Goal: Task Accomplishment & Management: Manage account settings

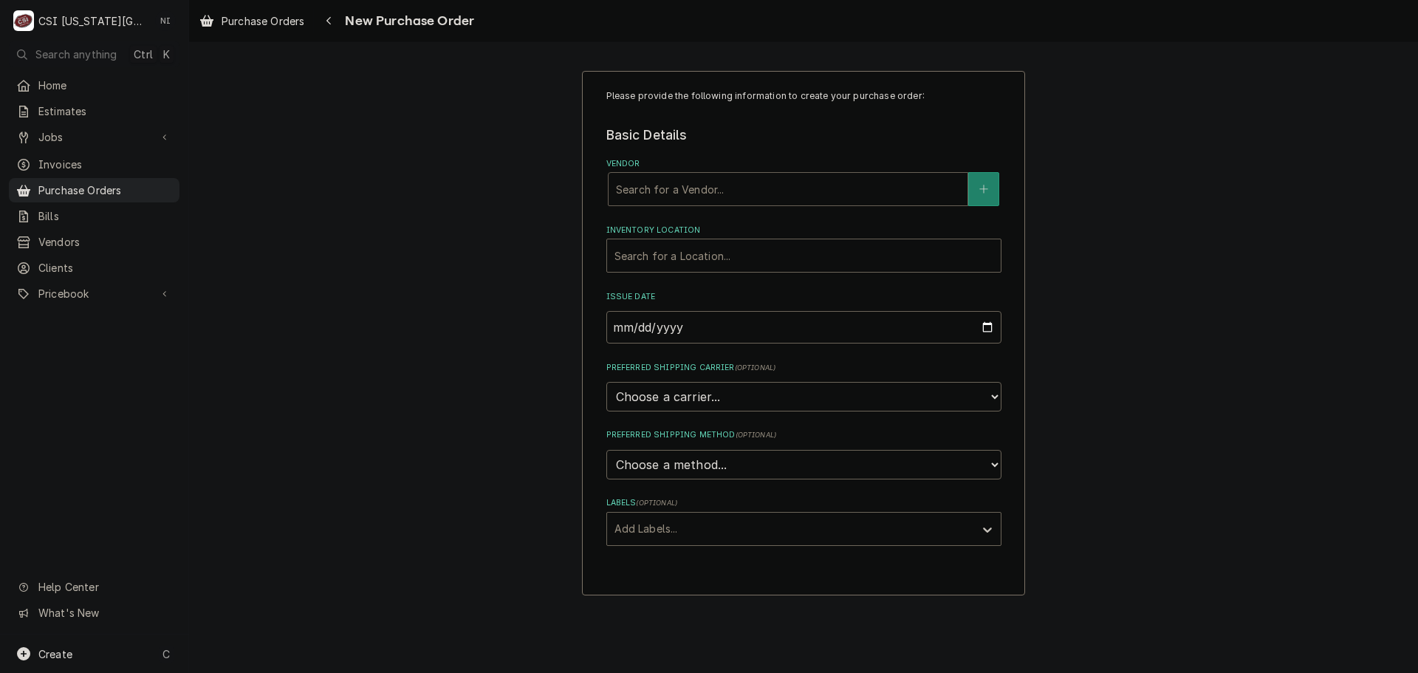
click at [686, 191] on div "Vendor" at bounding box center [788, 189] width 344 height 27
type input "reeves"
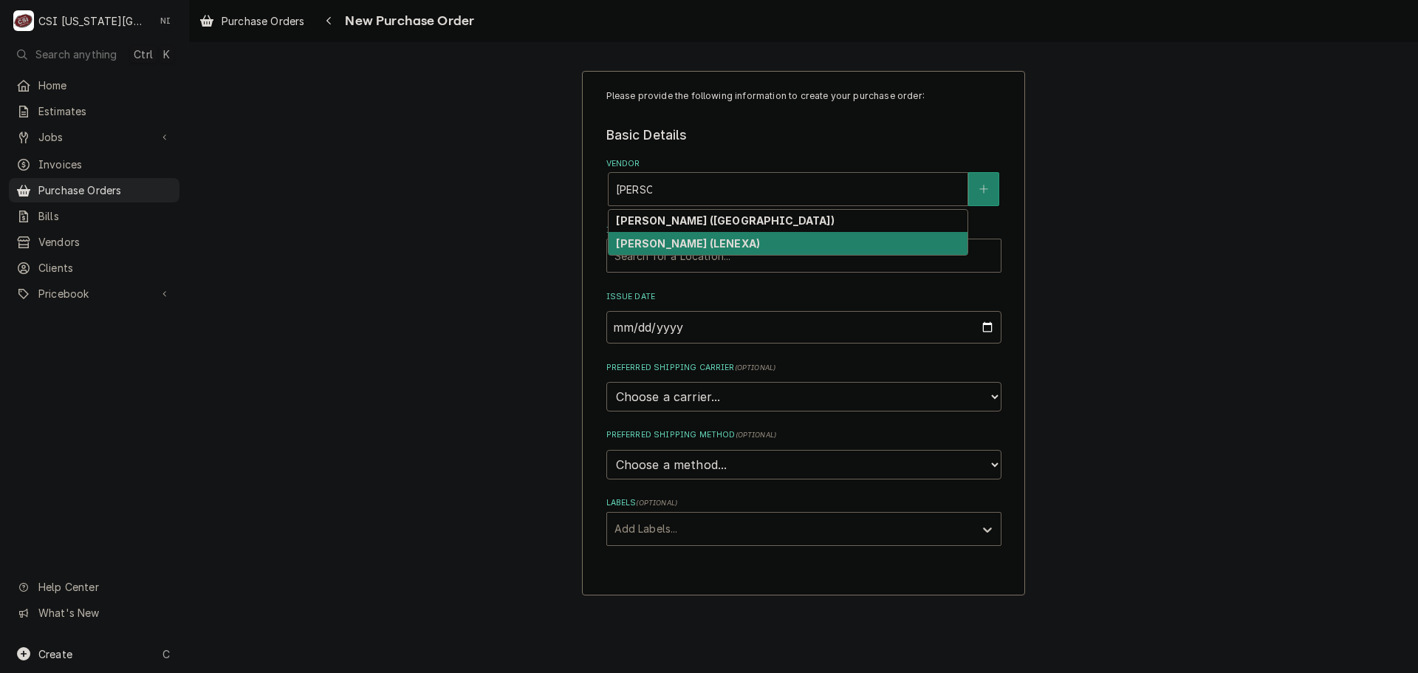
click at [733, 239] on strong "REEVES-WIEDEMAN (LENEXA)" at bounding box center [688, 243] width 144 height 13
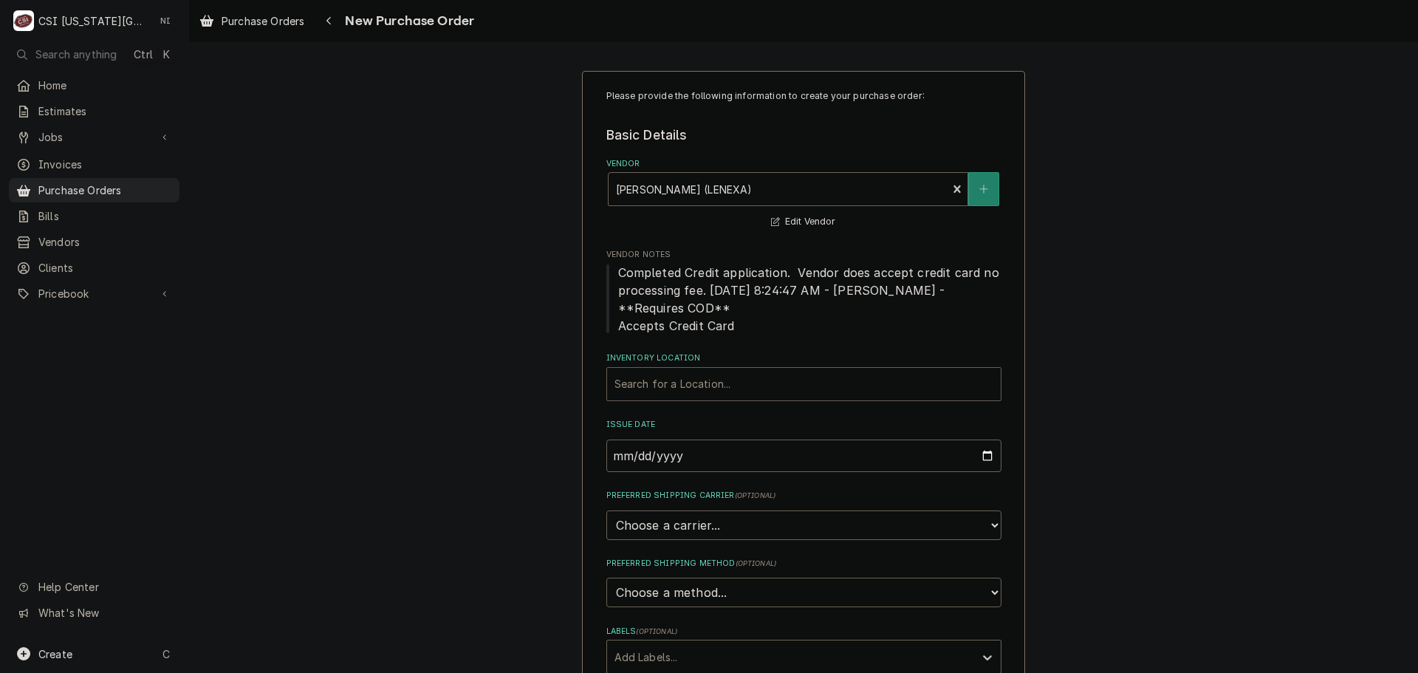
click at [713, 262] on div "Vendor Notes Completed Credit application. Vendor does accept credit card no pr…" at bounding box center [803, 291] width 395 height 85
click at [711, 388] on div "Inventory Location" at bounding box center [803, 384] width 379 height 27
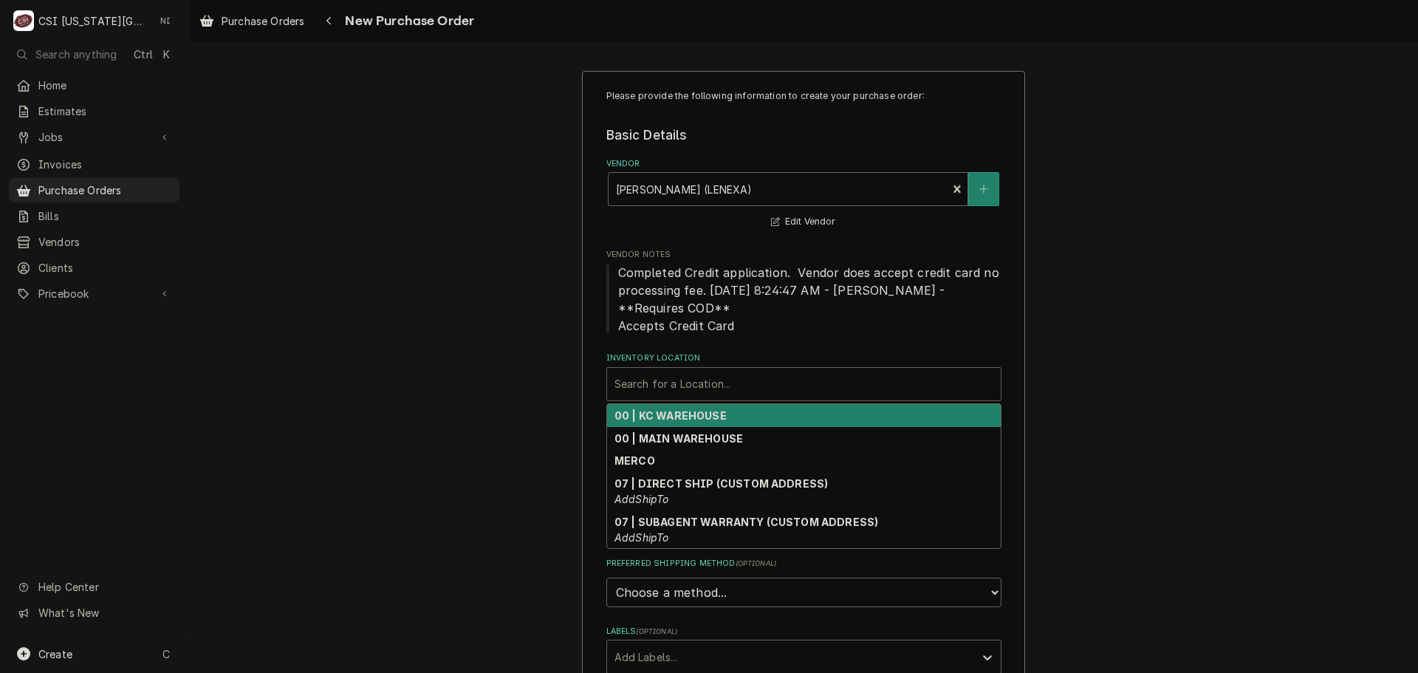
click at [689, 421] on strong "00 | KC WAREHOUSE" at bounding box center [670, 415] width 112 height 13
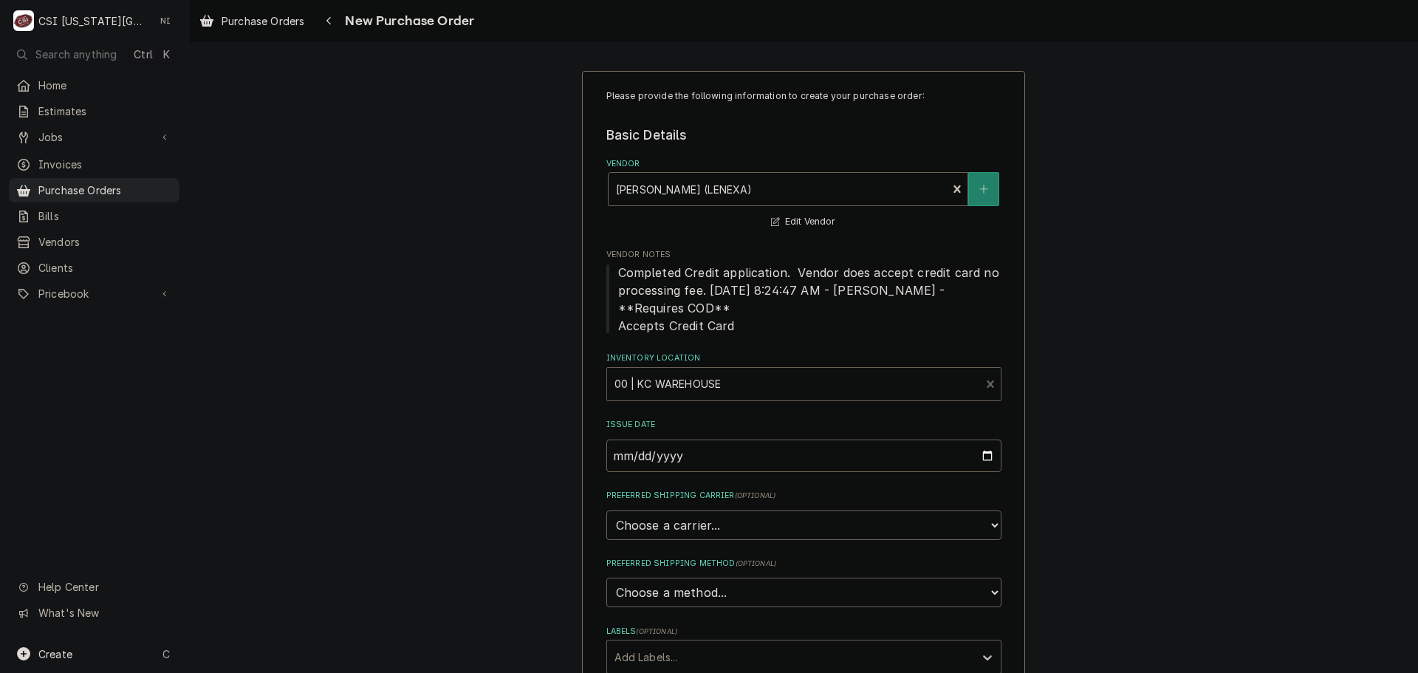
click at [695, 659] on div "Labels" at bounding box center [790, 656] width 352 height 27
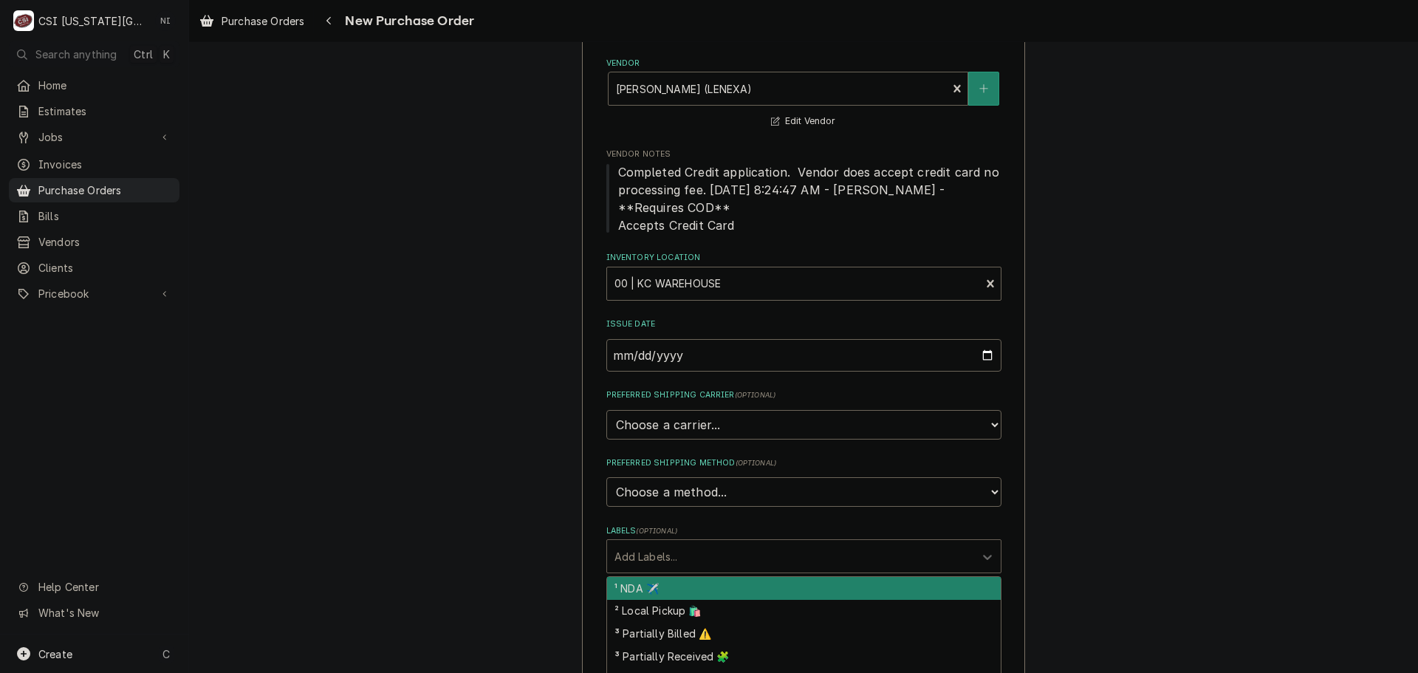
scroll to position [222, 0]
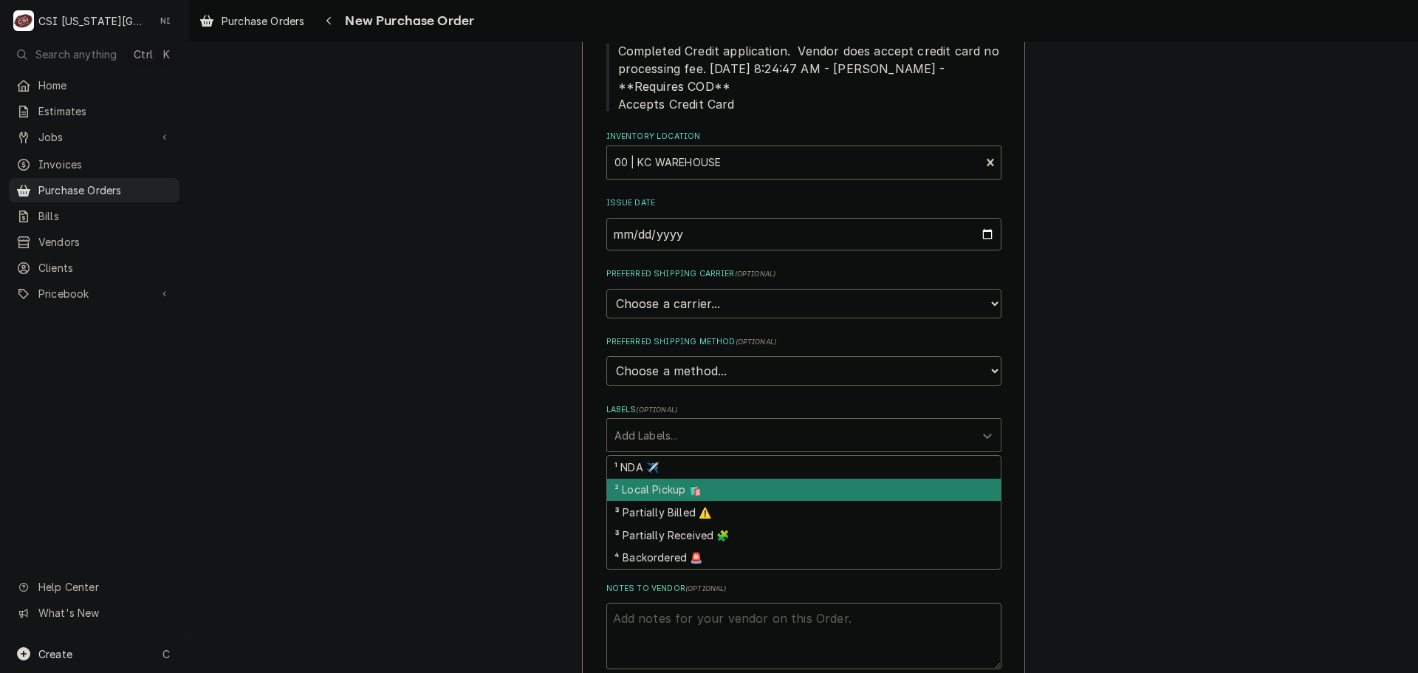
click at [693, 485] on div "² Local Pickup 🛍️" at bounding box center [804, 490] width 394 height 23
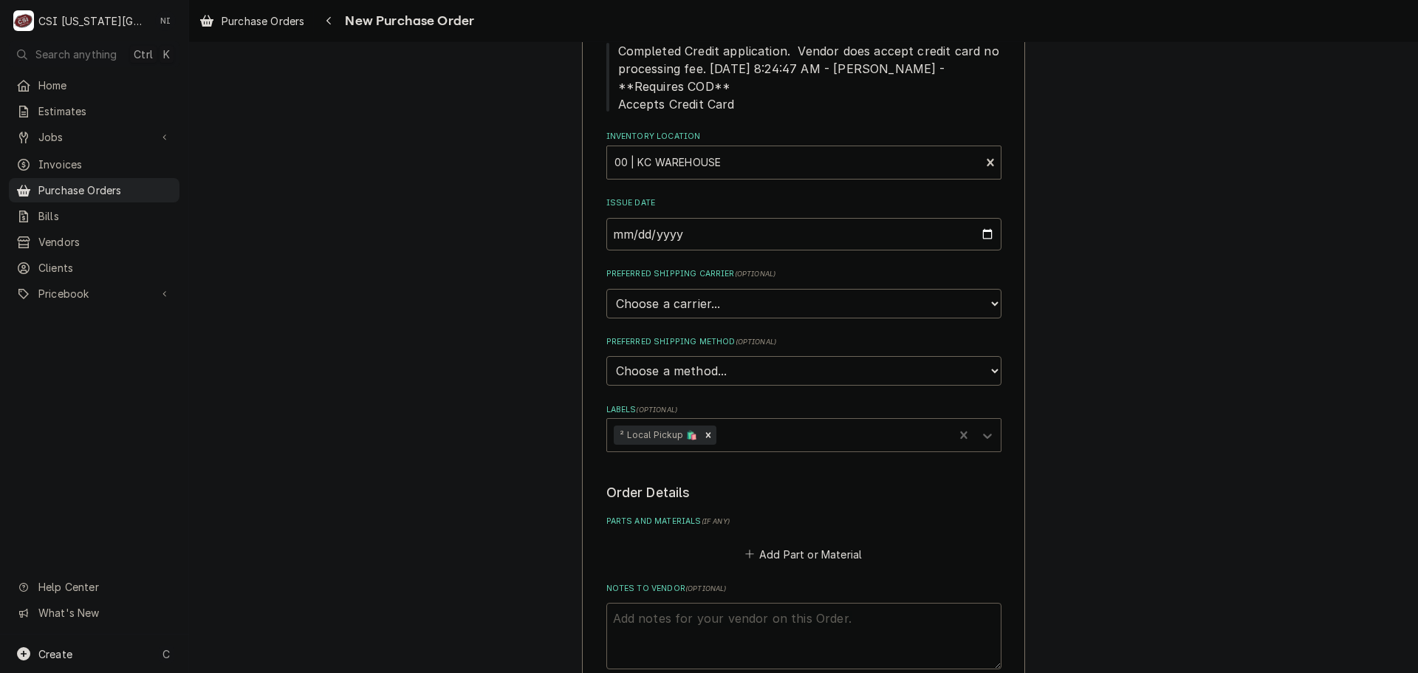
click at [679, 628] on textarea "Notes to Vendor ( optional )" at bounding box center [803, 636] width 395 height 66
type textarea "x"
type textarea "t"
type textarea "x"
type textarea "ty"
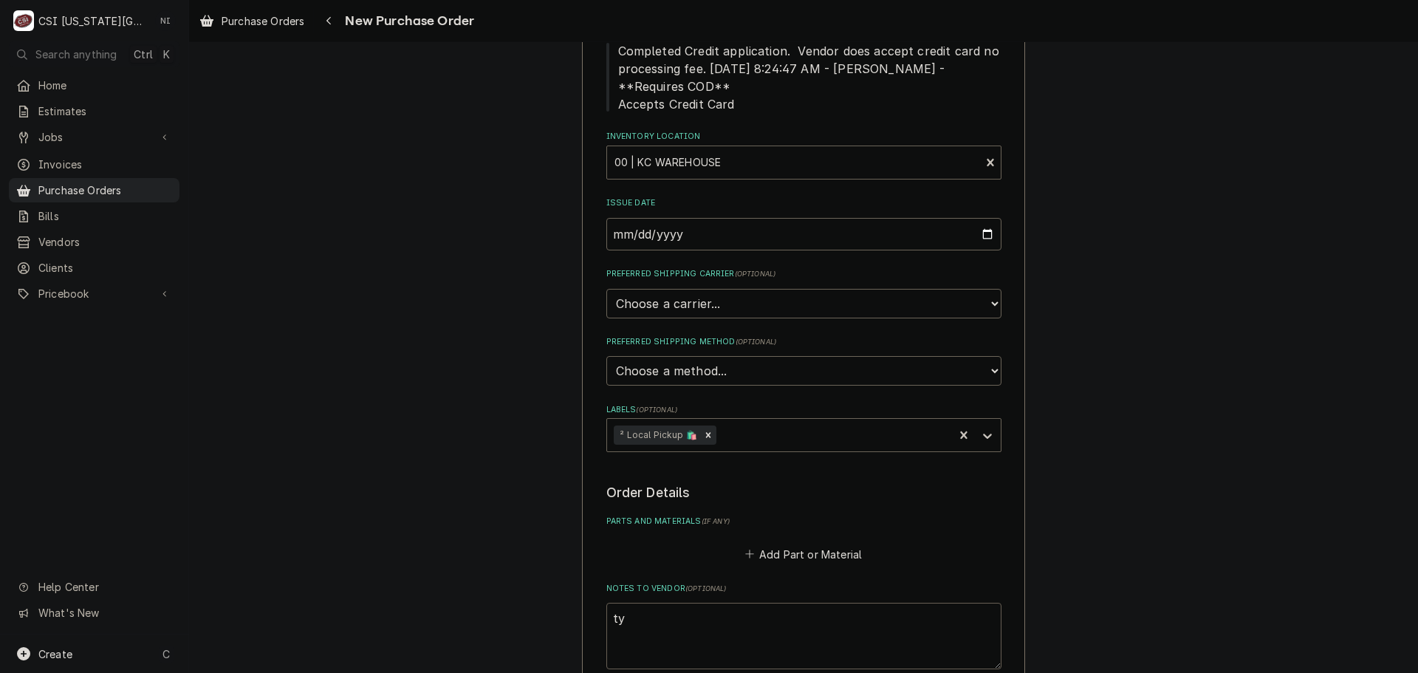
type textarea "x"
type textarea "tye"
type textarea "x"
type textarea "tyel"
type textarea "x"
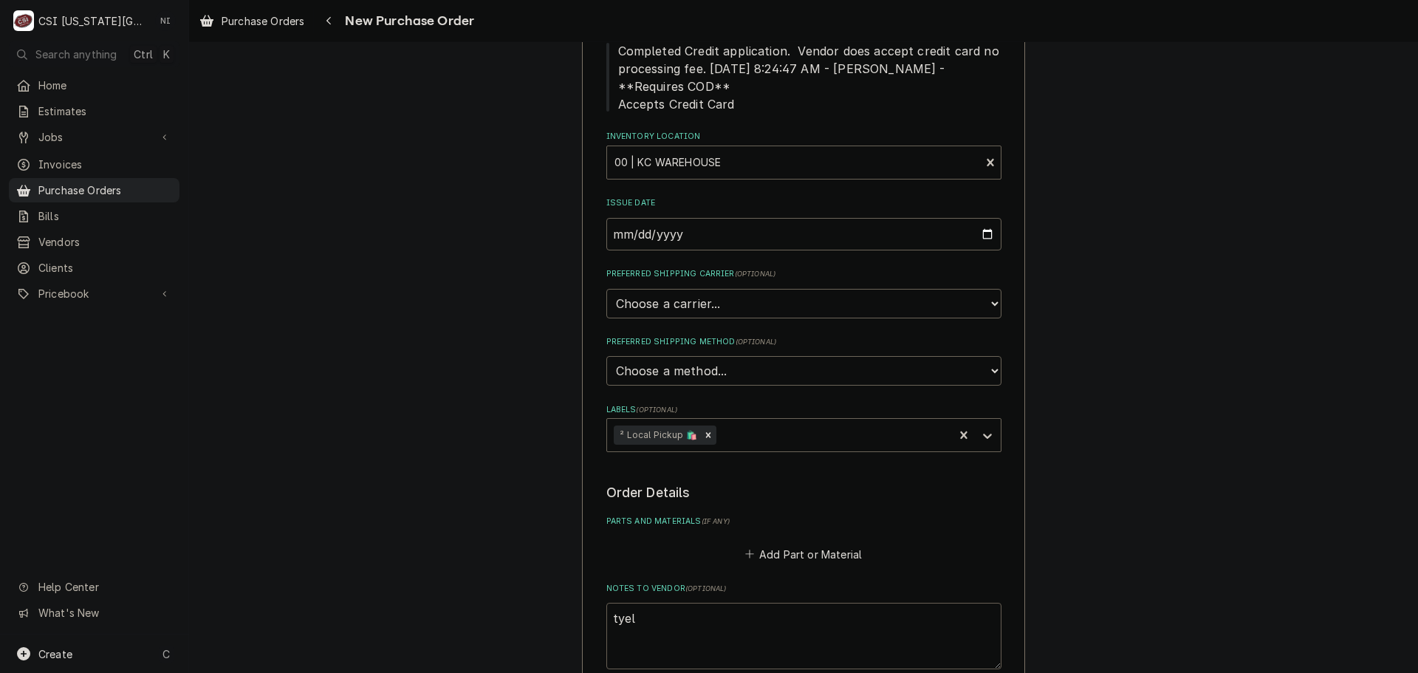
type textarea "tyelr"
type textarea "x"
type textarea "tyel"
type textarea "x"
type textarea "tye"
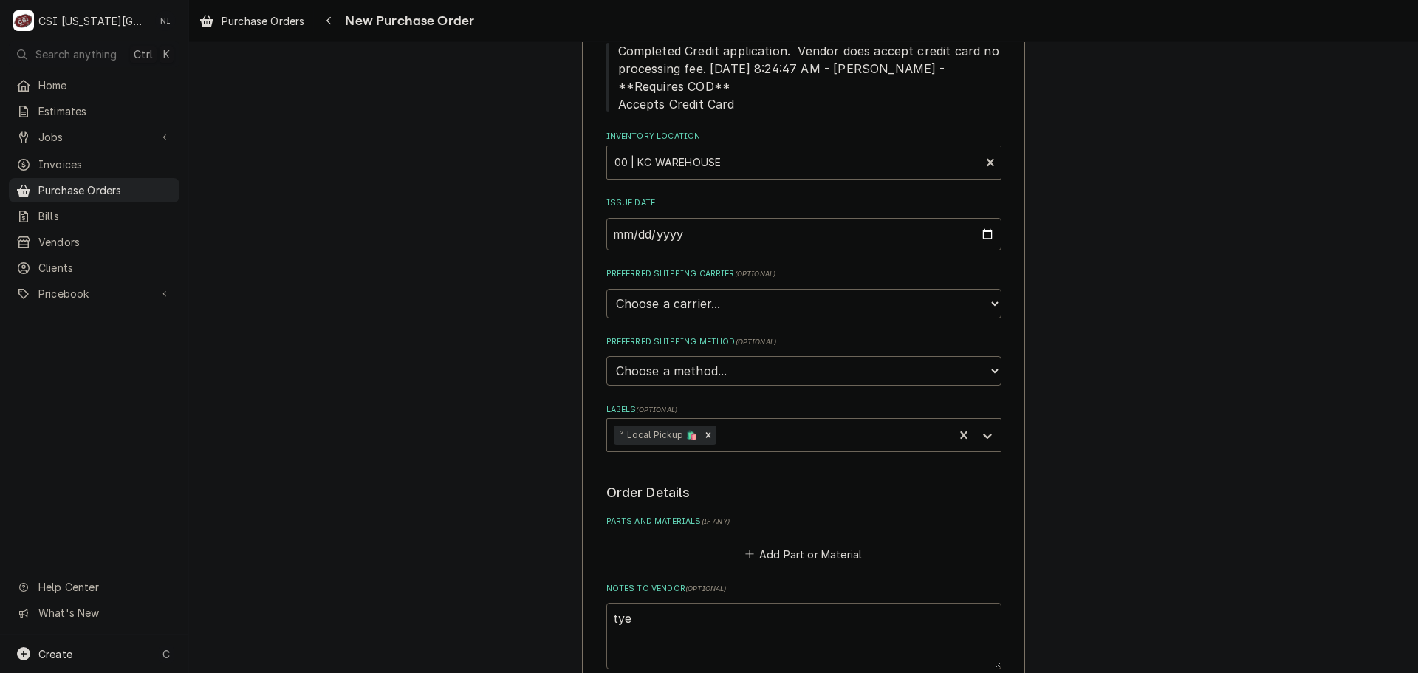
type textarea "x"
type textarea "ty"
type textarea "x"
type textarea "tyl"
type textarea "x"
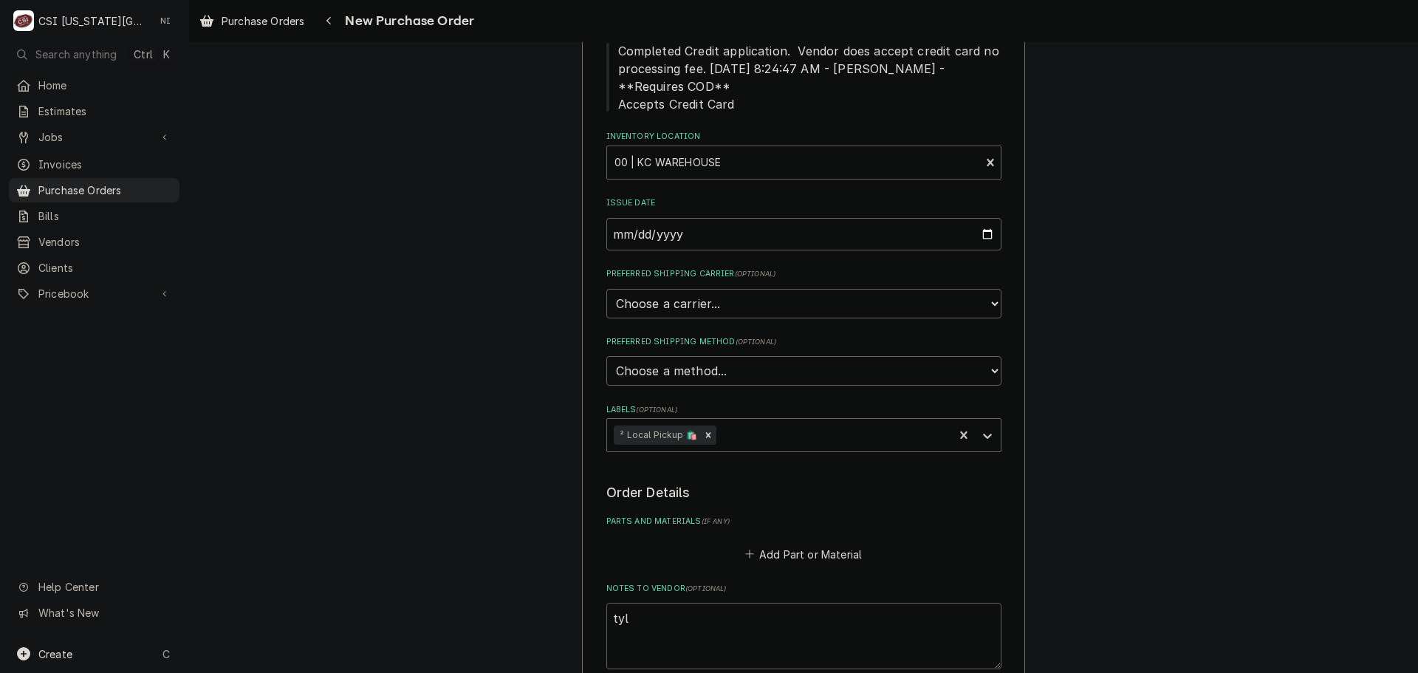
type textarea "tyle"
type textarea "x"
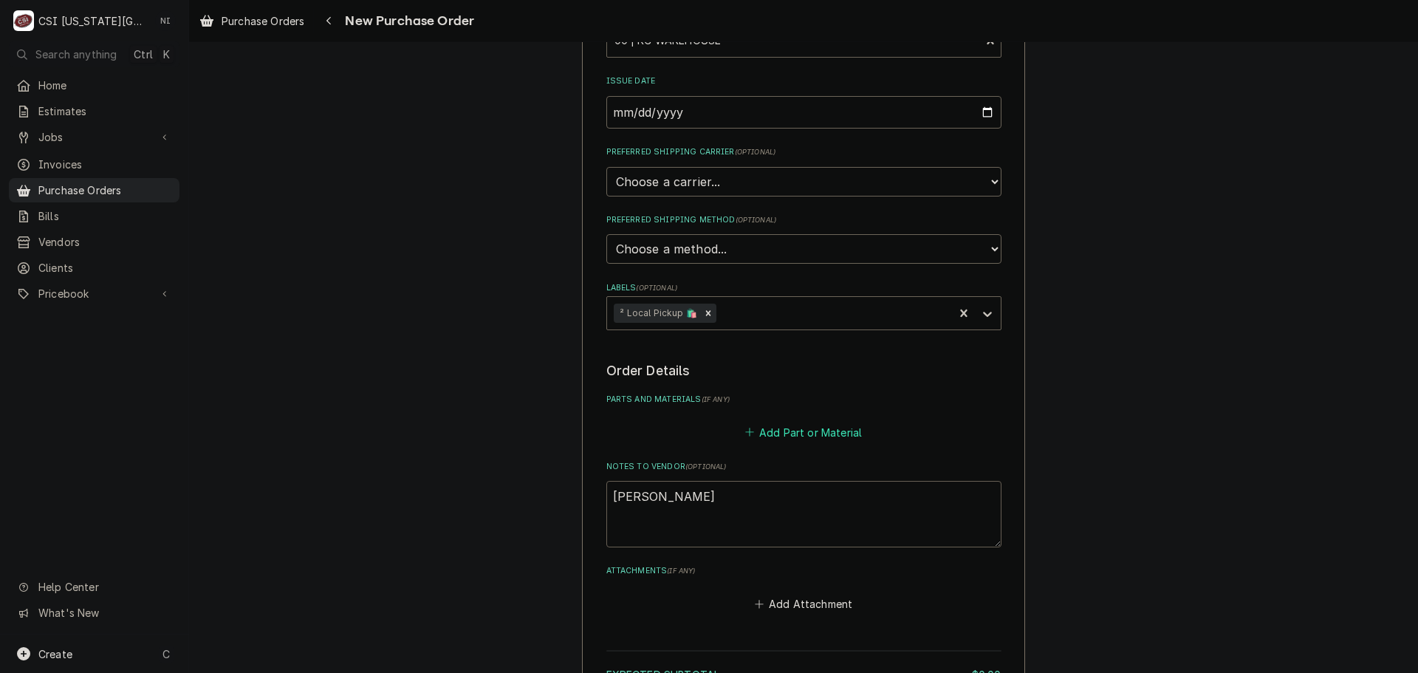
type textarea "tyler"
click at [803, 431] on button "Add Part or Material" at bounding box center [803, 432] width 122 height 21
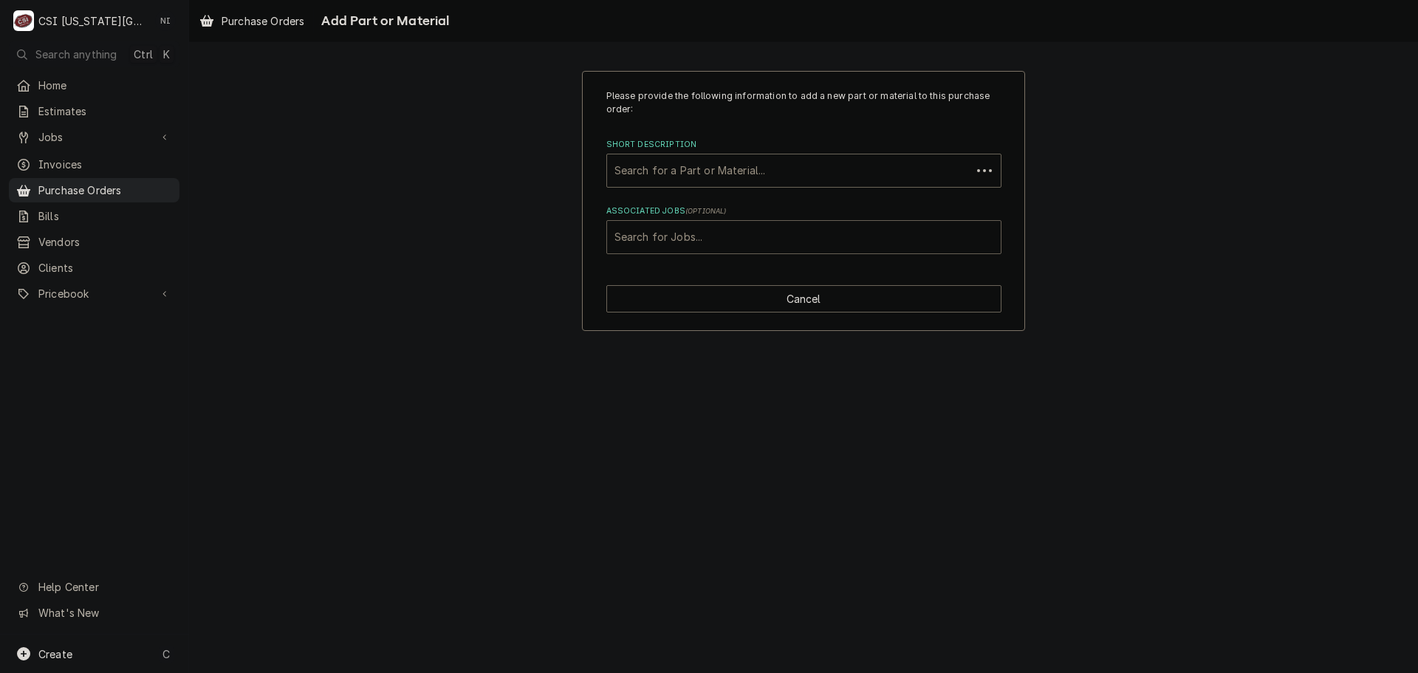
click at [732, 240] on div "Associated Jobs" at bounding box center [803, 237] width 379 height 27
type input "45713"
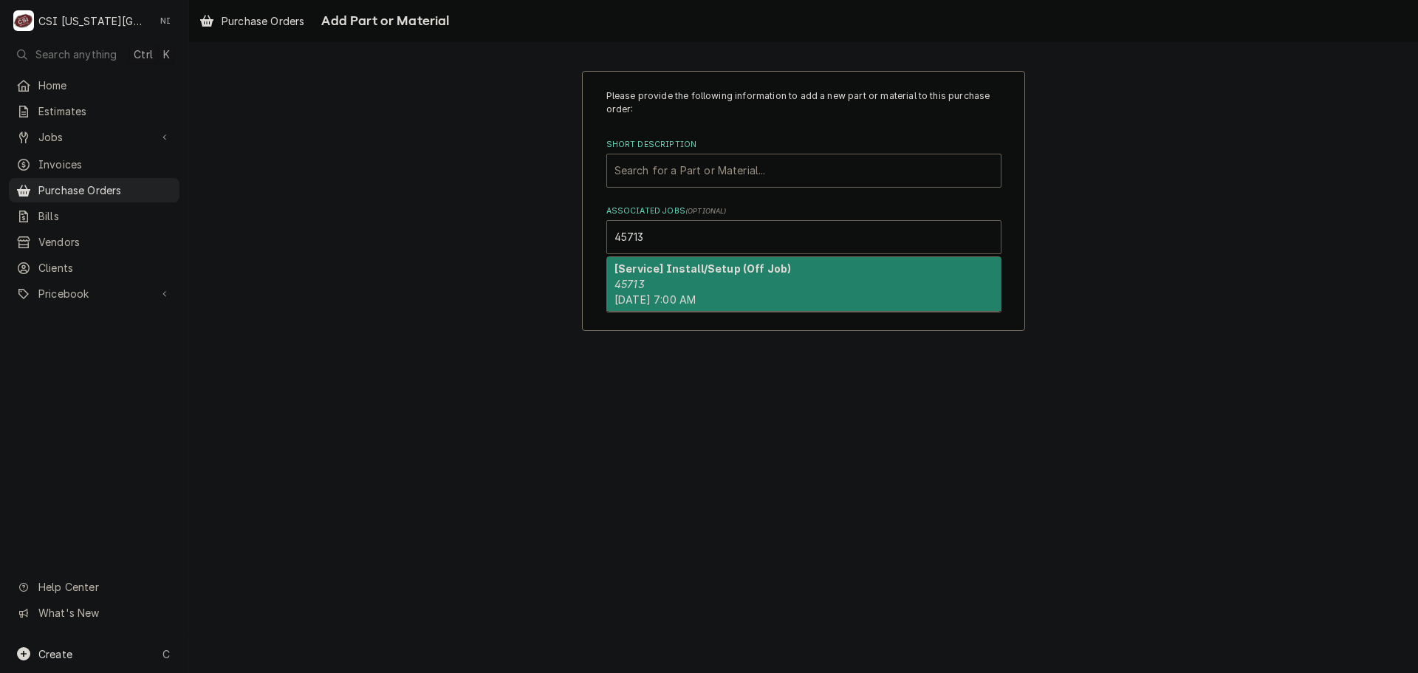
click at [672, 275] on strong "[Service] Install/Setup (Off Job)" at bounding box center [702, 268] width 176 height 13
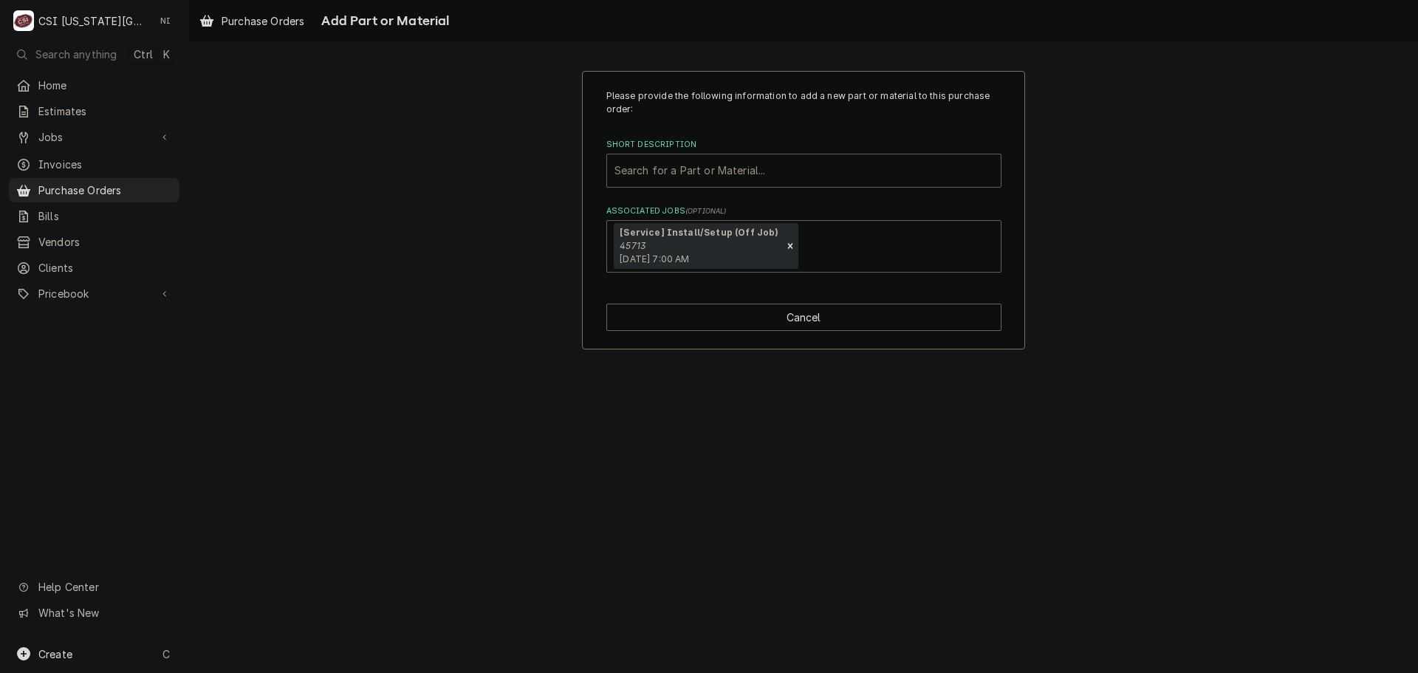
click at [688, 172] on div "Short Description" at bounding box center [803, 170] width 379 height 27
type input "misc pro"
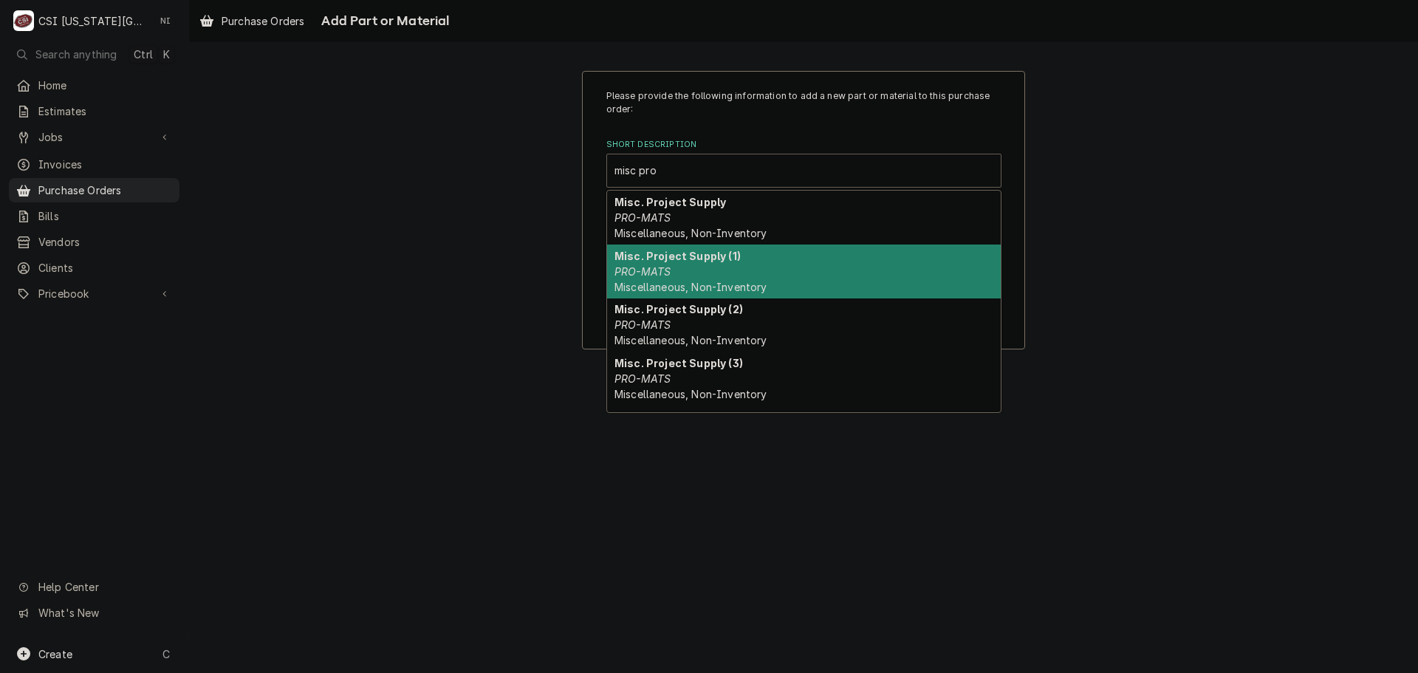
click at [693, 274] on div "Misc. Project Supply (1) PRO-MATS Miscellaneous, Non-Inventory" at bounding box center [804, 271] width 394 height 54
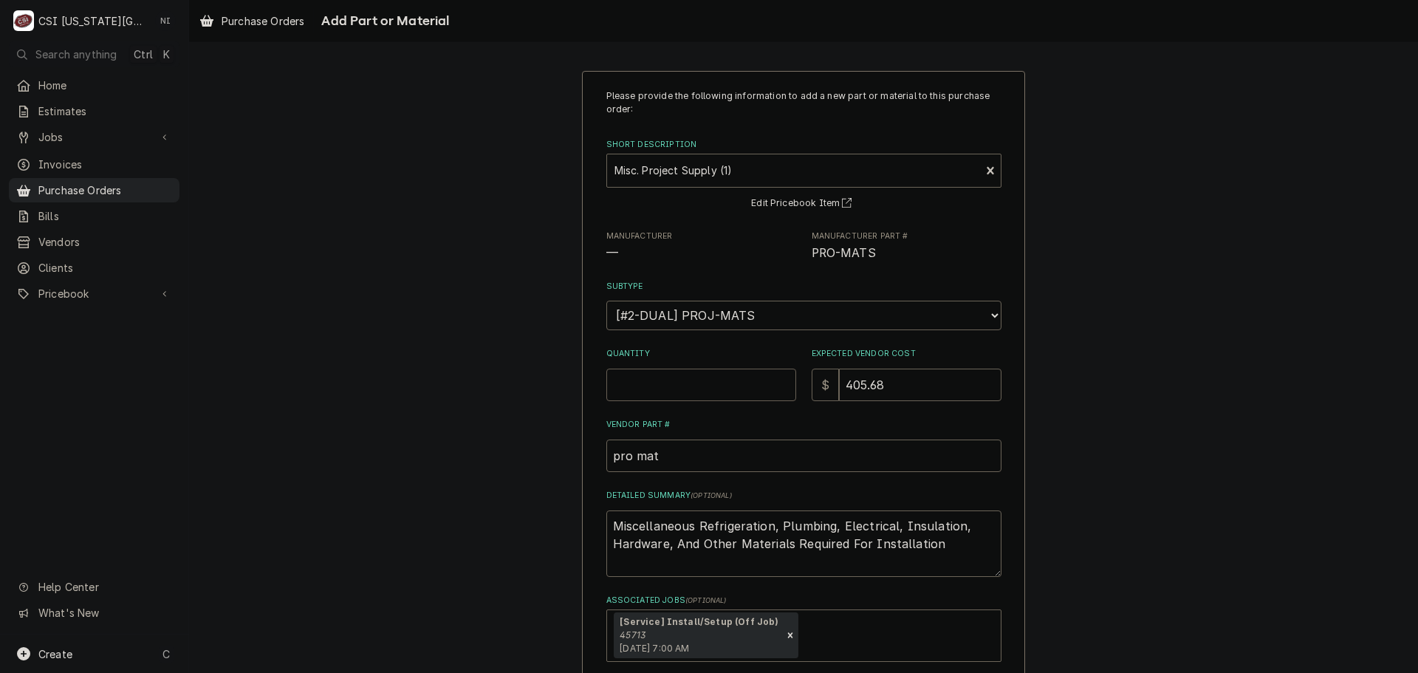
click at [702, 391] on input "Quantity" at bounding box center [701, 384] width 190 height 32
type textarea "x"
type input "1"
type textarea "x"
type input "0"
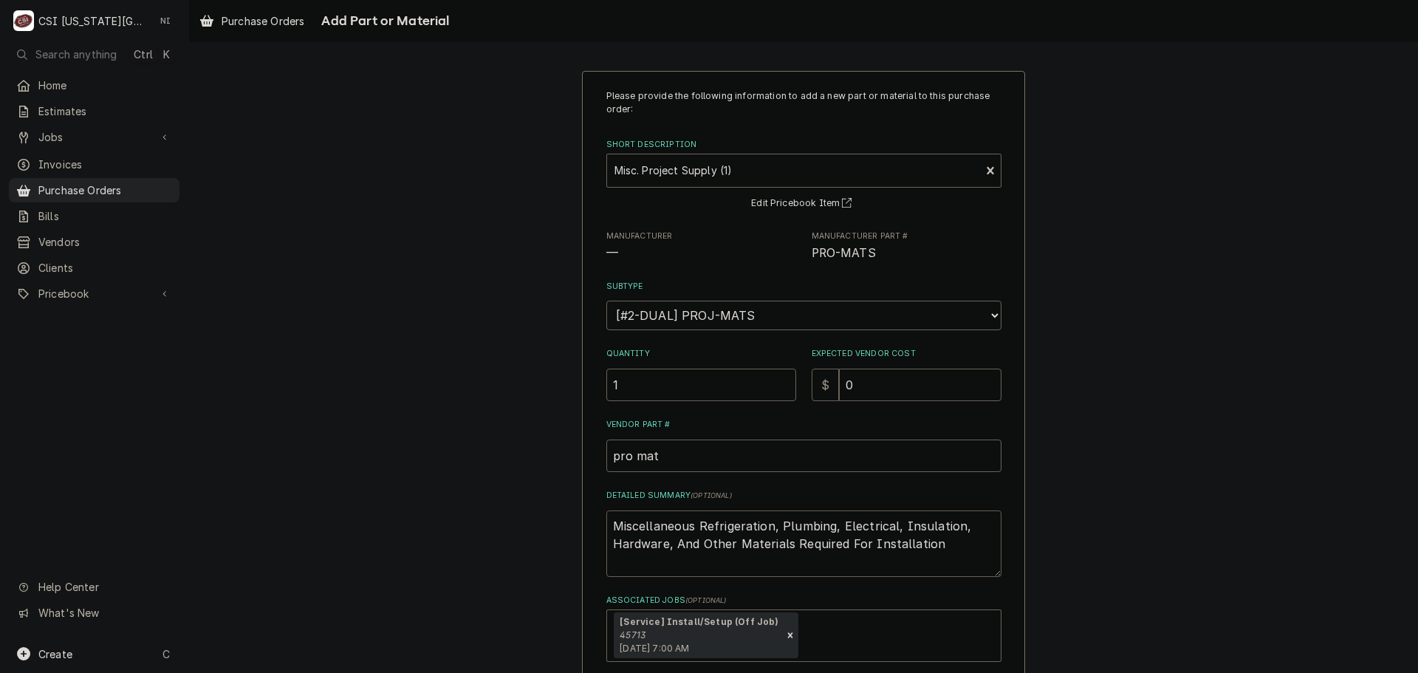
drag, startPoint x: 891, startPoint y: 556, endPoint x: 567, endPoint y: 518, distance: 325.6
click at [571, 522] on div "Please provide the following information to add a new part or material to this …" at bounding box center [803, 405] width 1229 height 694
type textarea "x"
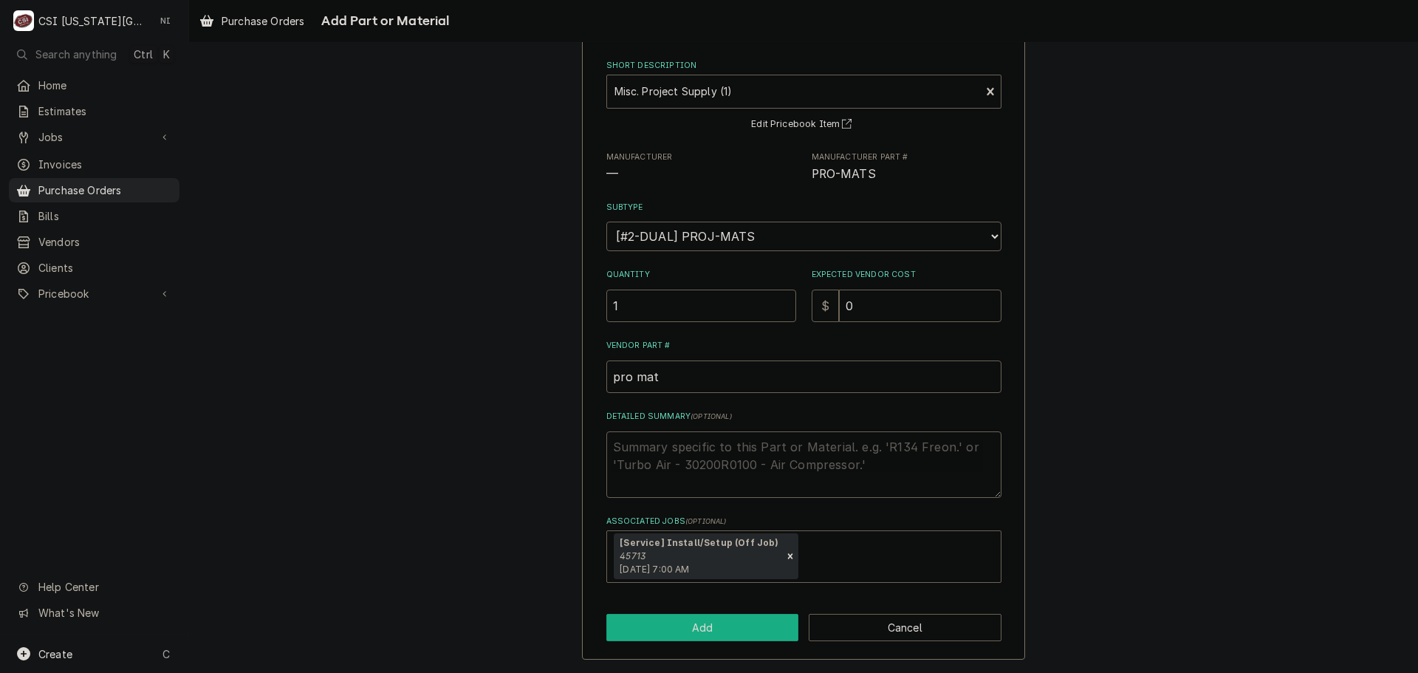
click at [738, 640] on button "Add" at bounding box center [702, 627] width 193 height 27
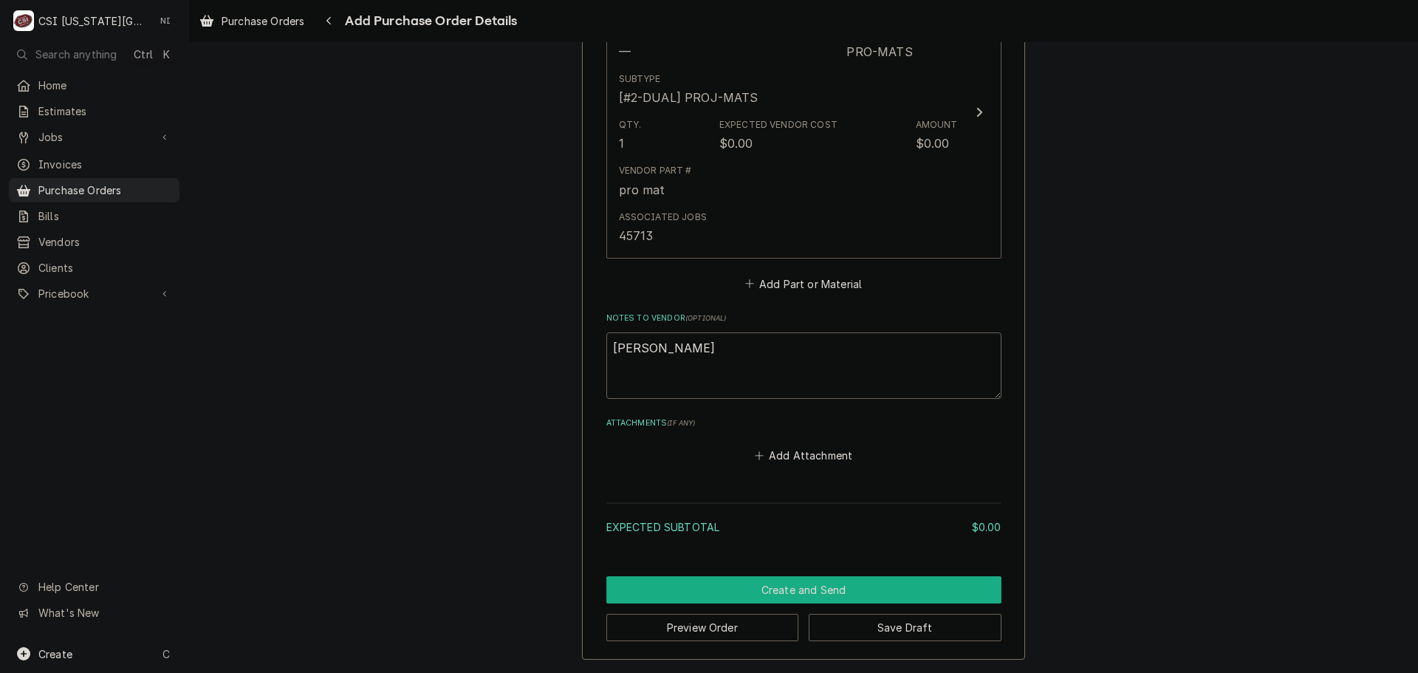
click at [832, 585] on button "Create and Send" at bounding box center [803, 589] width 395 height 27
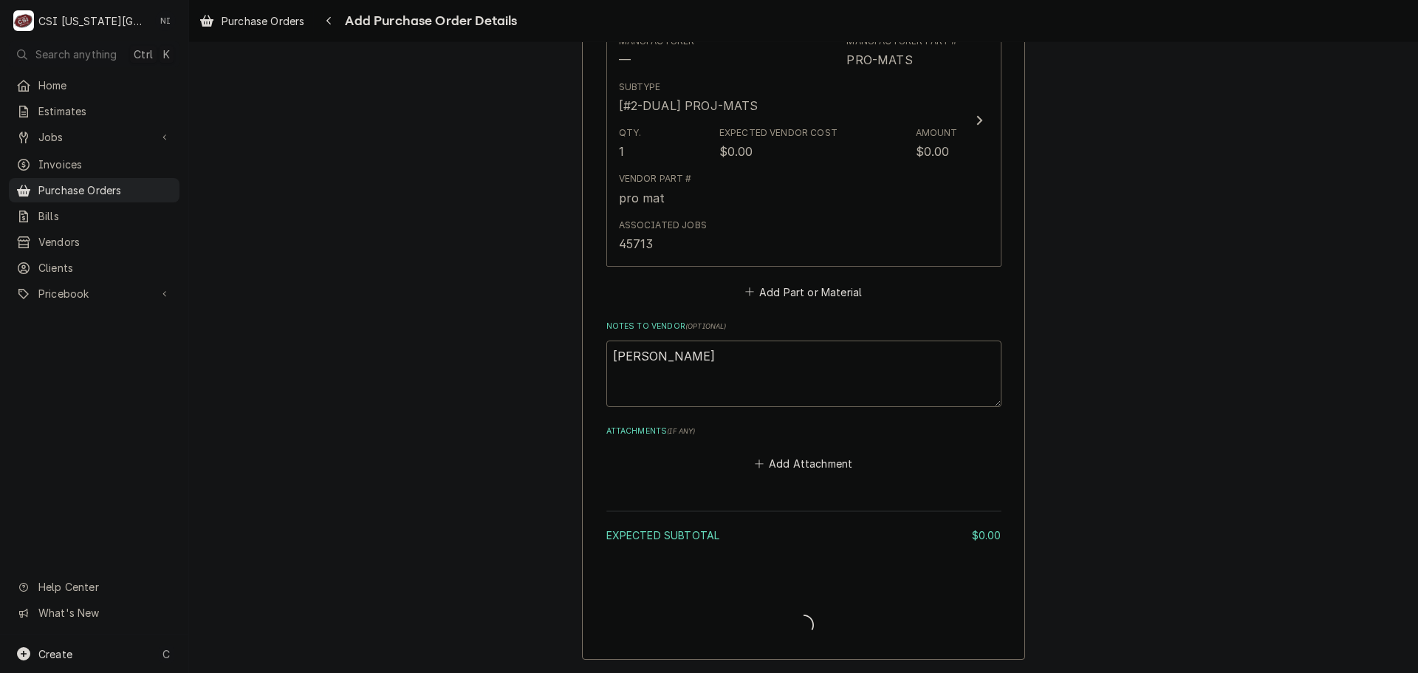
scroll to position [783, 0]
type textarea "x"
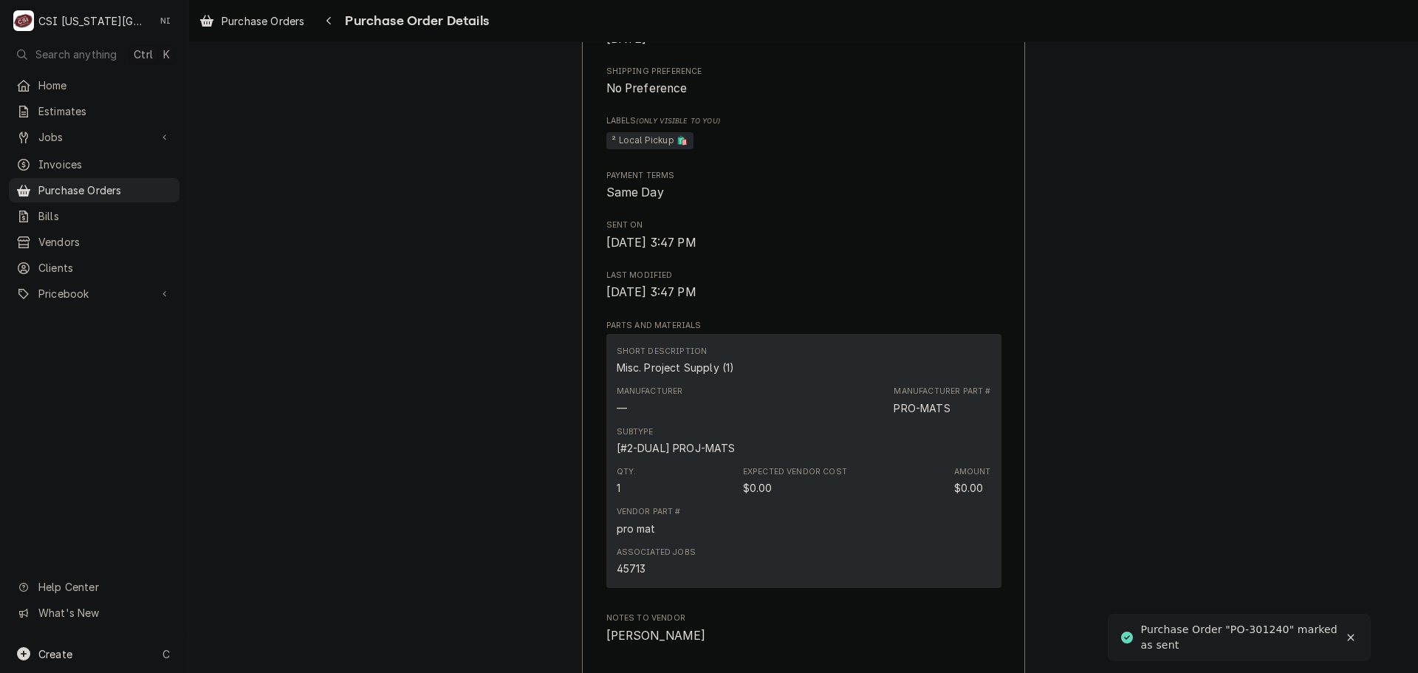
scroll to position [1074, 0]
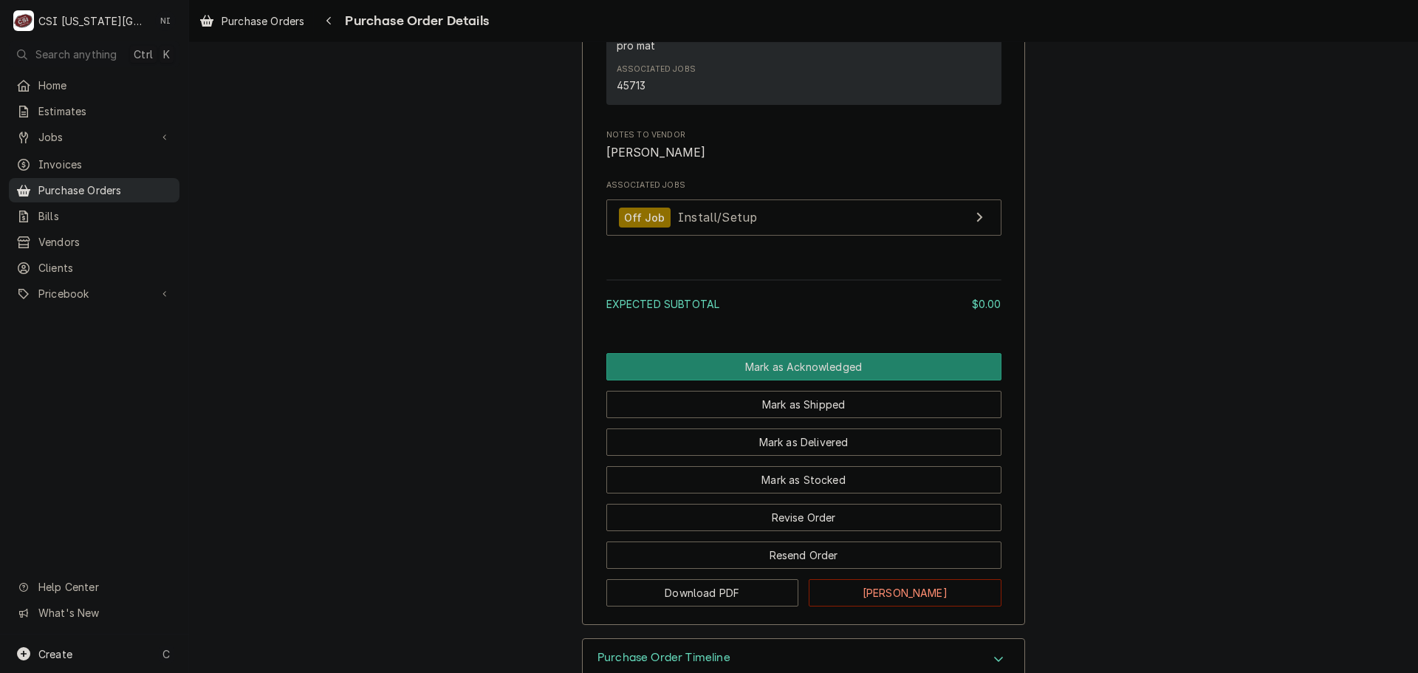
drag, startPoint x: 93, startPoint y: 183, endPoint x: 205, endPoint y: 92, distance: 144.4
click at [93, 183] on span "Purchase Orders" at bounding box center [105, 190] width 134 height 16
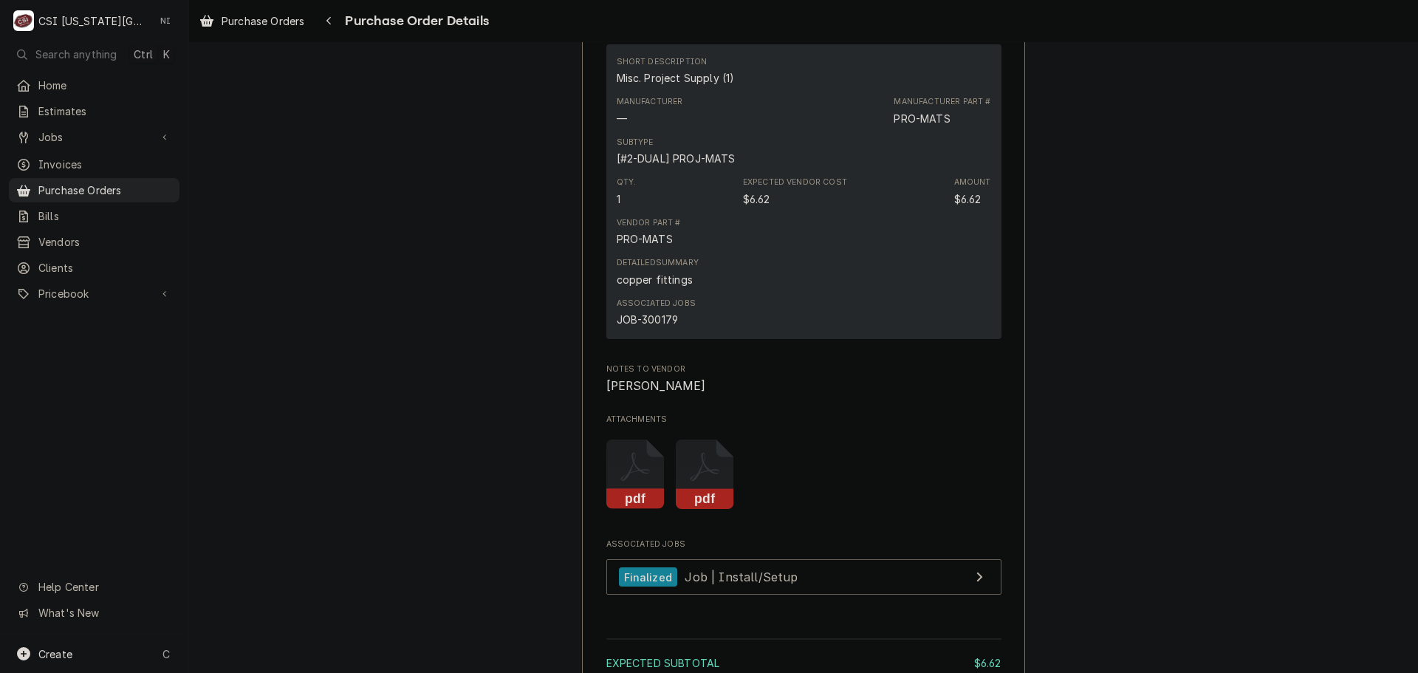
scroll to position [1034, 0]
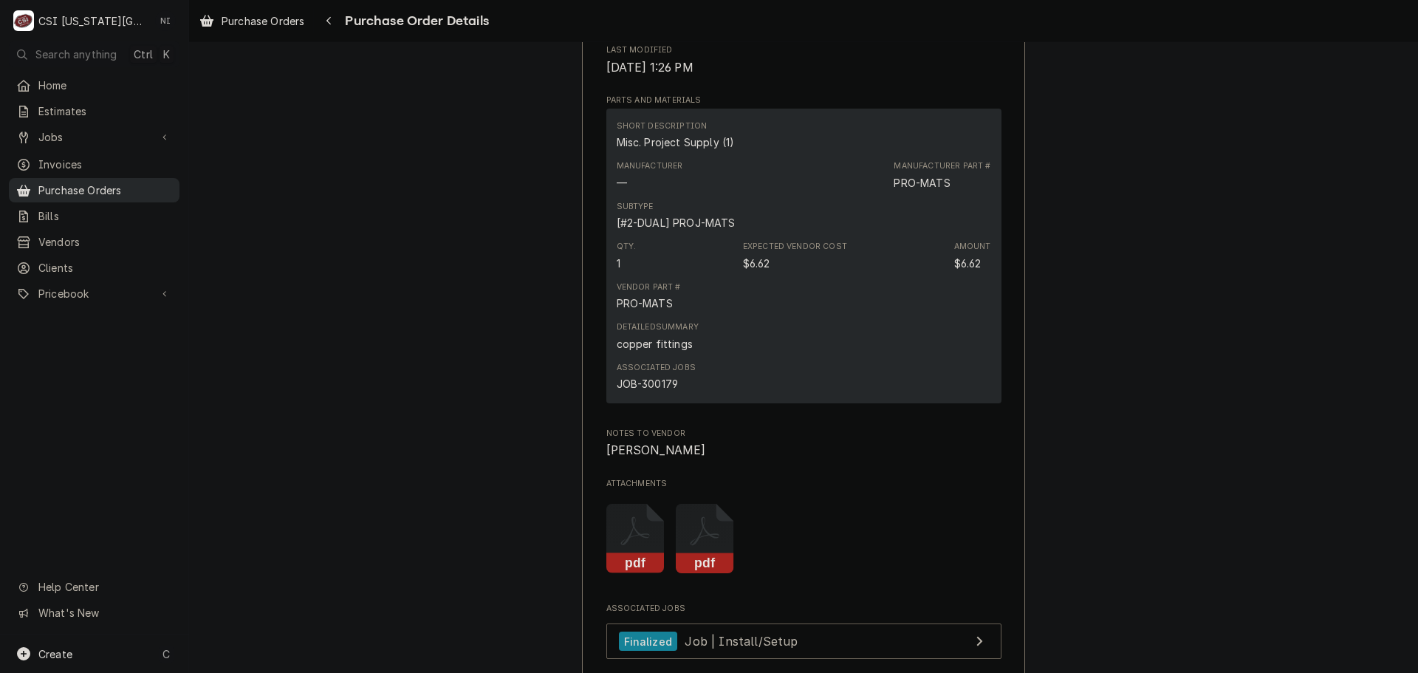
click at [143, 185] on span "Purchase Orders" at bounding box center [105, 190] width 134 height 16
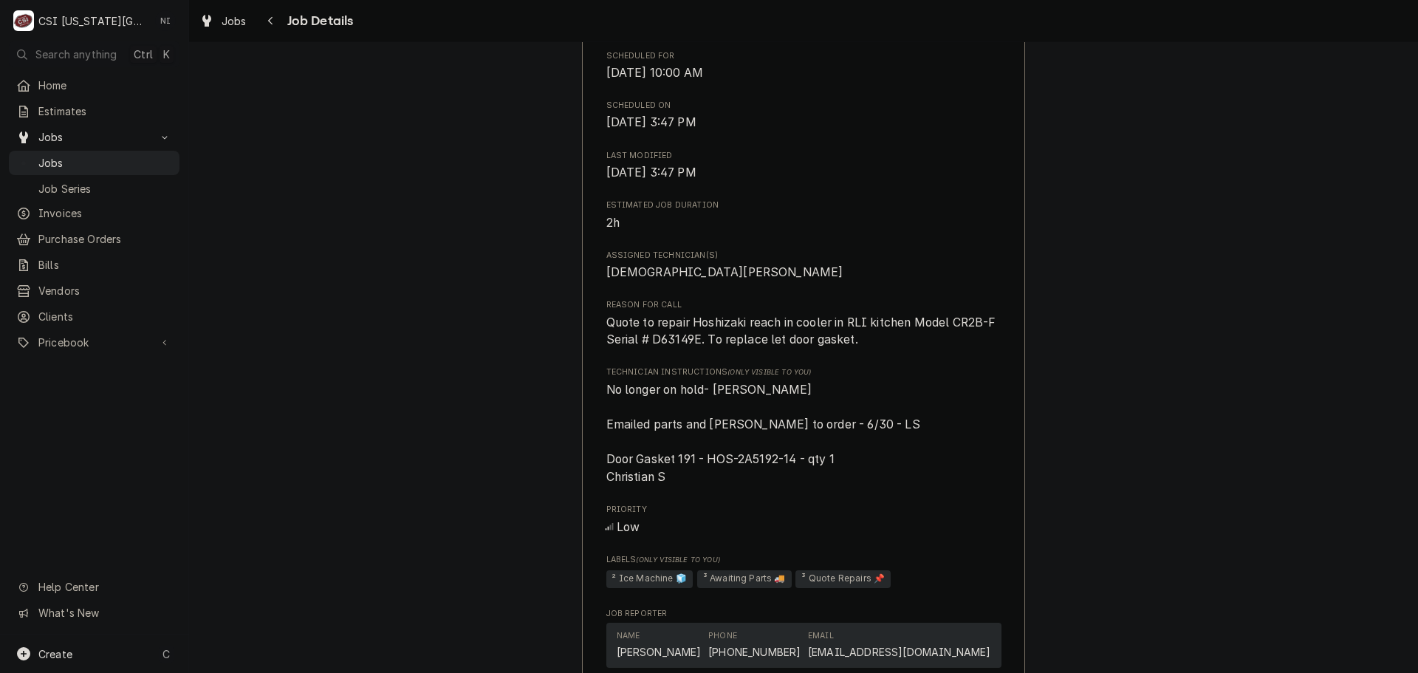
scroll to position [1108, 0]
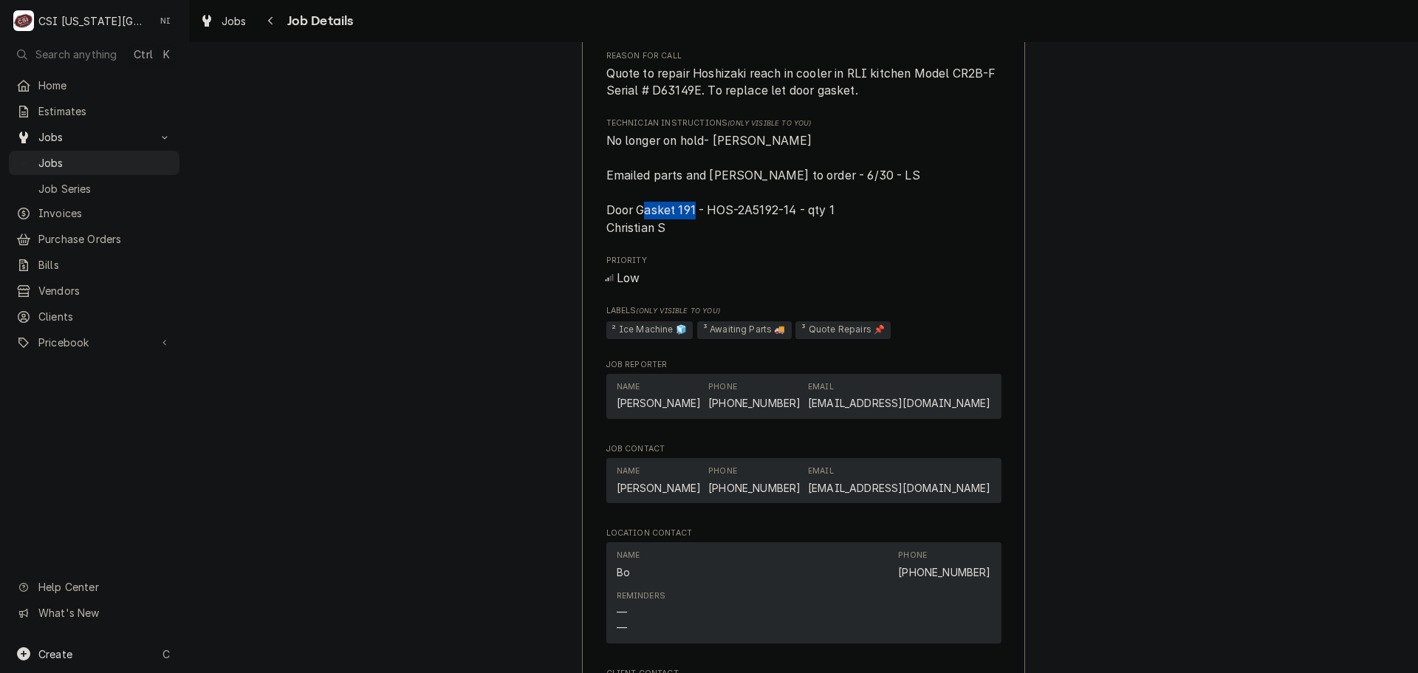
drag, startPoint x: 793, startPoint y: 224, endPoint x: 736, endPoint y: 229, distance: 57.8
click at [736, 229] on span "No longer on hold- [PERSON_NAME] Emailed parts and [PERSON_NAME] to order - 6/3…" at bounding box center [763, 184] width 314 height 101
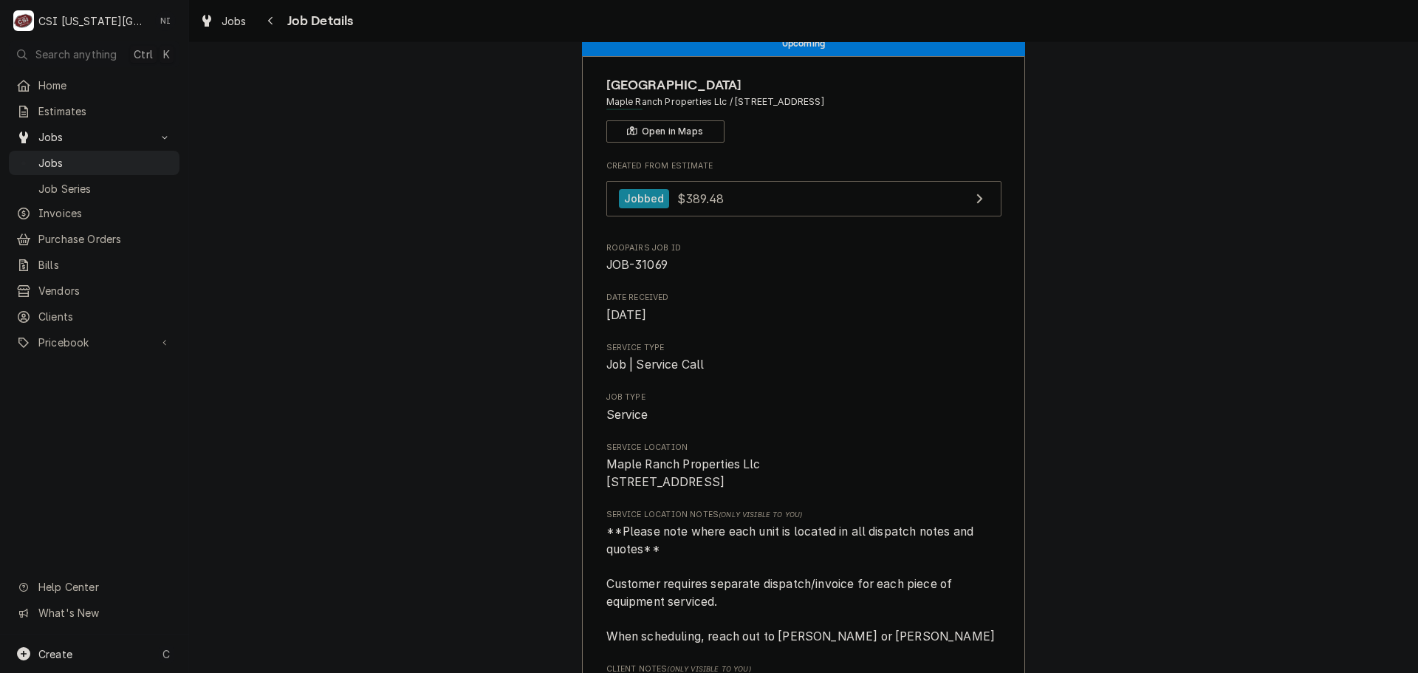
scroll to position [0, 0]
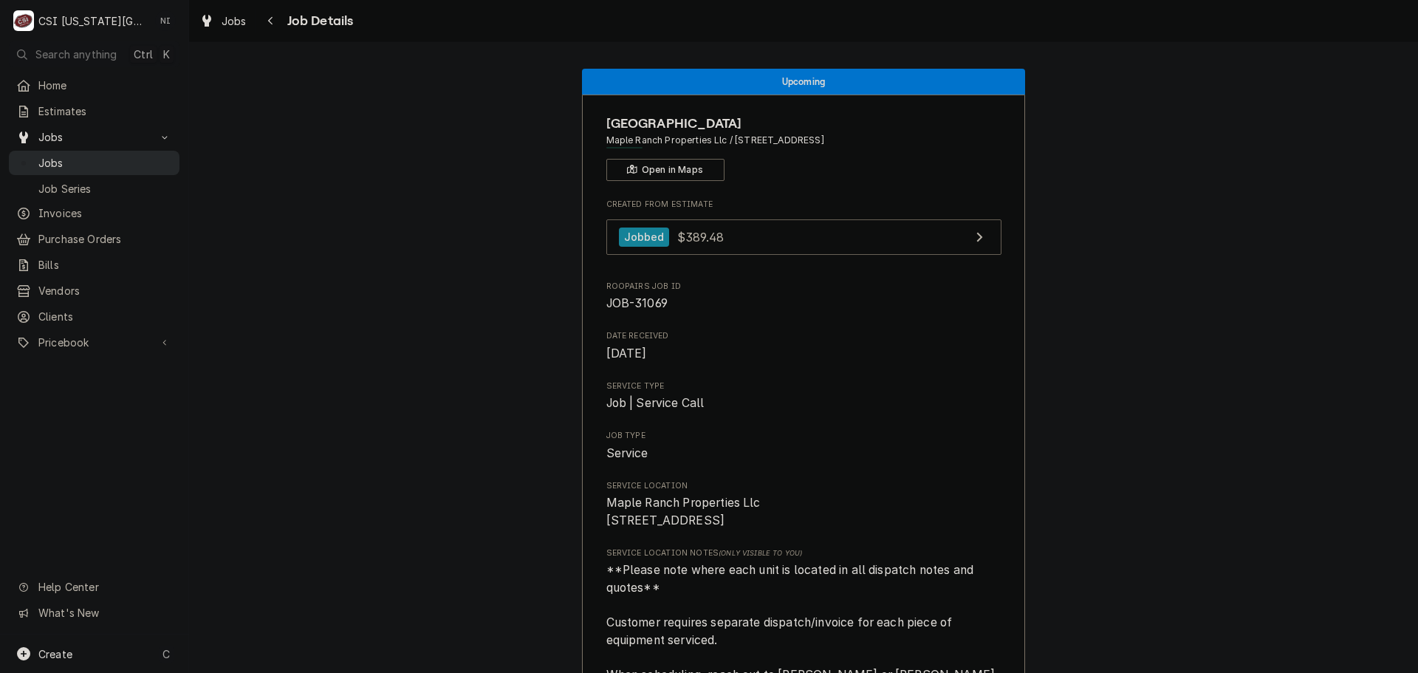
click at [79, 166] on div "Jobs" at bounding box center [94, 163] width 165 height 18
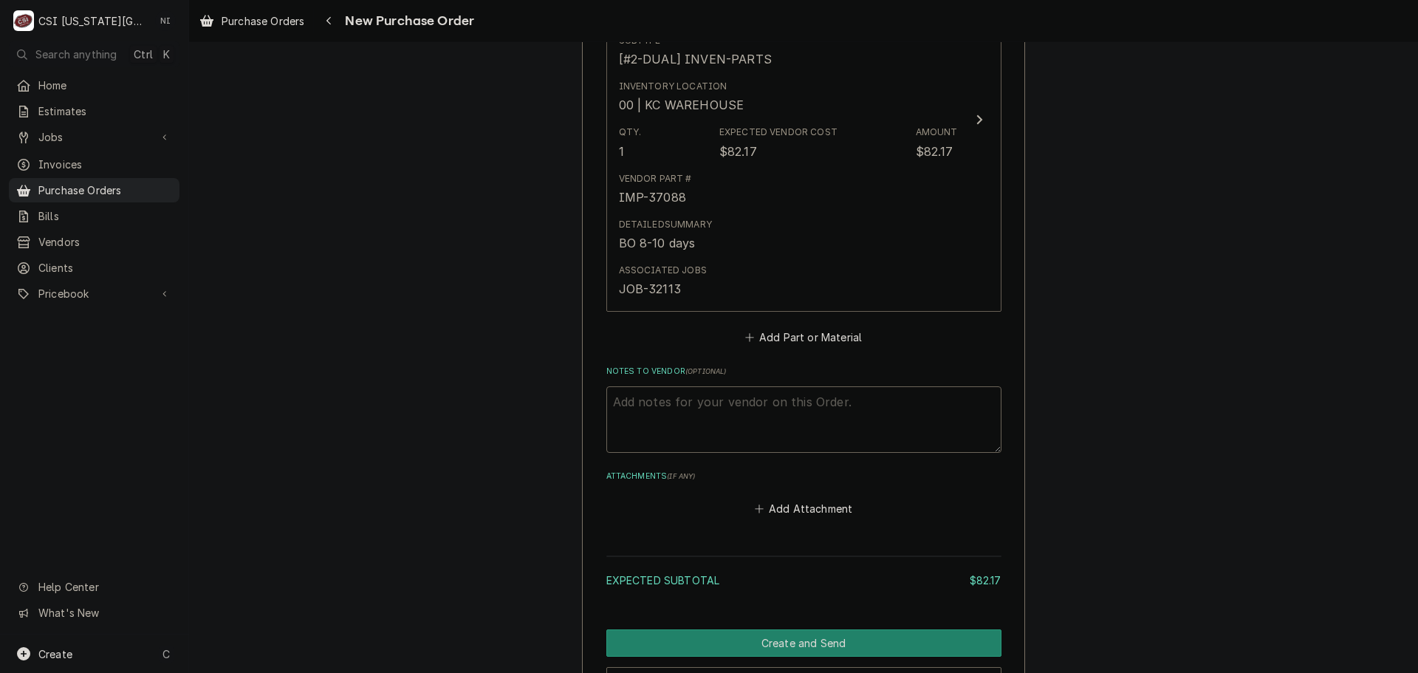
scroll to position [886, 0]
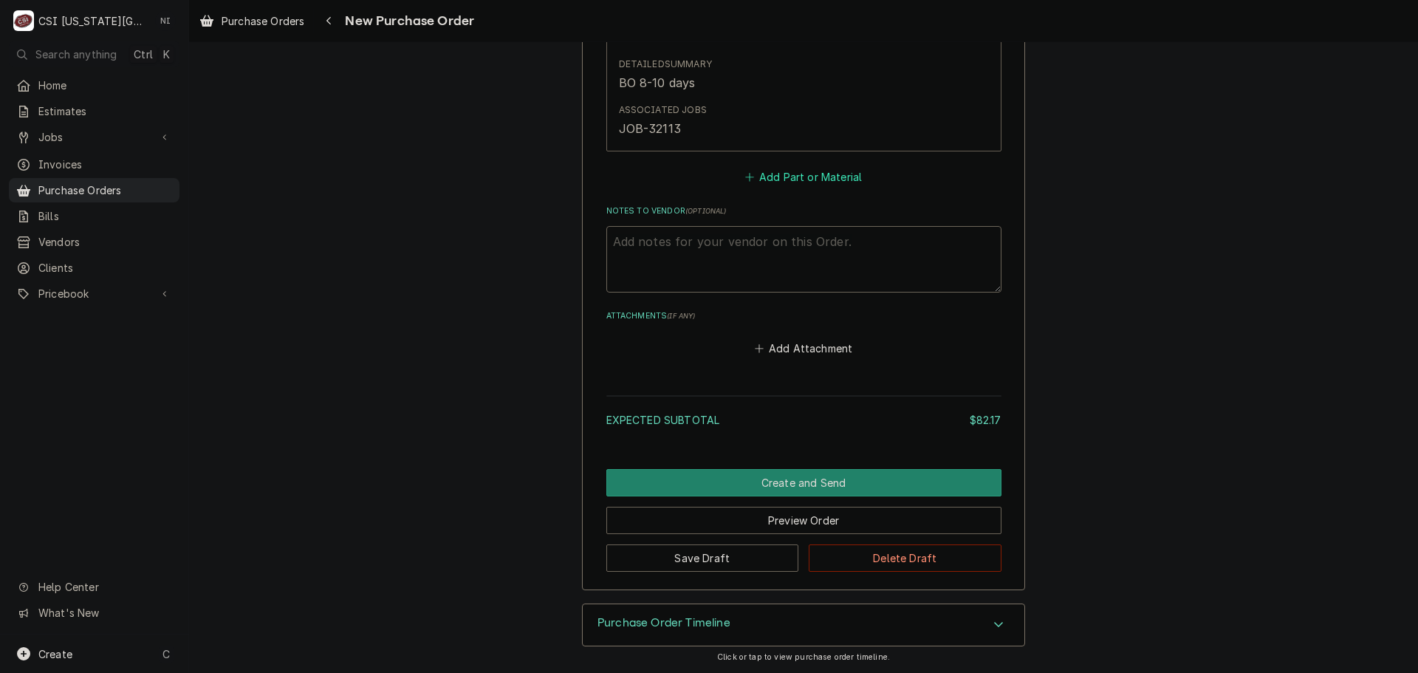
click at [792, 176] on button "Add Part or Material" at bounding box center [803, 177] width 122 height 21
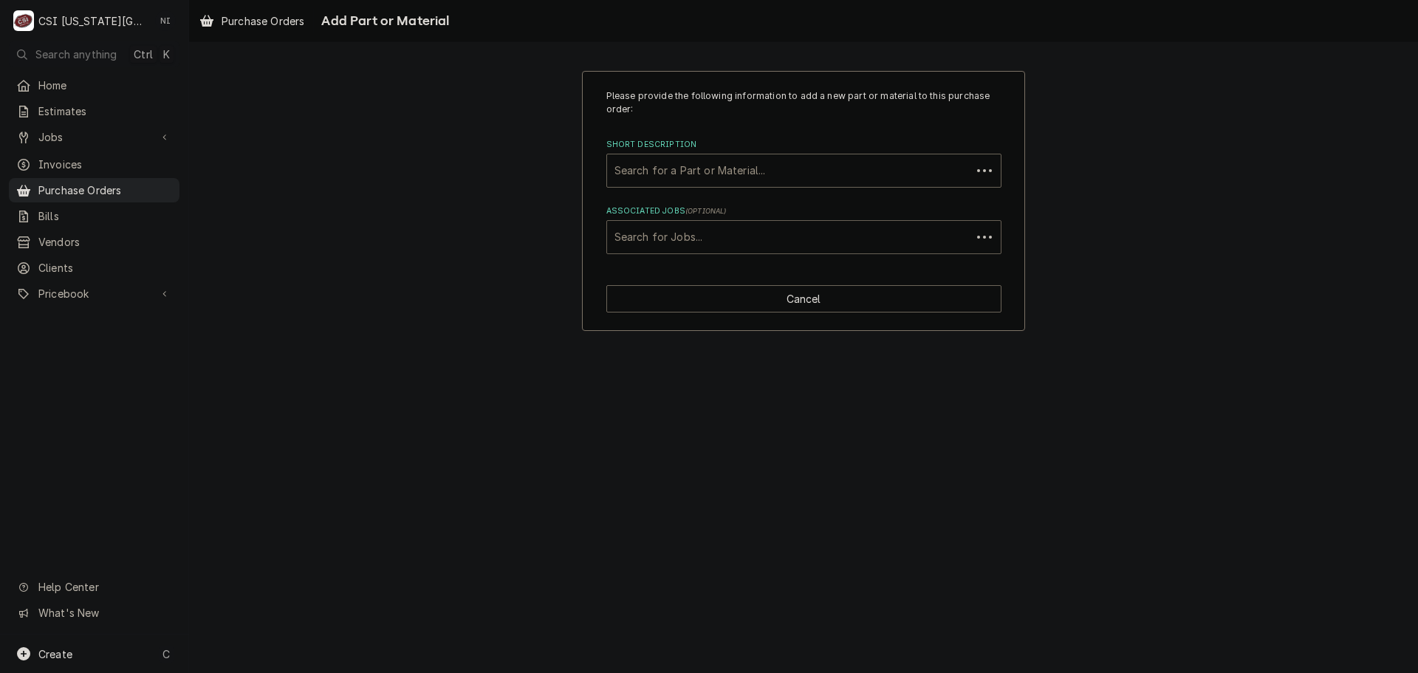
click at [710, 235] on div "Associated Jobs" at bounding box center [788, 237] width 349 height 27
click at [665, 233] on div "Associated Jobs" at bounding box center [803, 237] width 379 height 27
type input "31069"
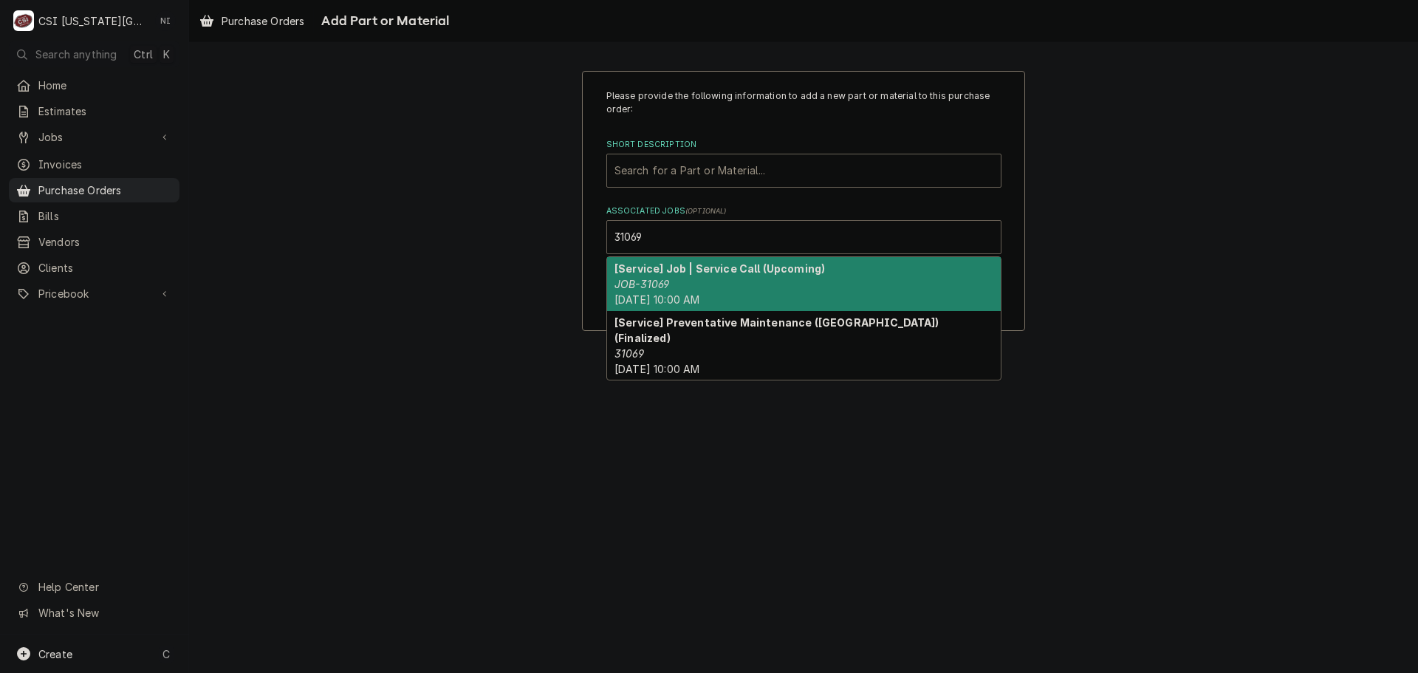
click at [676, 277] on div "[Service] Job | Service Call (Upcoming) JOB-31069 Thu, Aug 28th, 2025 - 10:00 AM" at bounding box center [804, 284] width 394 height 54
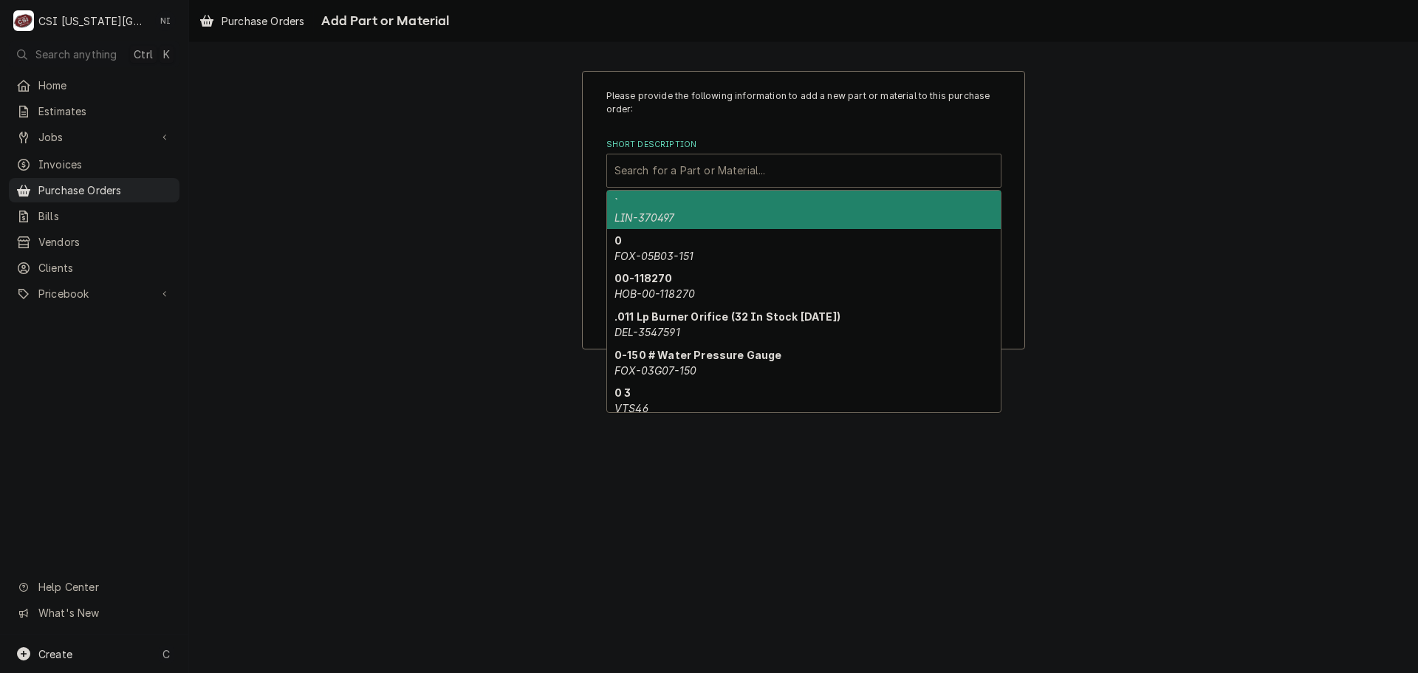
click at [699, 174] on div "Short Description" at bounding box center [803, 170] width 379 height 27
paste input "2A5192-14"
type input "2A5192-14"
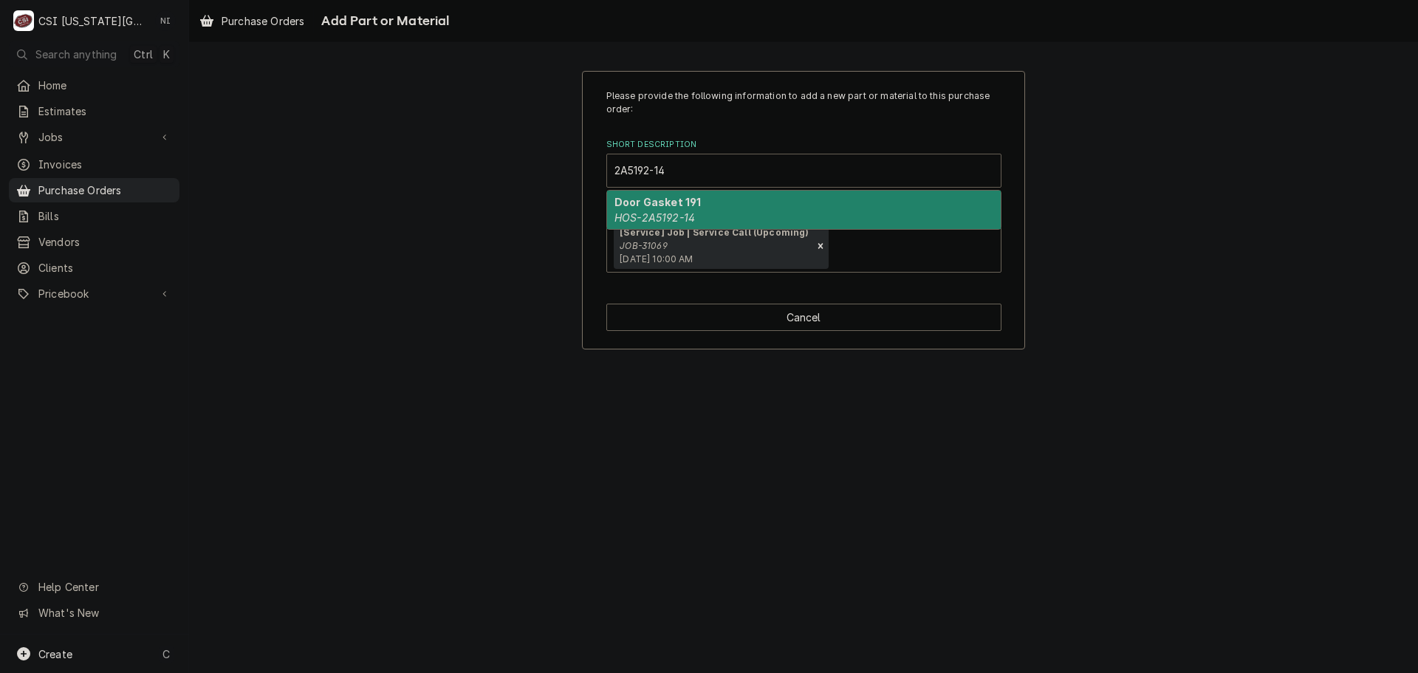
click at [693, 212] on em "HOS-2A5192-14" at bounding box center [654, 217] width 80 height 13
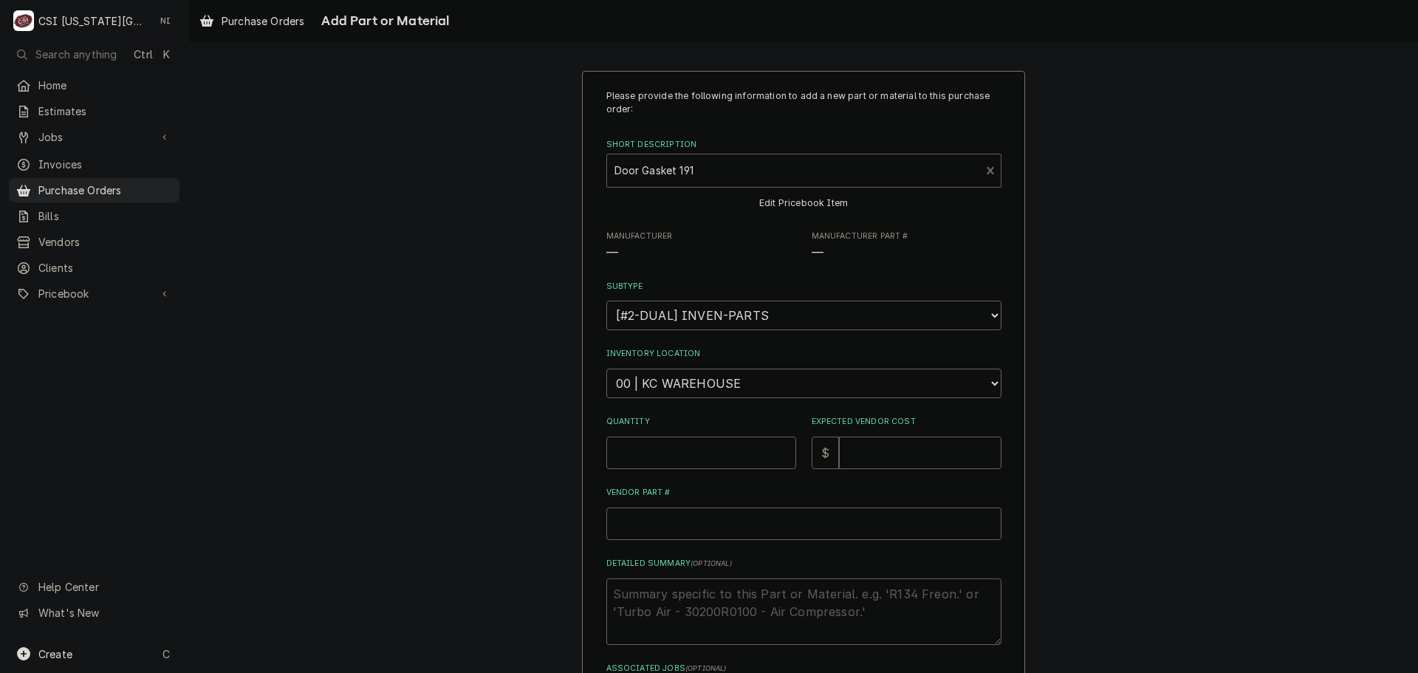
type textarea "x"
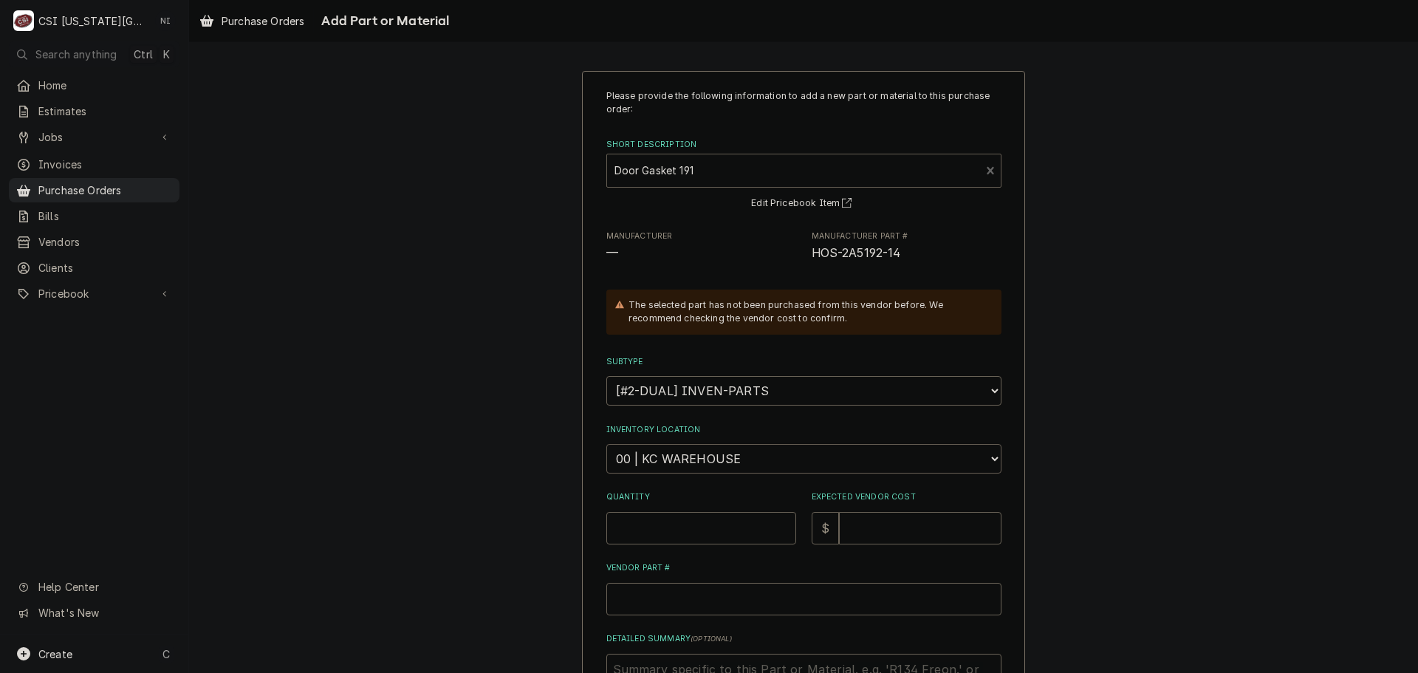
click at [694, 461] on select "Choose a location... 00 | KC WAREHOUSE 00 | MAIN WAREHOUSE 01 | BRIAN BREAZIER …" at bounding box center [803, 459] width 395 height 30
select select "2790"
click at [606, 444] on select "Choose a location... 00 | KC WAREHOUSE 00 | MAIN WAREHOUSE 01 | BRIAN BREAZIER …" at bounding box center [803, 459] width 395 height 30
click at [664, 534] on input "Quantity" at bounding box center [701, 528] width 190 height 32
type textarea "x"
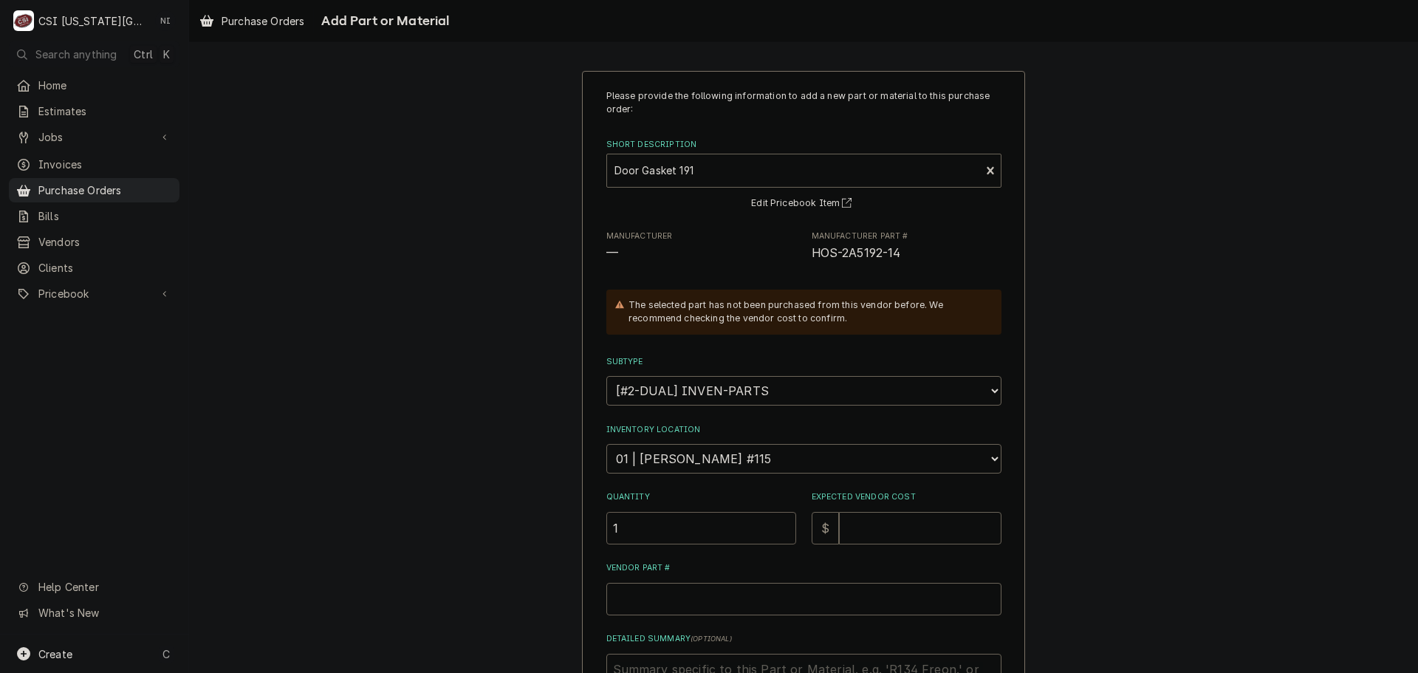
type input "1"
type textarea "x"
type input "6"
type textarea "x"
type input "66"
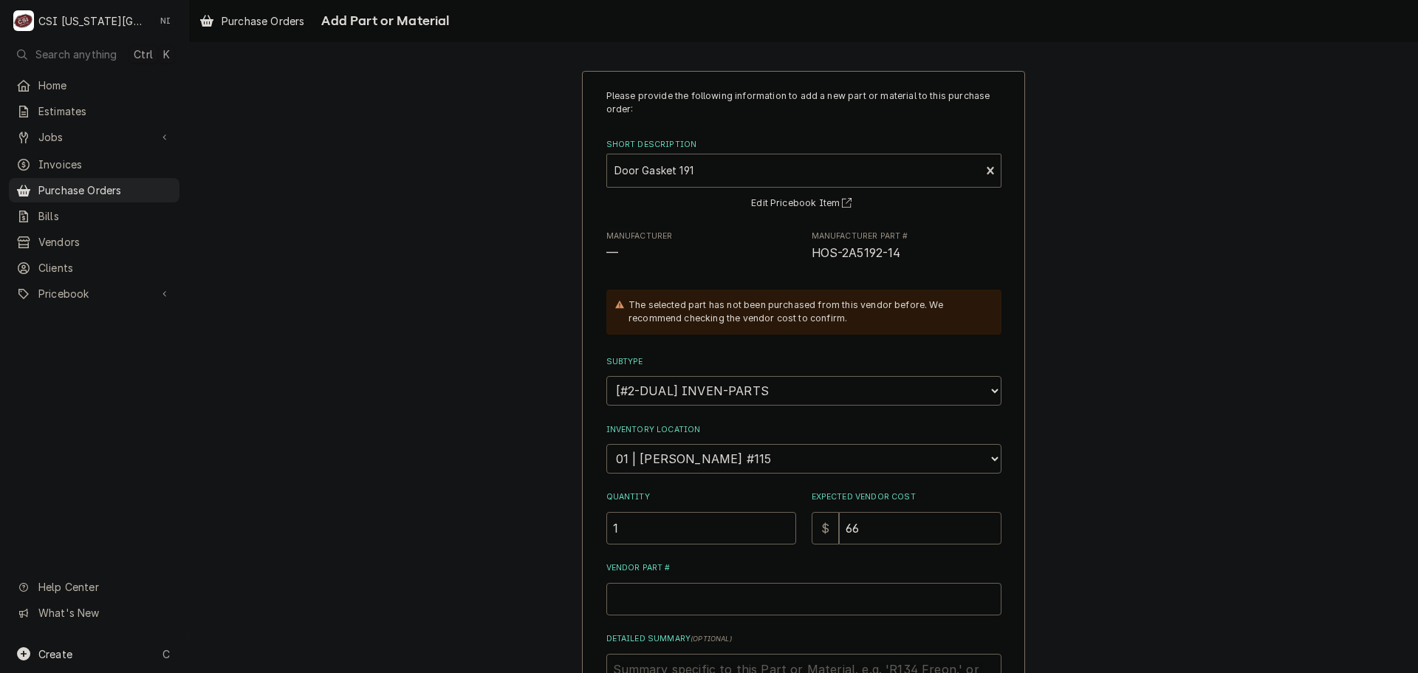
type textarea "x"
type input "66.2"
type textarea "x"
type input "66.20"
drag, startPoint x: 898, startPoint y: 254, endPoint x: 809, endPoint y: 258, distance: 89.5
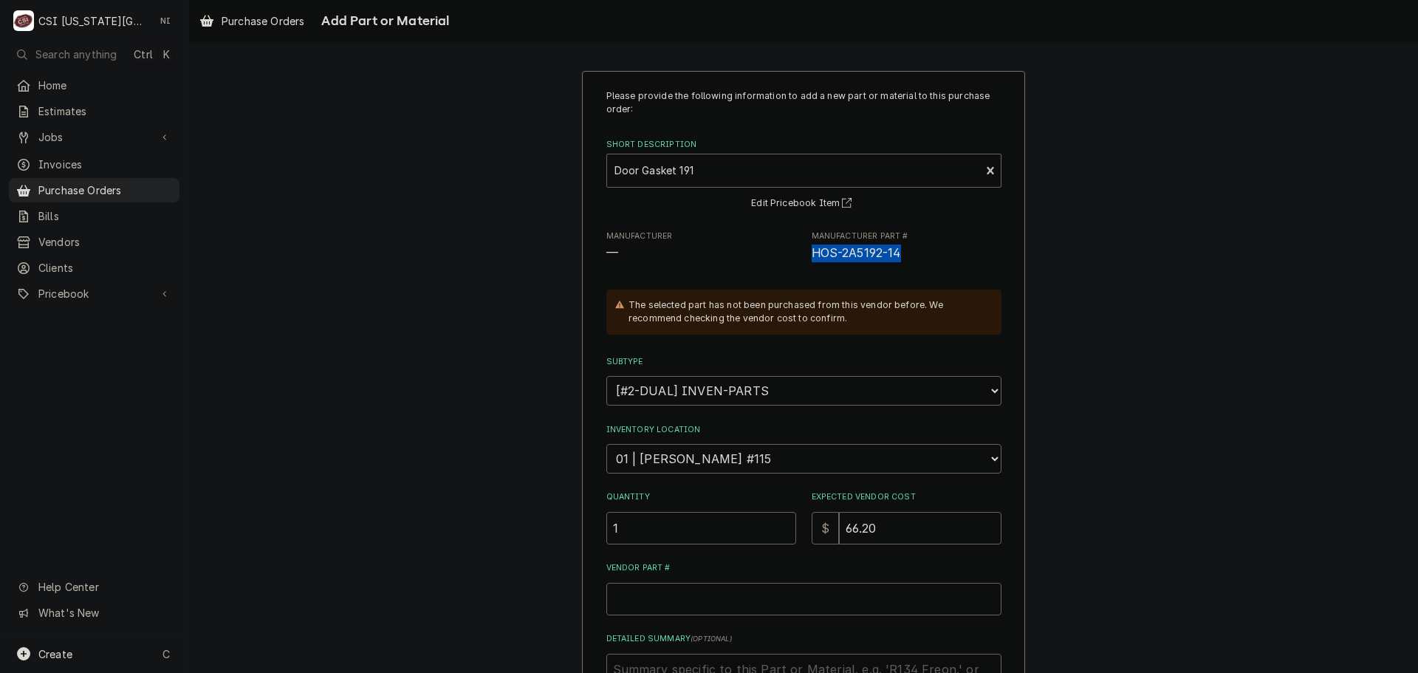
click at [812, 258] on span "HOS-2A5192-14" at bounding box center [907, 253] width 190 height 18
copy span "HOS-2A5192-14"
click at [693, 589] on input "Vendor Part #" at bounding box center [803, 599] width 395 height 32
paste input "HOS-2A5192-14"
type textarea "x"
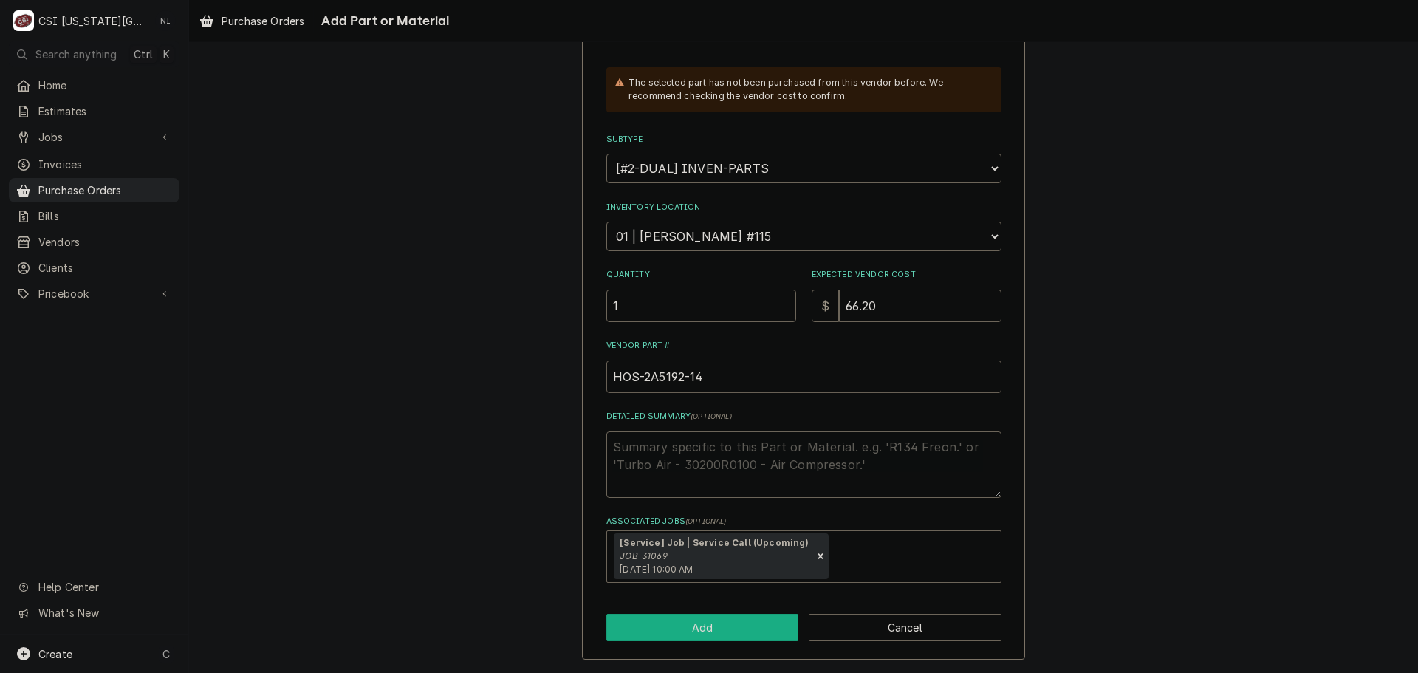
type input "HOS-2A5192-14"
click at [707, 623] on button "Add" at bounding box center [702, 627] width 193 height 27
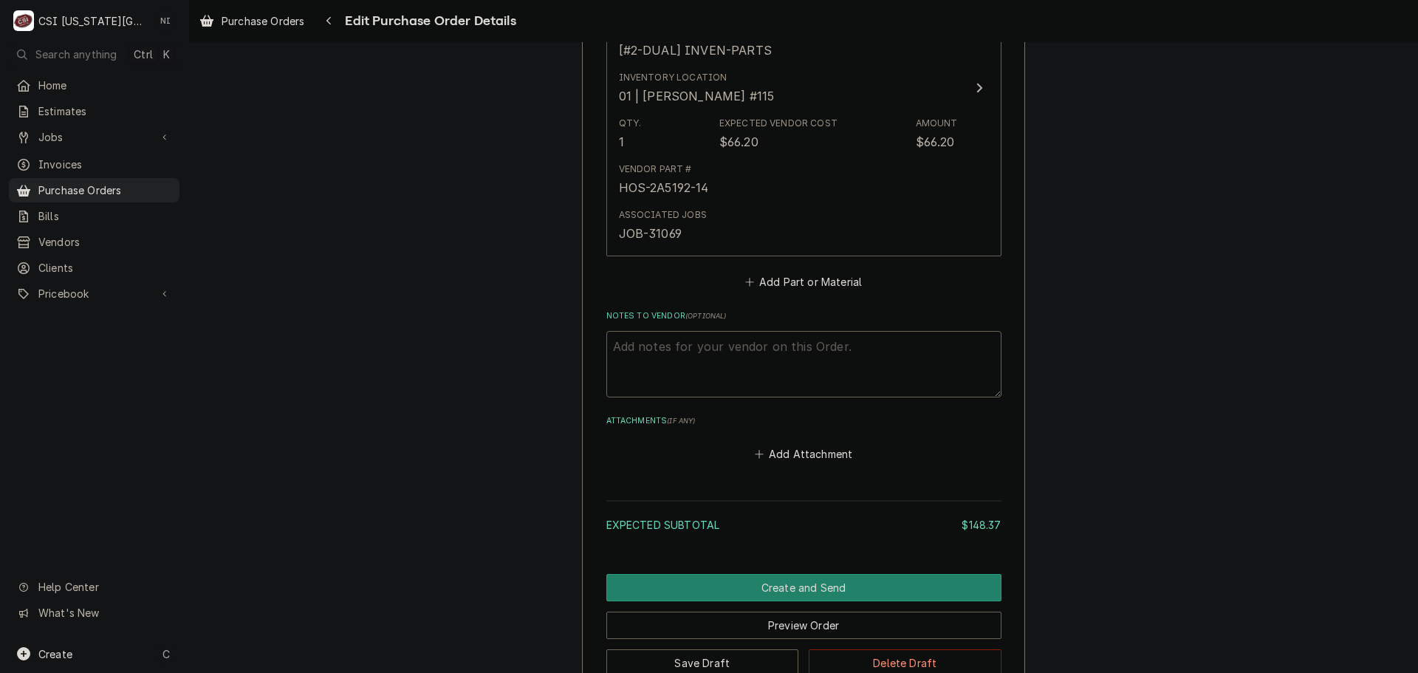
scroll to position [1232, 0]
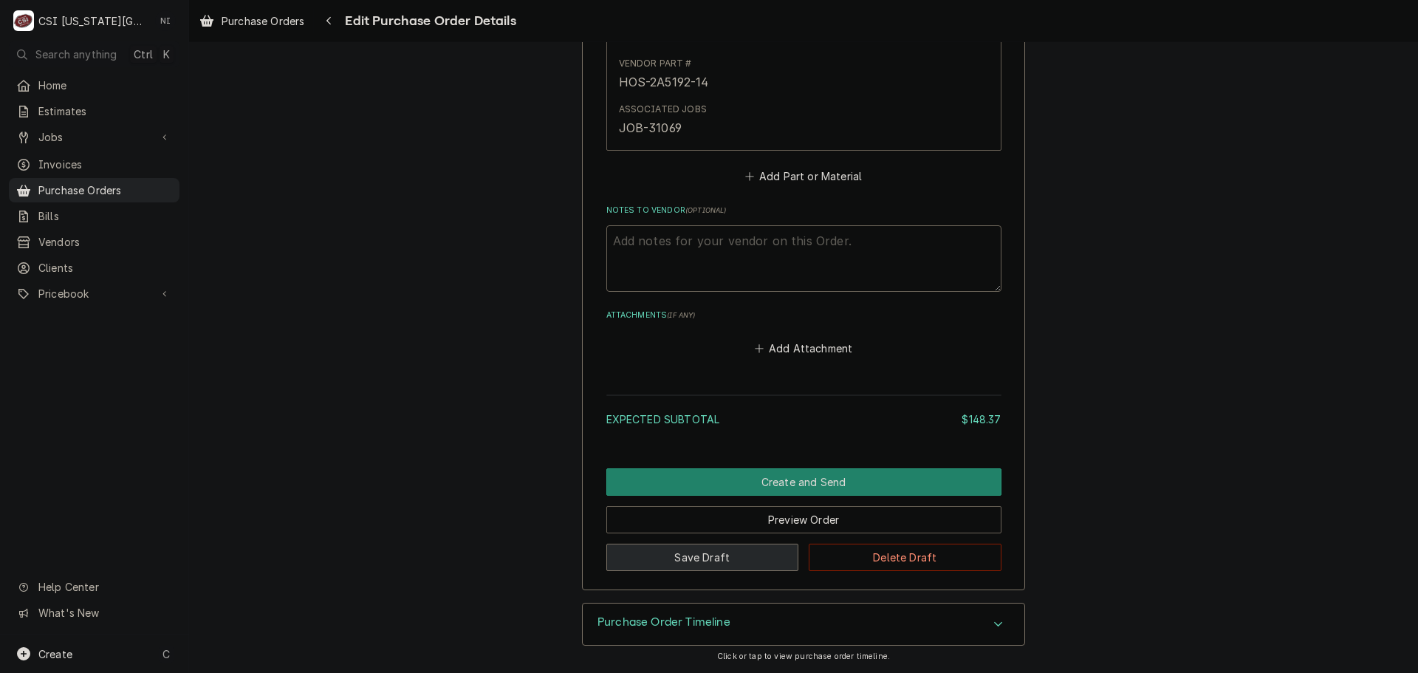
click at [749, 559] on button "Save Draft" at bounding box center [702, 557] width 193 height 27
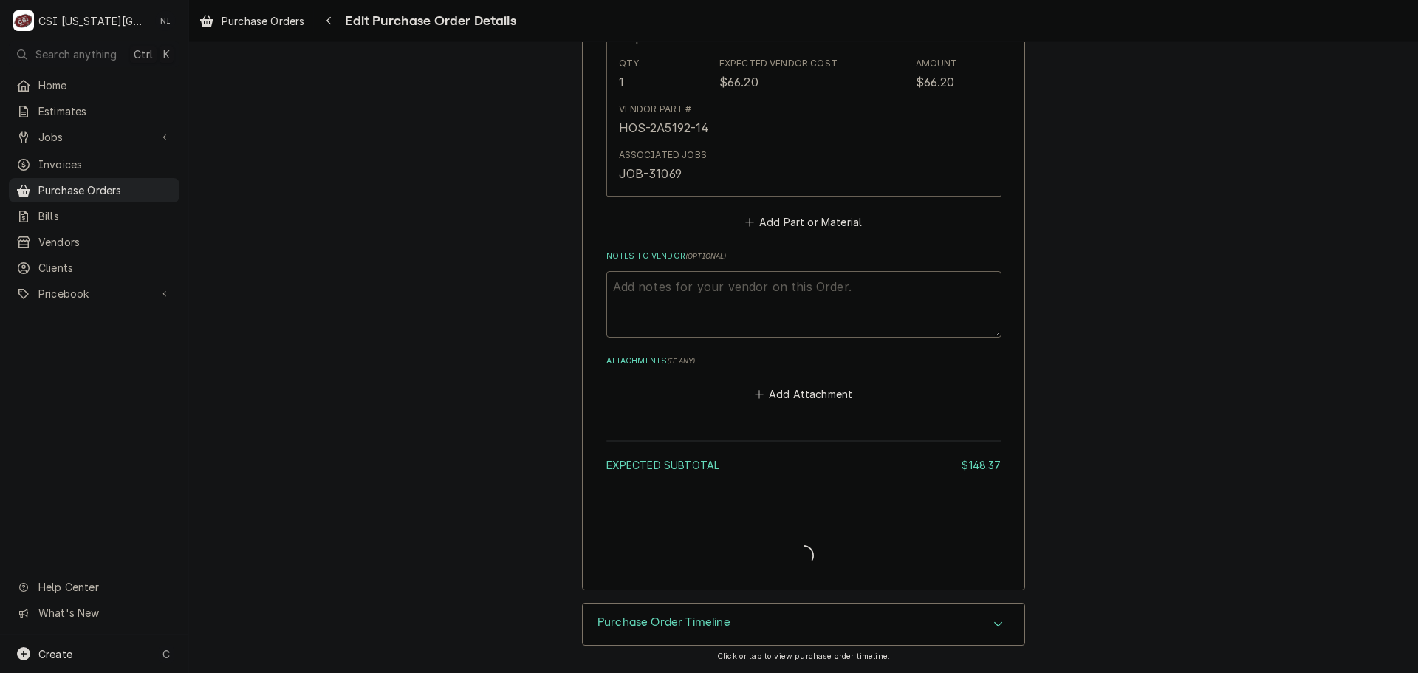
type textarea "x"
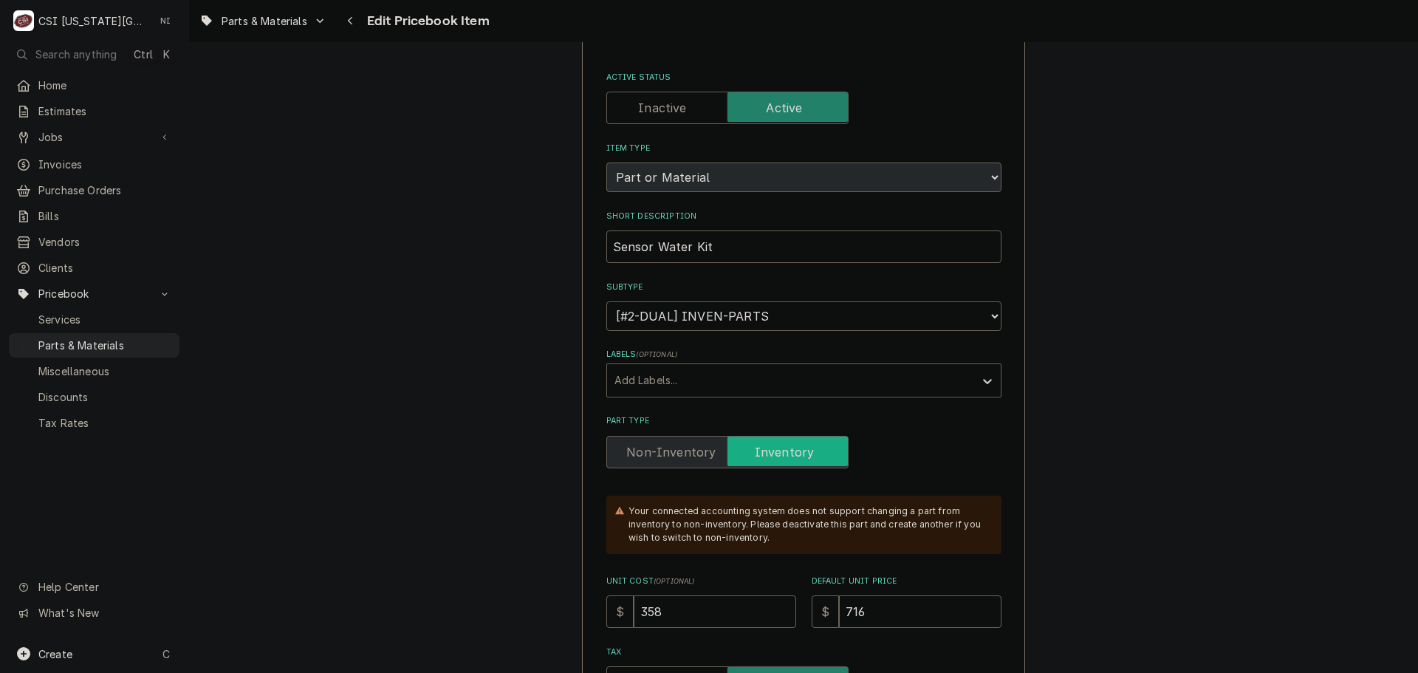
scroll to position [148, 0]
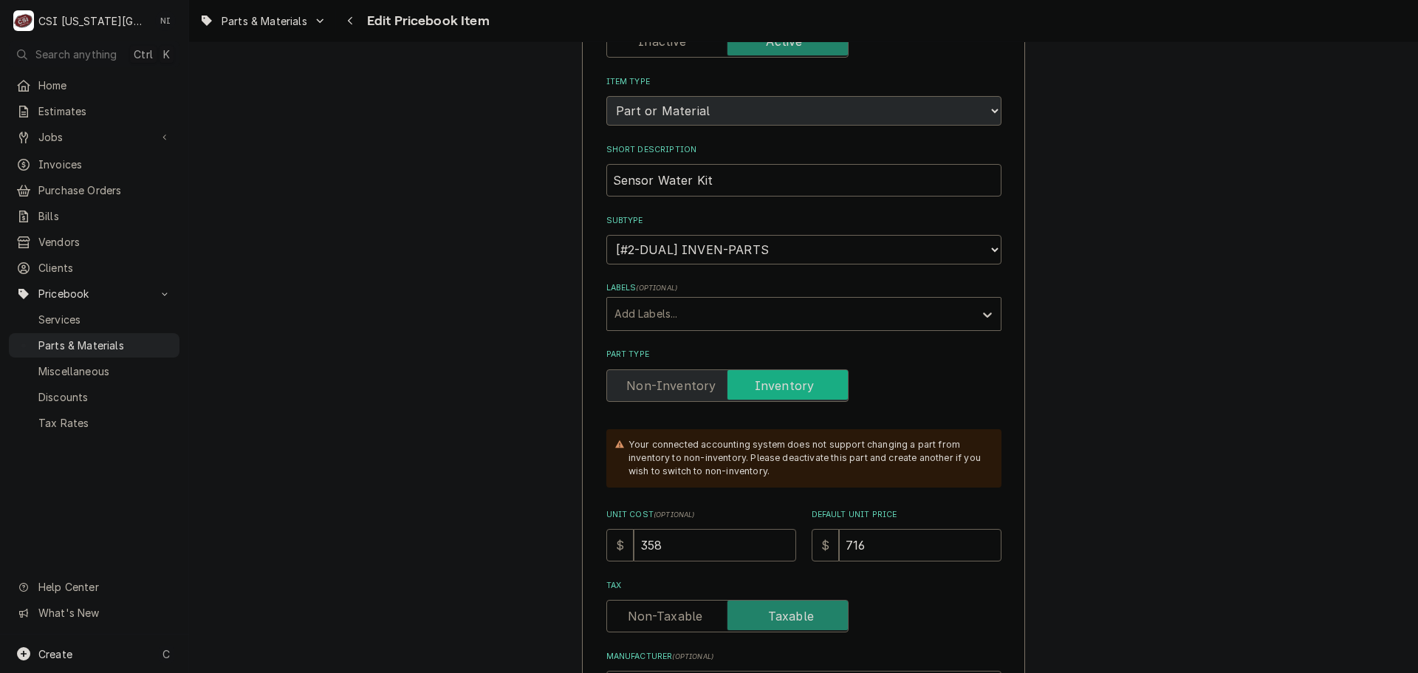
drag, startPoint x: 690, startPoint y: 549, endPoint x: 546, endPoint y: 538, distance: 145.2
type textarea "x"
type input "5"
type textarea "x"
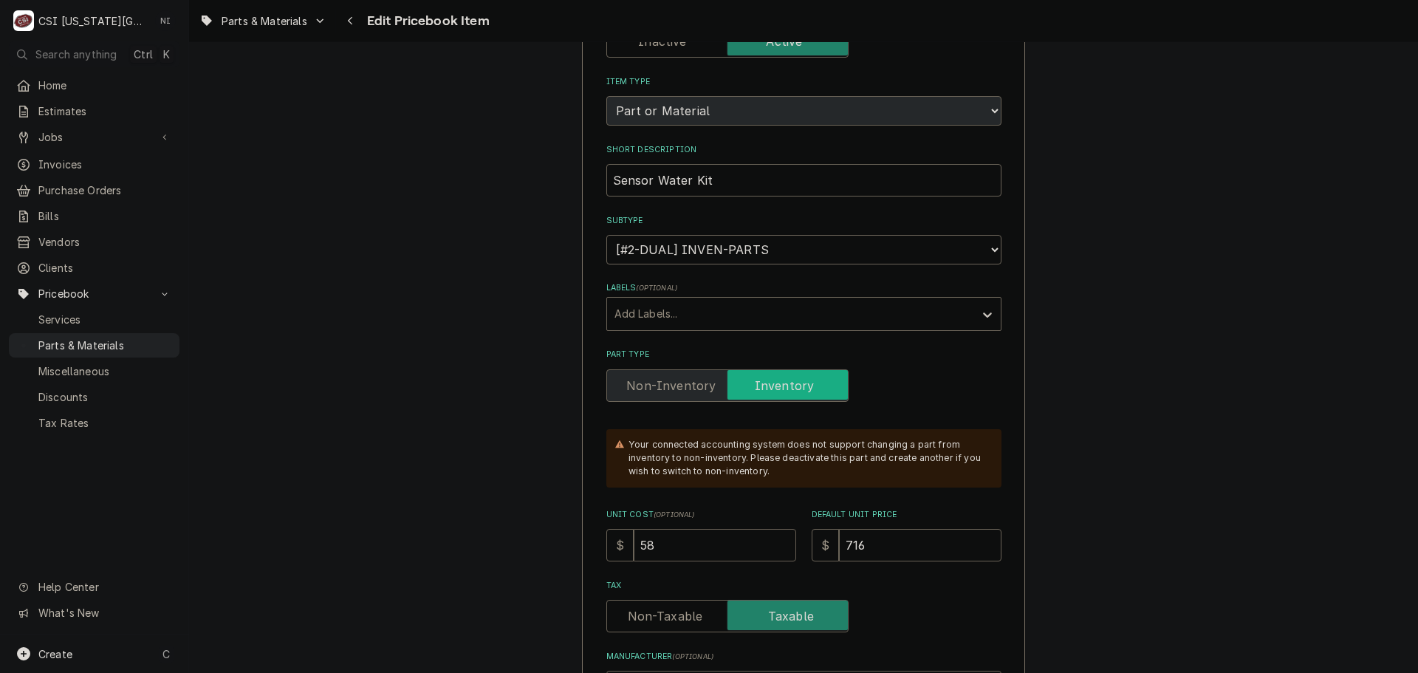
type input "589"
type textarea "x"
type input "589.0"
type textarea "x"
type input "589.04"
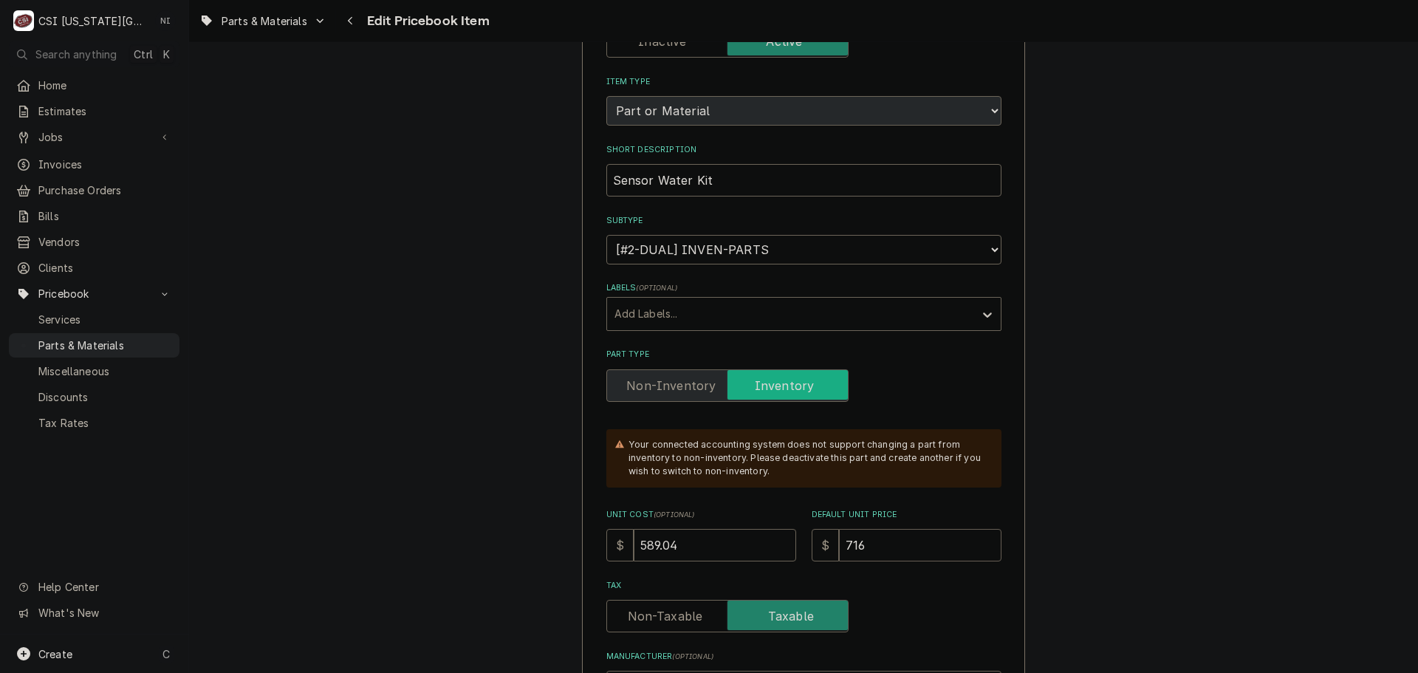
type textarea "x"
type input "7"
type textarea "x"
type input "77"
type textarea "x"
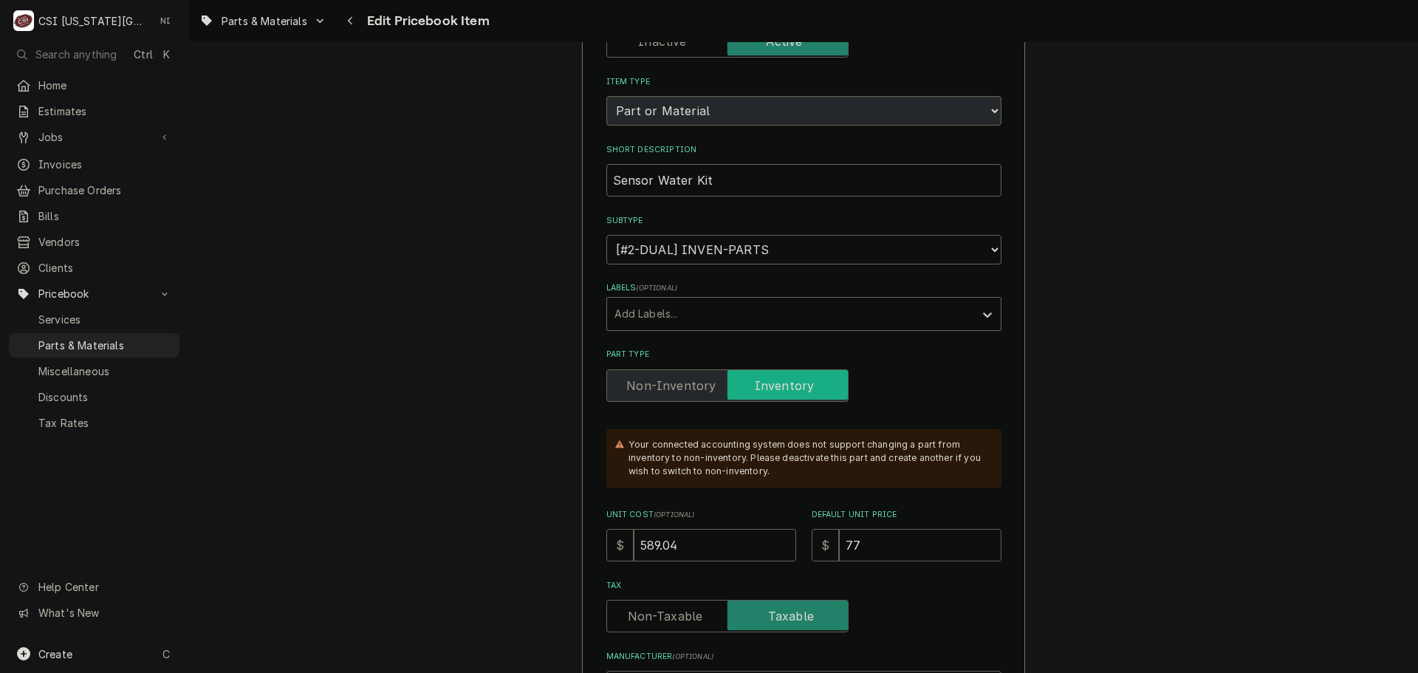
type input "775"
type textarea "x"
type input "775.0"
type textarea "x"
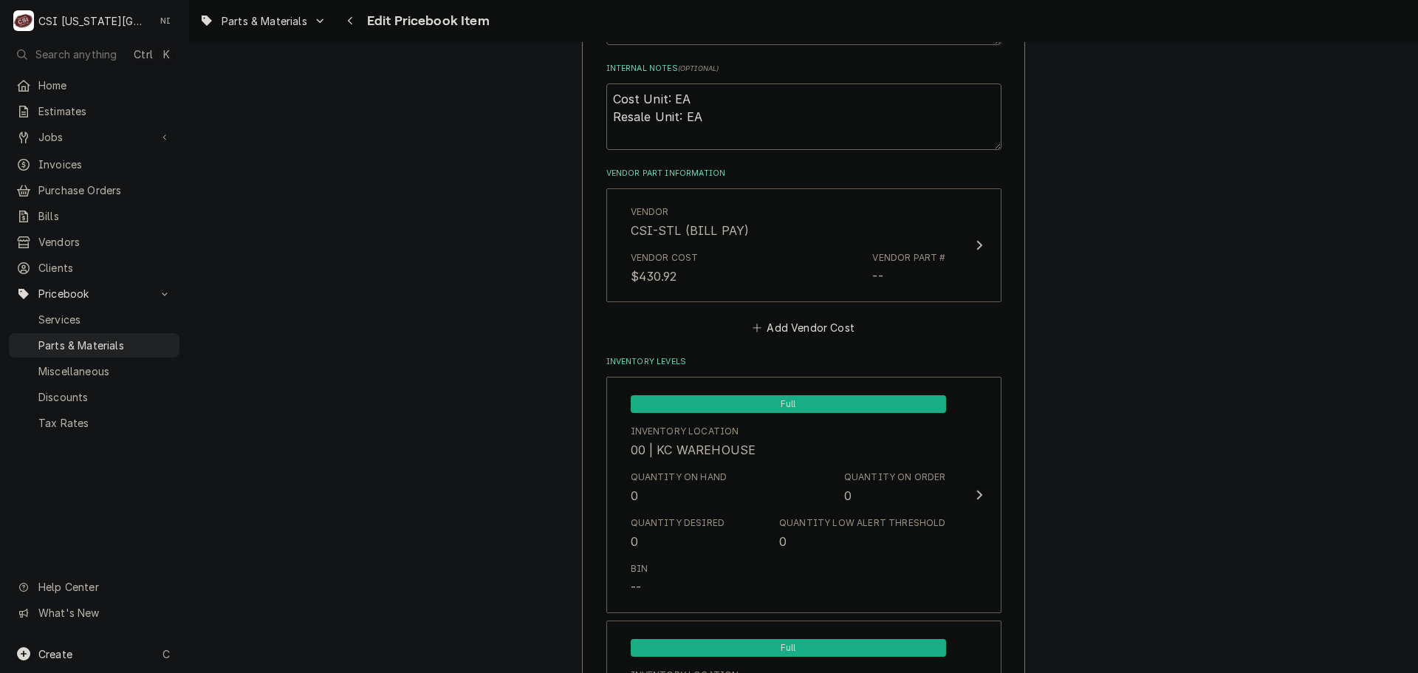
scroll to position [1018, 0]
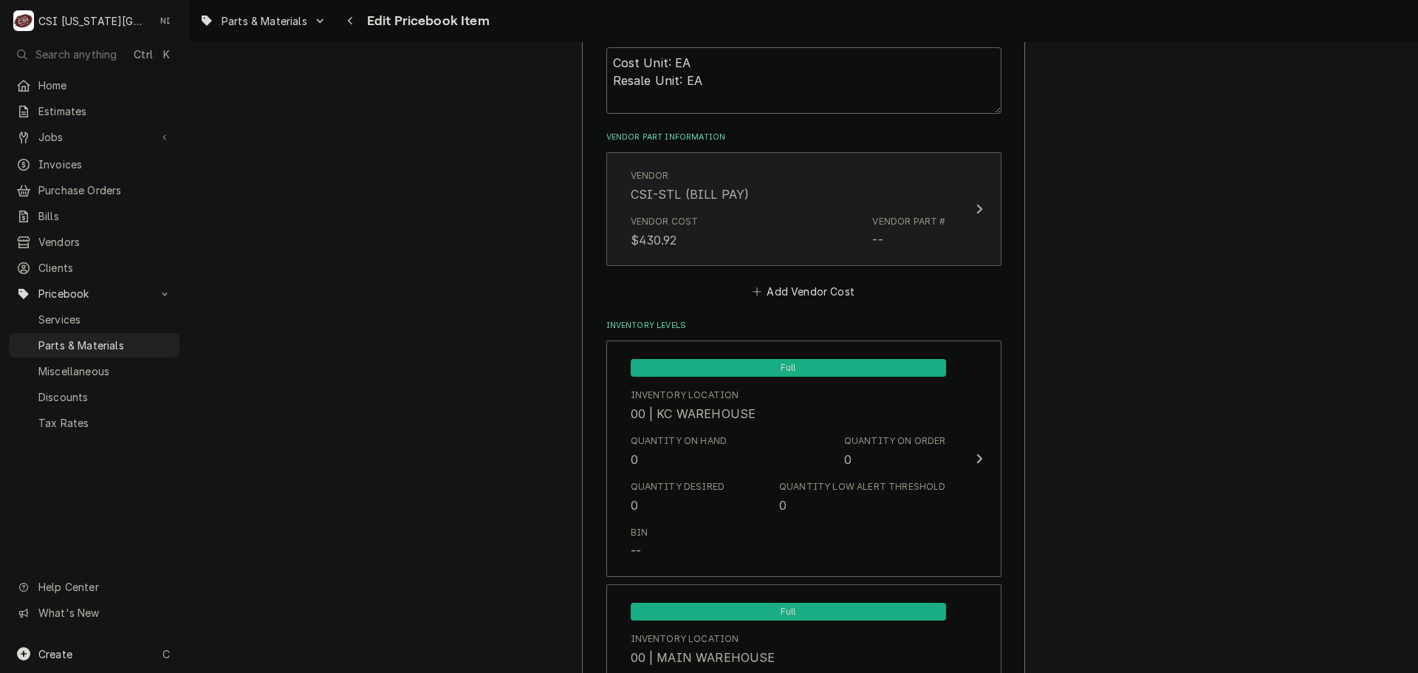
type input "775.05"
click at [860, 225] on div "Vendor Cost $430.92 Vendor Part # --" at bounding box center [788, 232] width 315 height 46
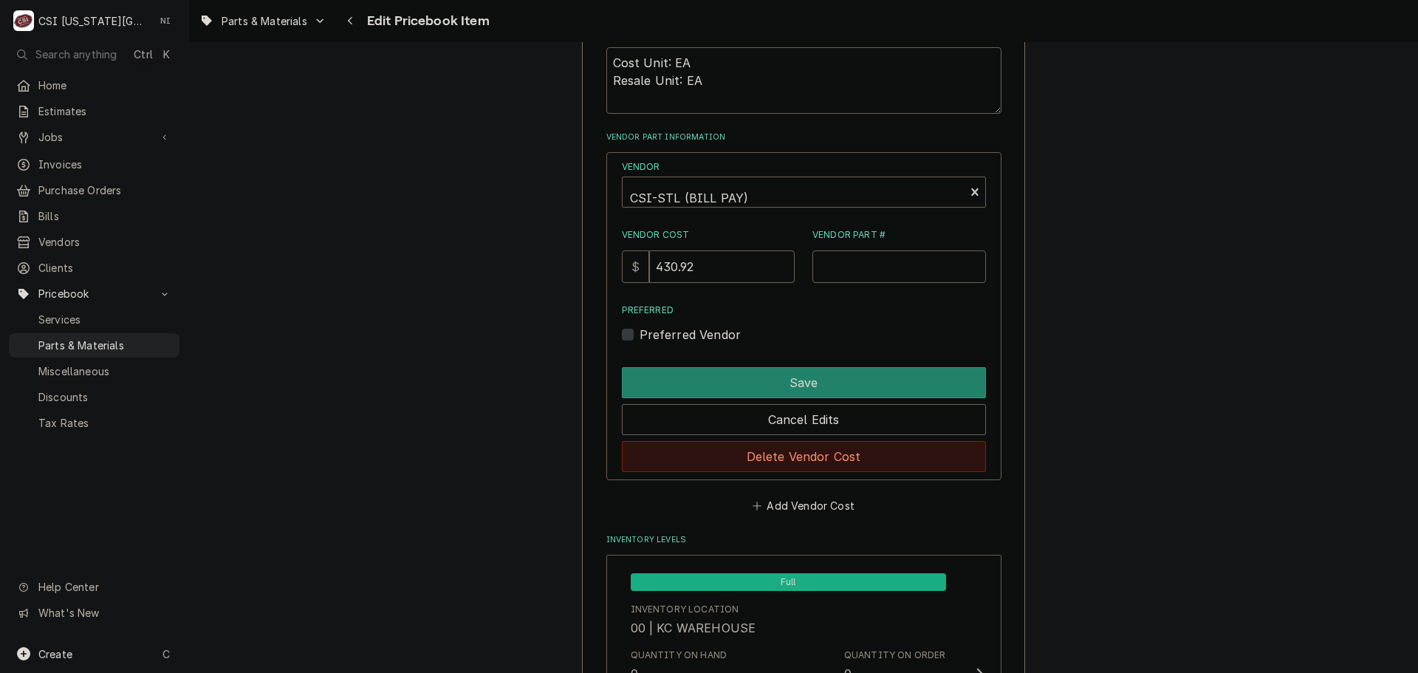
drag, startPoint x: 794, startPoint y: 457, endPoint x: 1173, endPoint y: 261, distance: 426.7
click at [795, 457] on button "Delete Vendor Cost" at bounding box center [804, 456] width 364 height 31
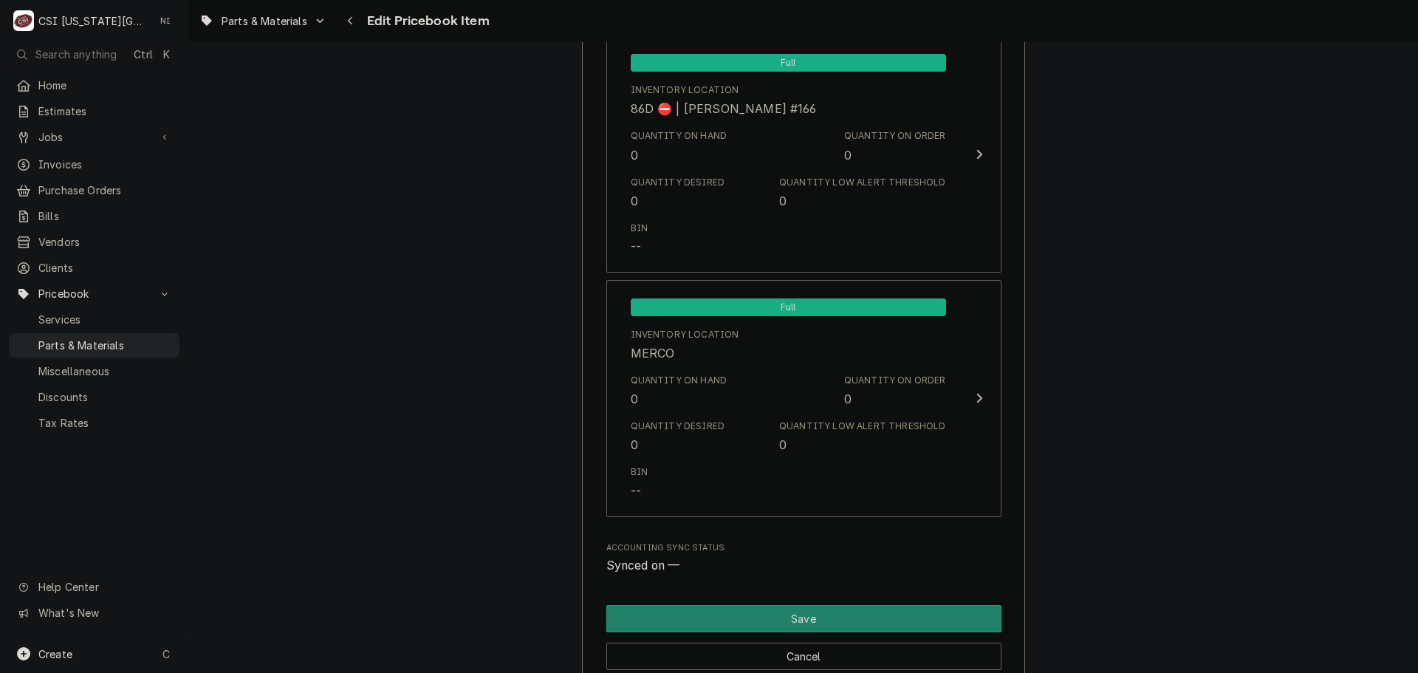
scroll to position [14070, 0]
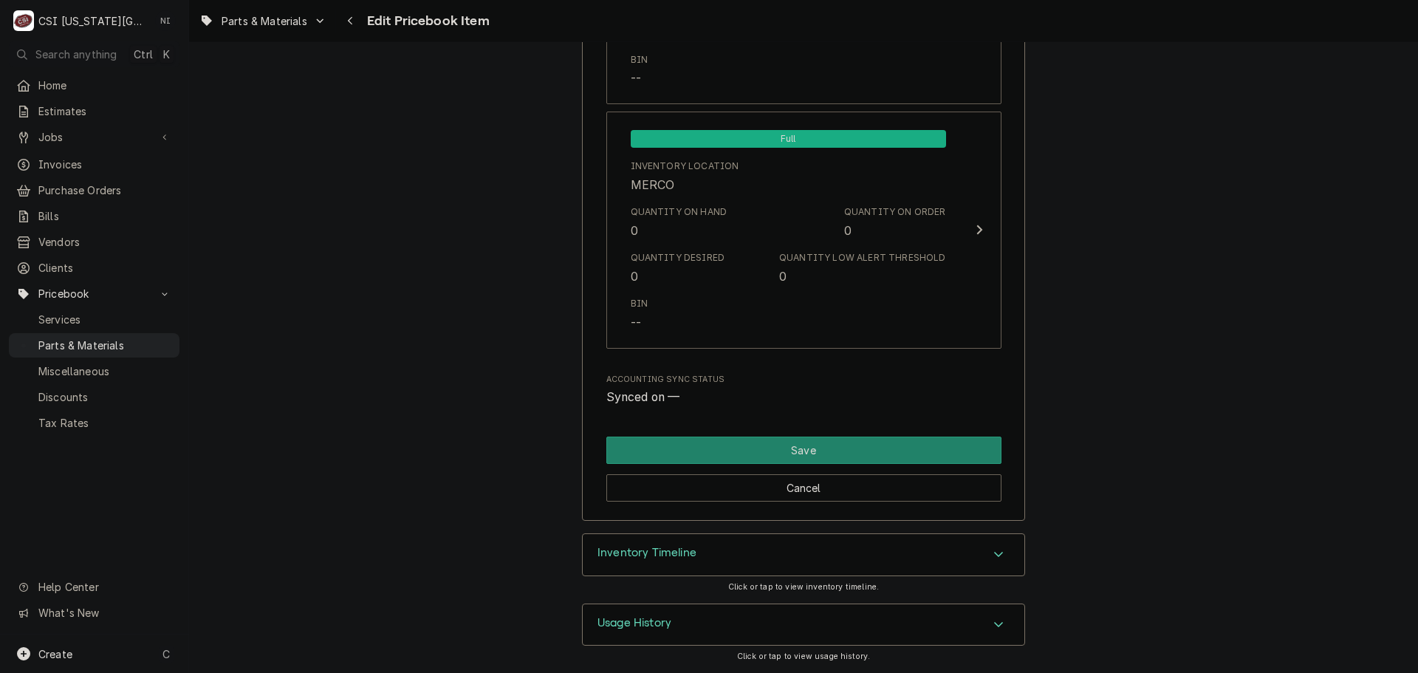
click at [851, 464] on div "Cancel" at bounding box center [803, 483] width 395 height 38
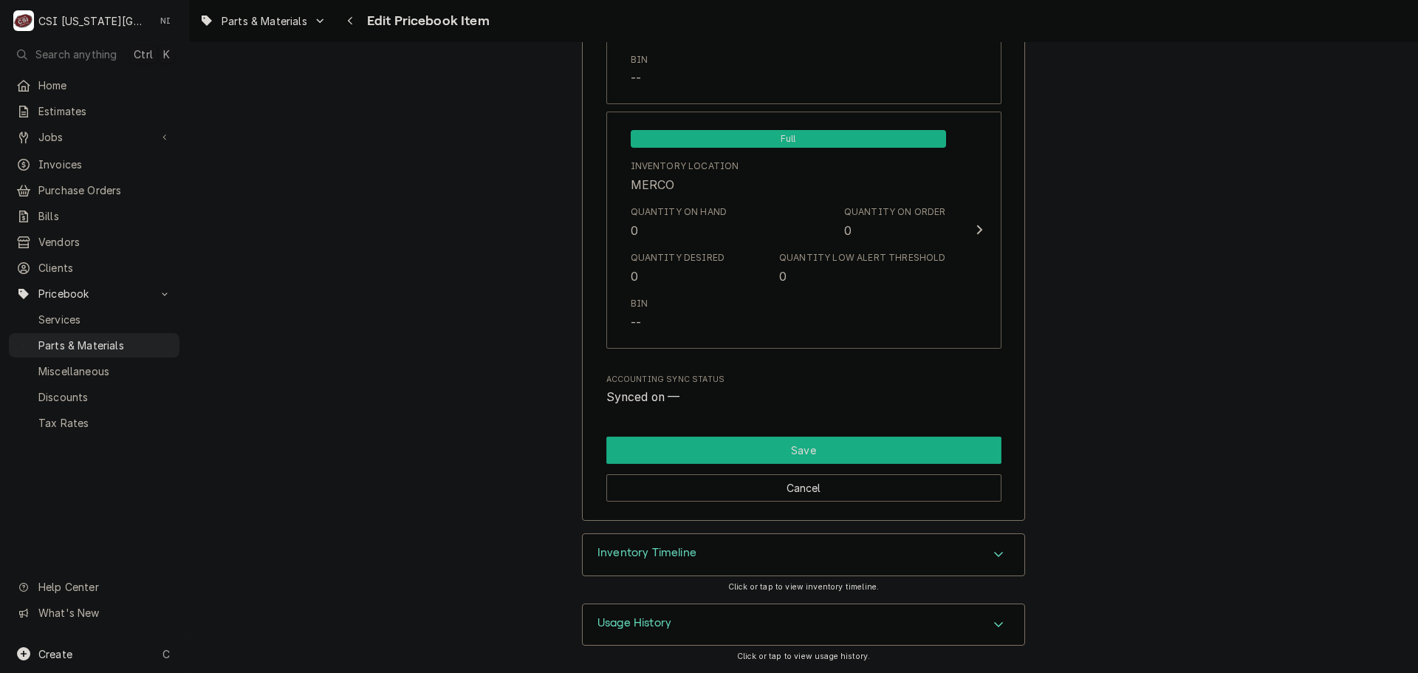
click at [826, 456] on button "Save" at bounding box center [803, 449] width 395 height 27
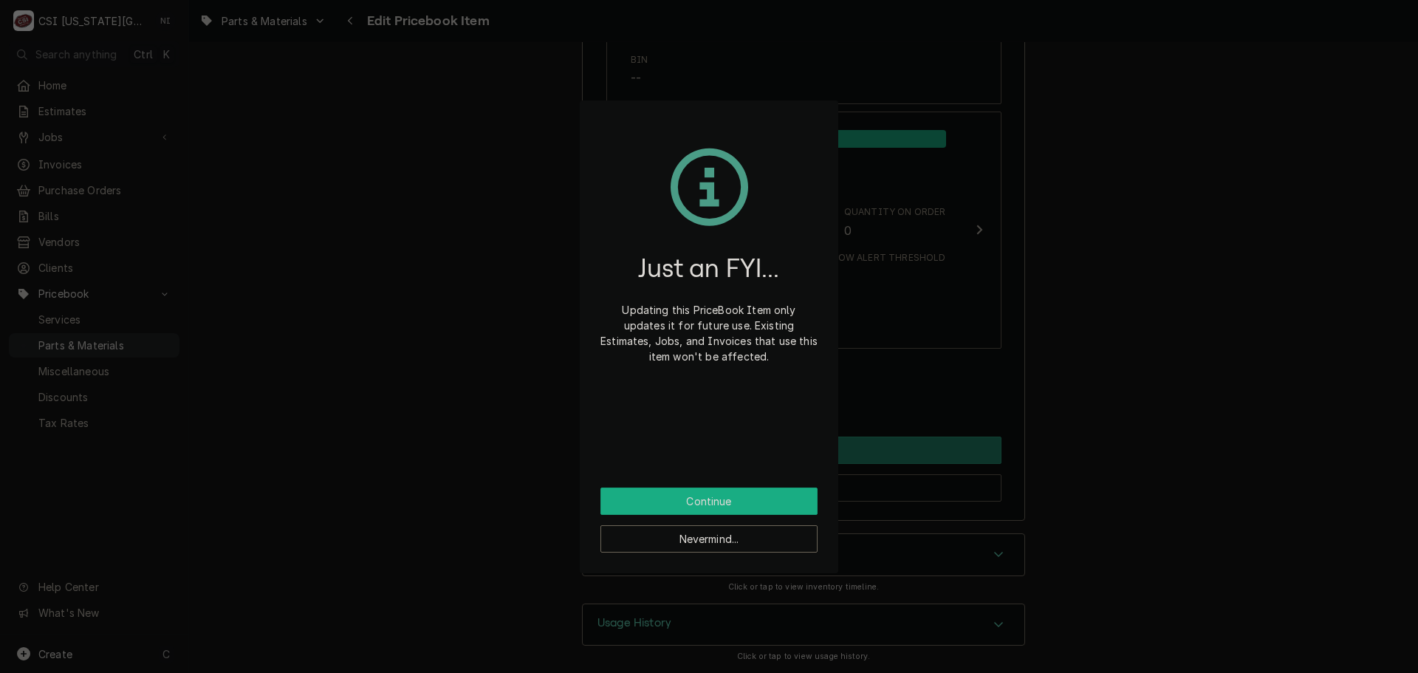
drag, startPoint x: 730, startPoint y: 505, endPoint x: 702, endPoint y: 456, distance: 56.2
click at [728, 502] on button "Continue" at bounding box center [708, 500] width 217 height 27
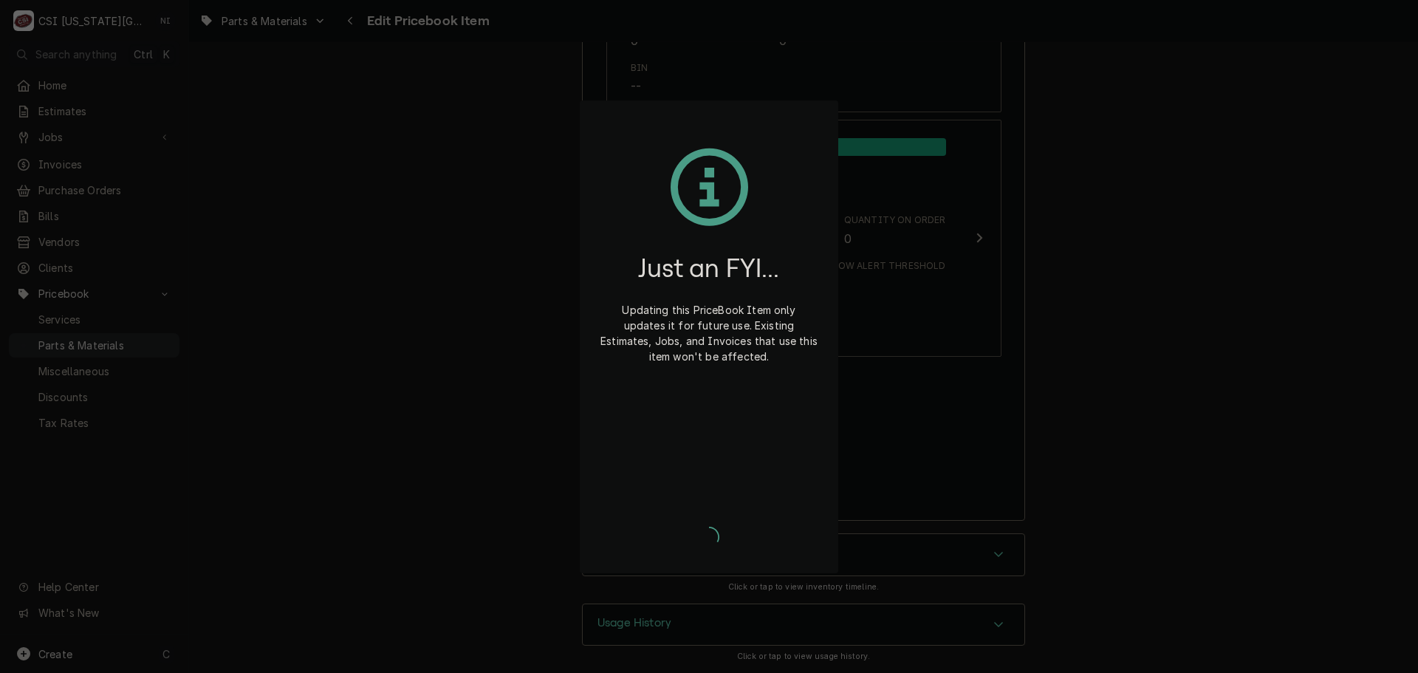
type textarea "x"
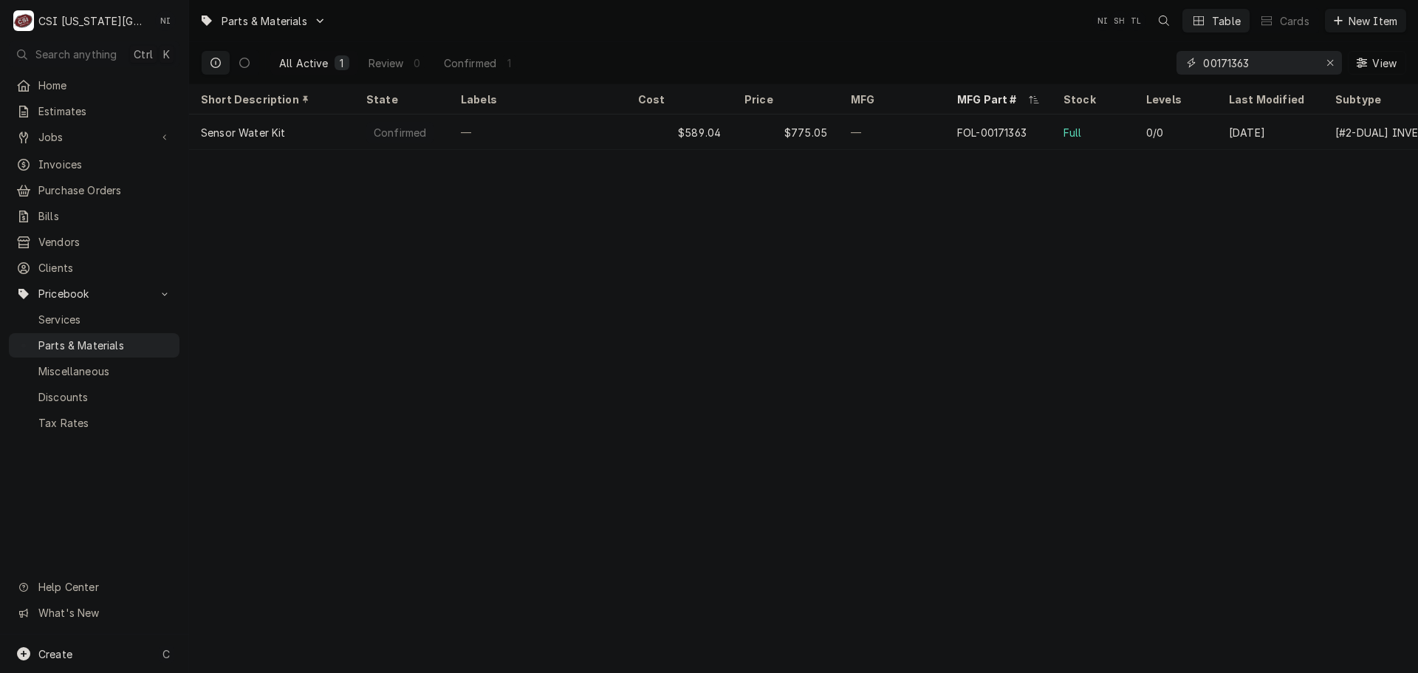
drag, startPoint x: 1255, startPoint y: 65, endPoint x: 1159, endPoint y: 69, distance: 96.1
click at [1160, 69] on div "All Active 1 Review 0 Confirmed 1 00171363 View" at bounding box center [803, 62] width 1205 height 41
paste input "32910"
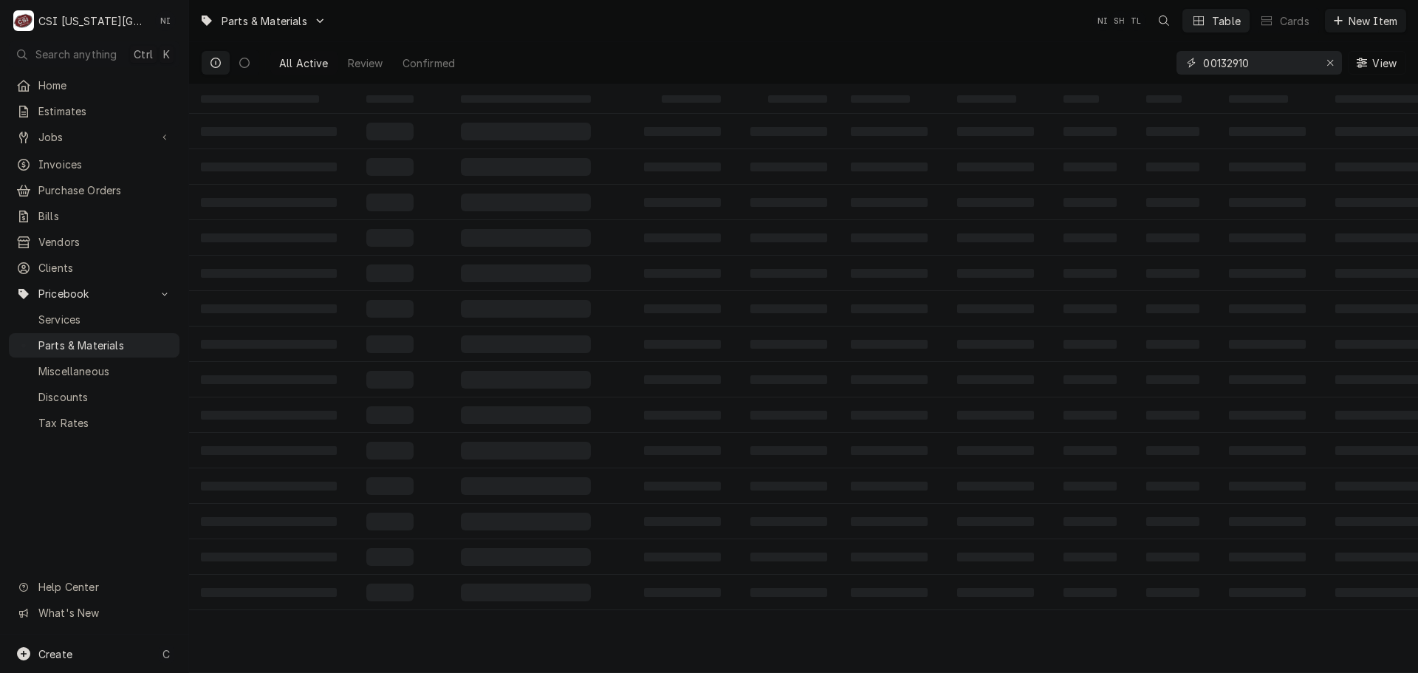
type input "00132910"
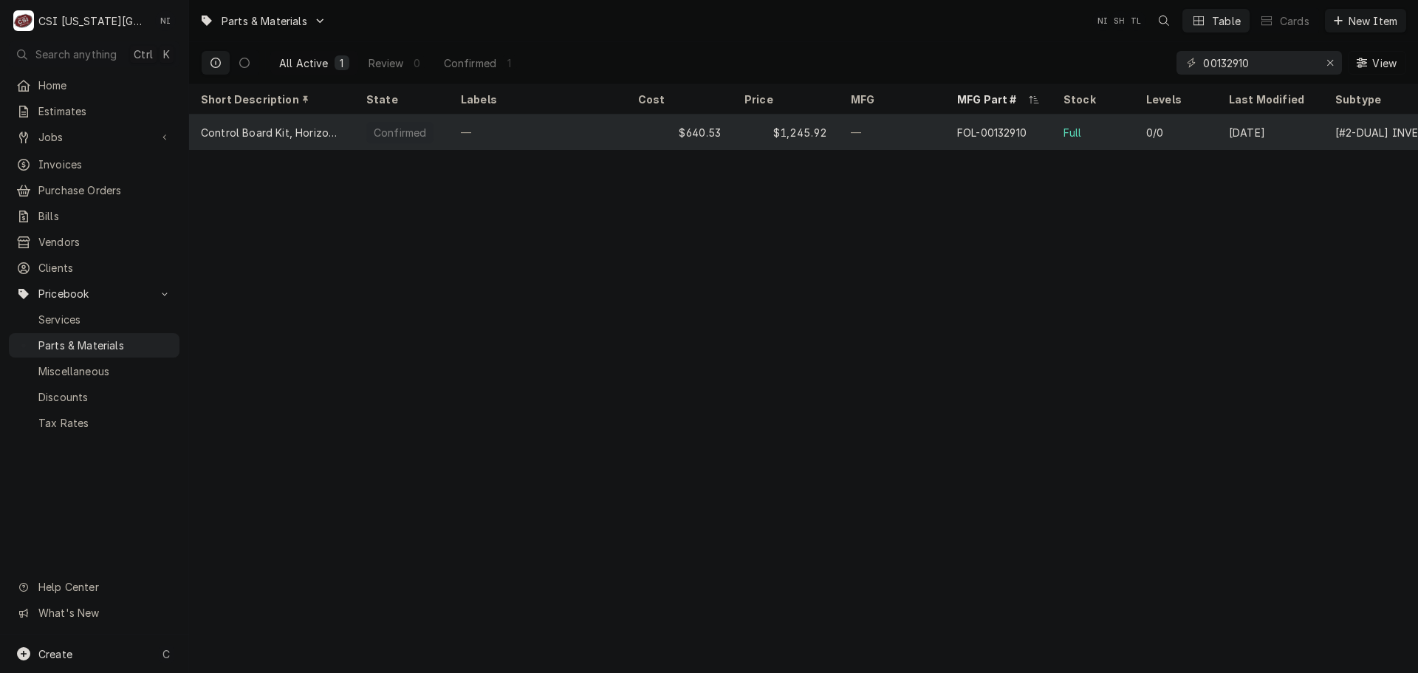
drag, startPoint x: 761, startPoint y: 140, endPoint x: 773, endPoint y: 140, distance: 11.8
click at [761, 140] on div "$1,245.92" at bounding box center [786, 131] width 106 height 35
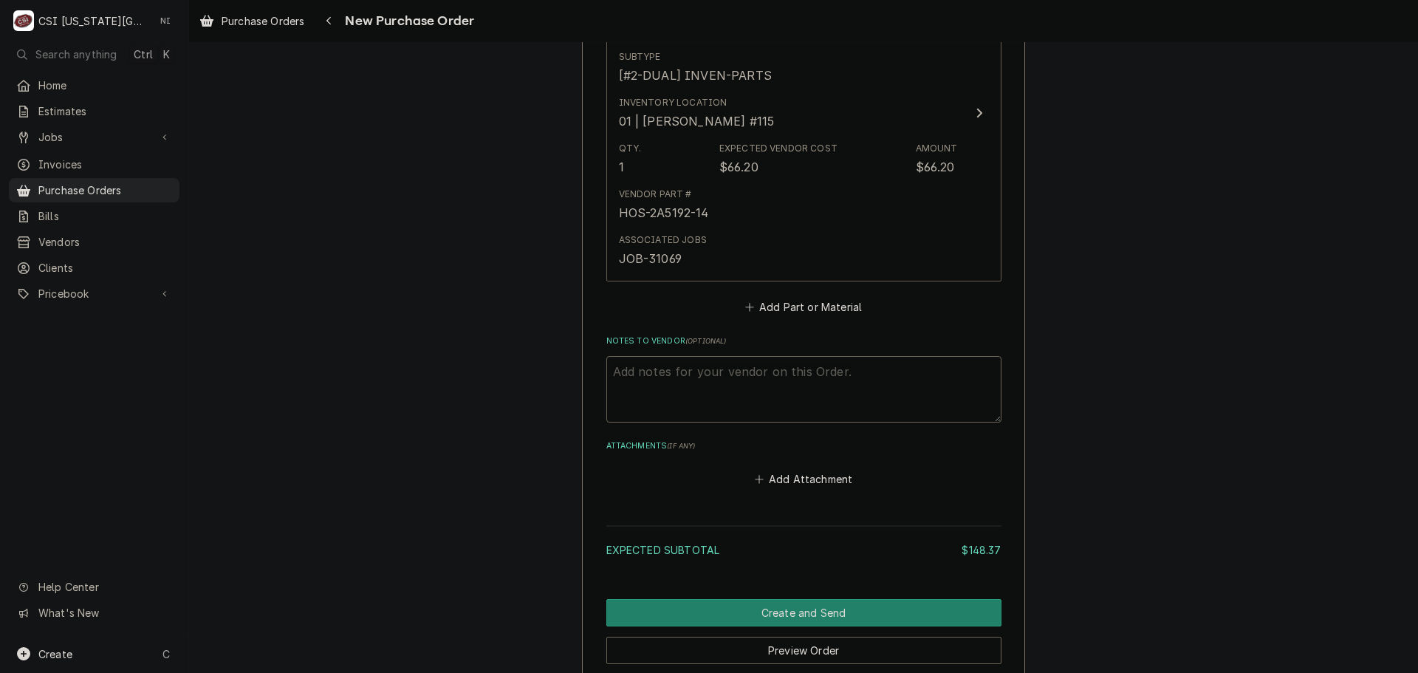
scroll to position [1232, 0]
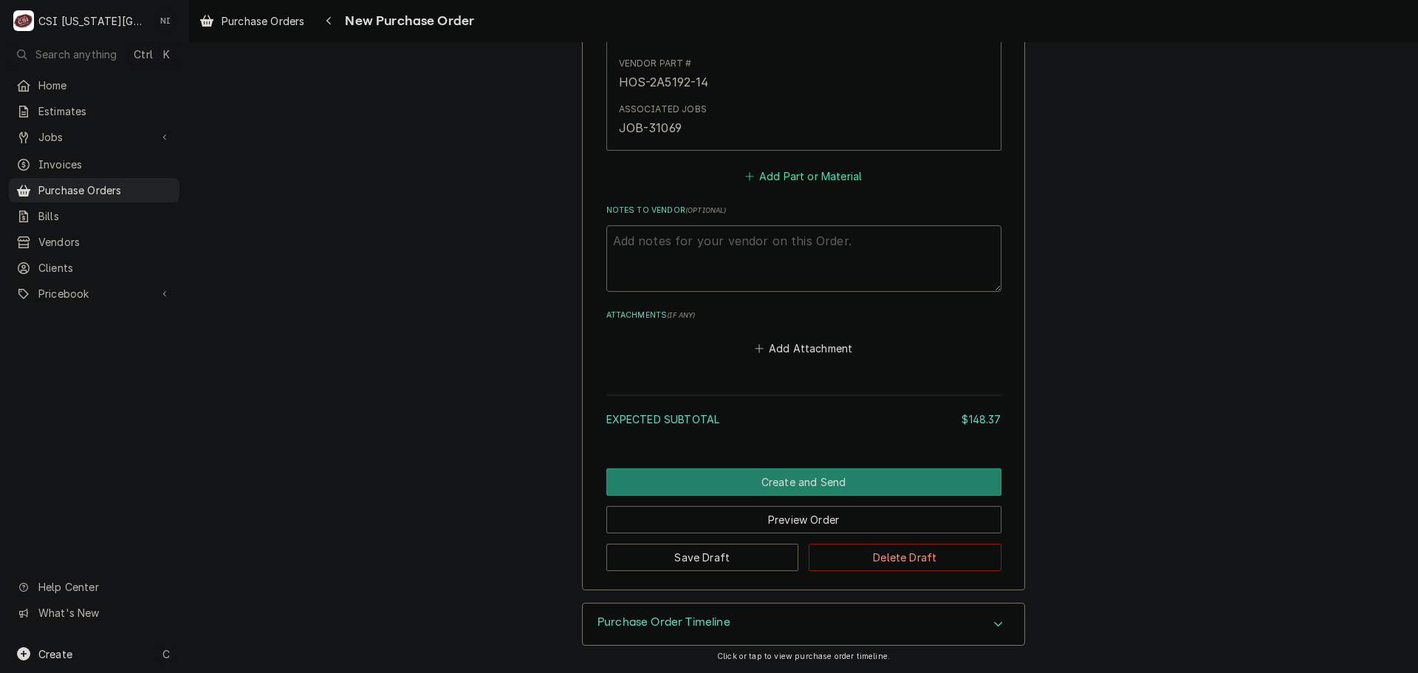
click at [781, 177] on button "Add Part or Material" at bounding box center [803, 176] width 122 height 21
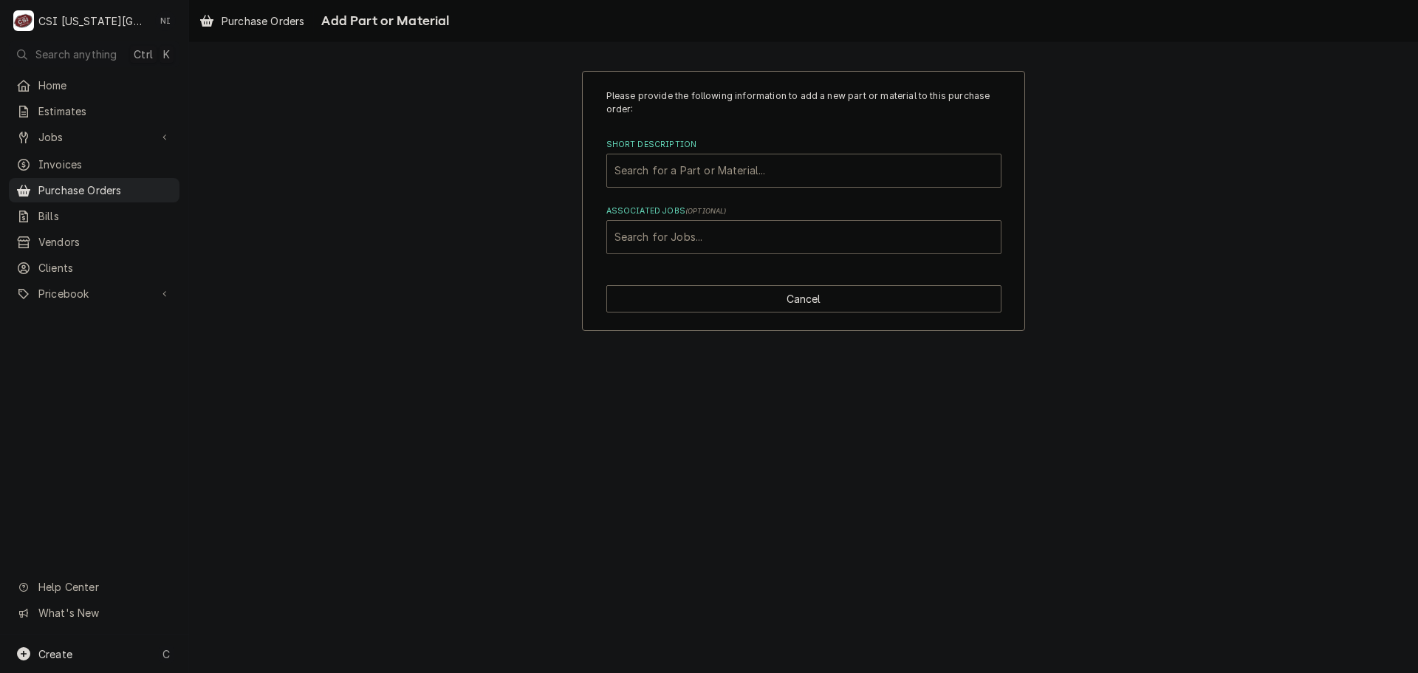
click at [730, 230] on div "Associated Jobs" at bounding box center [803, 237] width 379 height 27
type input "31926"
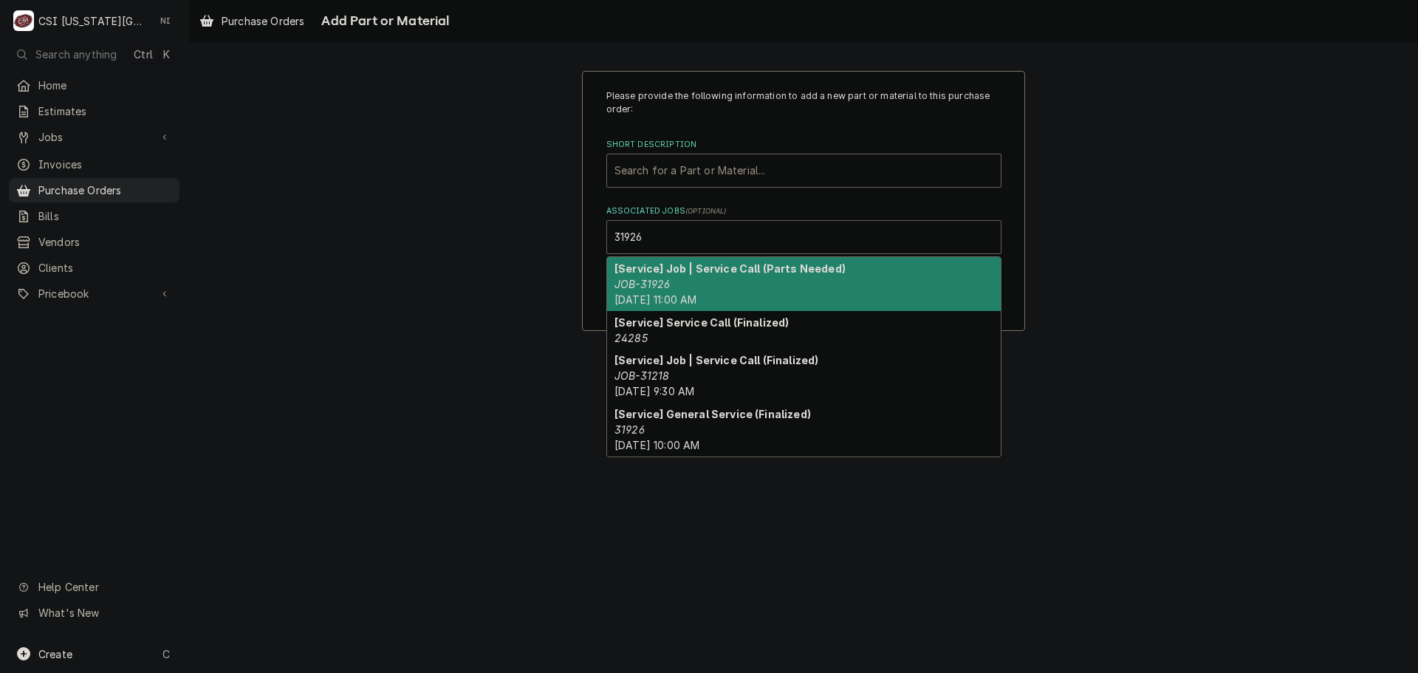
click at [685, 281] on div "[Service] Job | Service Call (Parts Needed) JOB-31926 Thu, Aug 14th, 2025 - 11:…" at bounding box center [804, 284] width 394 height 54
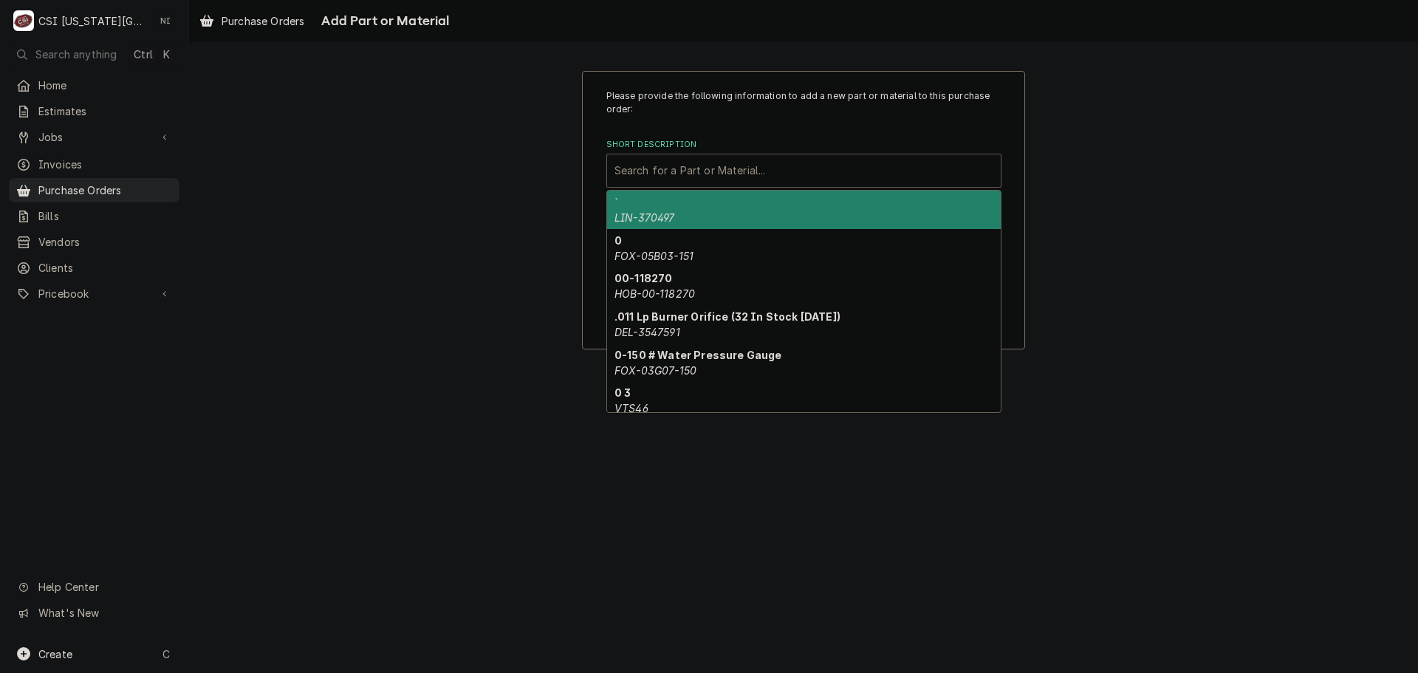
click at [693, 165] on div "Short Description" at bounding box center [803, 170] width 379 height 27
paste input "00171363"
type input "00171363"
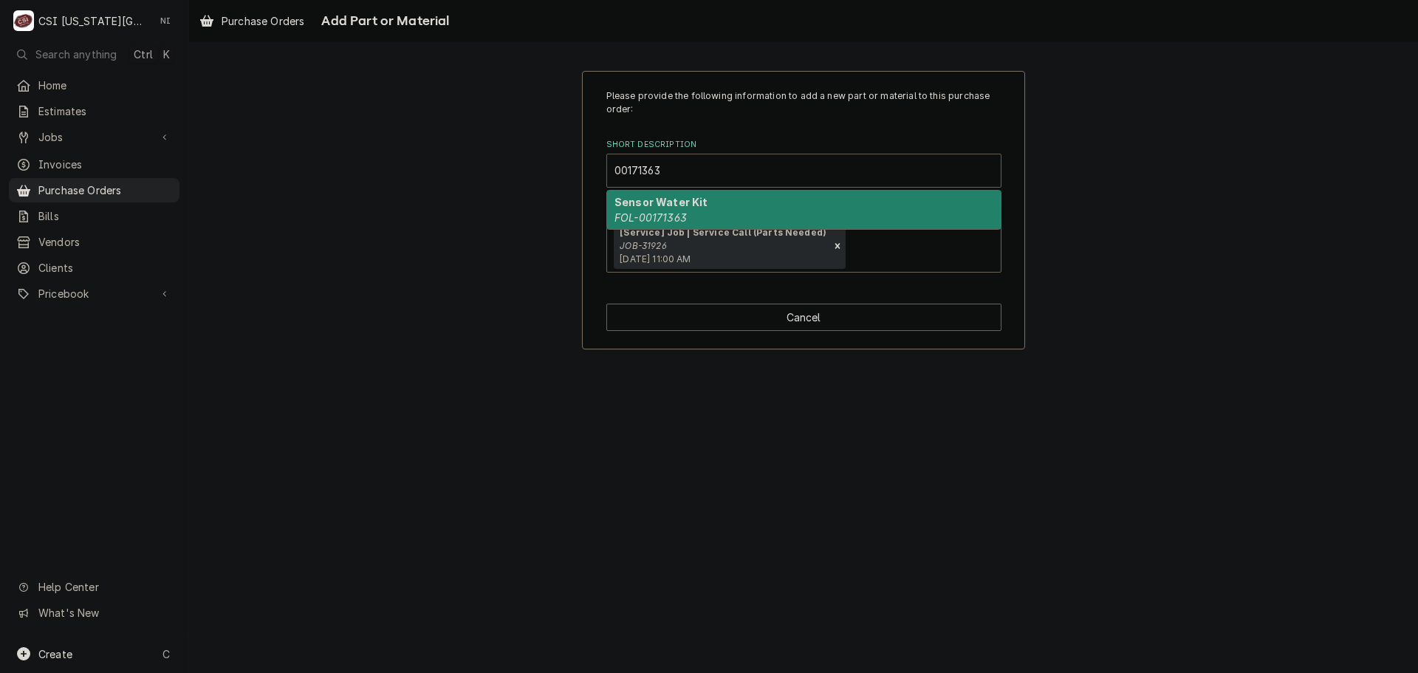
click at [684, 221] on em "FOL-00171363" at bounding box center [650, 217] width 72 height 13
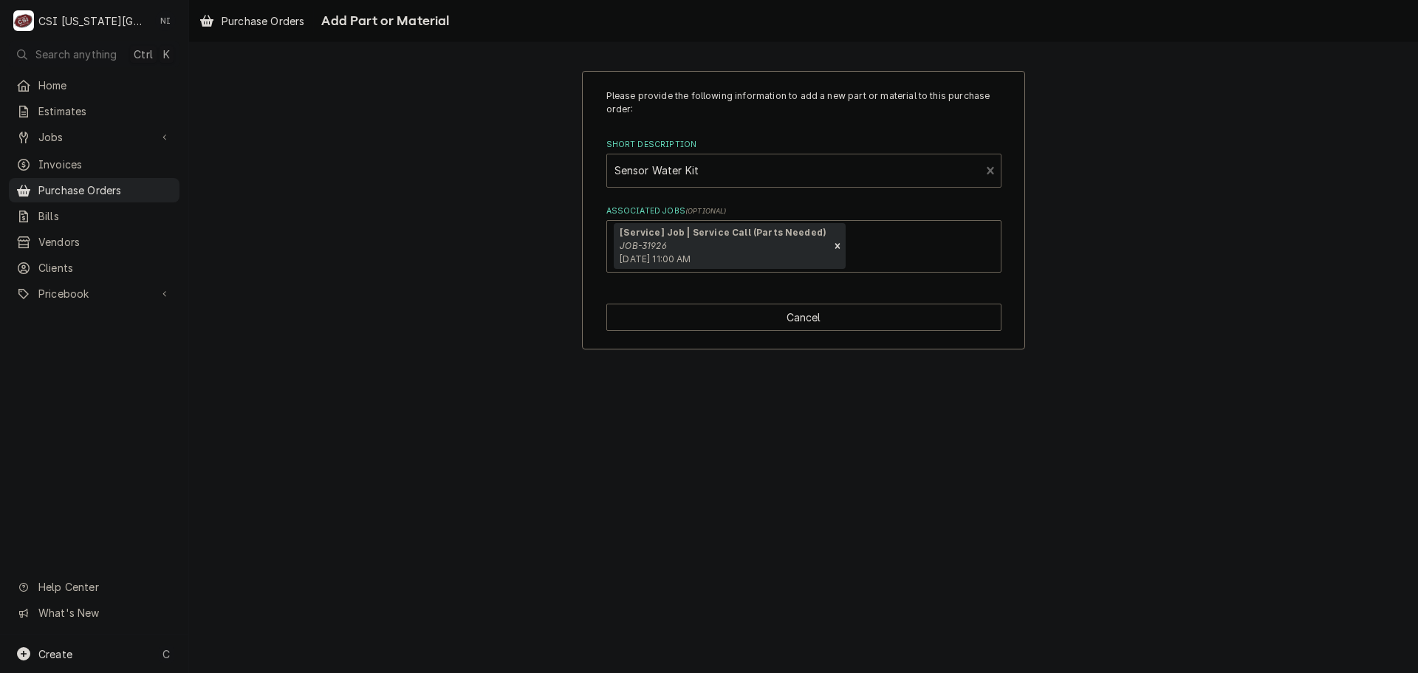
type textarea "x"
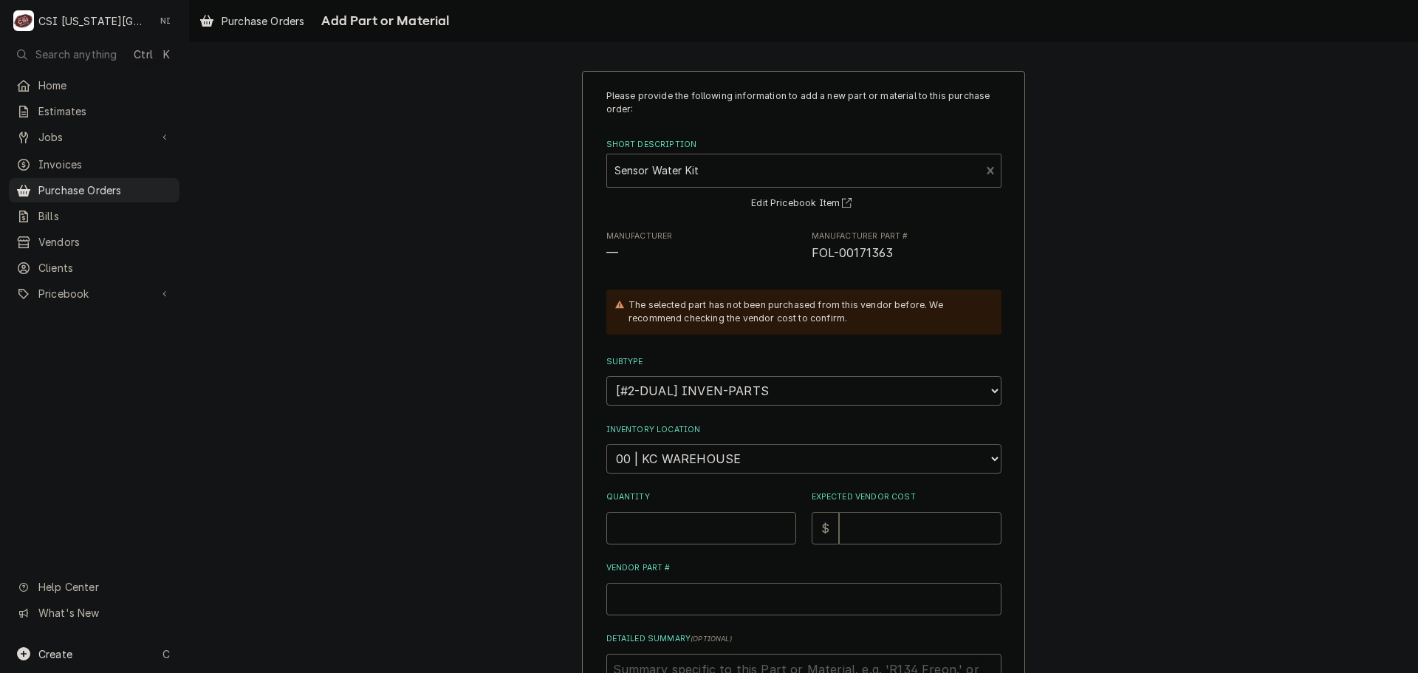
click at [677, 466] on select "Choose a location... 00 | KC WAREHOUSE 00 | MAIN WAREHOUSE 01 | BRIAN BREAZIER …" at bounding box center [803, 459] width 395 height 30
select select "2756"
click at [606, 444] on select "Choose a location... 00 | KC WAREHOUSE 00 | MAIN WAREHOUSE 01 | BRIAN BREAZIER …" at bounding box center [803, 459] width 395 height 30
drag, startPoint x: 721, startPoint y: 529, endPoint x: 721, endPoint y: 537, distance: 8.2
click at [721, 532] on input "Quantity" at bounding box center [701, 528] width 190 height 32
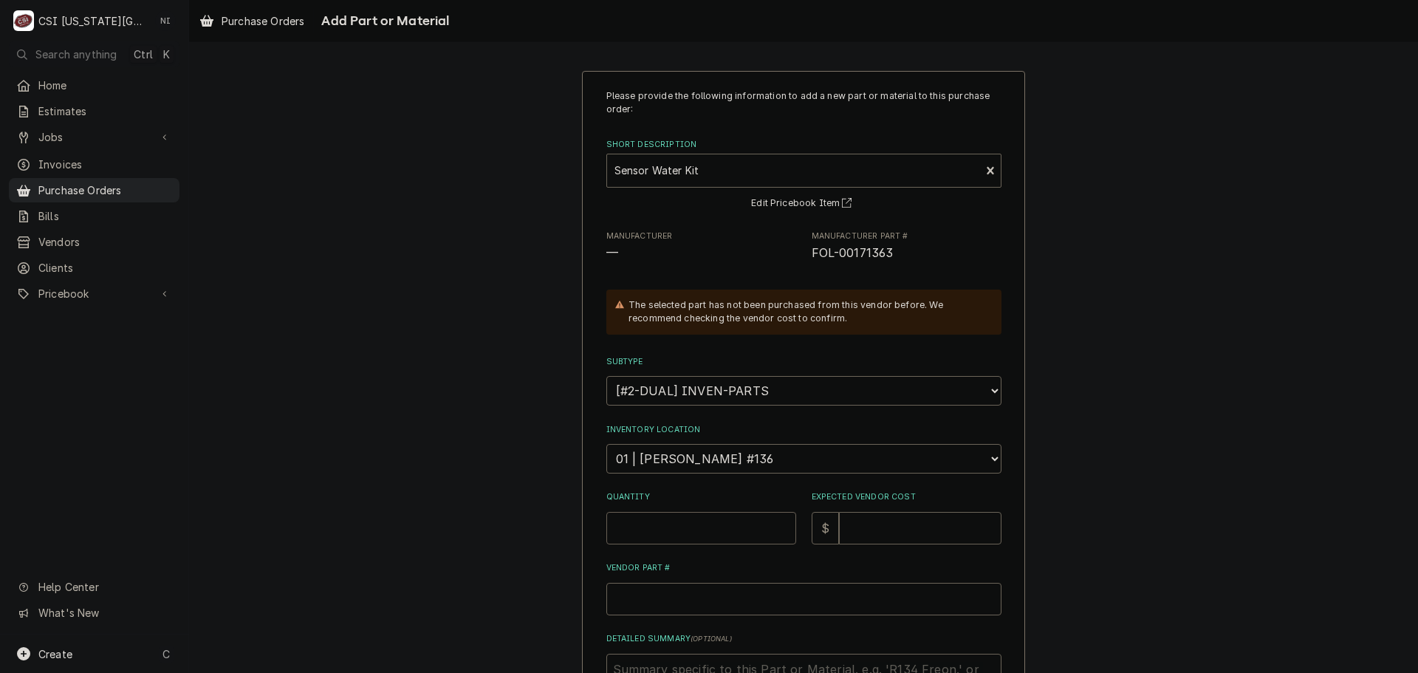
type textarea "x"
type input "1"
type textarea "x"
type input "5"
type textarea "x"
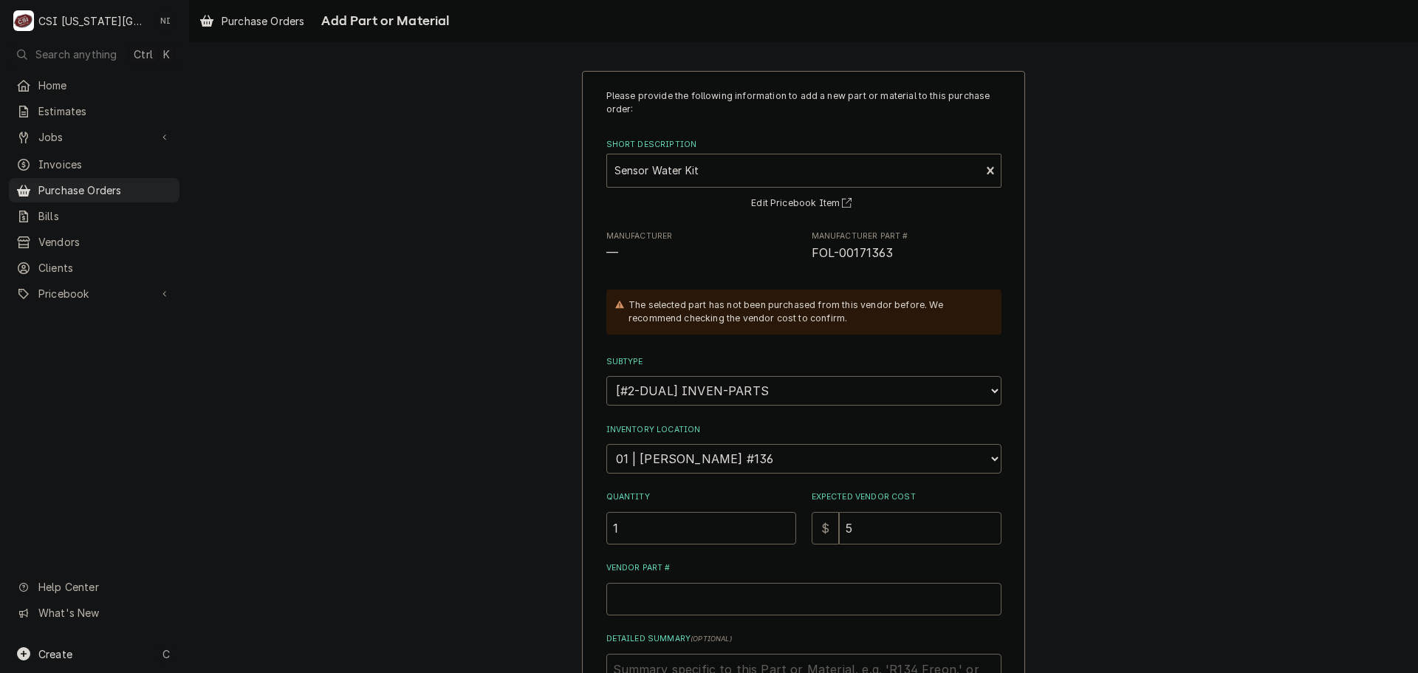
type input "58"
type textarea "x"
type input "589"
type textarea "x"
type input "589.0"
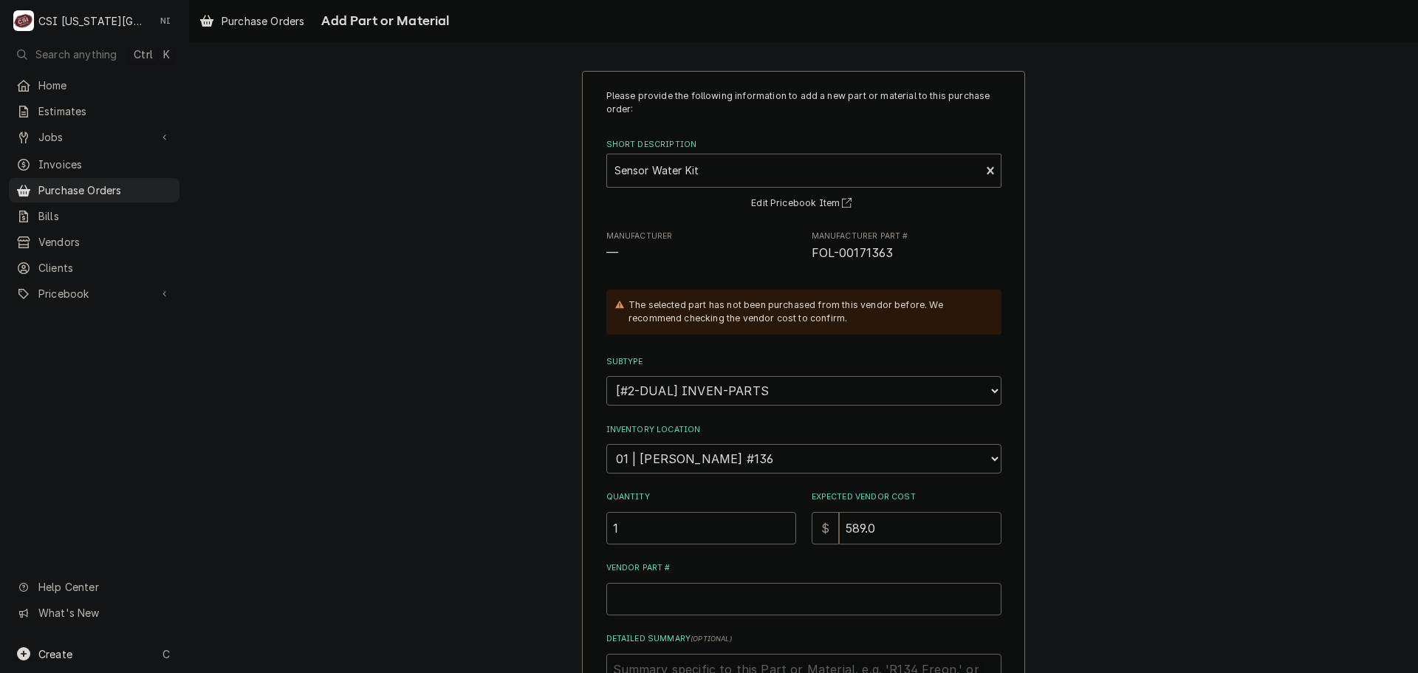
type textarea "x"
type input "589.04"
drag, startPoint x: 896, startPoint y: 241, endPoint x: 896, endPoint y: 256, distance: 14.8
click at [886, 256] on div "Manufacturer Part # FOL-00171363" at bounding box center [907, 246] width 190 height 32
click at [899, 255] on span "FOL-00171363" at bounding box center [907, 253] width 190 height 18
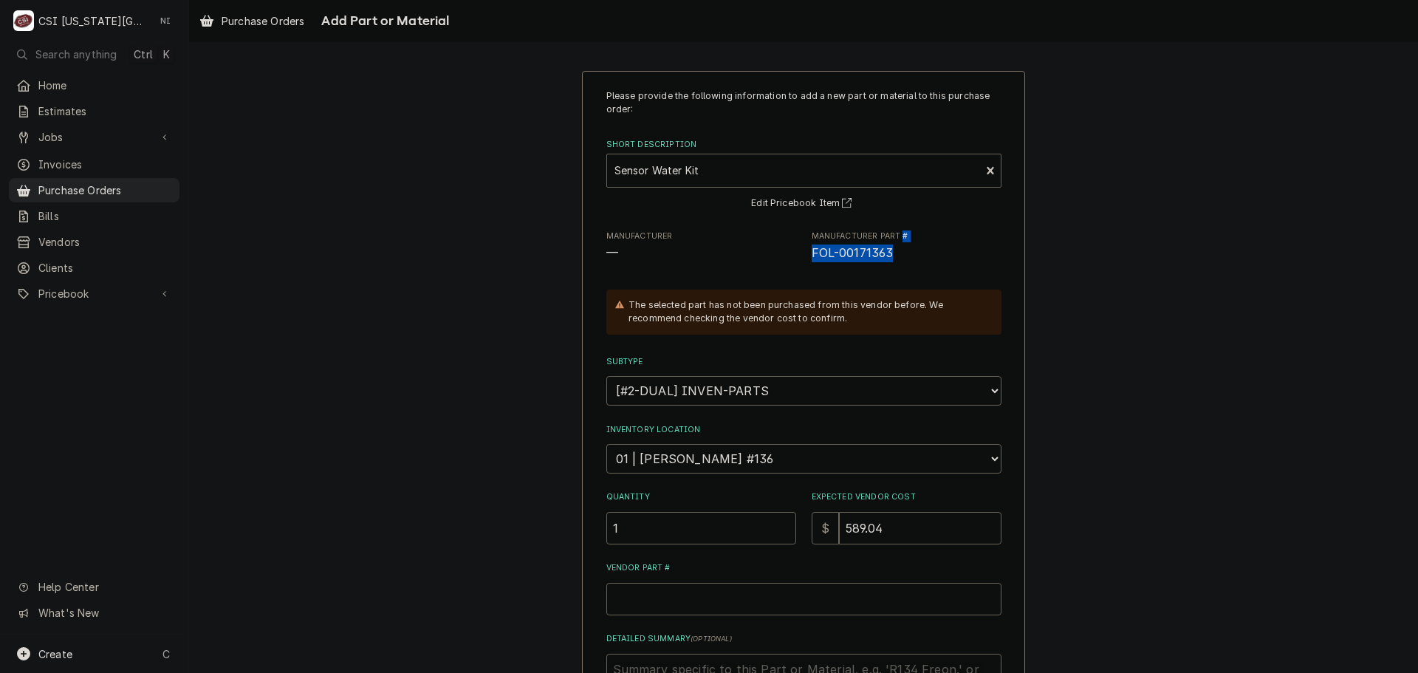
click at [894, 253] on span "FOL-00171363" at bounding box center [907, 253] width 190 height 18
click at [892, 253] on span "FOL-00171363" at bounding box center [907, 253] width 190 height 18
drag, startPoint x: 892, startPoint y: 253, endPoint x: 823, endPoint y: 253, distance: 68.7
click at [823, 253] on span "FOL-00171363" at bounding box center [907, 253] width 190 height 18
click at [750, 595] on input "Vendor Part #" at bounding box center [803, 599] width 395 height 32
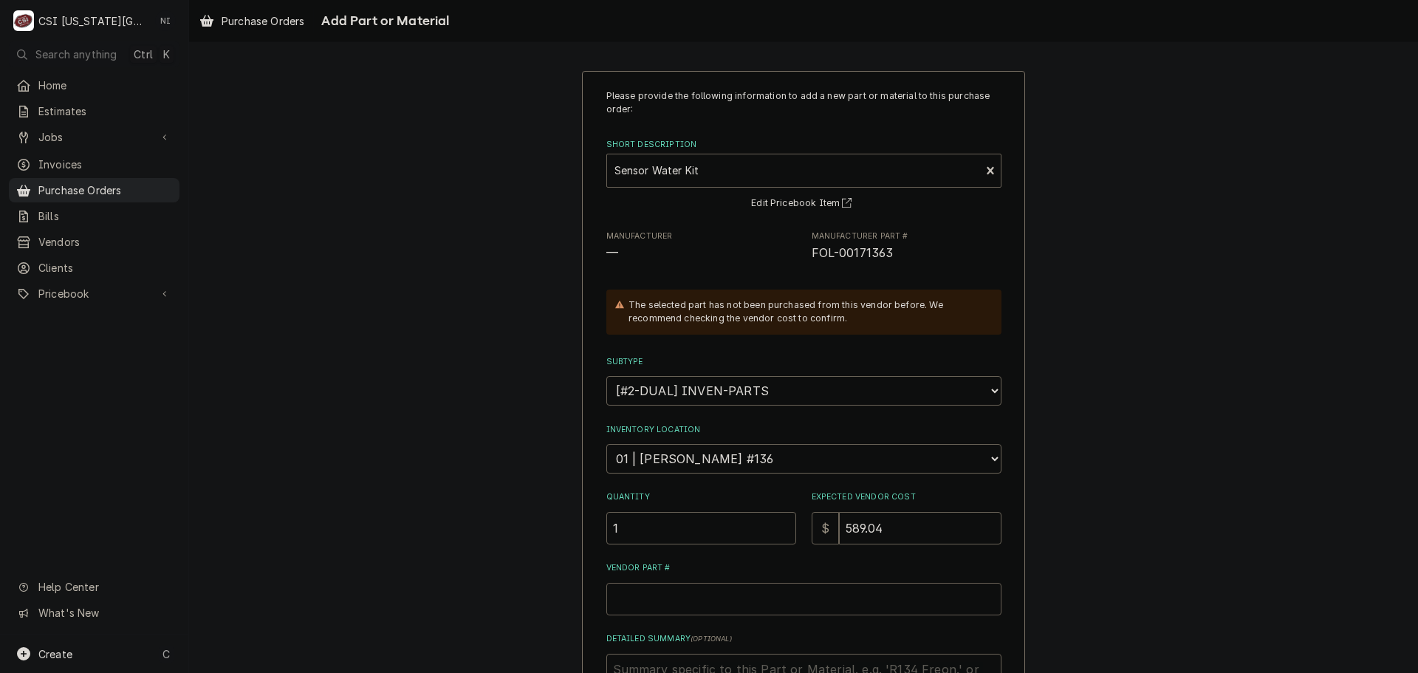
paste input "FOL-00171363"
type textarea "x"
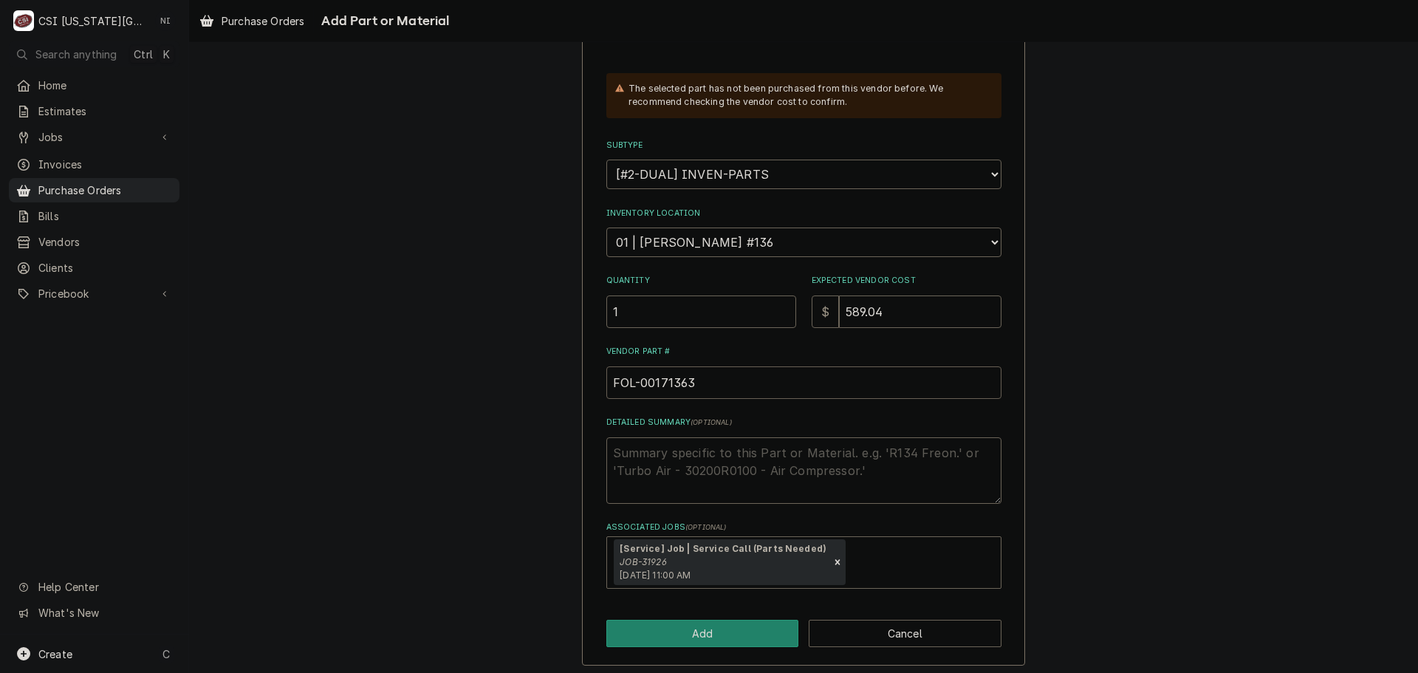
scroll to position [222, 0]
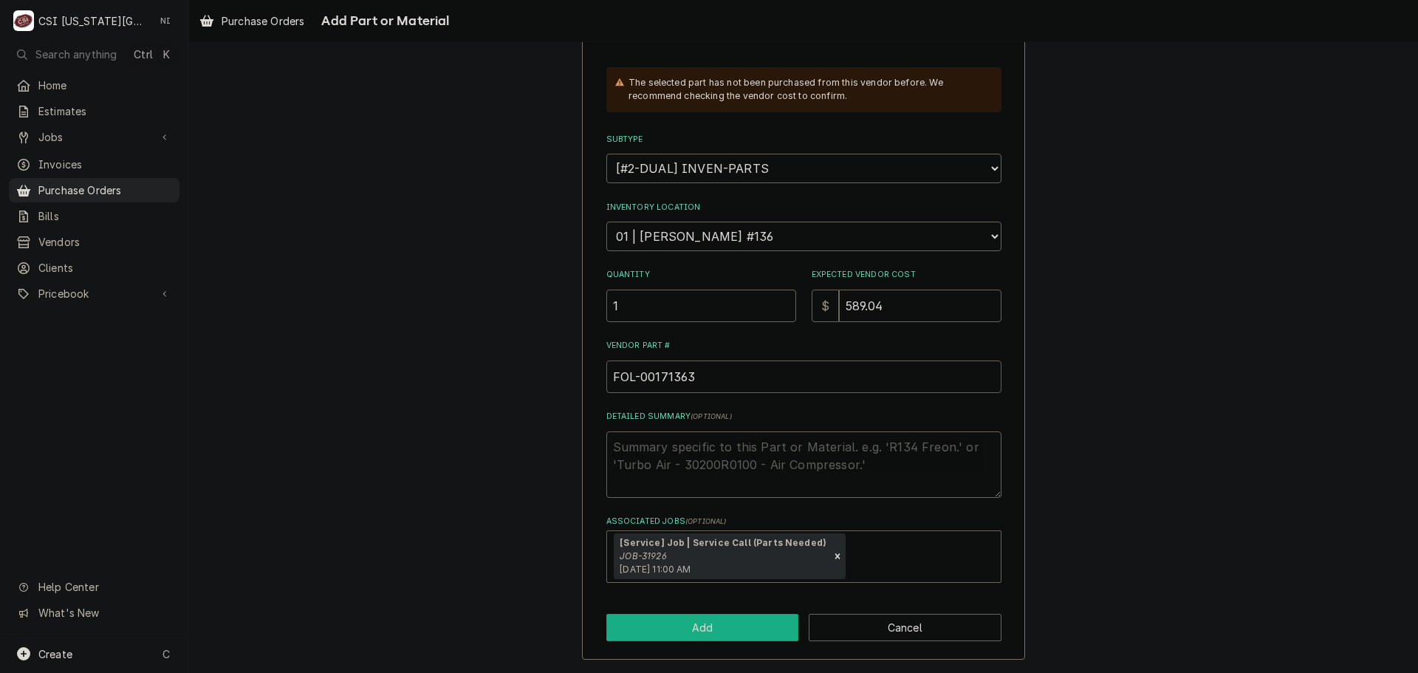
type input "FOL-00171363"
click at [696, 622] on button "Add" at bounding box center [702, 627] width 193 height 27
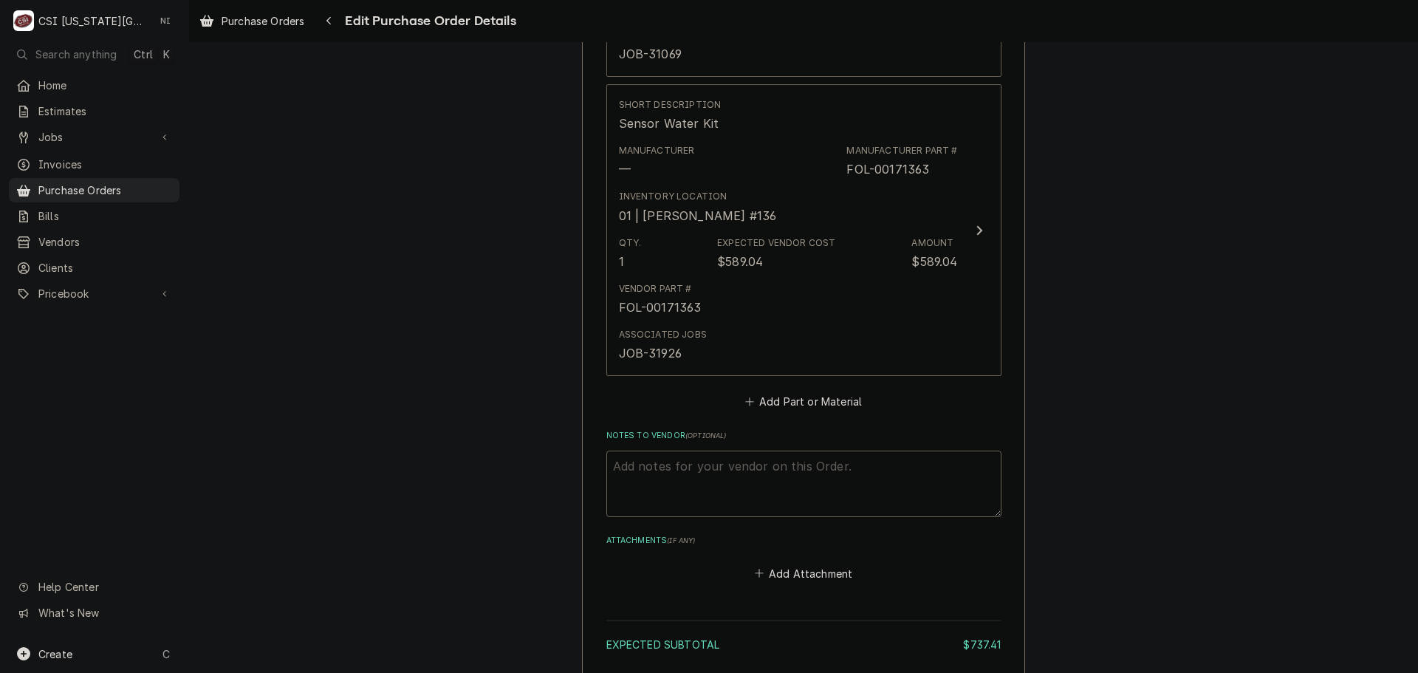
scroll to position [1306, 0]
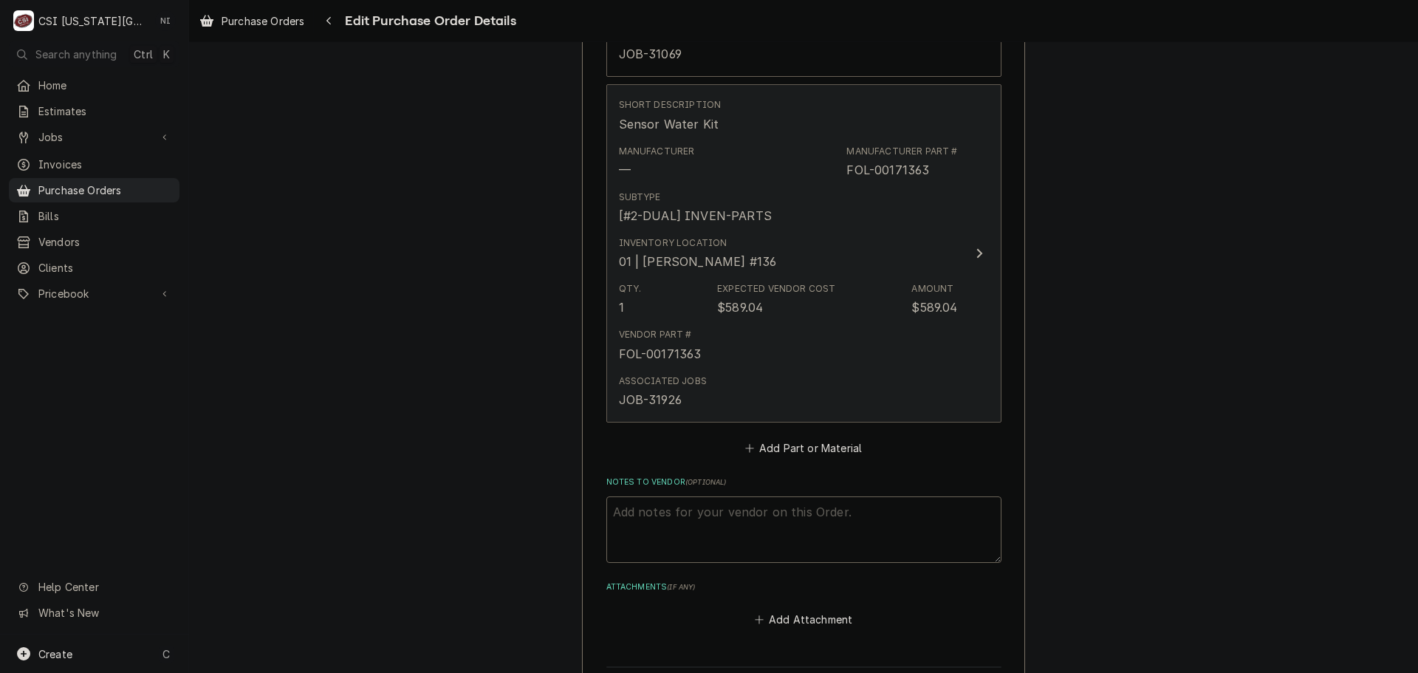
type textarea "x"
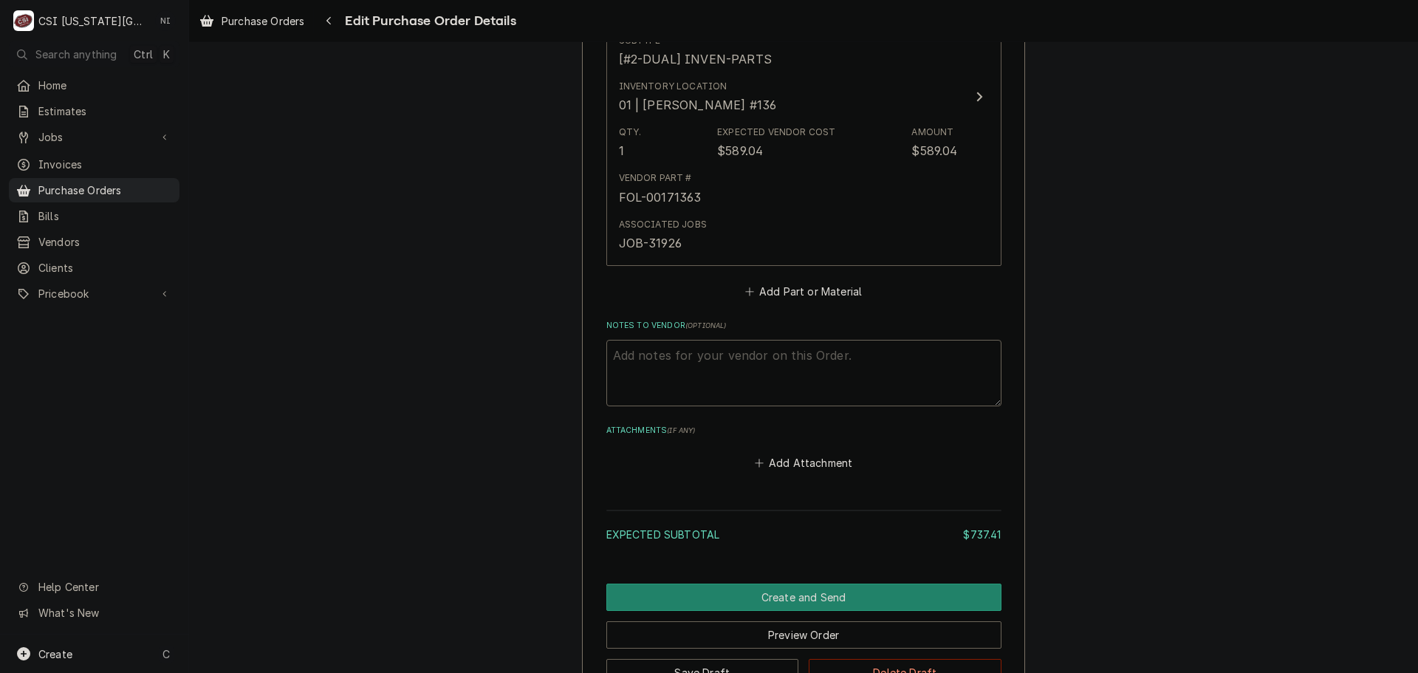
scroll to position [1577, 0]
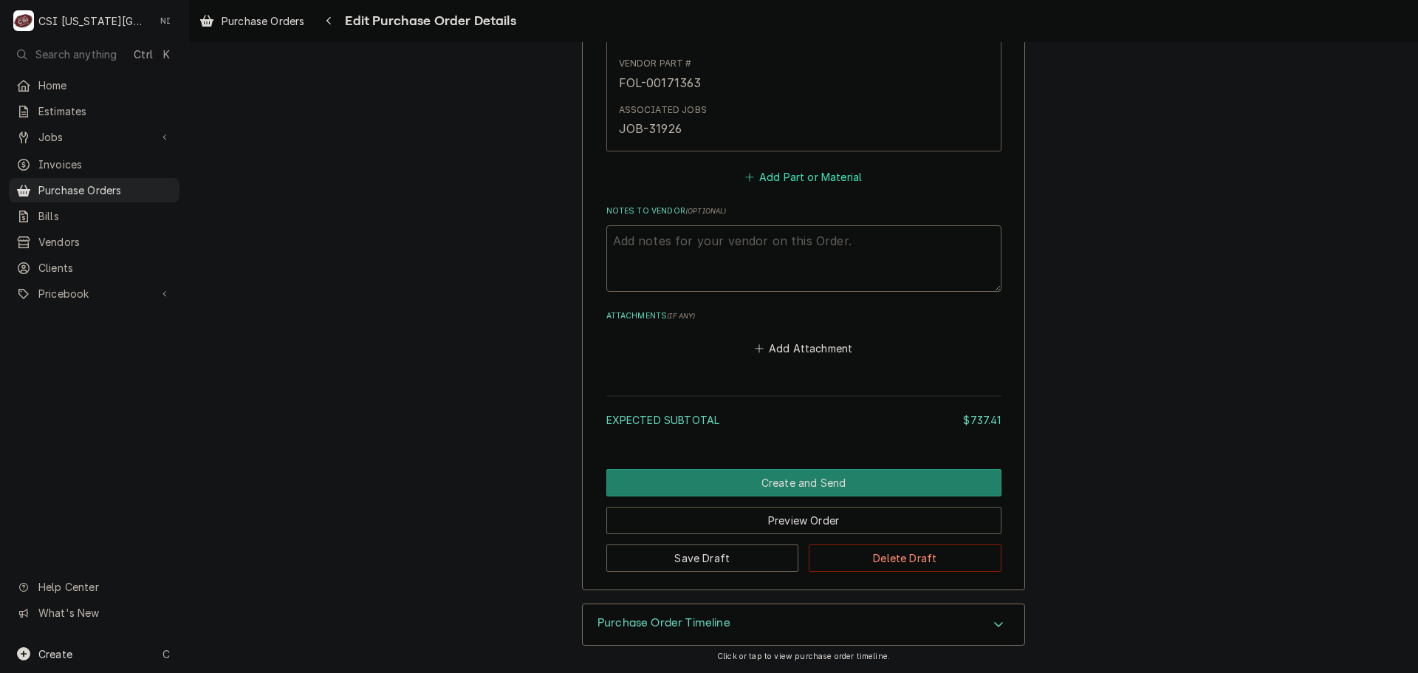
click at [788, 170] on button "Add Part or Material" at bounding box center [803, 176] width 122 height 21
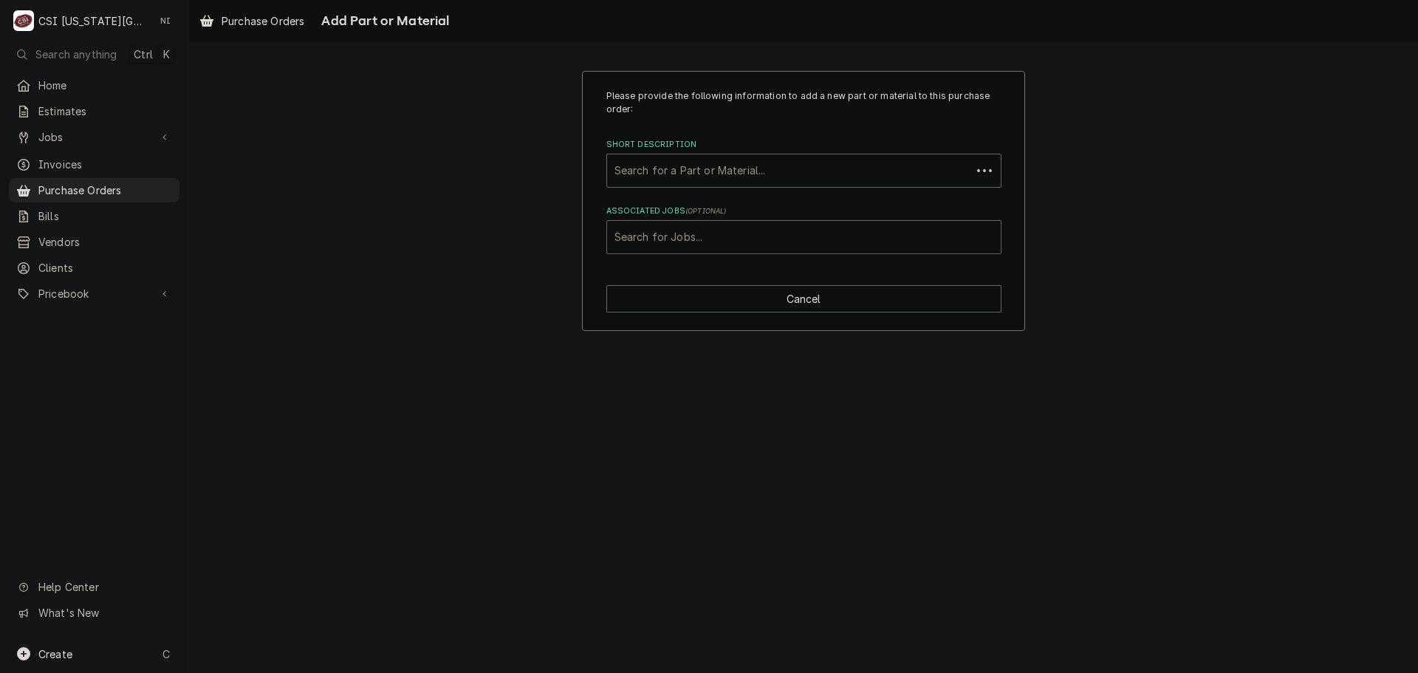
click at [735, 228] on div "Associated Jobs" at bounding box center [803, 237] width 379 height 27
type input "31926"
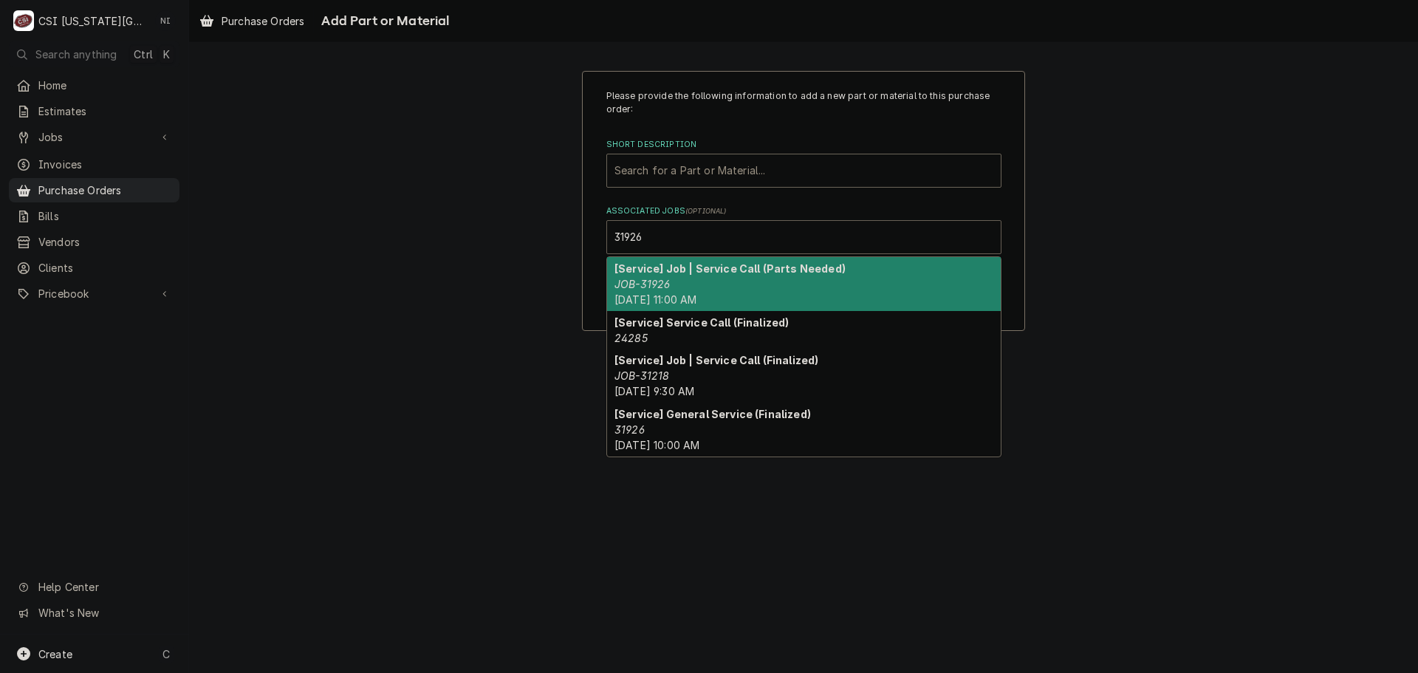
drag, startPoint x: 697, startPoint y: 288, endPoint x: 701, endPoint y: 201, distance: 87.2
click at [699, 287] on div "[Service] Job | Service Call (Parts Needed) JOB-31926 Thu, Aug 14th, 2025 - 11:…" at bounding box center [804, 284] width 394 height 54
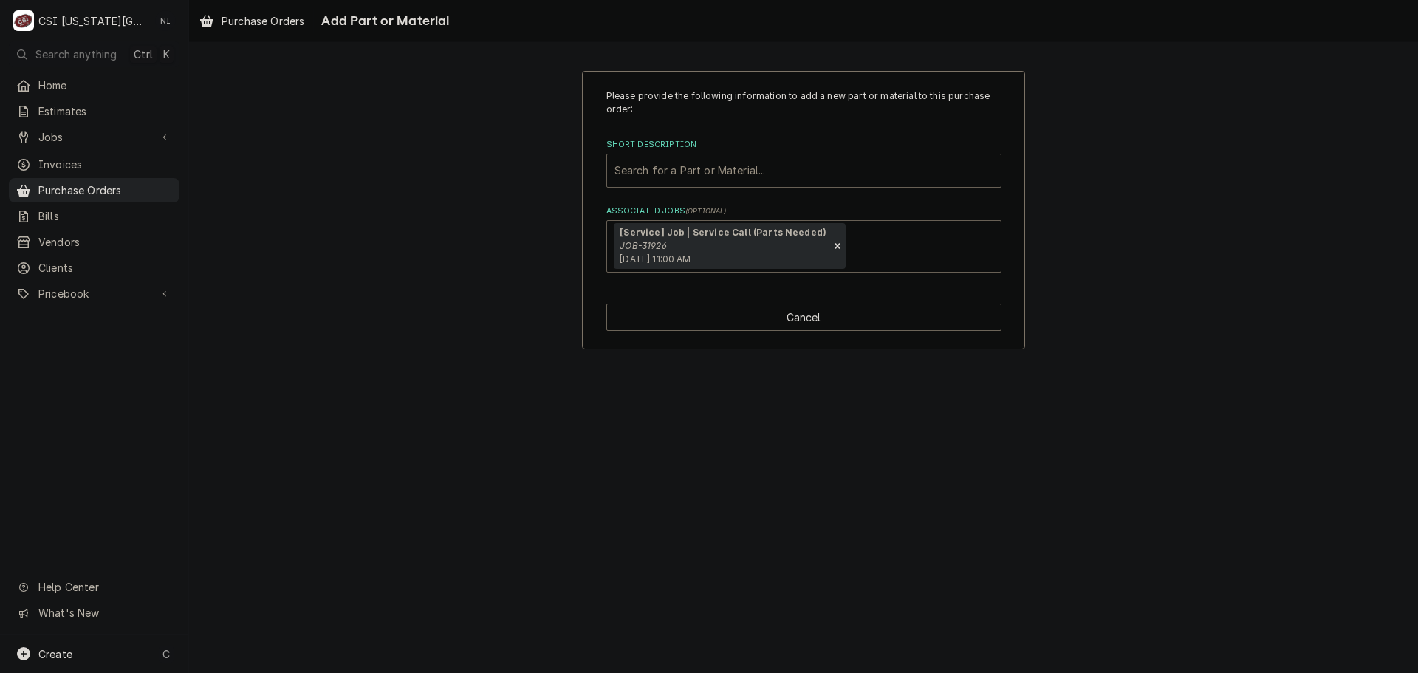
click at [695, 168] on div "Short Description" at bounding box center [803, 170] width 379 height 27
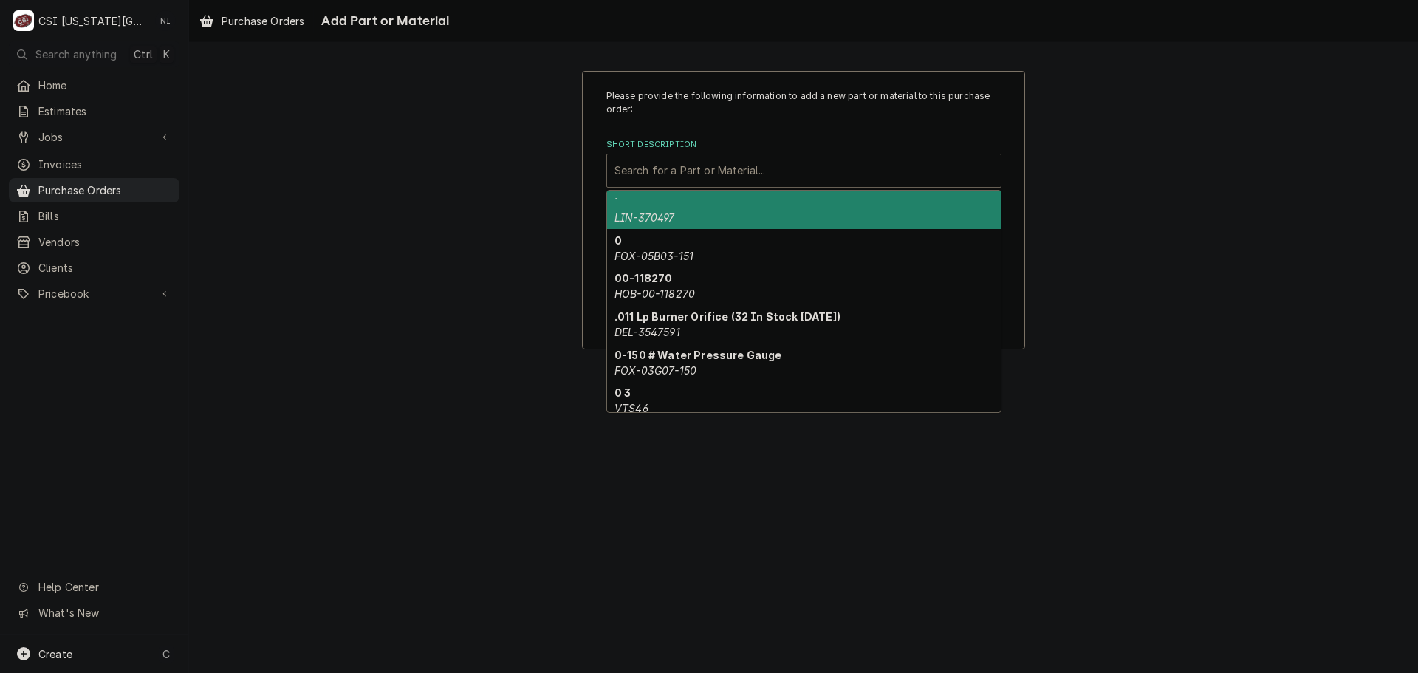
paste input "00132910"
type input "00132910"
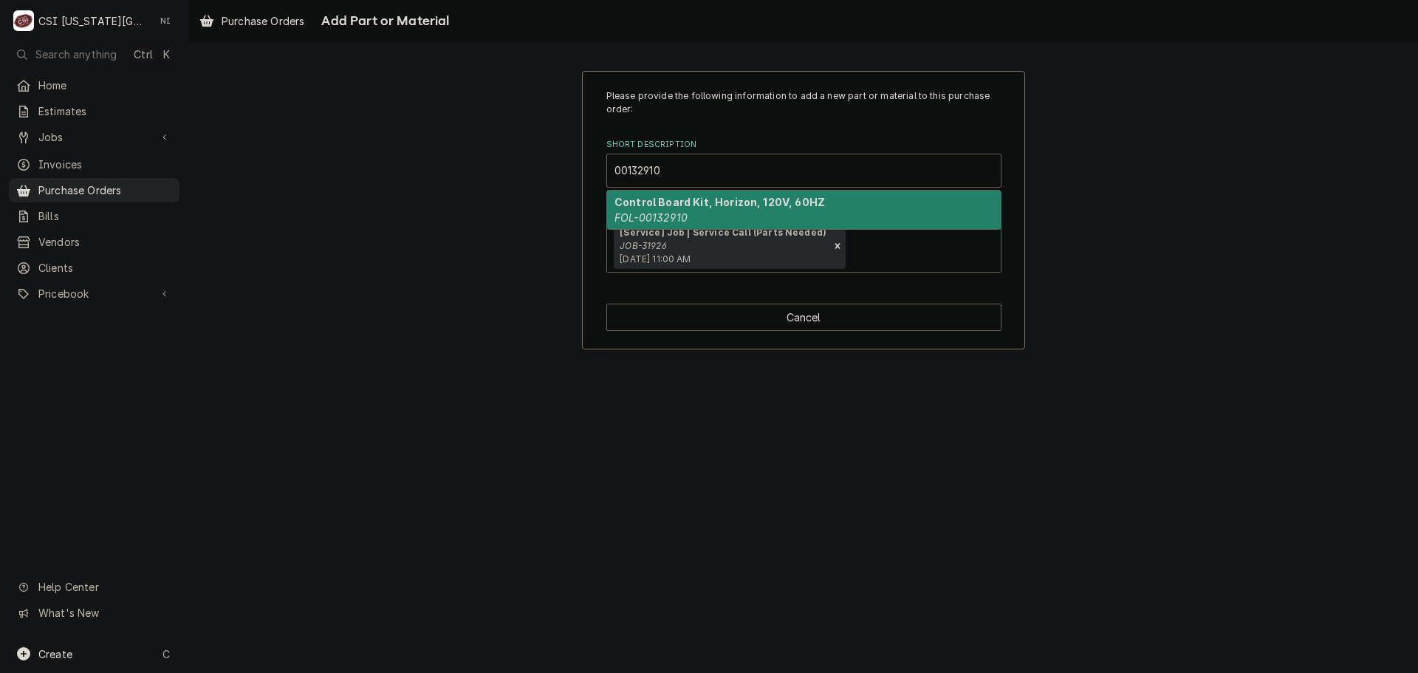
drag, startPoint x: 679, startPoint y: 185, endPoint x: 679, endPoint y: 205, distance: 19.9
click at [679, 205] on strong "Control Board Kit, Horizon, 120V, 60HZ" at bounding box center [719, 202] width 210 height 13
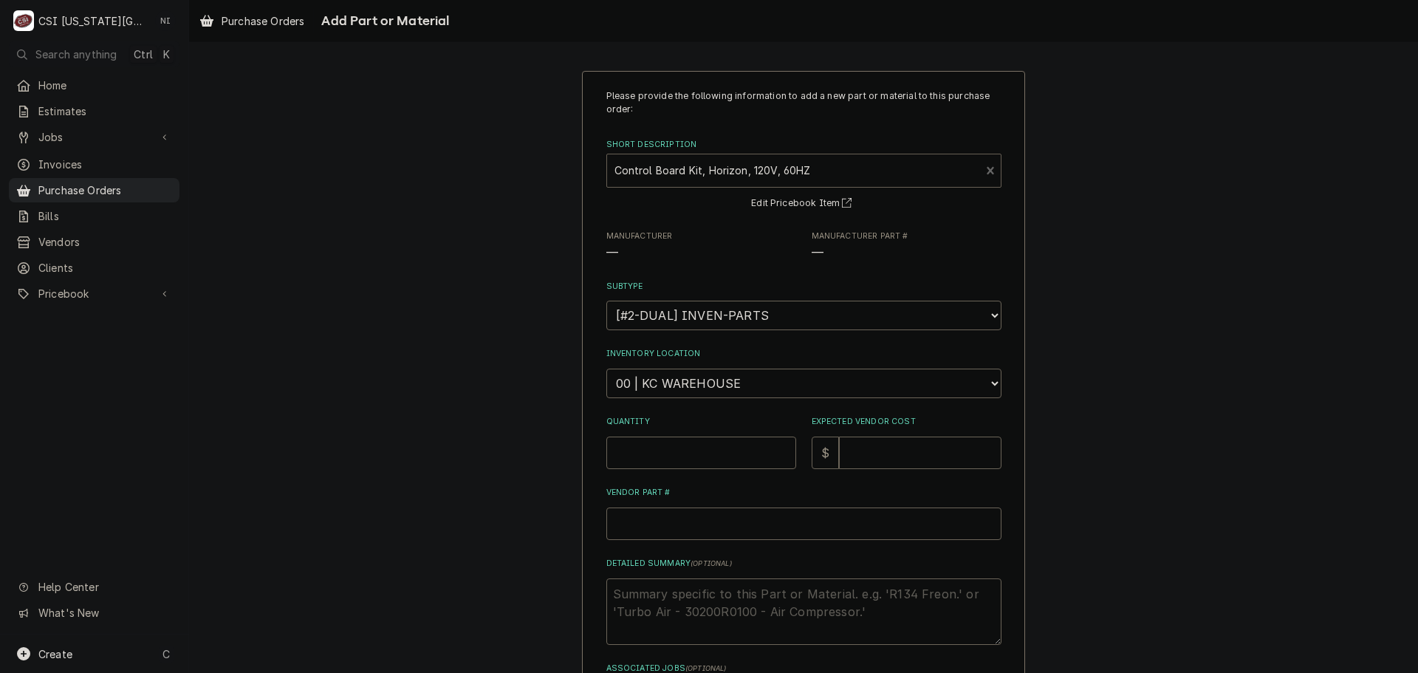
type textarea "x"
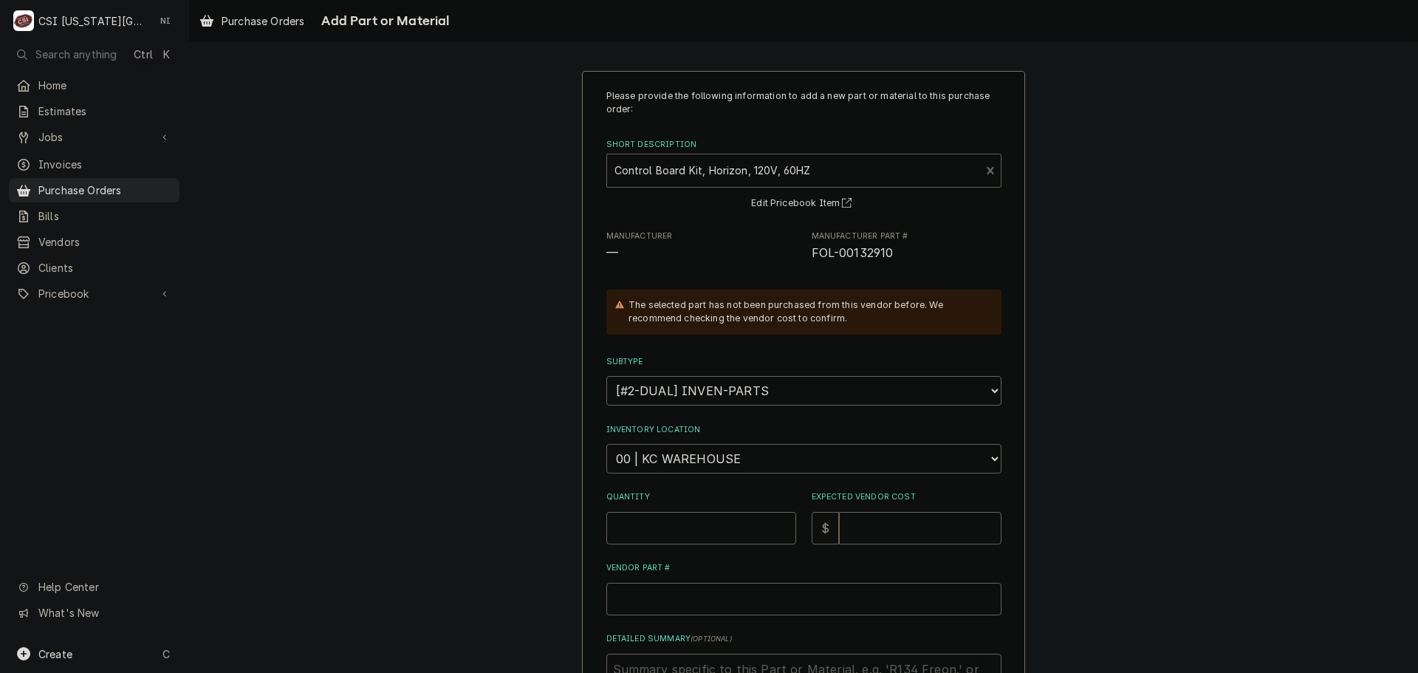
drag, startPoint x: 693, startPoint y: 464, endPoint x: 701, endPoint y: 458, distance: 9.5
click at [693, 464] on select "Choose a location... 00 | KC WAREHOUSE 00 | MAIN WAREHOUSE 01 | BRIAN BREAZIER …" at bounding box center [803, 459] width 395 height 30
select select "2756"
click at [606, 444] on select "Choose a location... 00 | KC WAREHOUSE 00 | MAIN WAREHOUSE 01 | BRIAN BREAZIER …" at bounding box center [803, 459] width 395 height 30
click at [676, 533] on input "Quantity" at bounding box center [701, 528] width 190 height 32
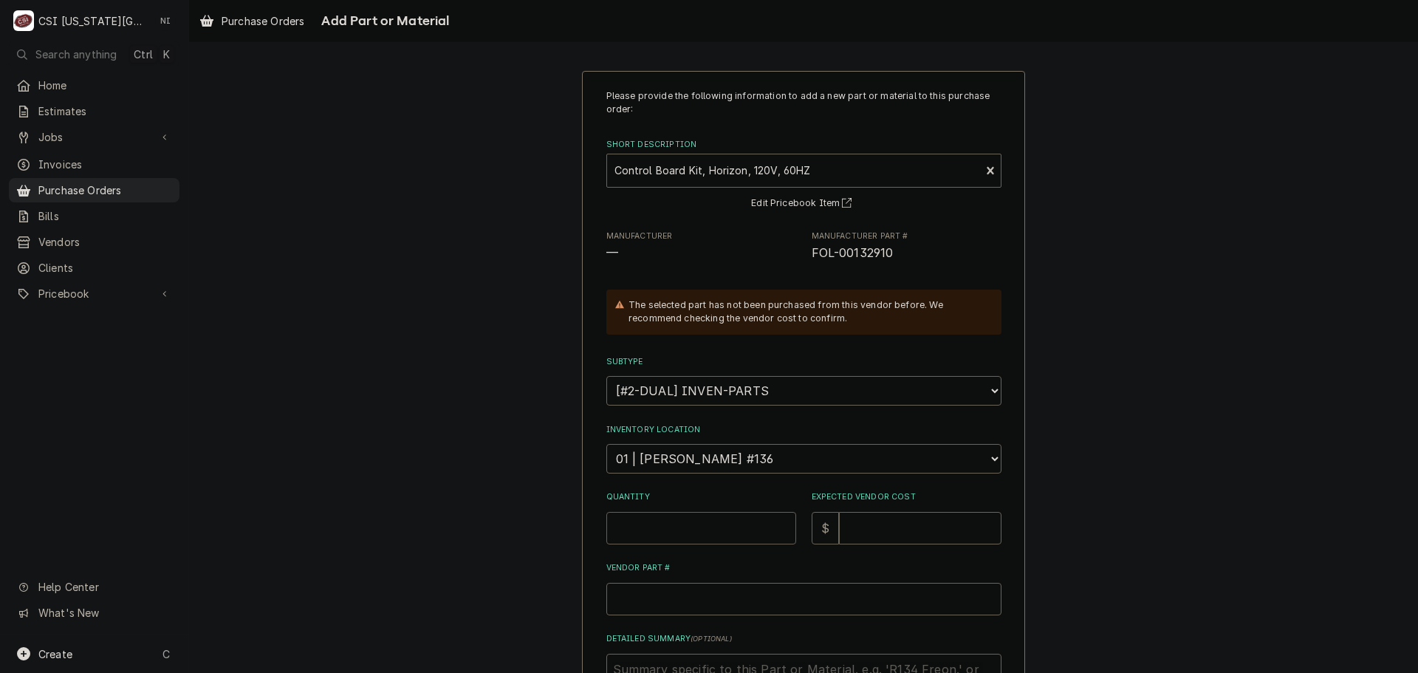
type textarea "x"
type input "1"
type textarea "x"
type input "9"
type textarea "x"
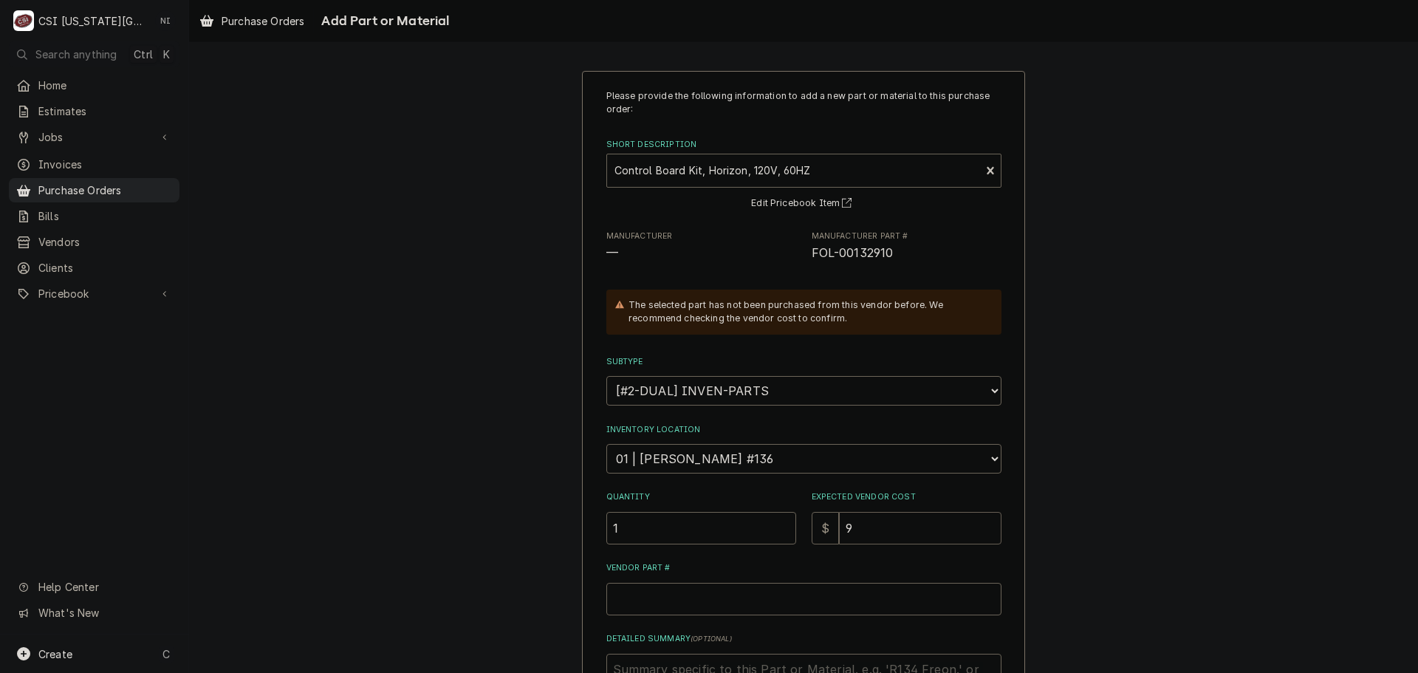
type input "94"
type textarea "x"
type input "946"
type textarea "x"
type input "946.9"
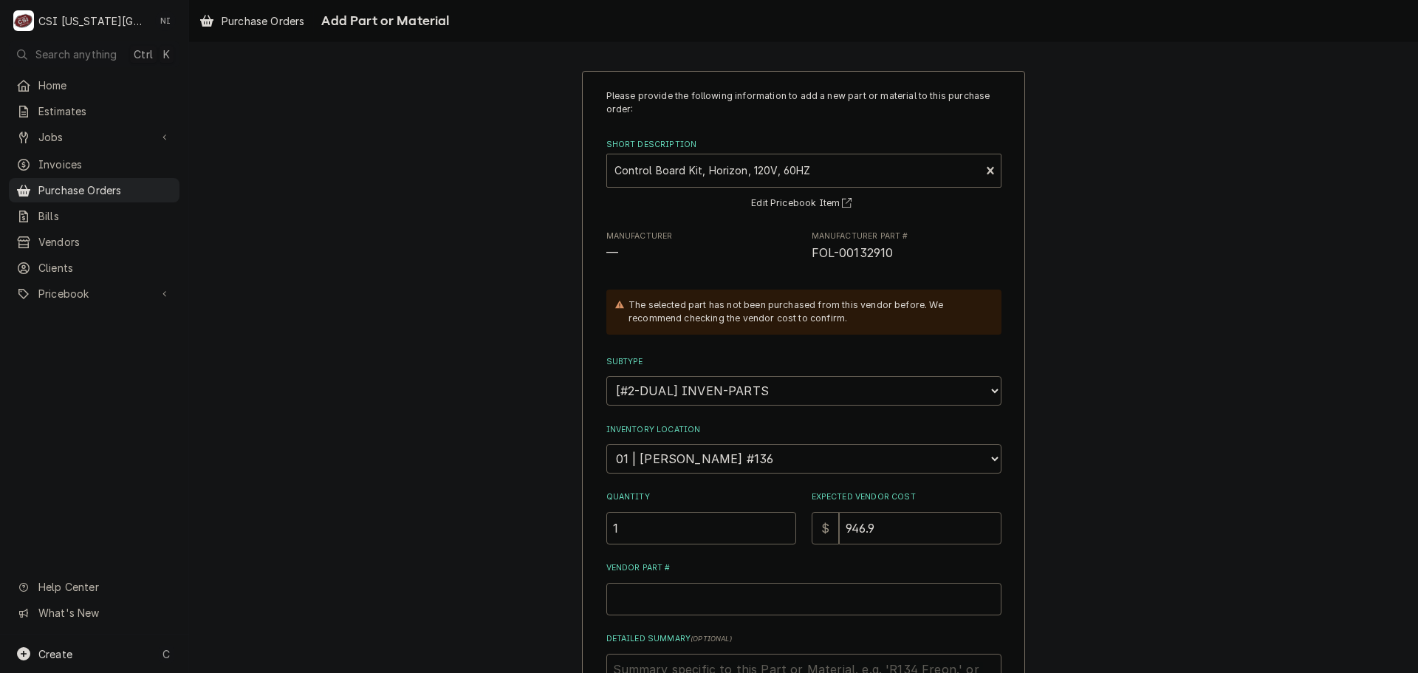
type textarea "x"
type input "946.90"
drag, startPoint x: 886, startPoint y: 250, endPoint x: 806, endPoint y: 255, distance: 79.9
click at [812, 255] on span "FOL-00132910" at bounding box center [853, 253] width 82 height 14
copy span "FOL-00132910"
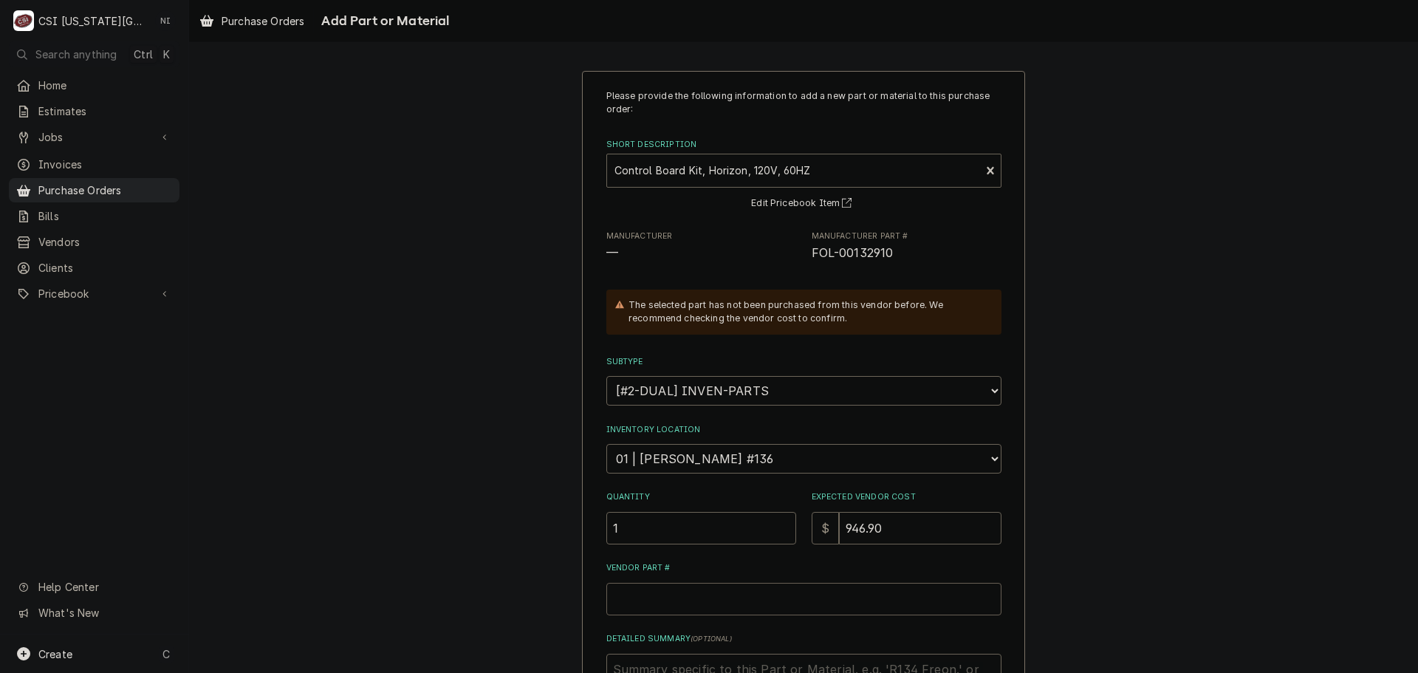
drag, startPoint x: 792, startPoint y: 595, endPoint x: 795, endPoint y: 609, distance: 14.5
click at [790, 604] on input "Vendor Part #" at bounding box center [803, 599] width 395 height 32
paste input "FOL-00132910"
type textarea "x"
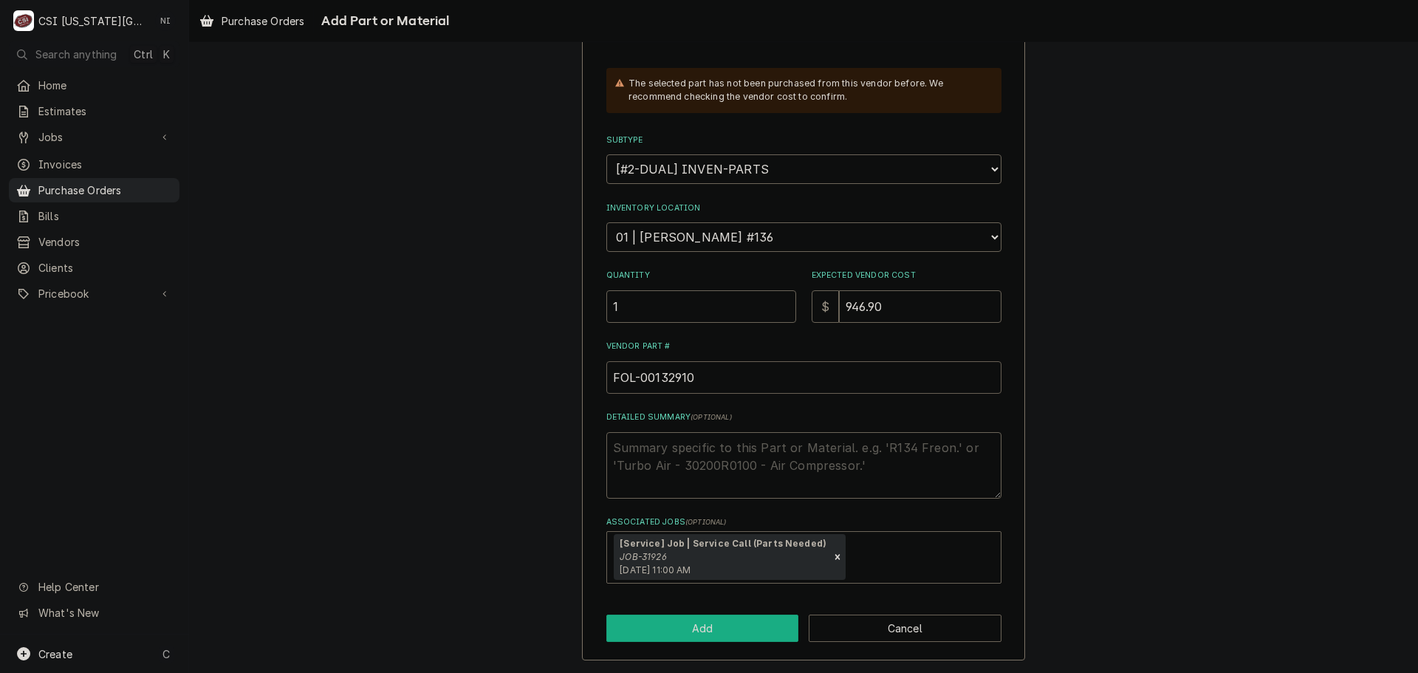
type input "FOL-00132910"
click at [752, 630] on button "Add" at bounding box center [702, 627] width 193 height 27
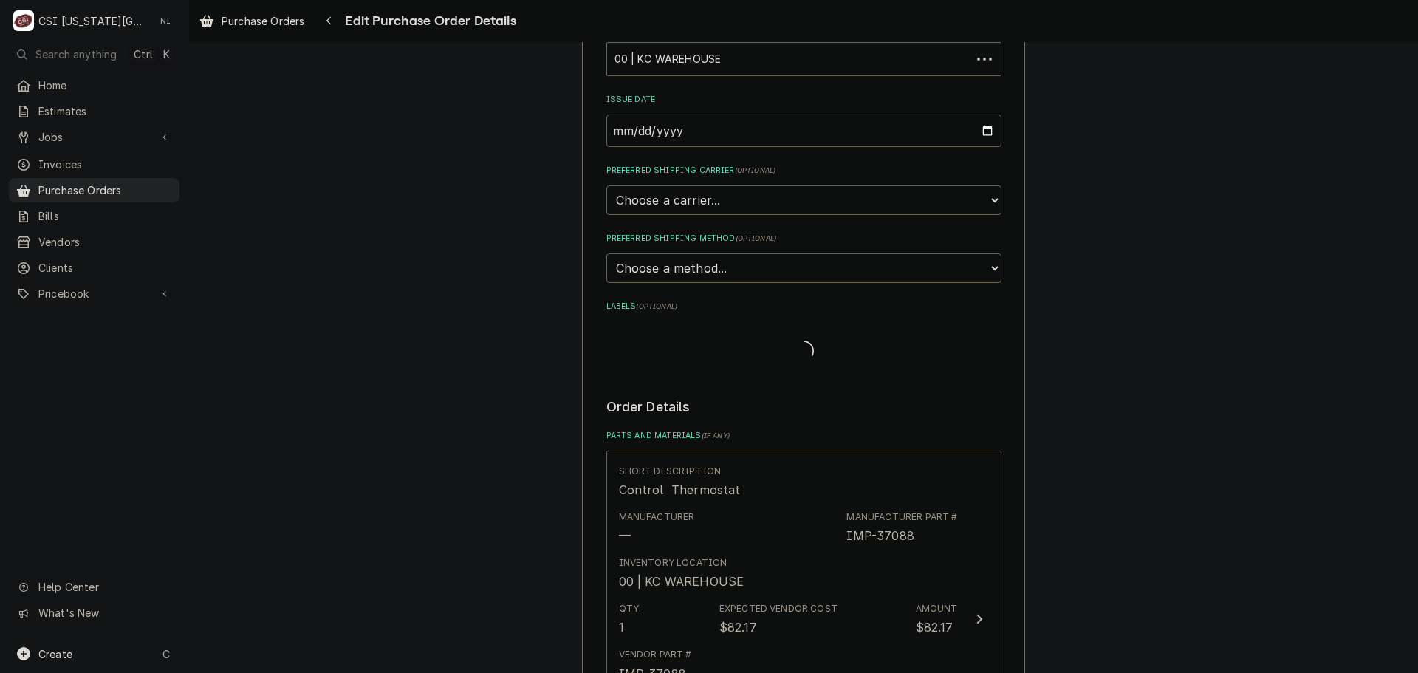
scroll to position [1697, 0]
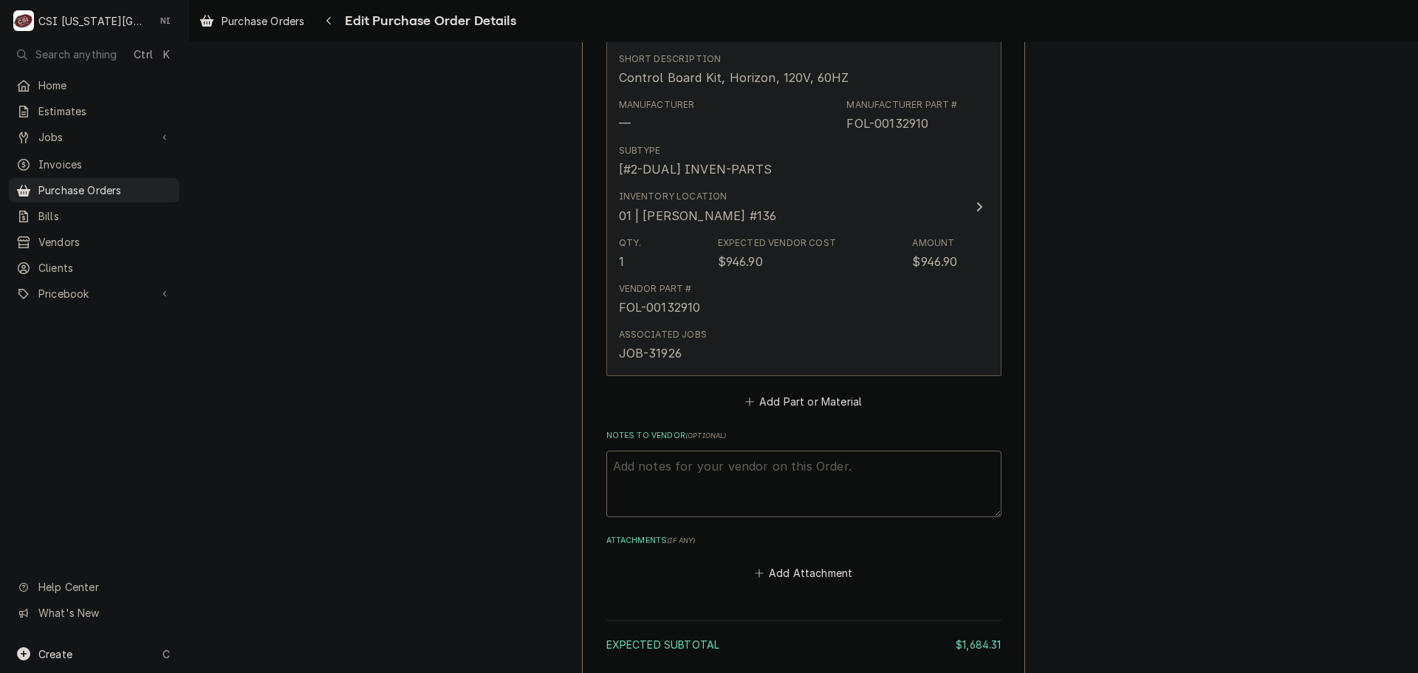
type textarea "x"
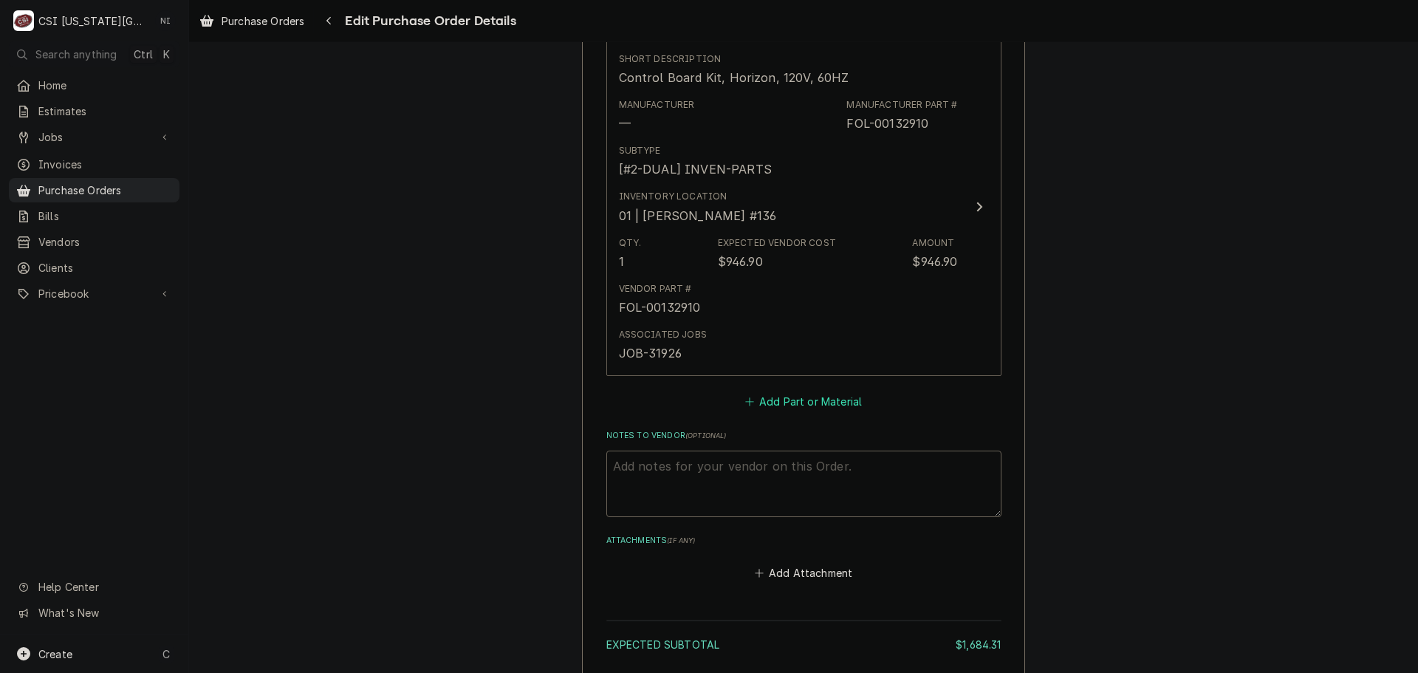
click at [783, 400] on button "Add Part or Material" at bounding box center [803, 401] width 122 height 21
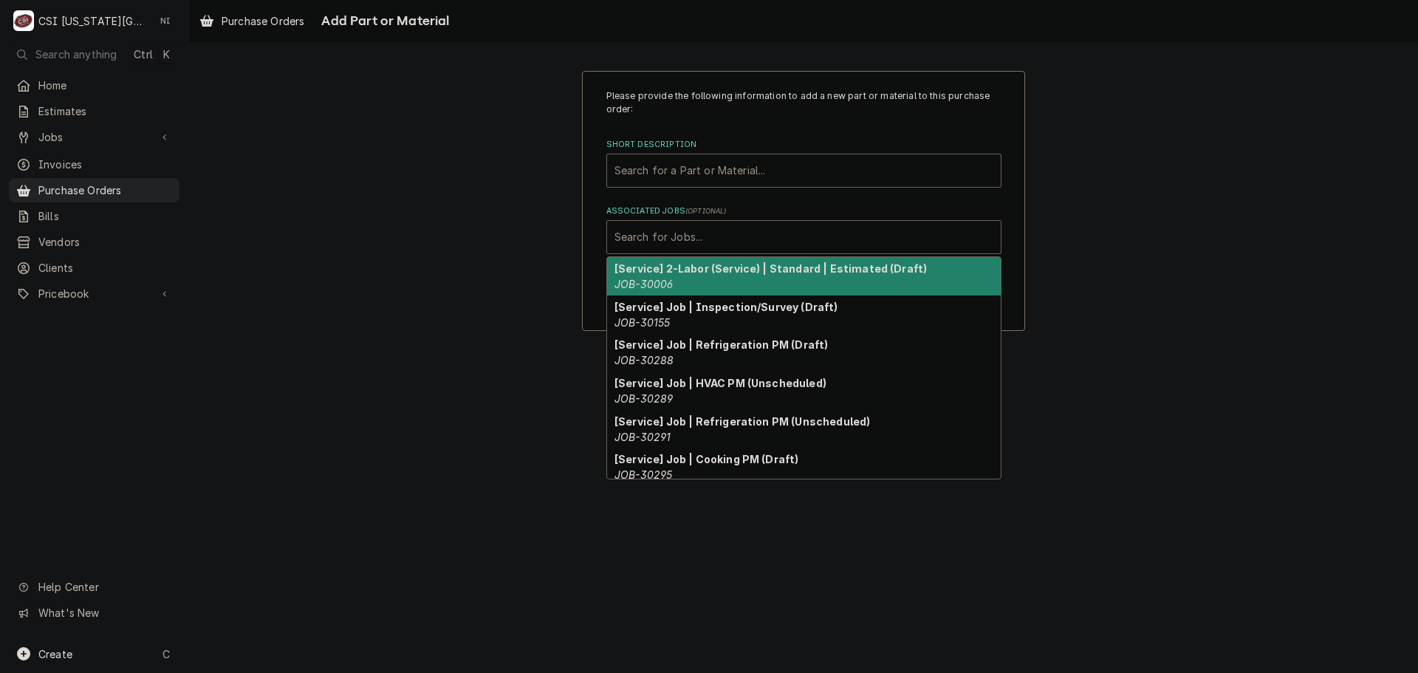
click at [723, 240] on div "Associated Jobs" at bounding box center [803, 237] width 379 height 27
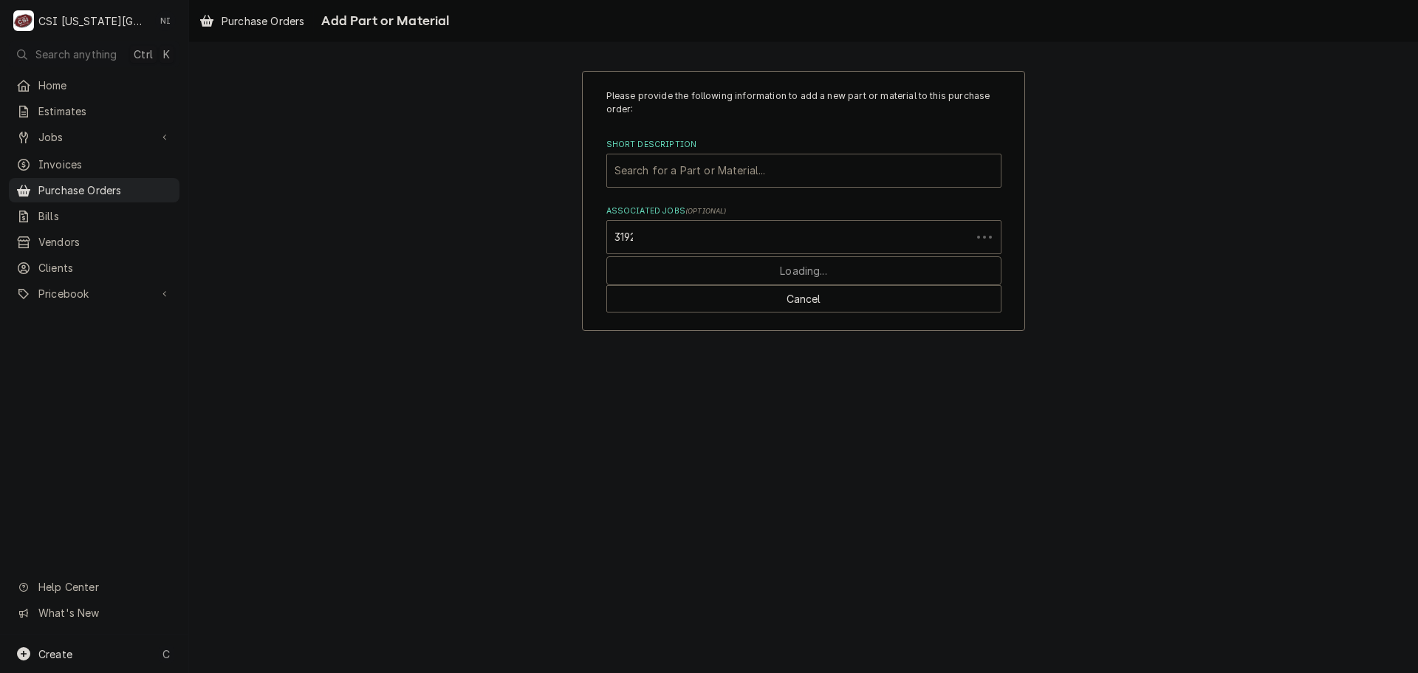
type input "31926"
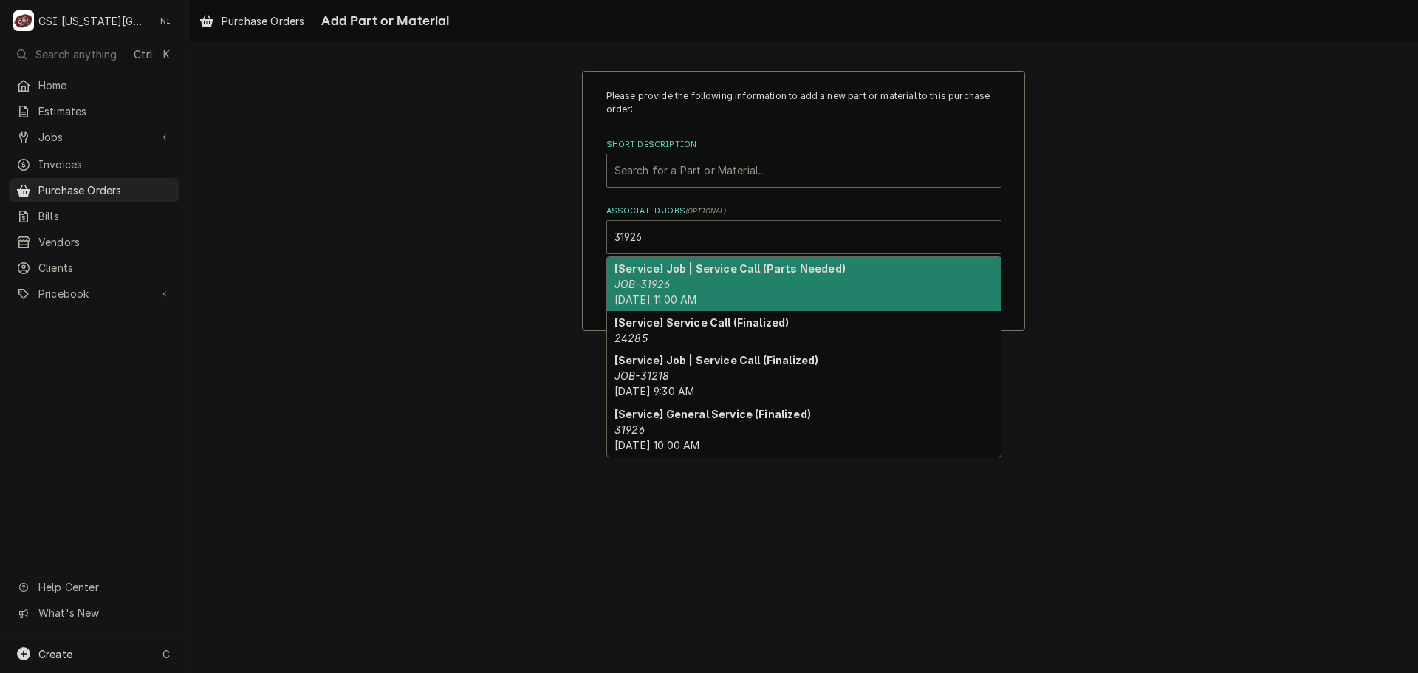
drag, startPoint x: 678, startPoint y: 272, endPoint x: 690, endPoint y: 182, distance: 90.2
click at [684, 266] on strong "[Service] Job | Service Call (Parts Needed)" at bounding box center [729, 268] width 231 height 13
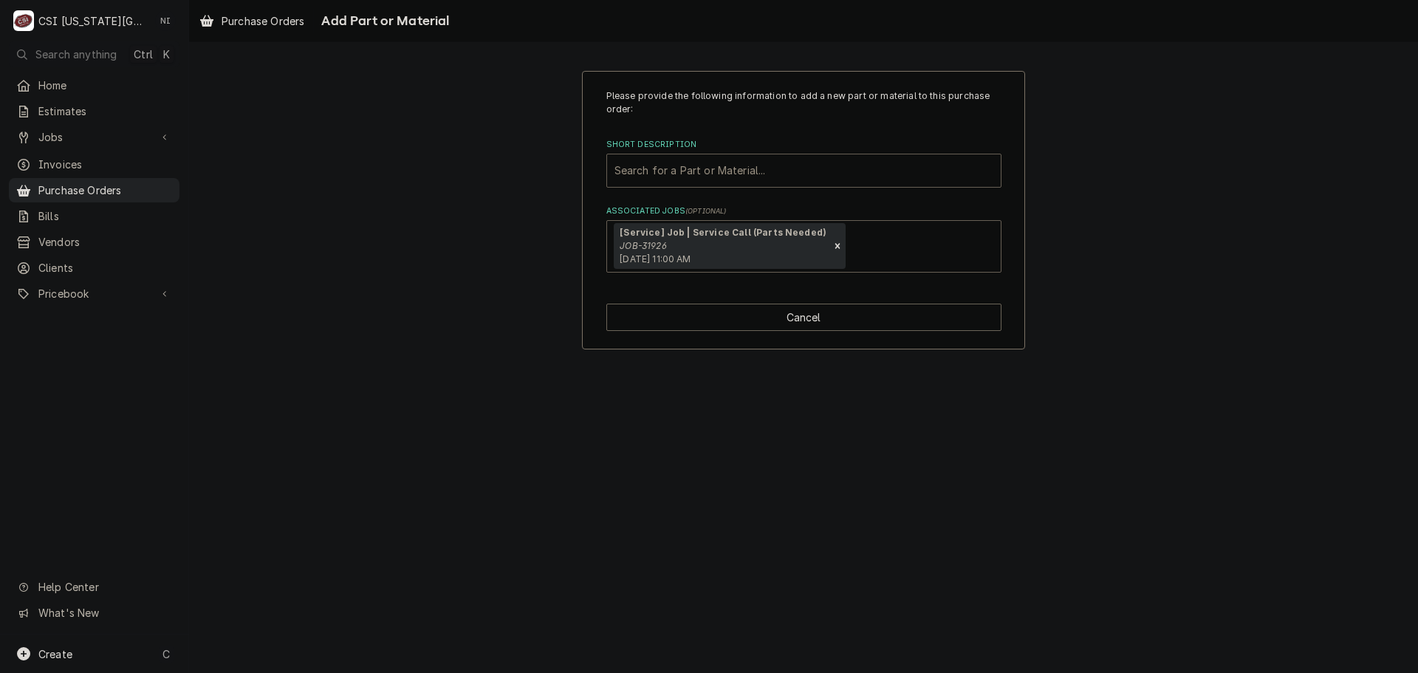
click at [690, 172] on div "Short Description" at bounding box center [803, 170] width 379 height 27
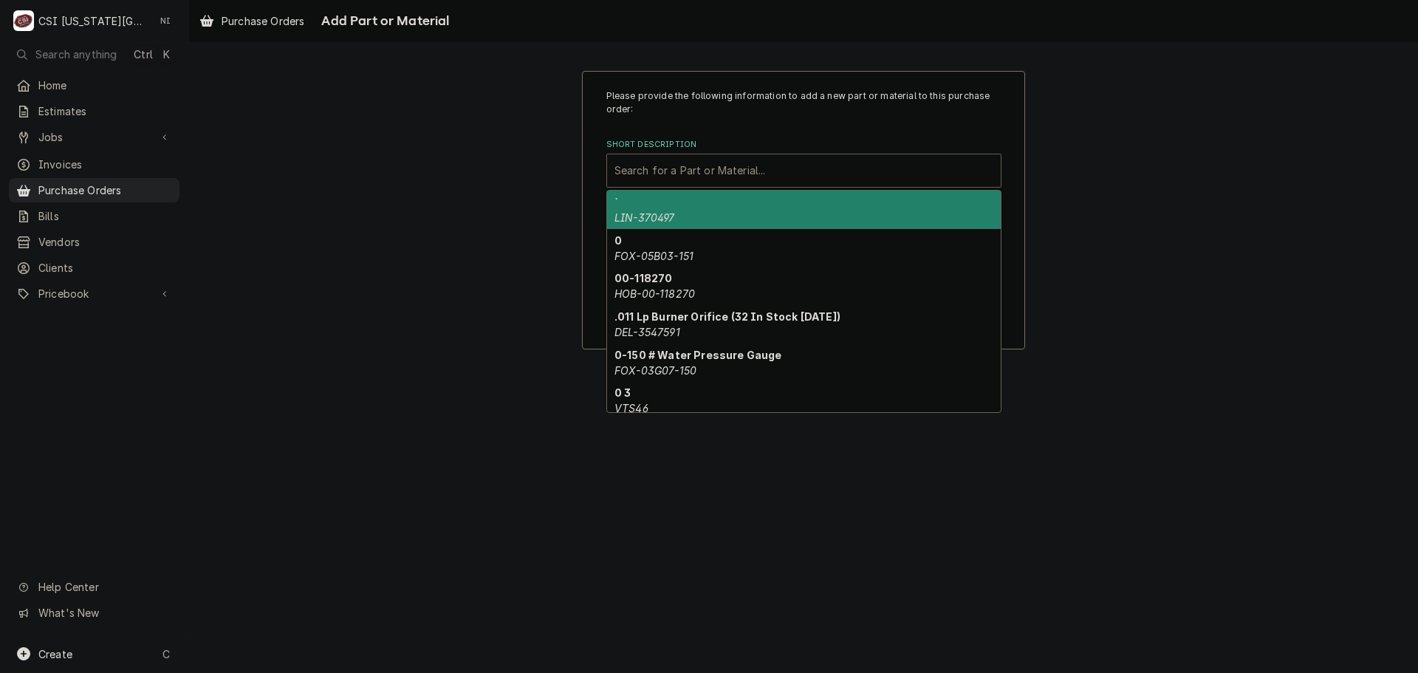
paste input "00130823"
type input "00130823"
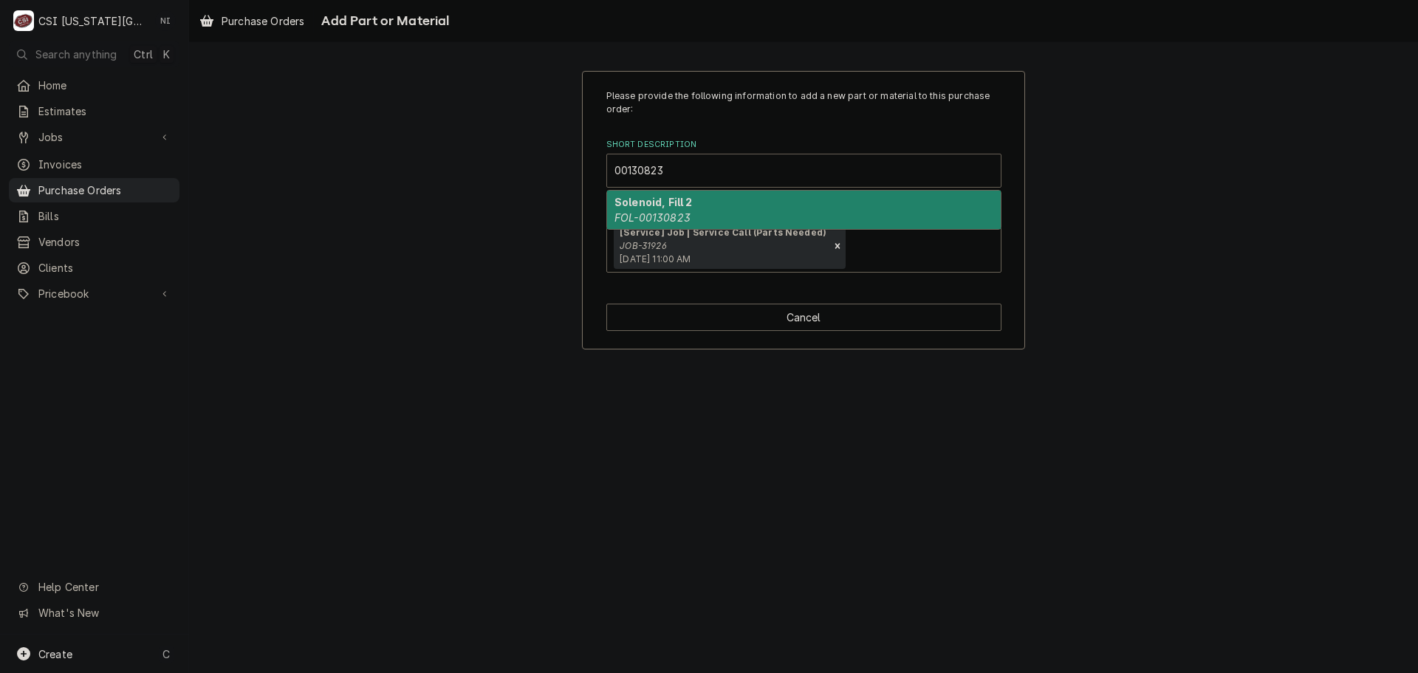
click at [669, 206] on strong "Solenoid, Fill 2" at bounding box center [653, 202] width 78 height 13
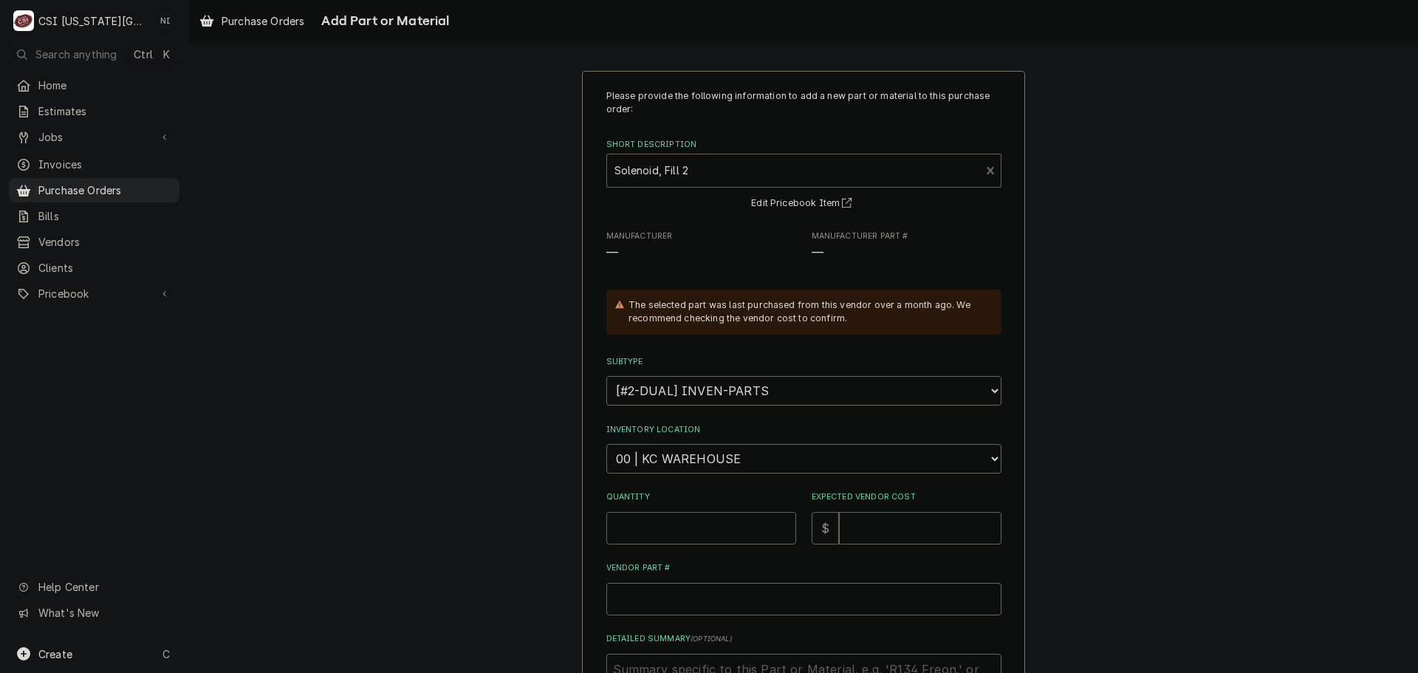
type textarea "x"
click at [686, 456] on select "Choose a location... 00 | KC WAREHOUSE 00 | MAIN WAREHOUSE 01 | BRIAN BREAZIER …" at bounding box center [803, 459] width 395 height 30
select select "2756"
click at [606, 444] on select "Choose a location... 00 | KC WAREHOUSE 00 | MAIN WAREHOUSE 01 | BRIAN BREAZIER …" at bounding box center [803, 459] width 395 height 30
click at [668, 524] on input "Quantity" at bounding box center [701, 528] width 190 height 32
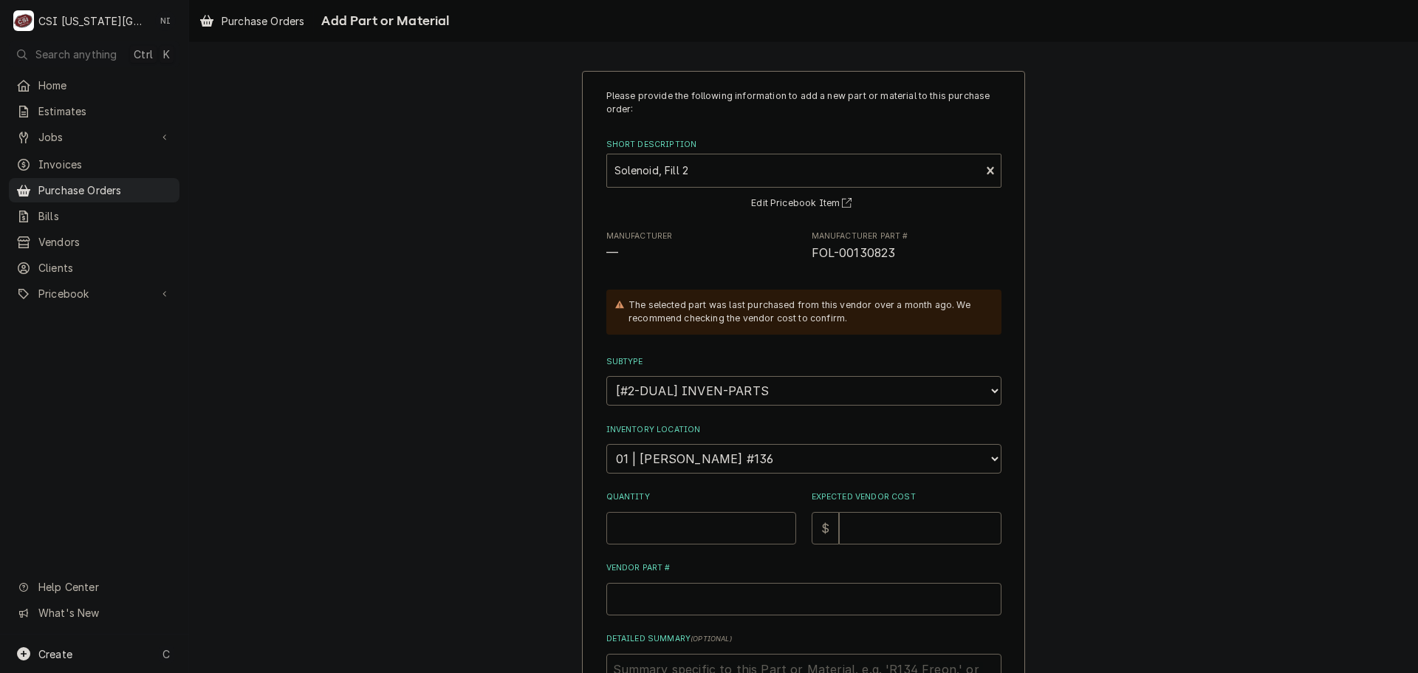
type textarea "x"
type input "1"
type textarea "x"
type input "1"
type textarea "x"
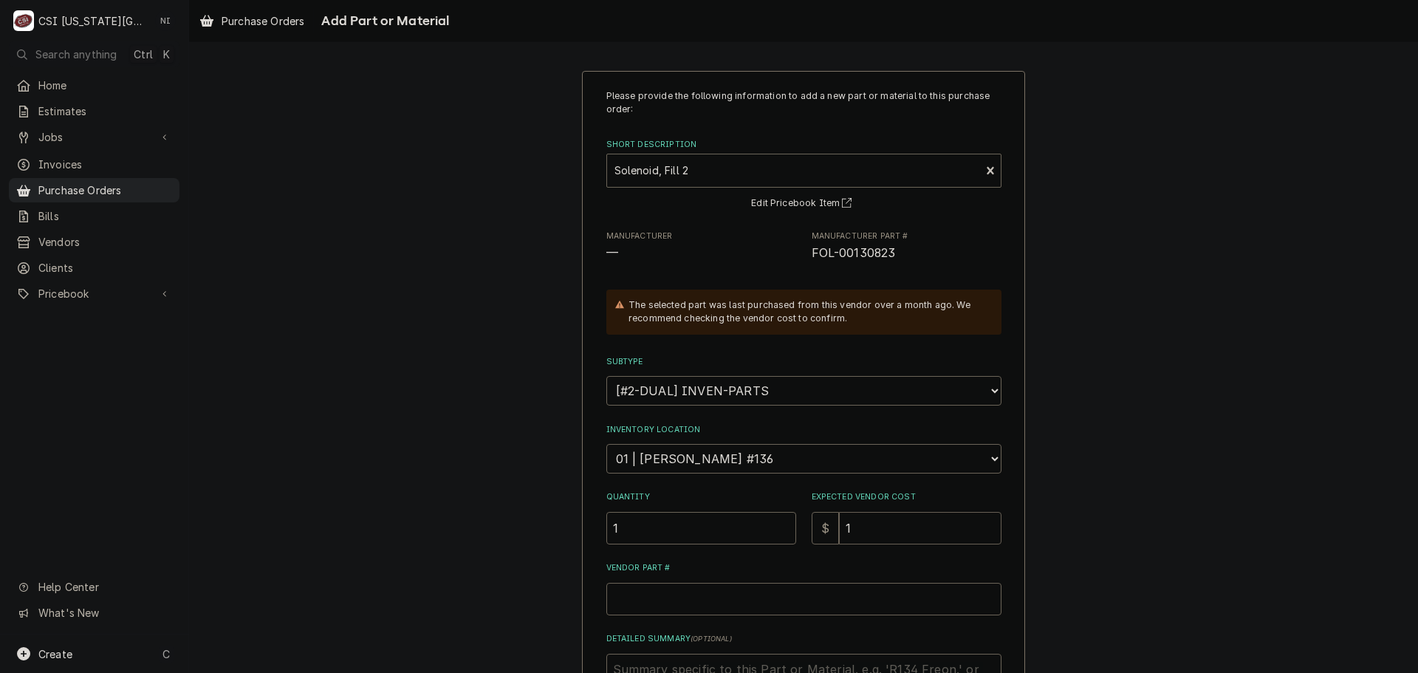
type input "12"
type textarea "x"
type input "125"
type textarea "x"
type input "125.8"
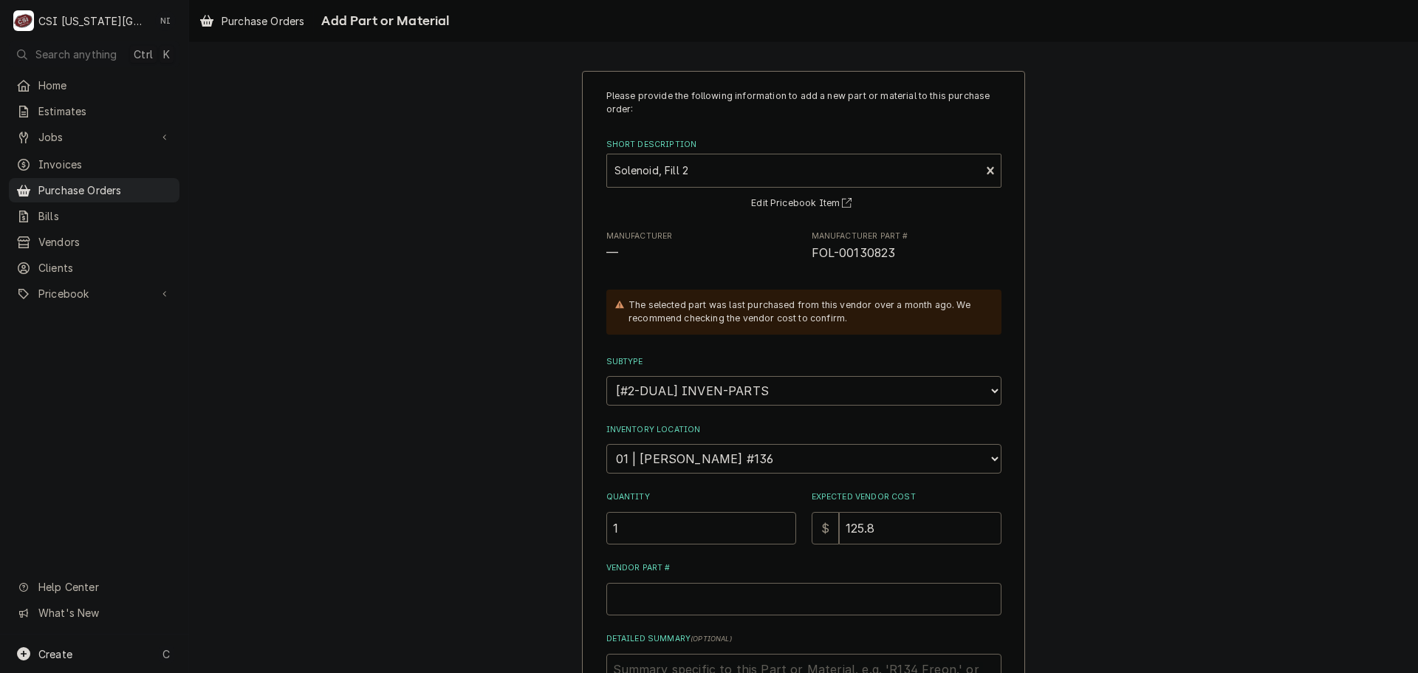
type textarea "x"
type input "125.87"
drag, startPoint x: 873, startPoint y: 244, endPoint x: 807, endPoint y: 261, distance: 68.1
click at [812, 250] on span "FOL-00130823" at bounding box center [907, 253] width 190 height 18
copy span "FOL-00130823"
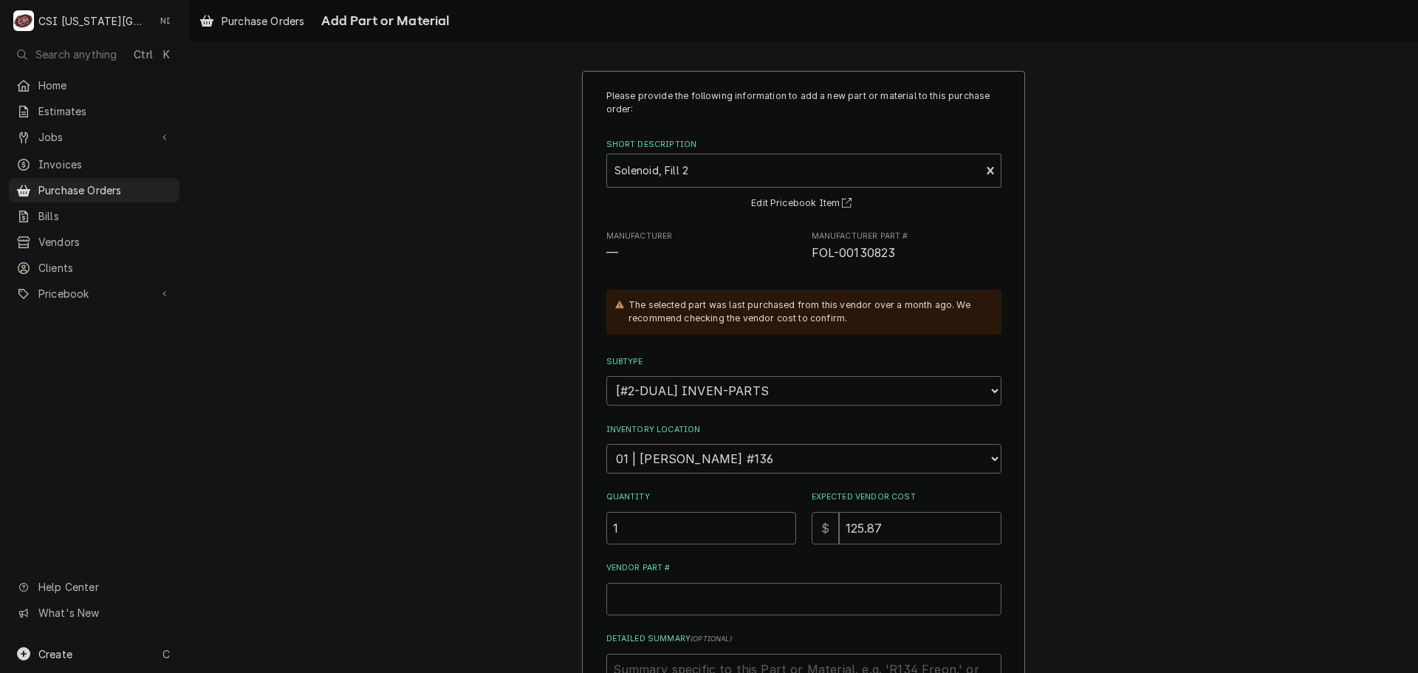
click at [777, 600] on input "Vendor Part #" at bounding box center [803, 599] width 395 height 32
paste input "FOL-00130823"
type textarea "x"
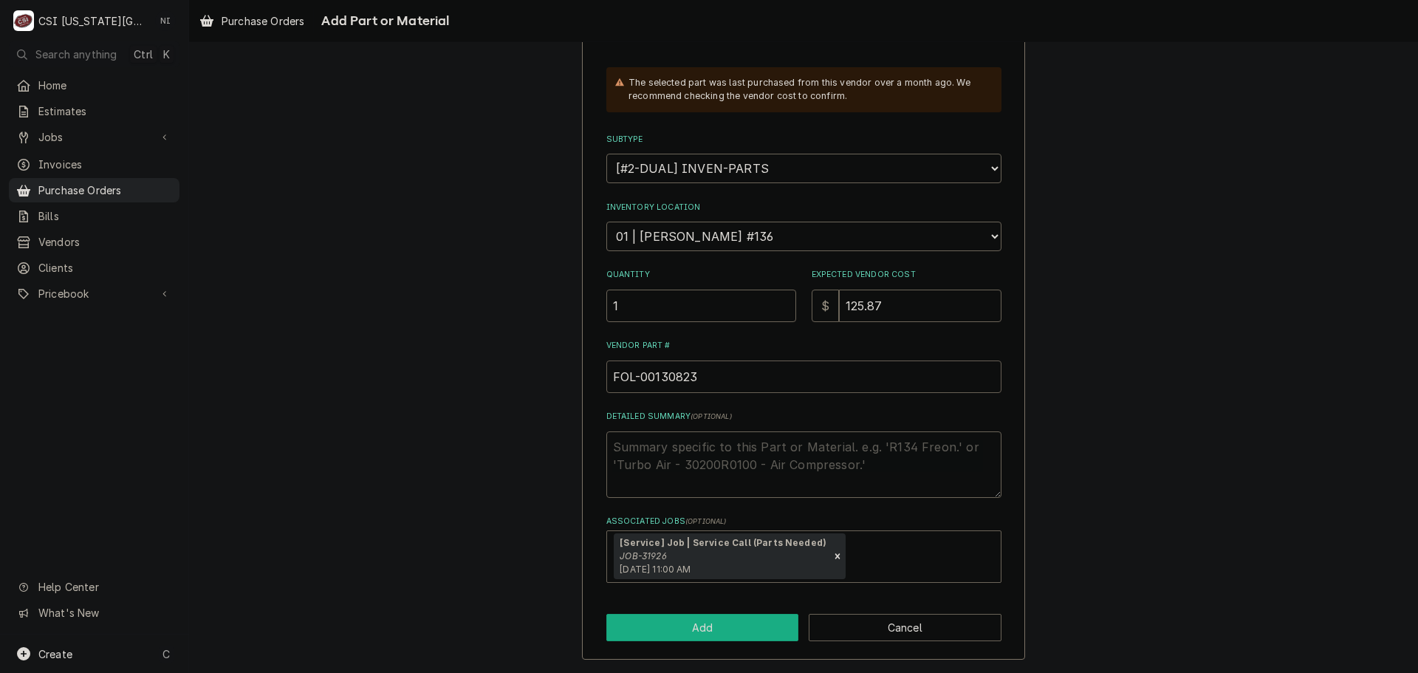
type input "FOL-00130823"
click at [734, 637] on button "Add" at bounding box center [702, 627] width 193 height 27
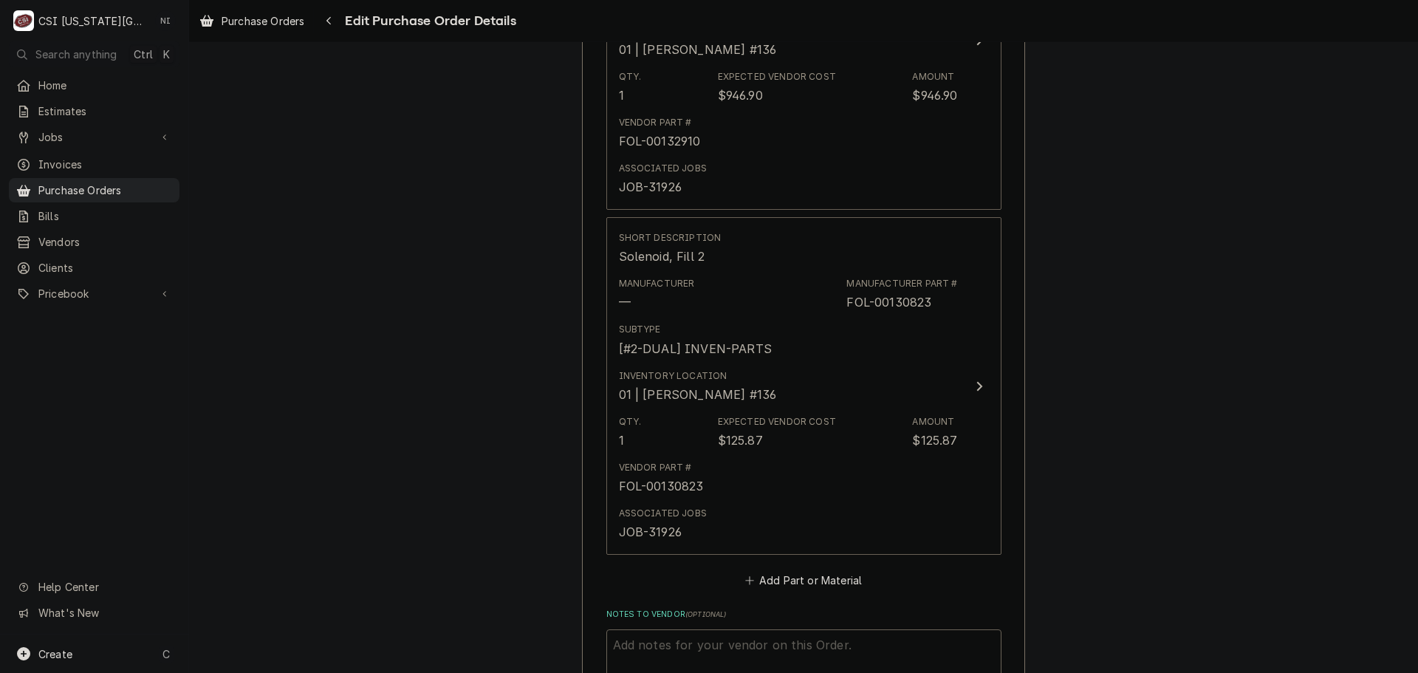
scroll to position [2267, 0]
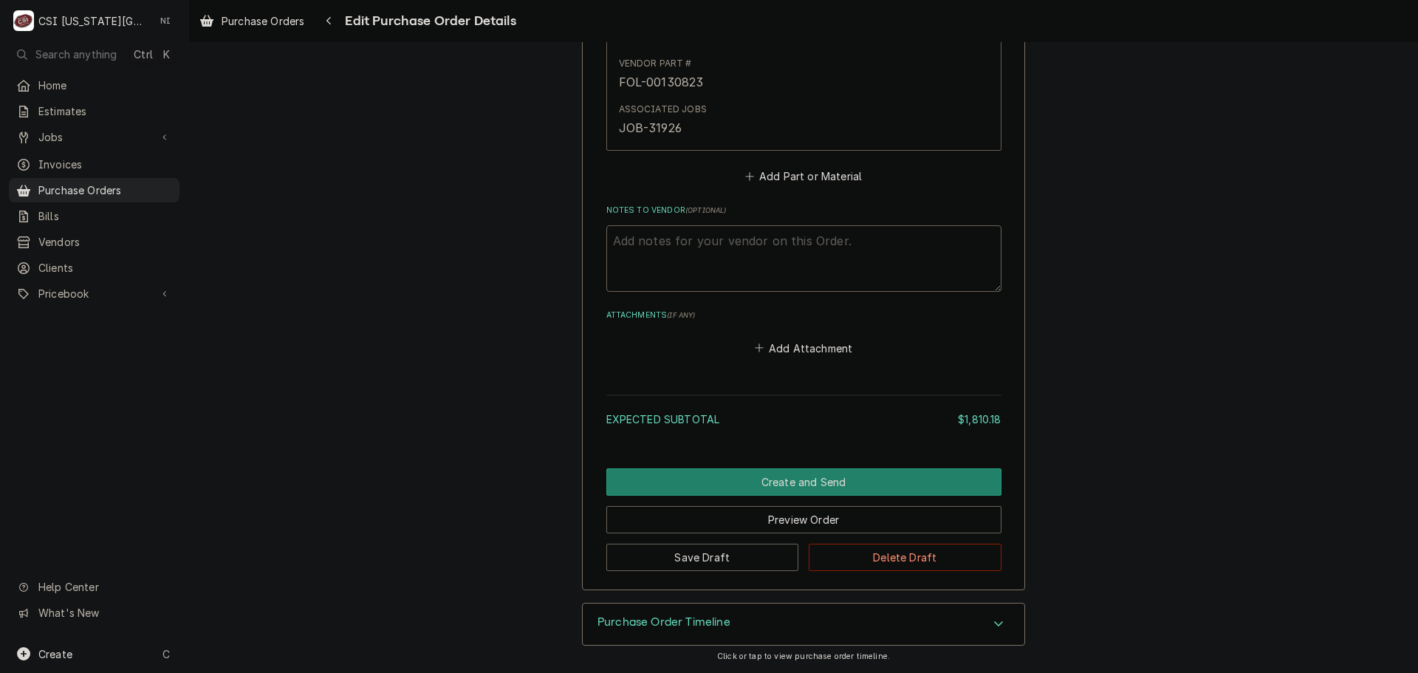
type textarea "x"
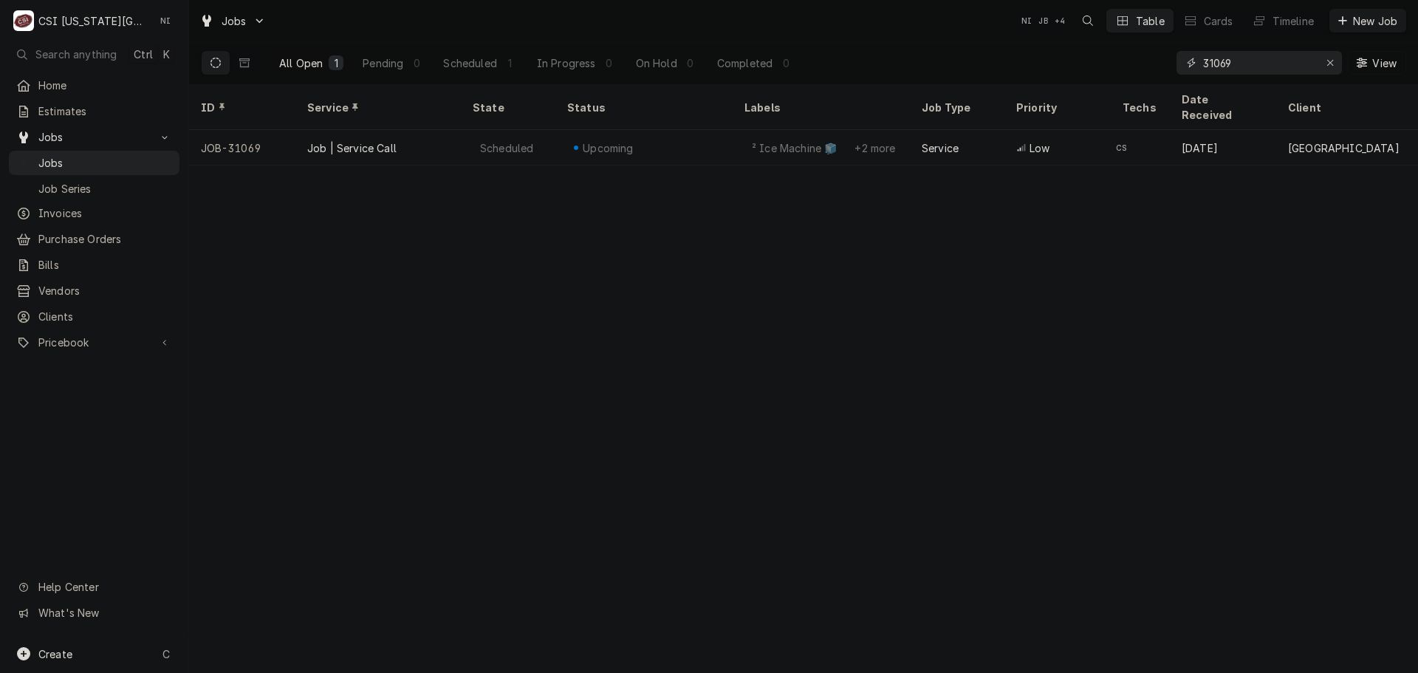
drag, startPoint x: 1278, startPoint y: 72, endPoint x: 1069, endPoint y: 72, distance: 208.2
click at [1070, 72] on div "All Open 1 Pending 0 Scheduled 1 In Progress 0 On Hold 0 Completed 0 31069 View" at bounding box center [803, 62] width 1205 height 41
type input "31926"
click at [444, 130] on div "Job | Service Call" at bounding box center [377, 147] width 165 height 35
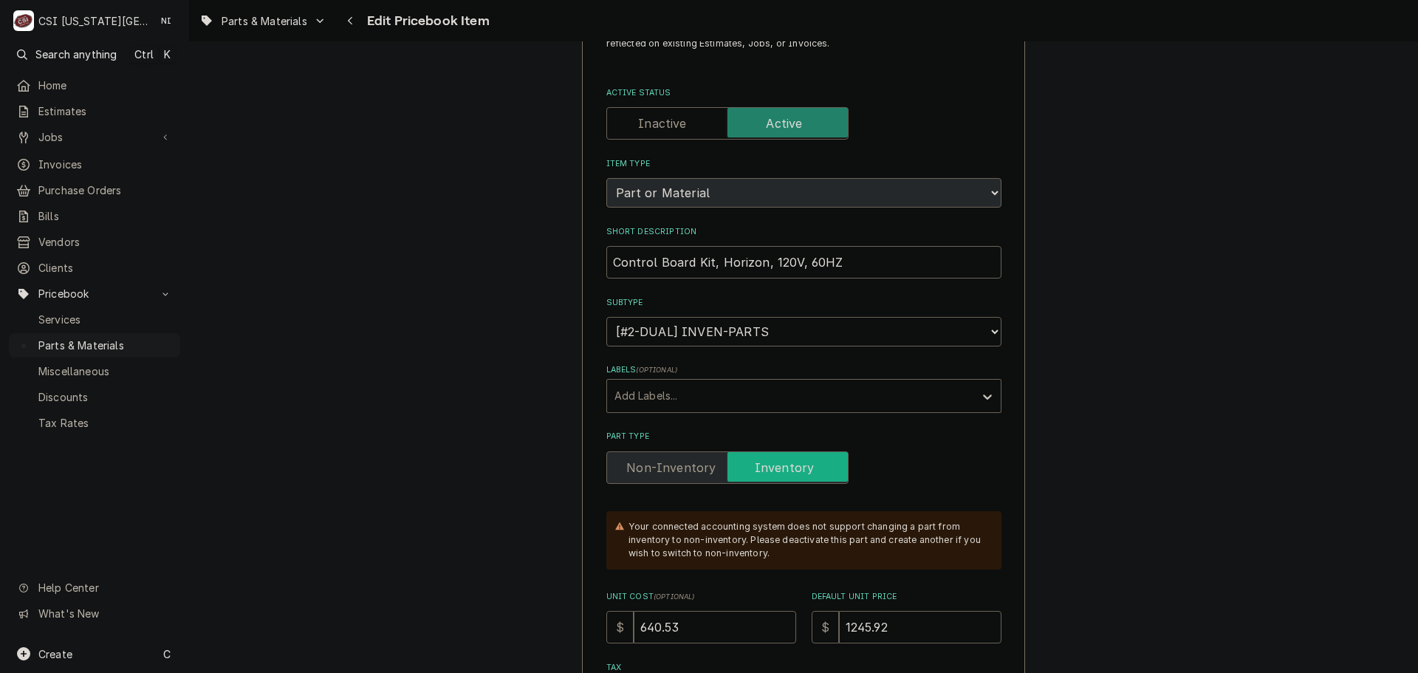
scroll to position [148, 0]
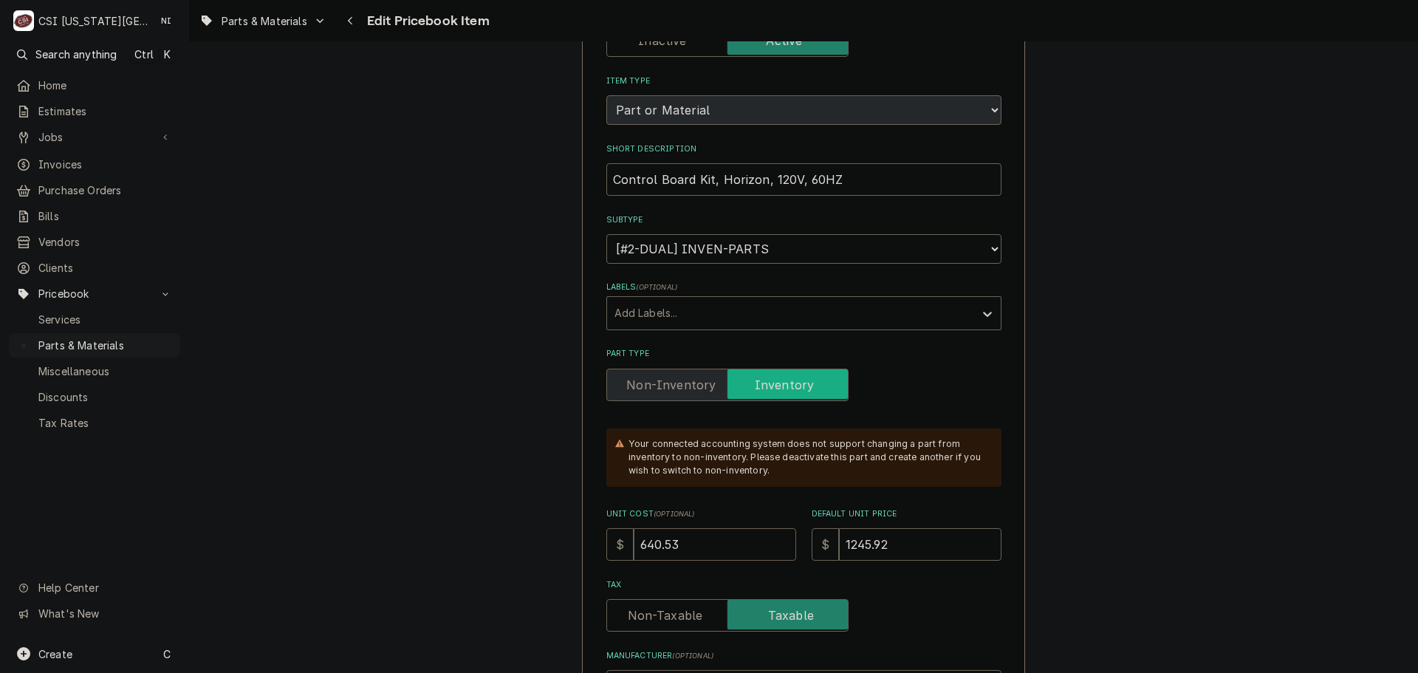
drag, startPoint x: 671, startPoint y: 545, endPoint x: 533, endPoint y: 538, distance: 137.5
type textarea "x"
type input "9"
type textarea "x"
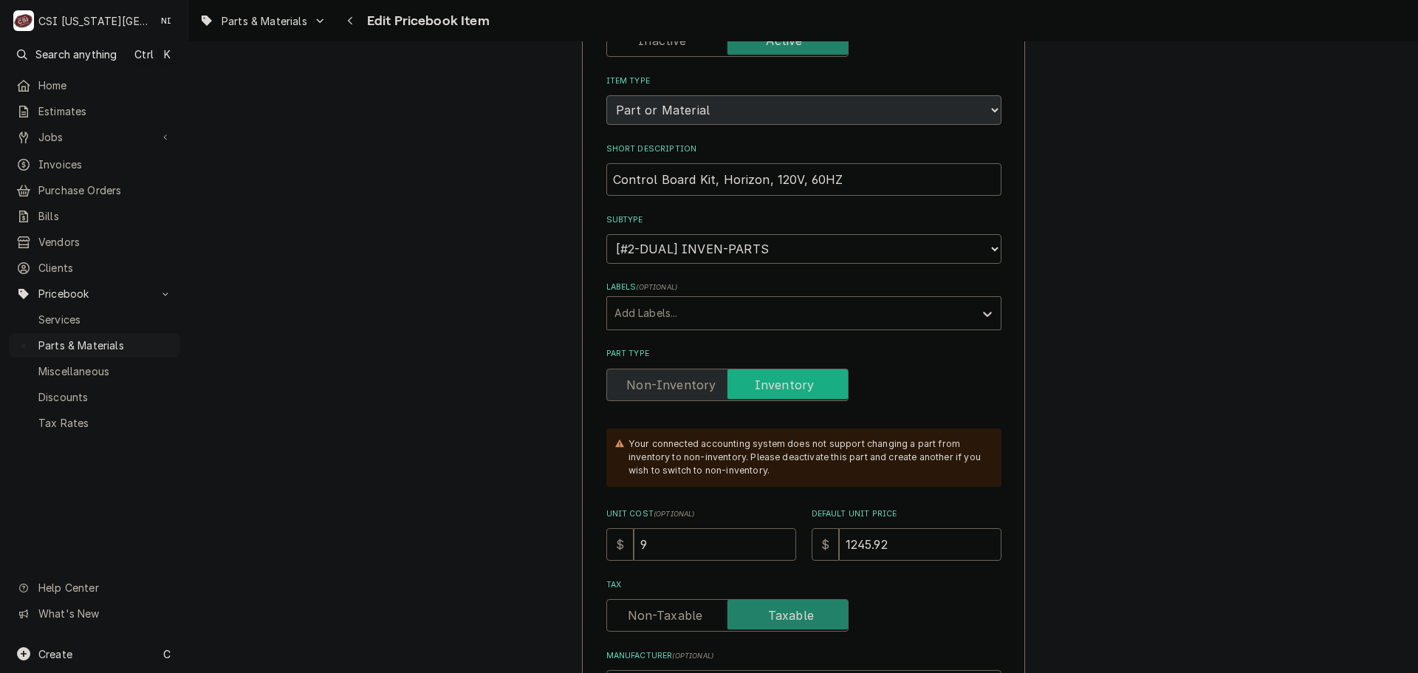
type input "94"
type textarea "x"
type input "946"
type textarea "x"
type input "946.9"
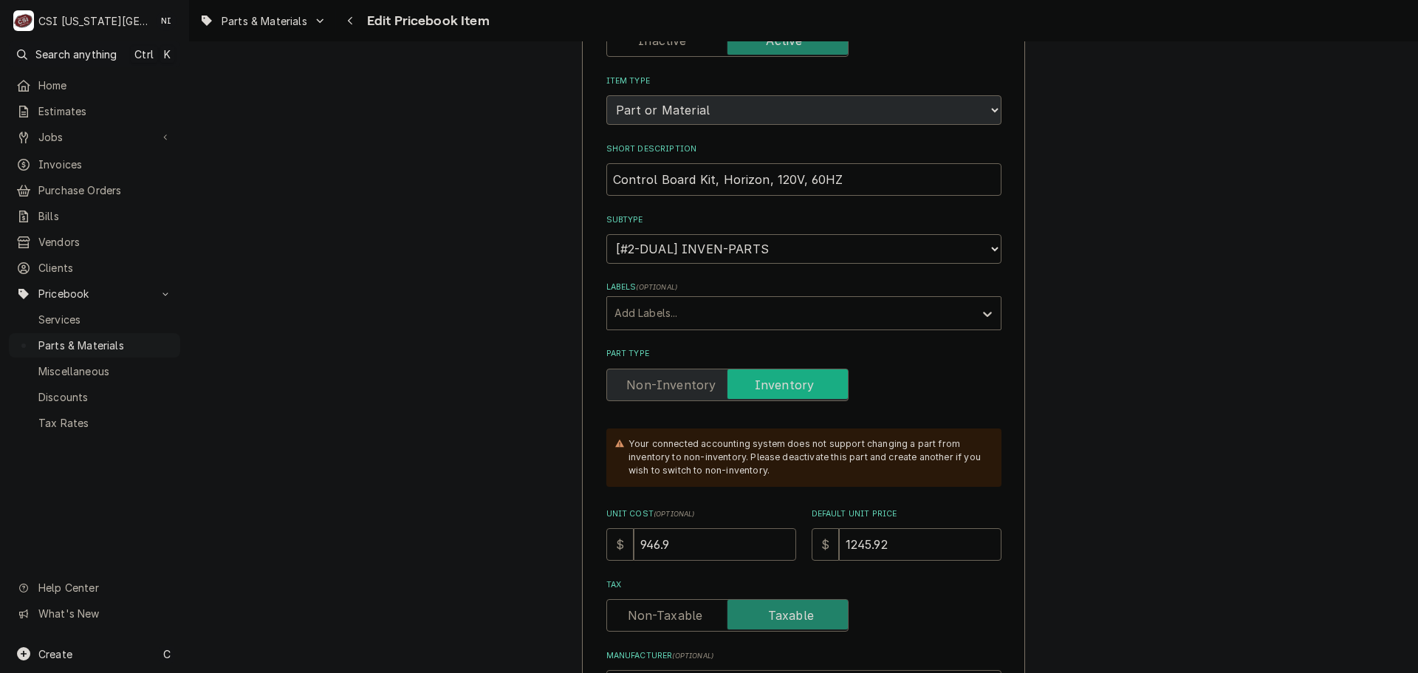
type textarea "x"
type input "946.90"
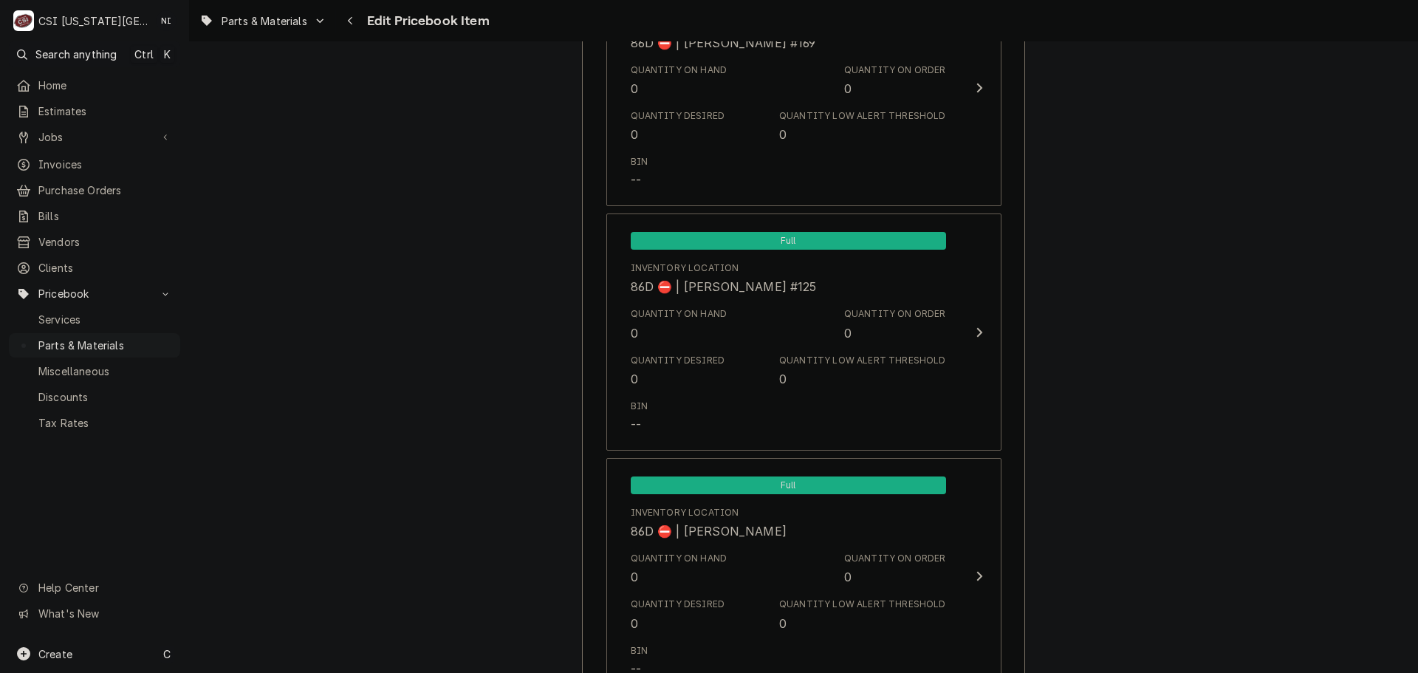
scroll to position [14191, 0]
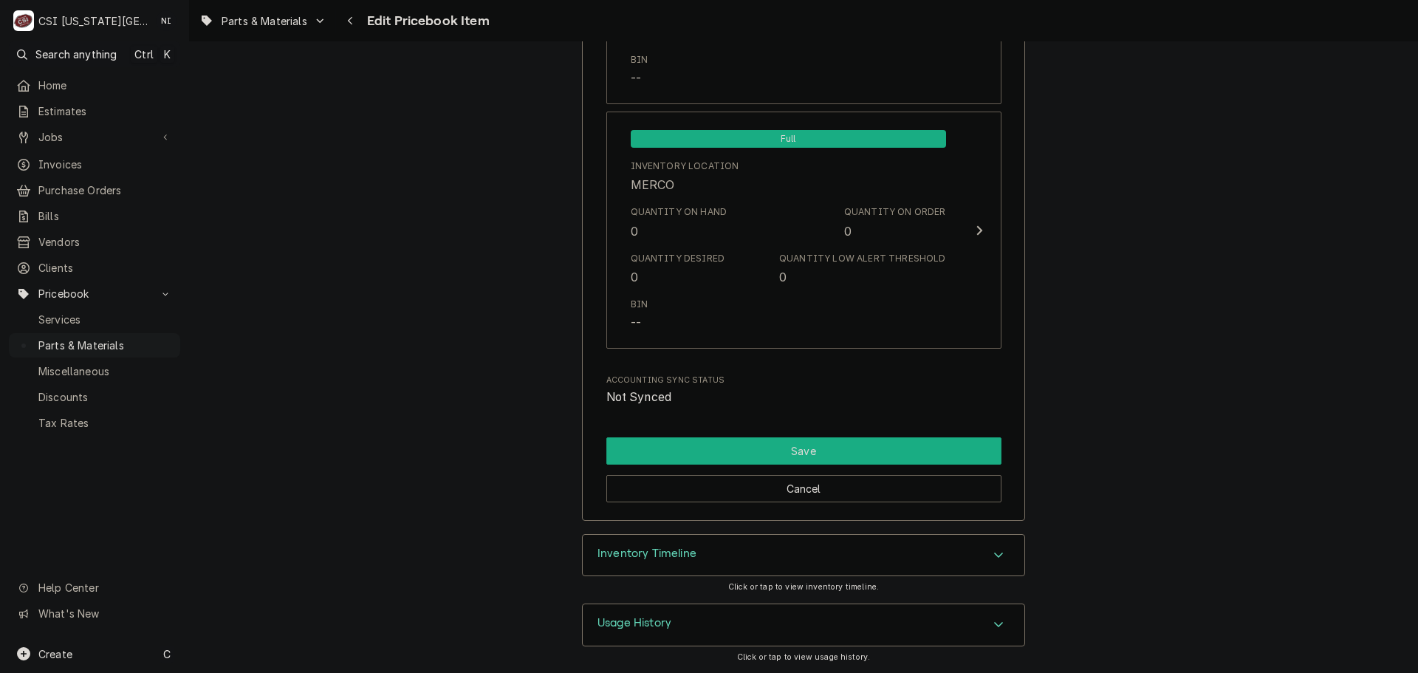
click at [901, 450] on button "Save" at bounding box center [803, 450] width 395 height 27
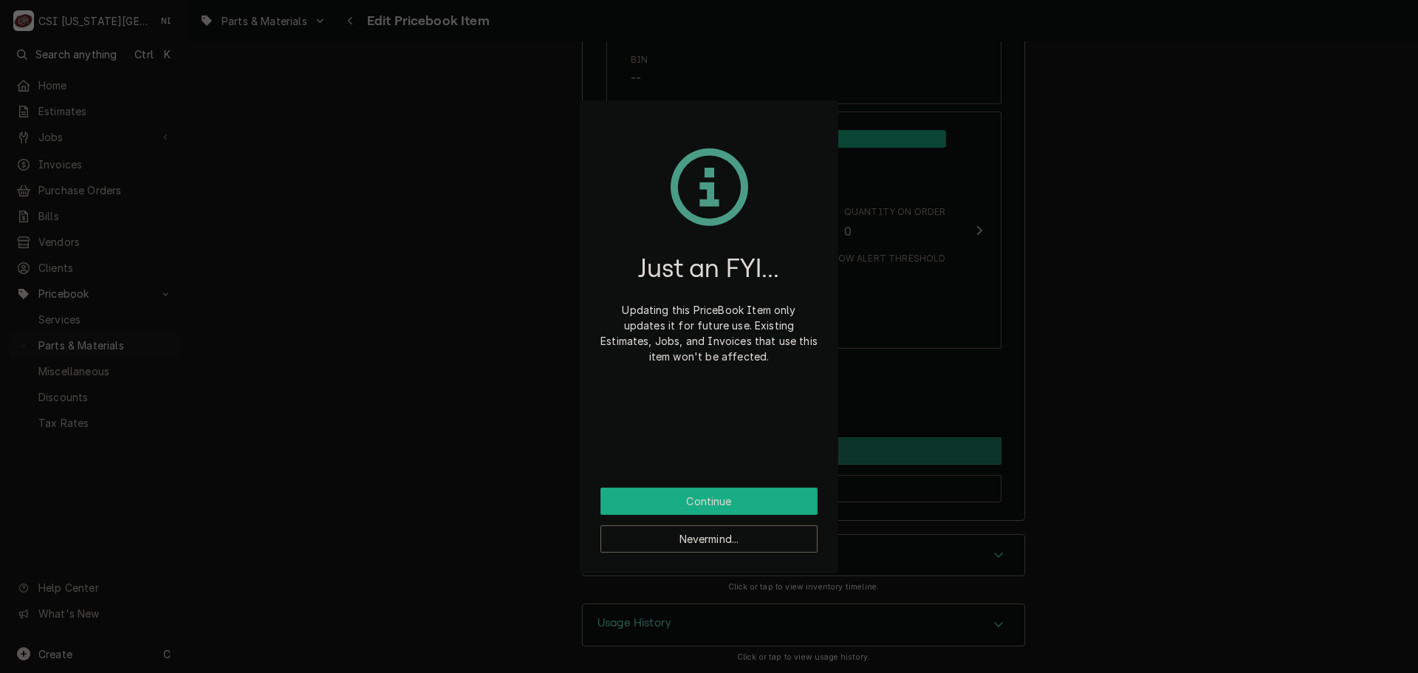
drag, startPoint x: 730, startPoint y: 493, endPoint x: 733, endPoint y: 481, distance: 12.2
click at [731, 488] on button "Continue" at bounding box center [708, 500] width 217 height 27
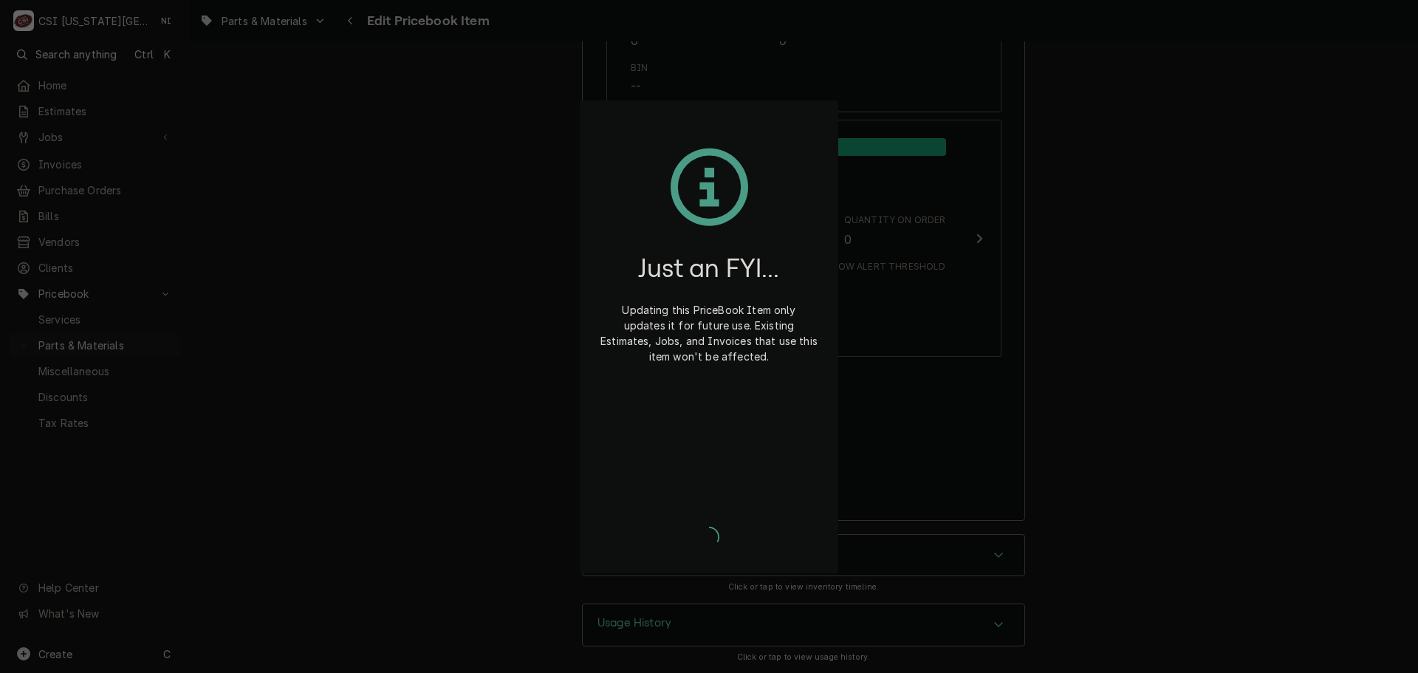
type textarea "x"
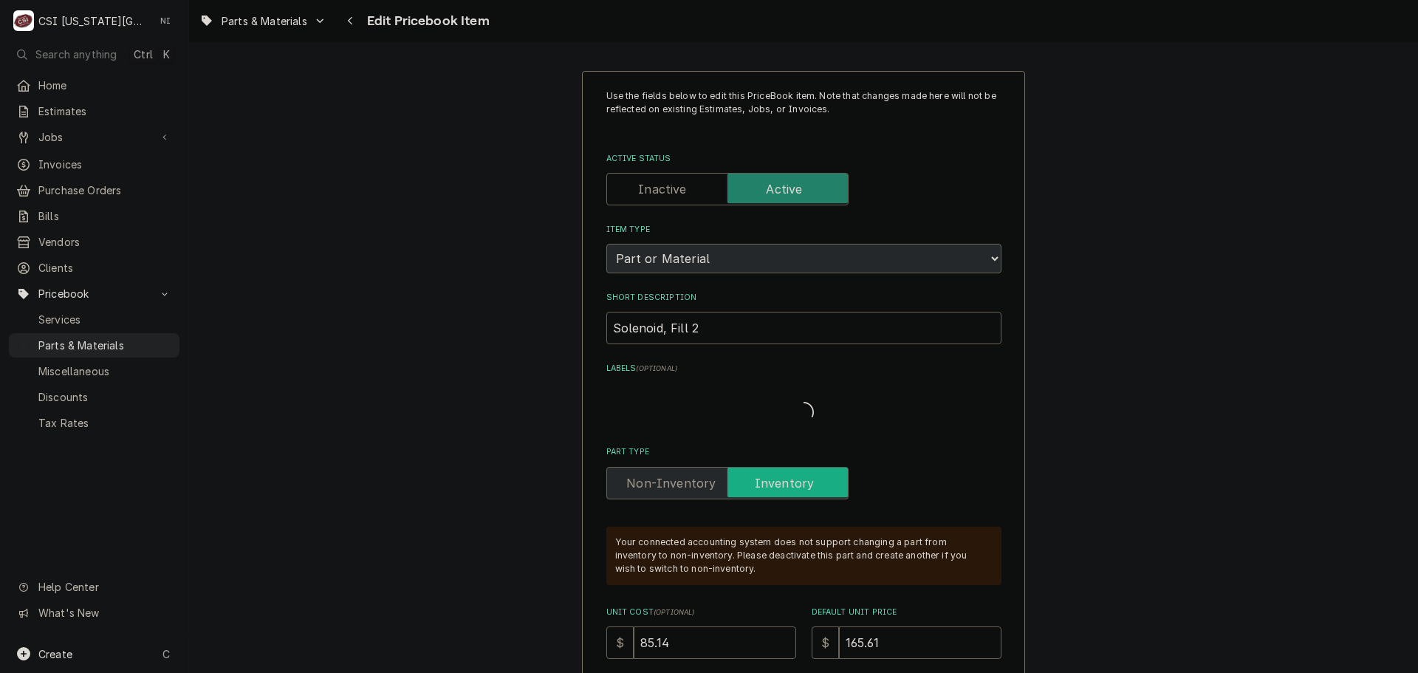
type textarea "x"
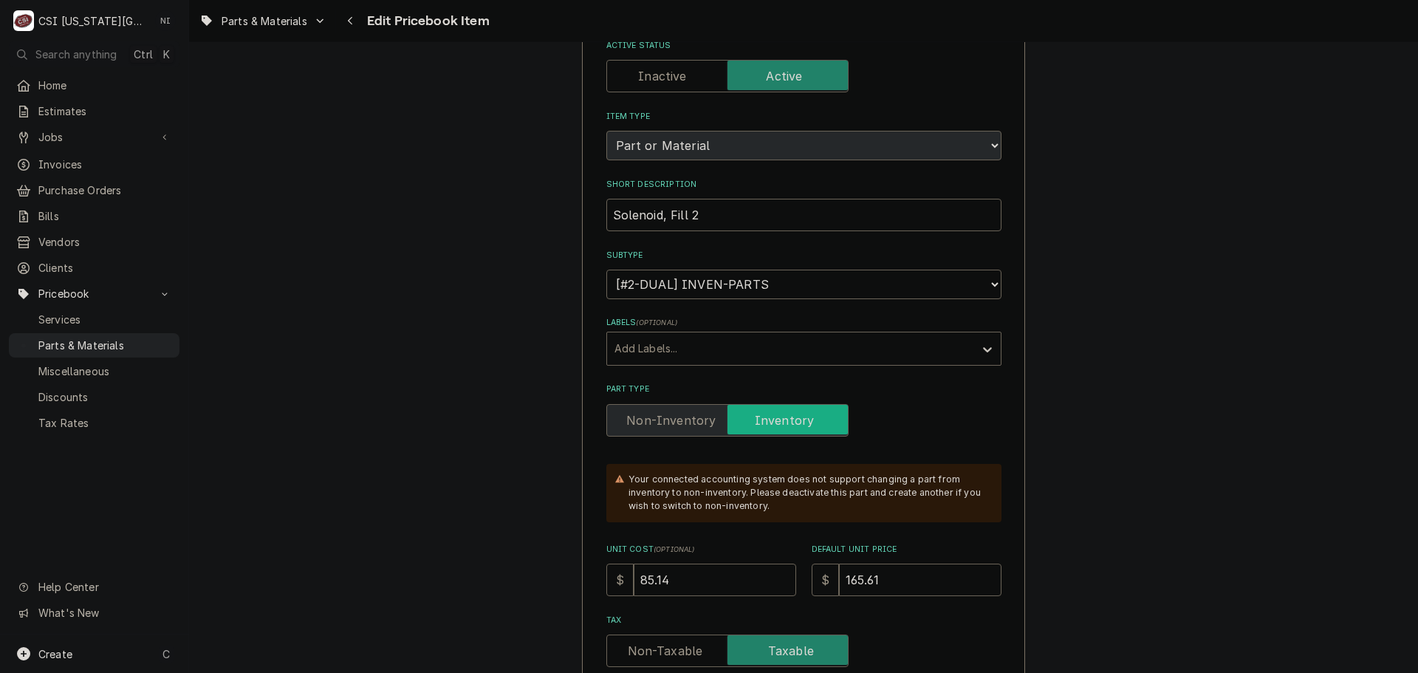
scroll to position [369, 0]
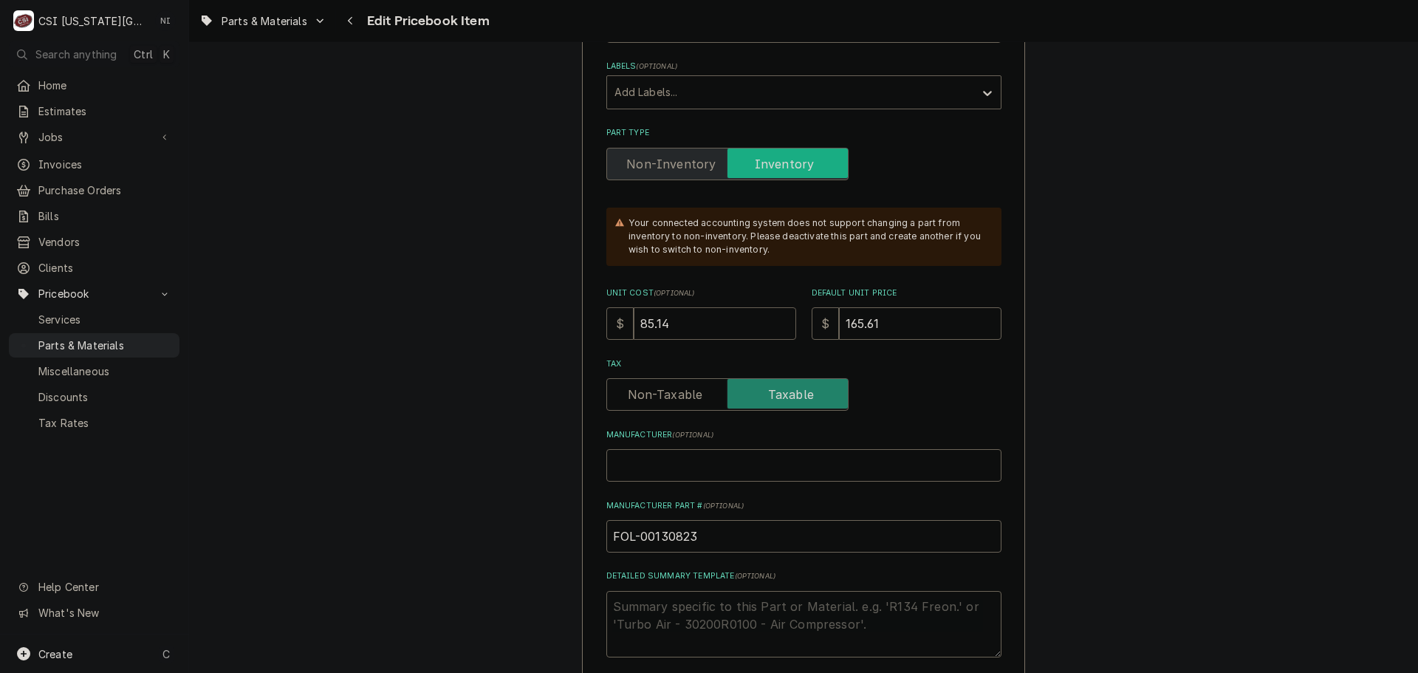
drag, startPoint x: 671, startPoint y: 328, endPoint x: 552, endPoint y: 322, distance: 119.0
type input "1"
type textarea "x"
type input "12"
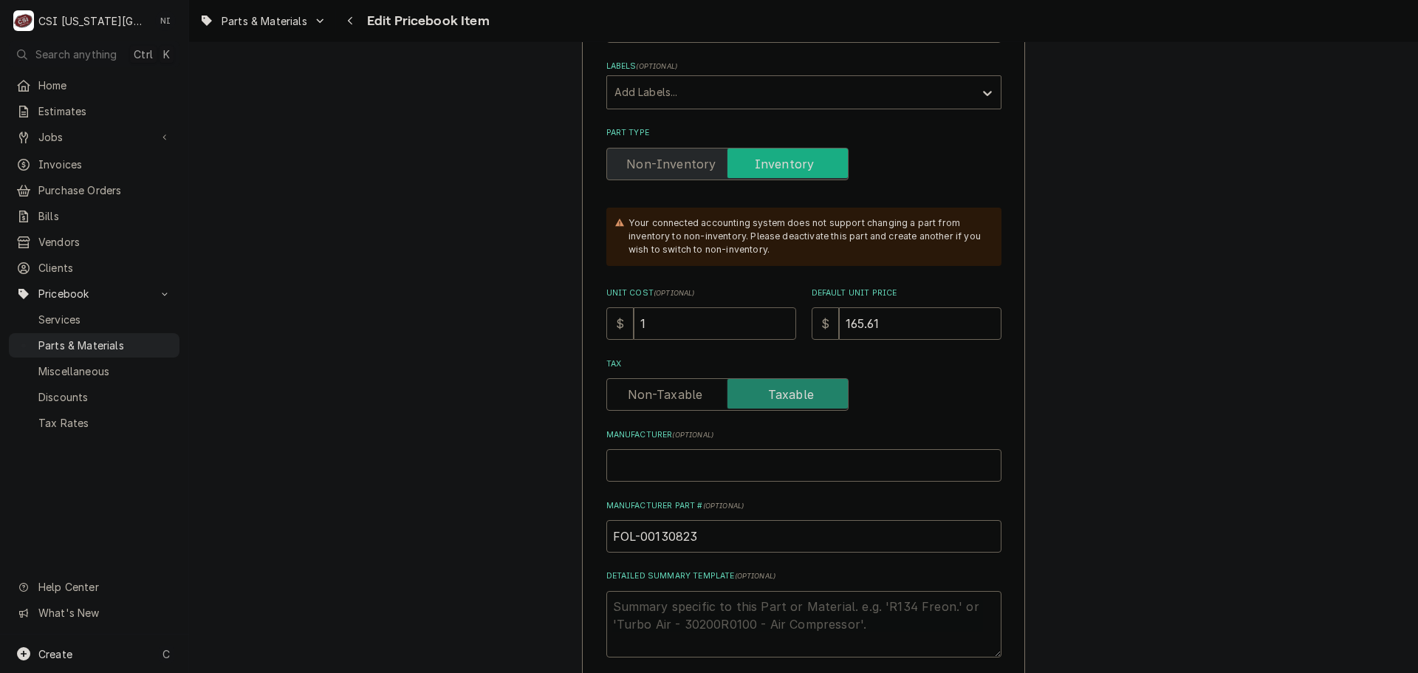
type textarea "x"
type input "125"
type textarea "x"
type input "1258"
type textarea "x"
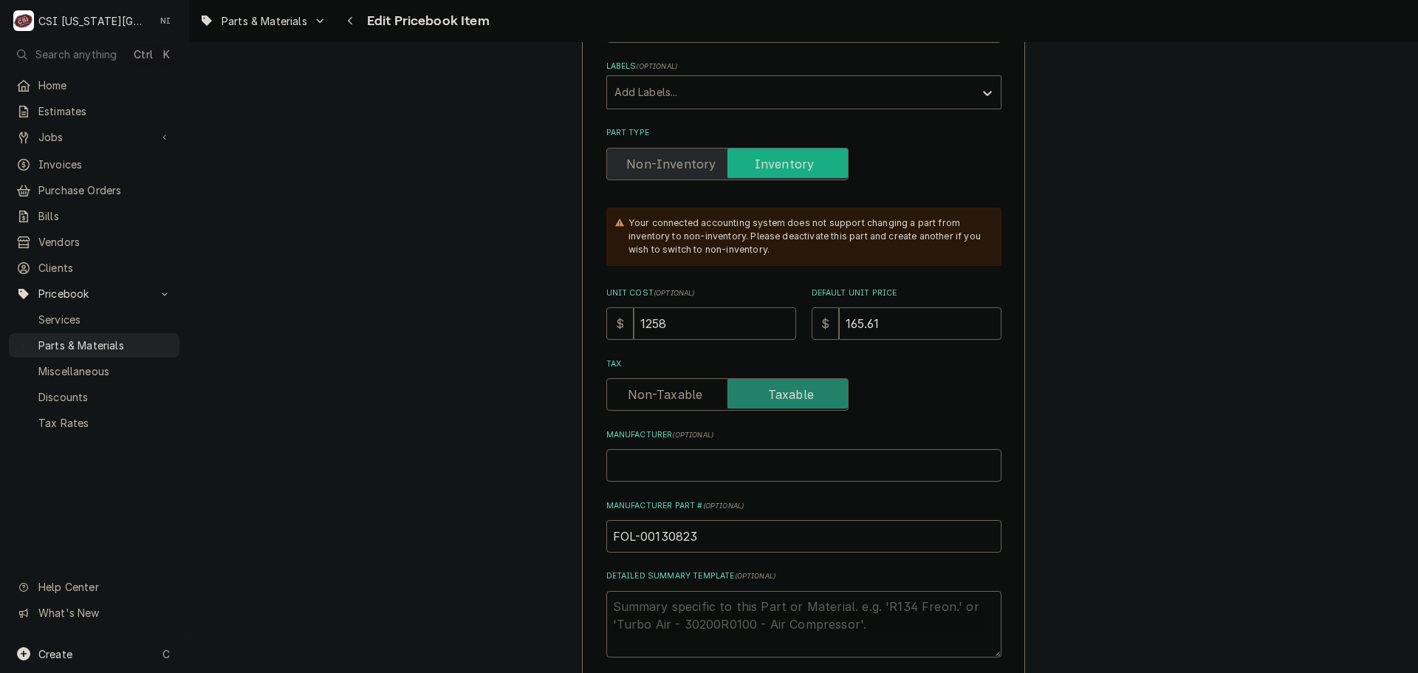
type input "12587"
type textarea "x"
type input "1258"
type textarea "x"
type input "125"
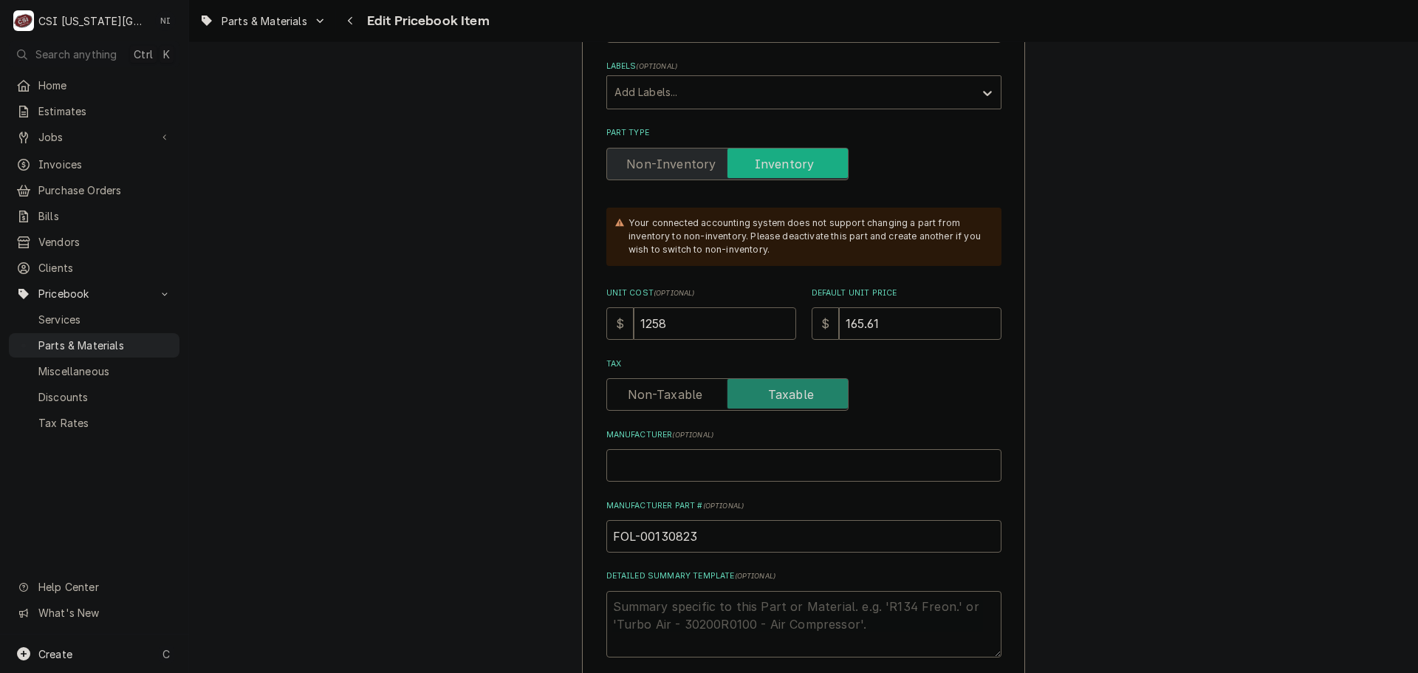
type textarea "x"
type input "125.8"
type textarea "x"
type input "125.87"
type textarea "x"
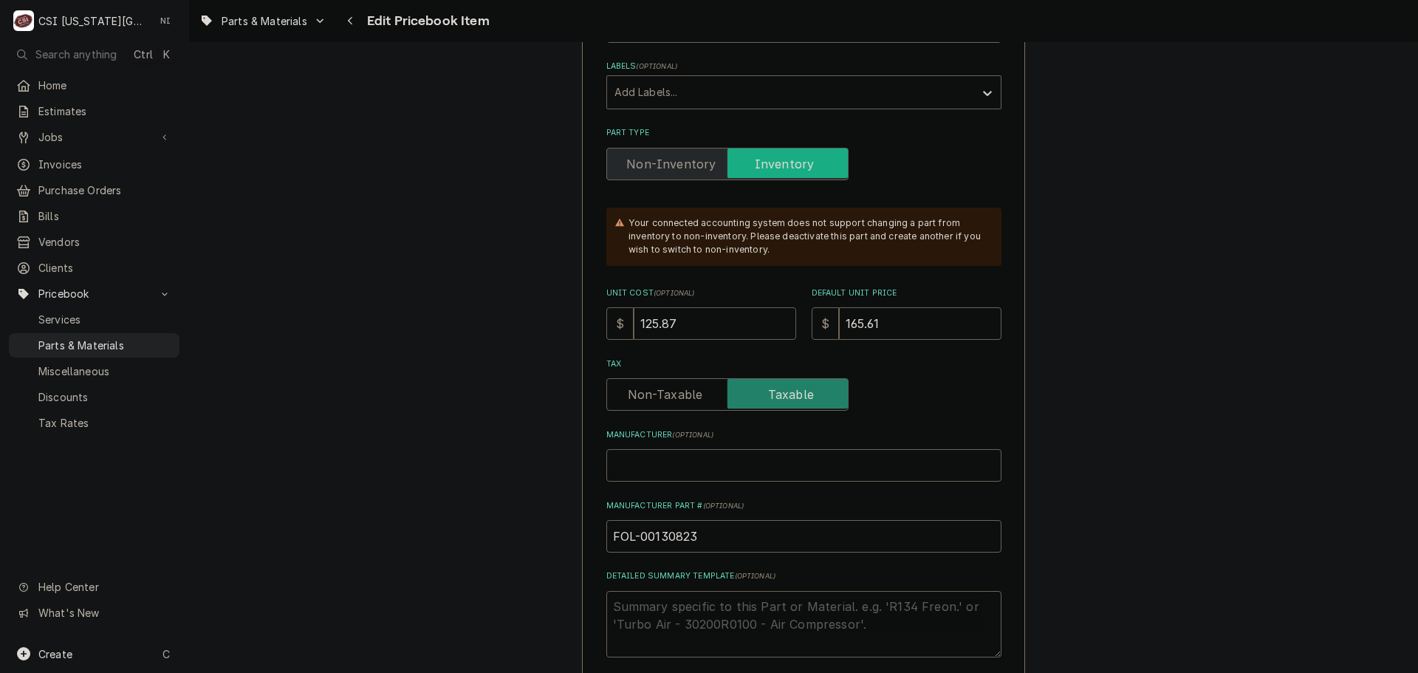
type input "125.87"
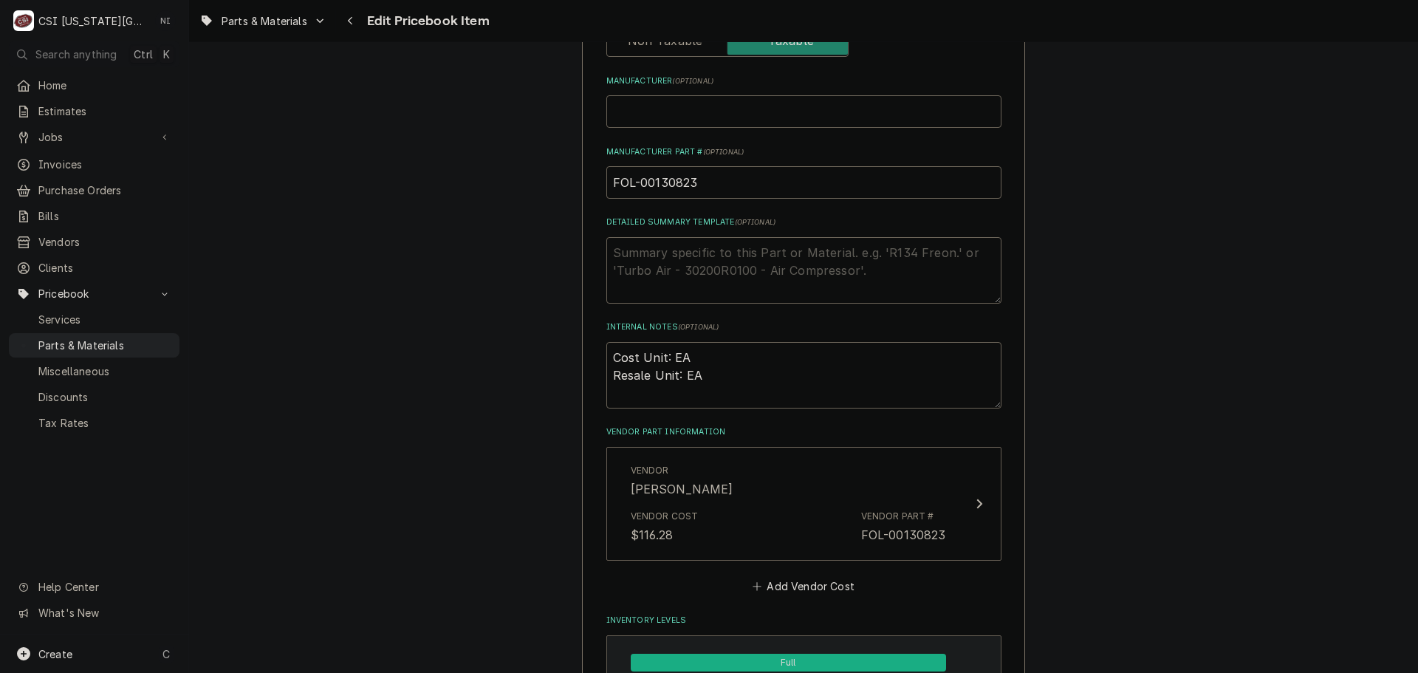
scroll to position [1108, 0]
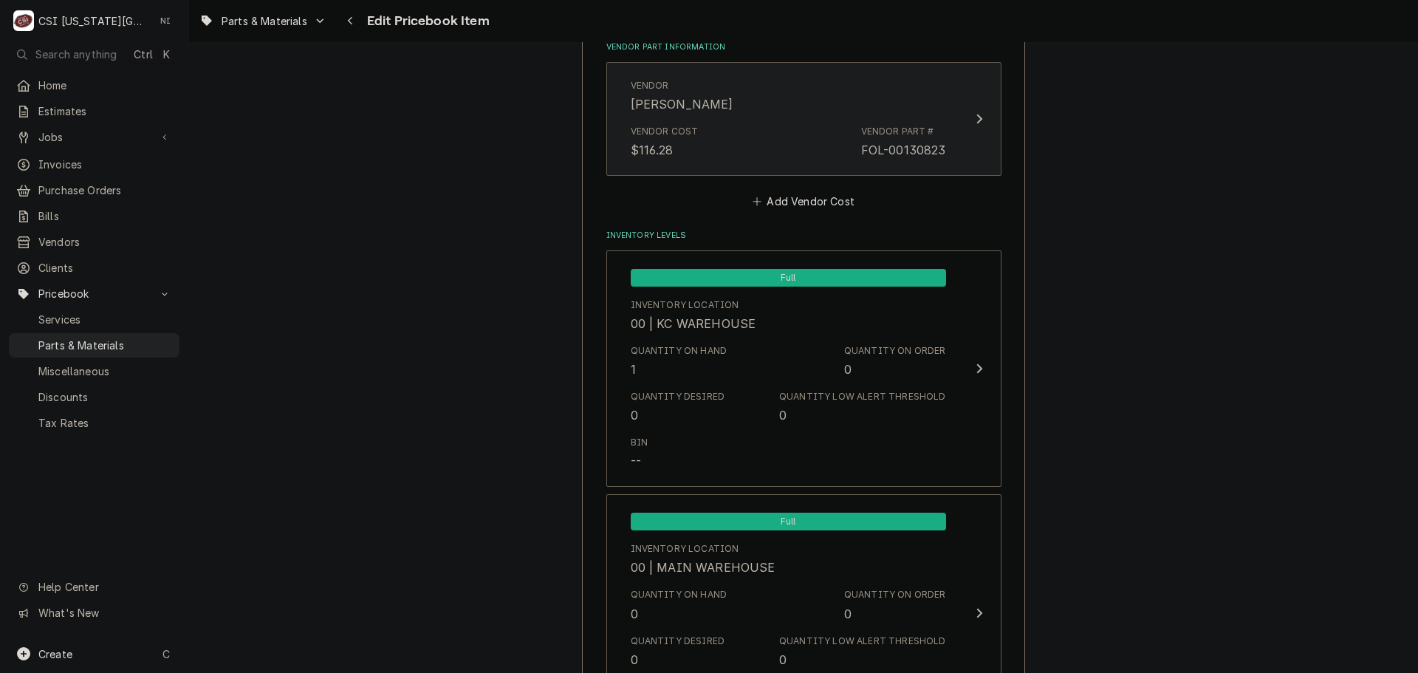
click at [987, 124] on button "Vendor FOLLETT Vendor Cost $116.28 Vendor Part # FOL-00130823" at bounding box center [803, 119] width 395 height 114
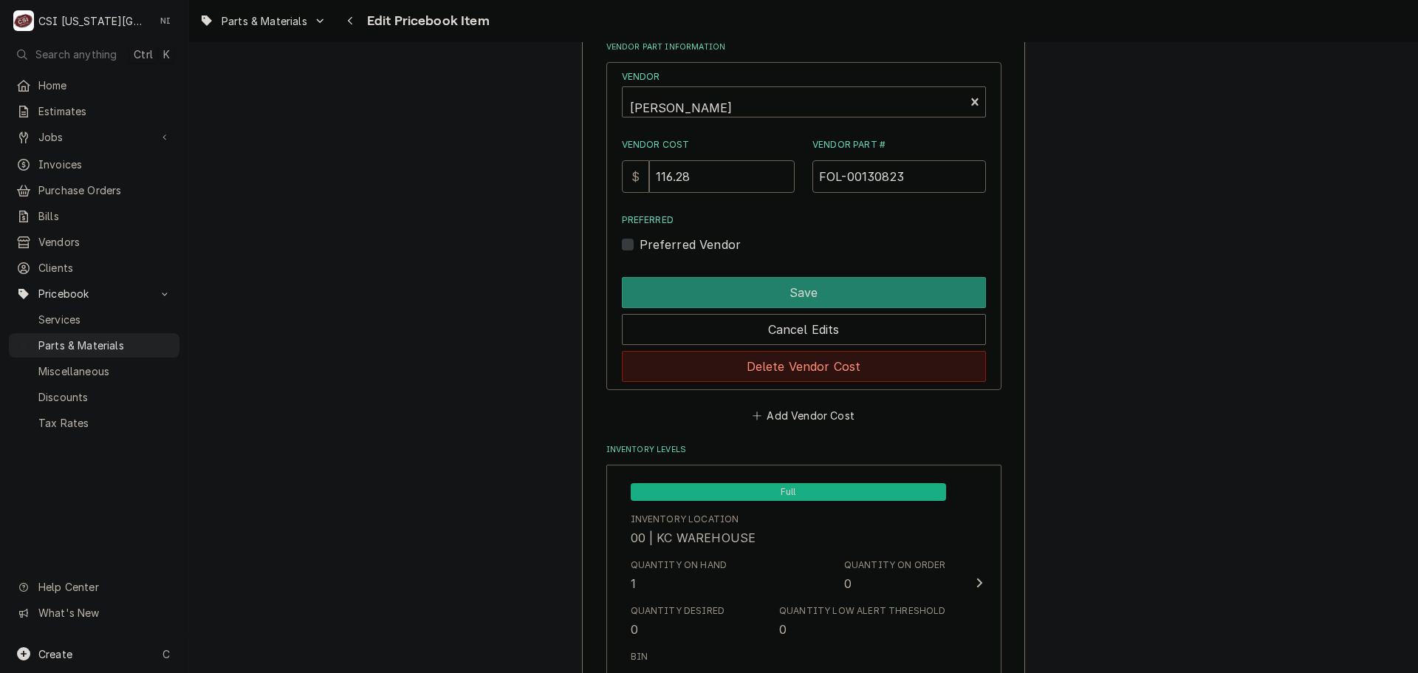
drag, startPoint x: 806, startPoint y: 363, endPoint x: 1179, endPoint y: 241, distance: 393.0
click at [810, 363] on button "Delete Vendor Cost" at bounding box center [804, 366] width 364 height 31
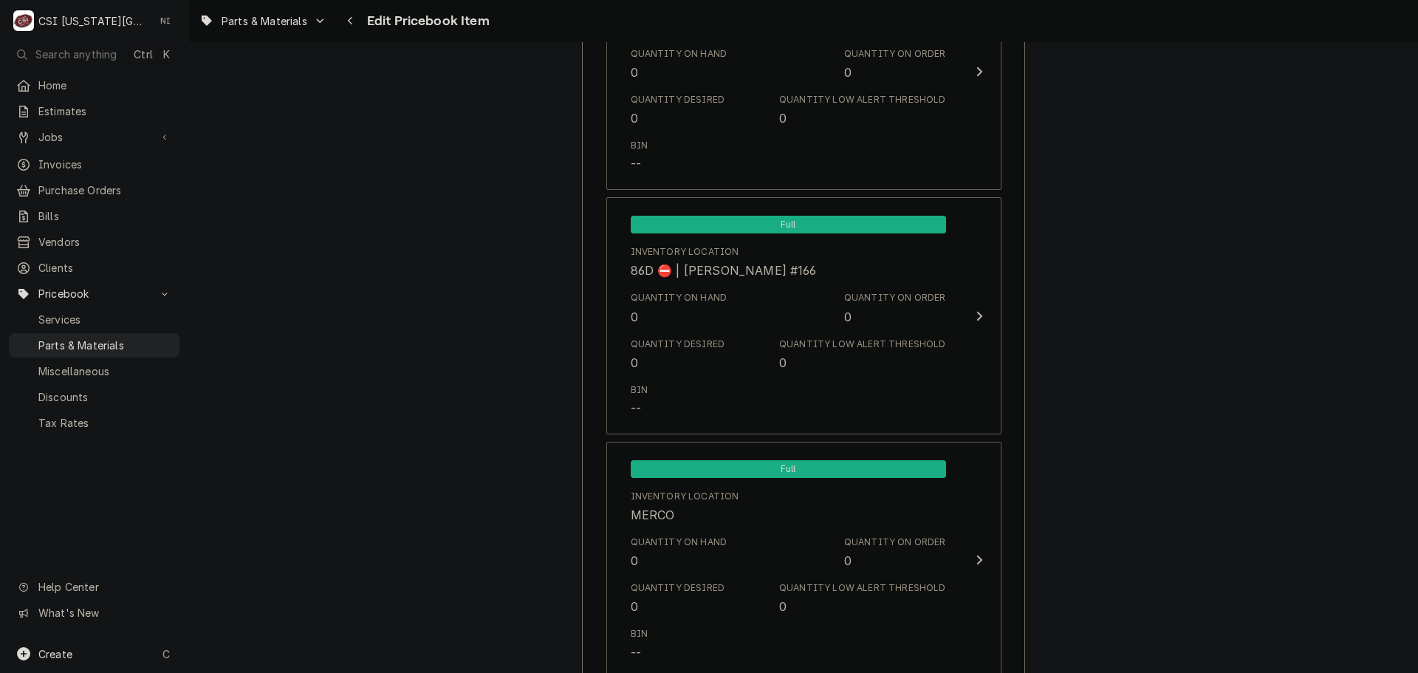
scroll to position [14070, 0]
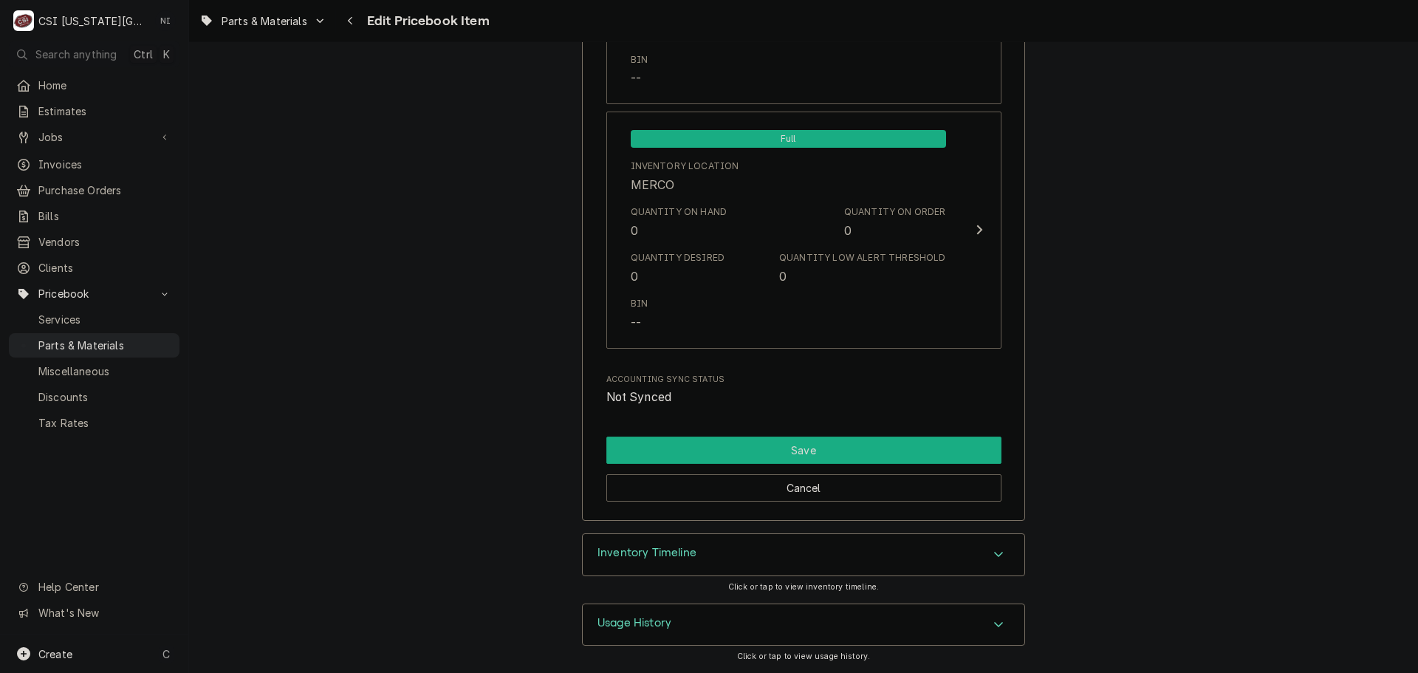
click at [902, 437] on button "Save" at bounding box center [803, 449] width 395 height 27
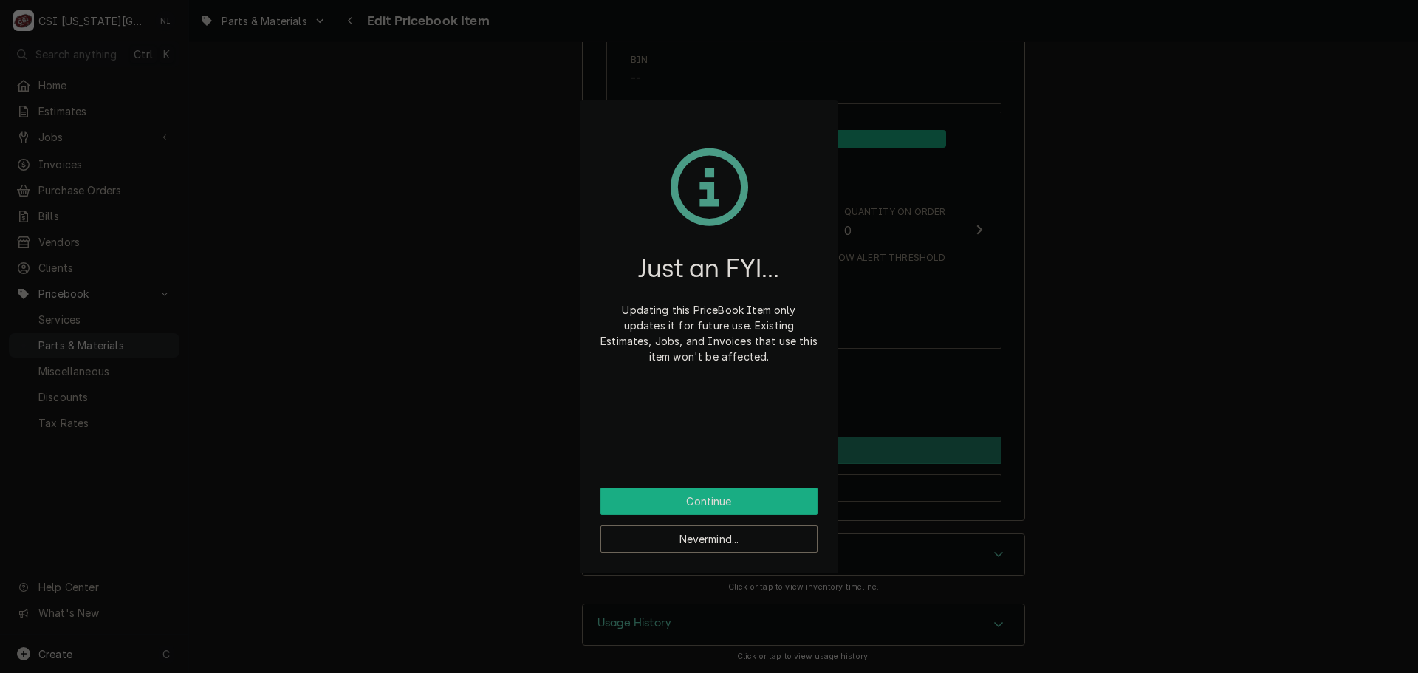
click at [772, 508] on button "Continue" at bounding box center [708, 500] width 217 height 27
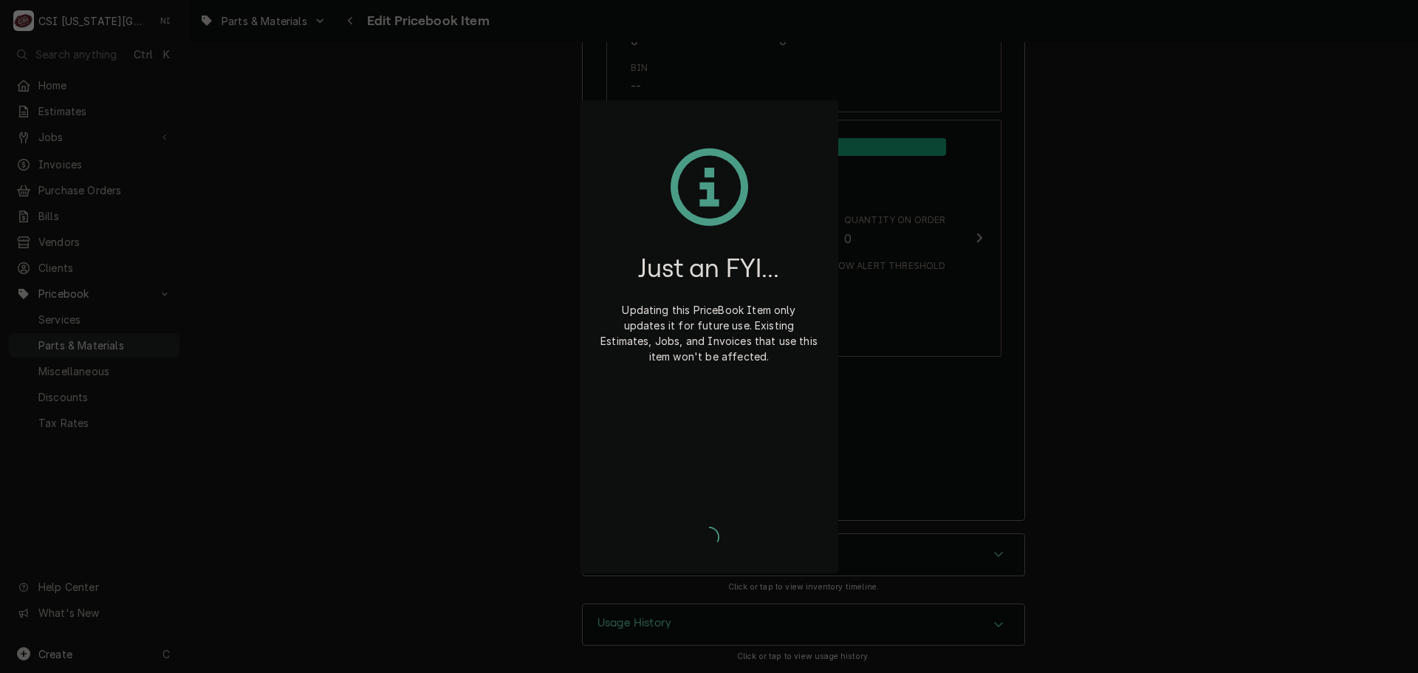
scroll to position [14062, 0]
type textarea "x"
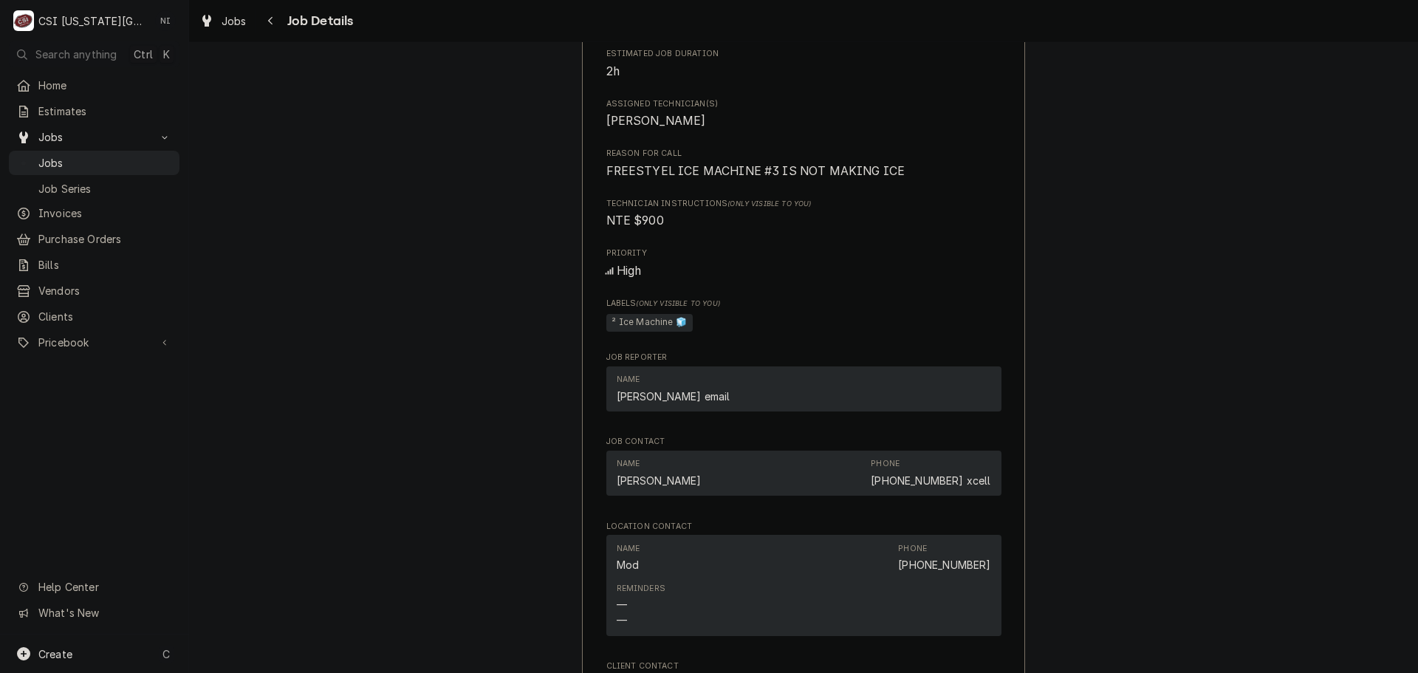
scroll to position [1994, 0]
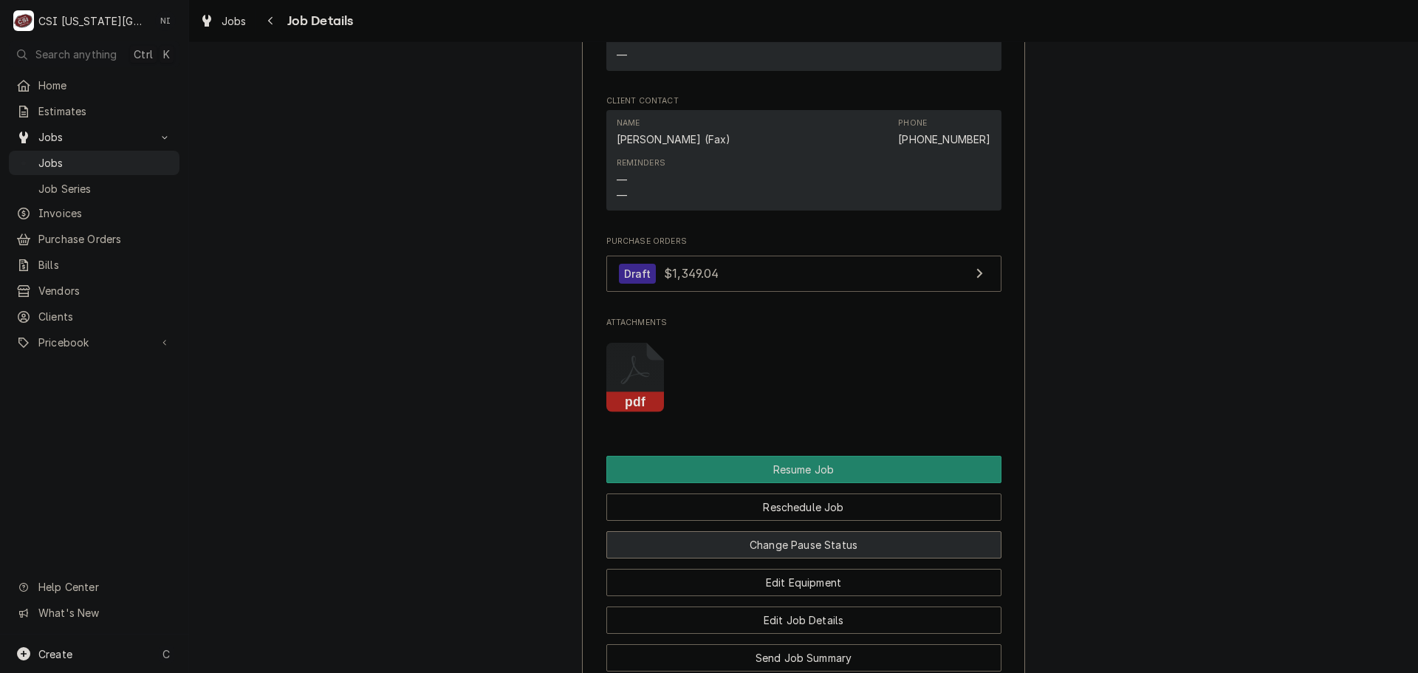
click at [874, 531] on button "Change Pause Status" at bounding box center [803, 544] width 395 height 27
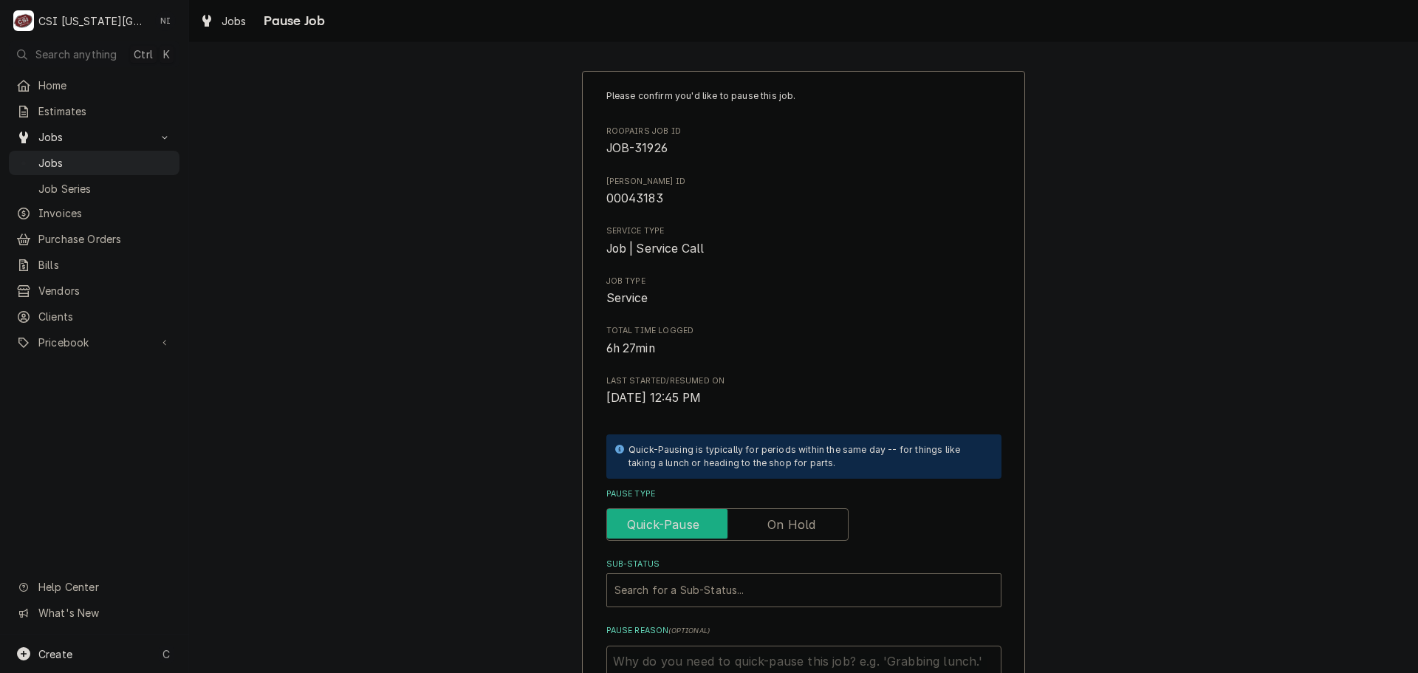
click at [814, 519] on input "Pause Type" at bounding box center [727, 524] width 229 height 32
checkbox input "true"
click at [769, 589] on div "Sub-Status" at bounding box center [803, 590] width 379 height 27
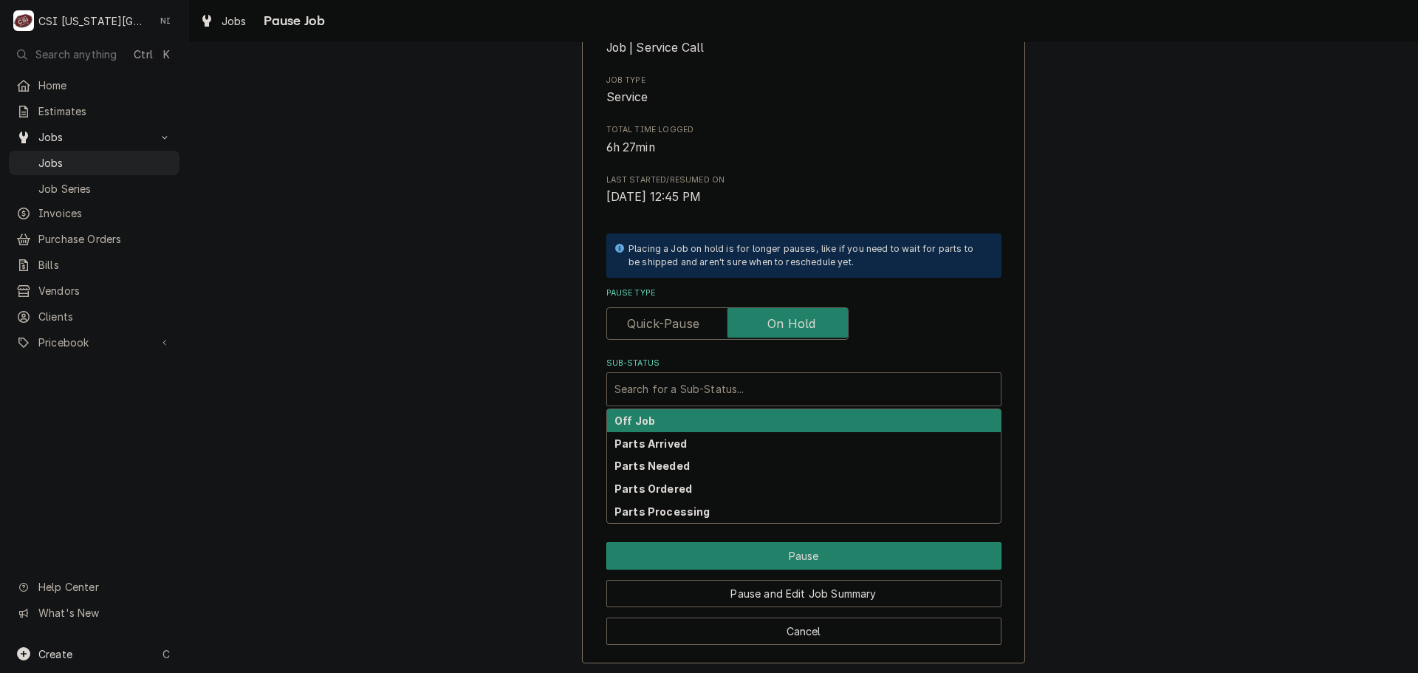
scroll to position [205, 0]
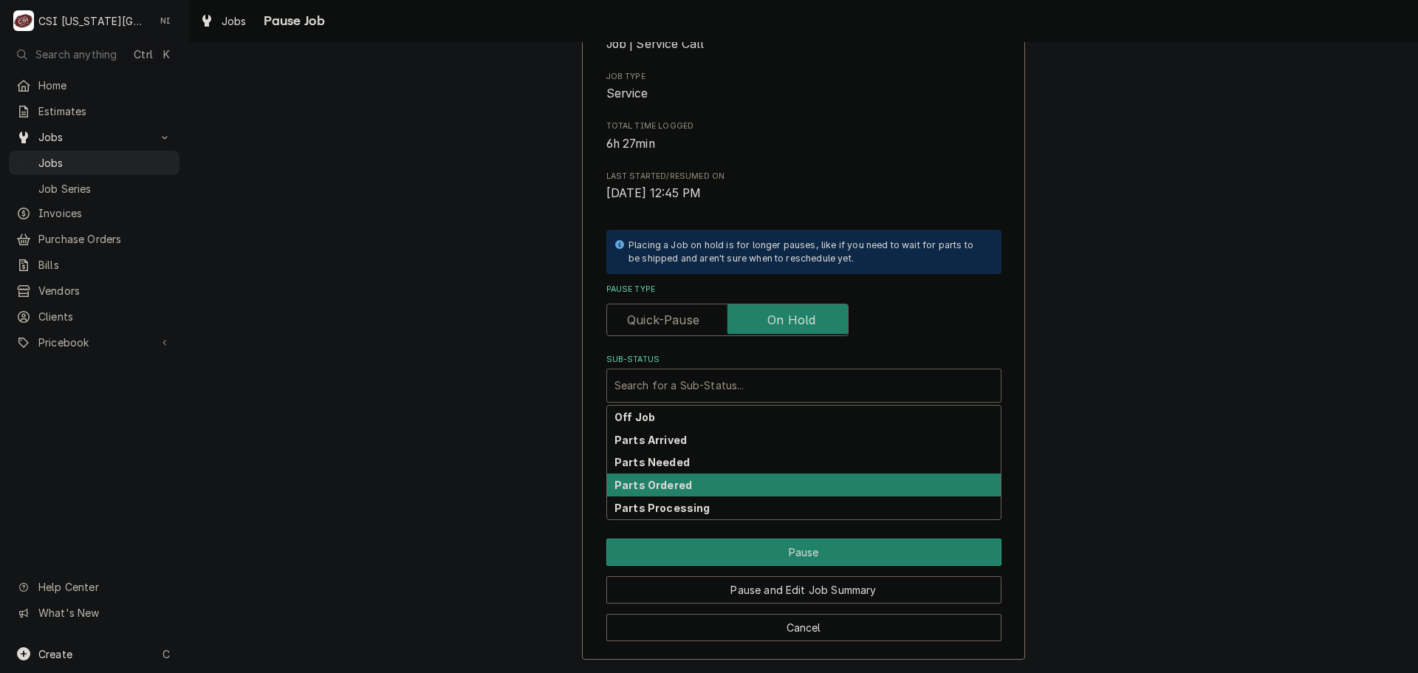
click at [653, 489] on strong "Parts Ordered" at bounding box center [653, 485] width 78 height 13
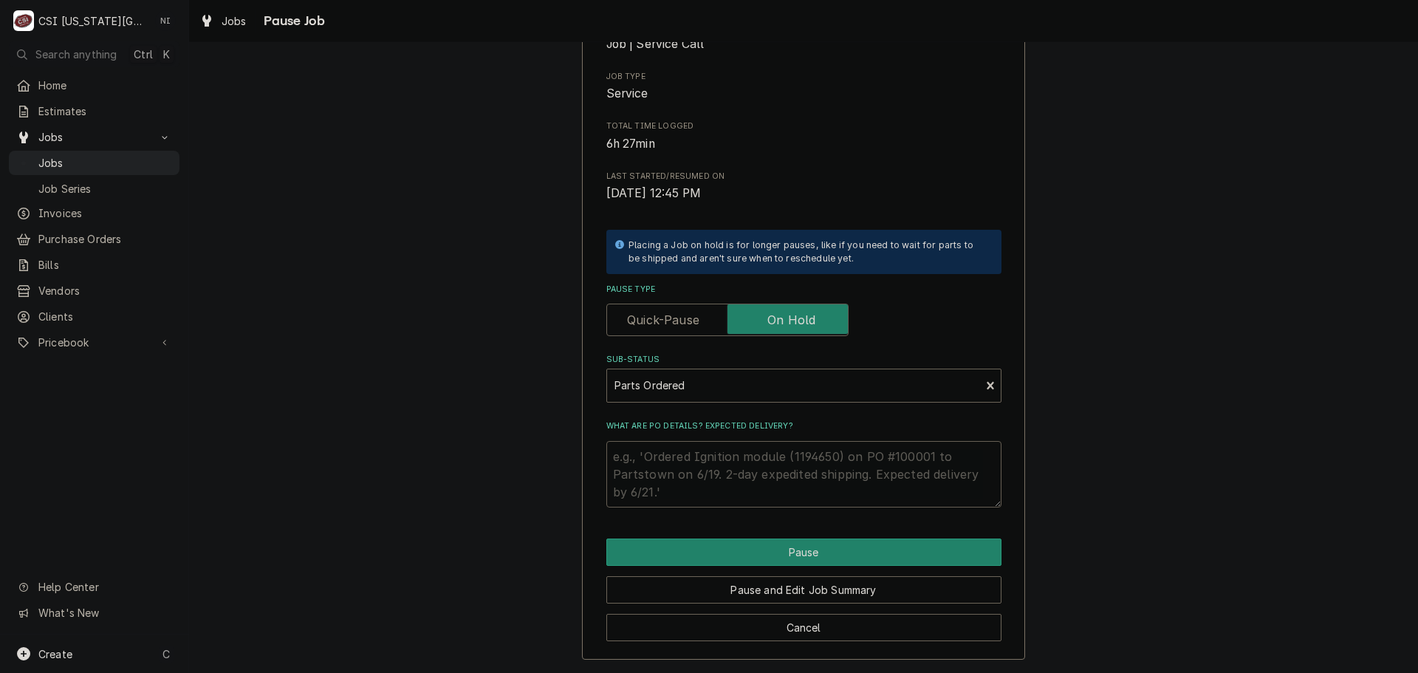
click at [680, 458] on textarea "What are PO details? Expected delivery?" at bounding box center [803, 474] width 395 height 66
type textarea "x"
type textarea "P"
type textarea "x"
type textarea "Pa"
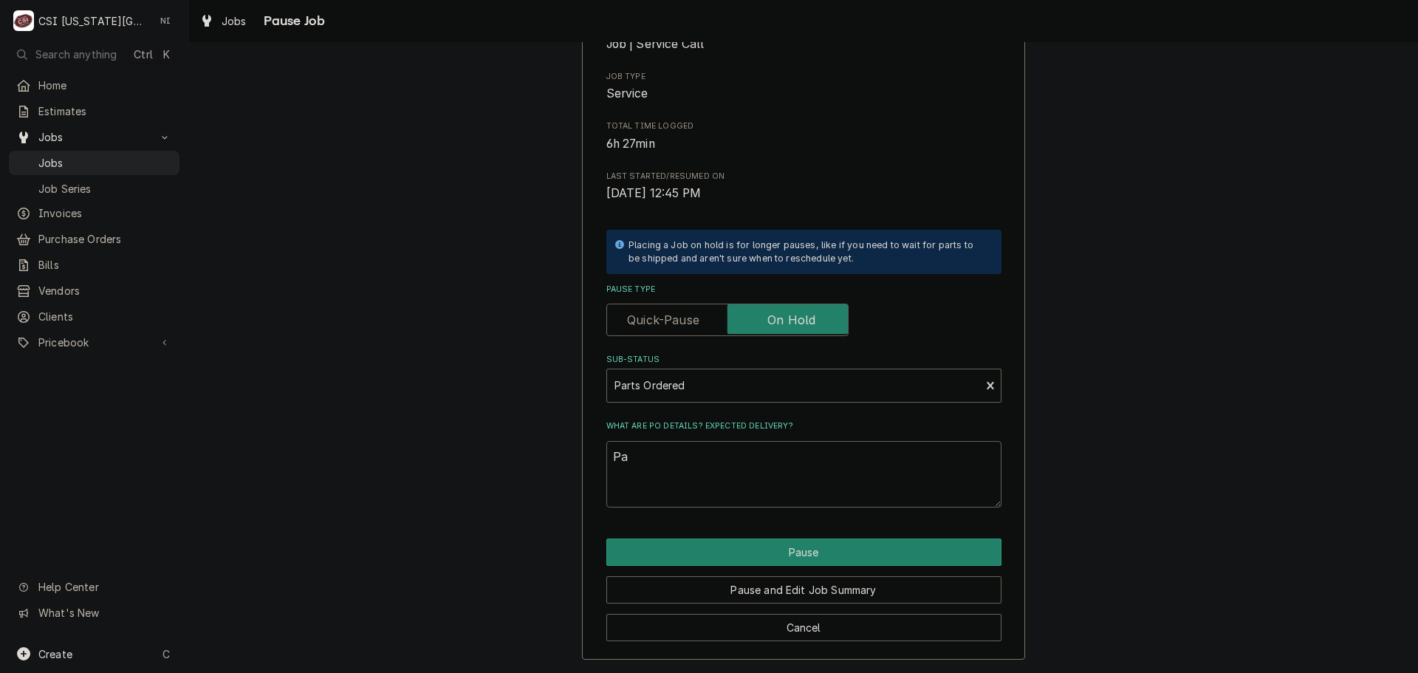
type textarea "x"
type textarea "Par"
type textarea "x"
type textarea "Part"
type textarea "x"
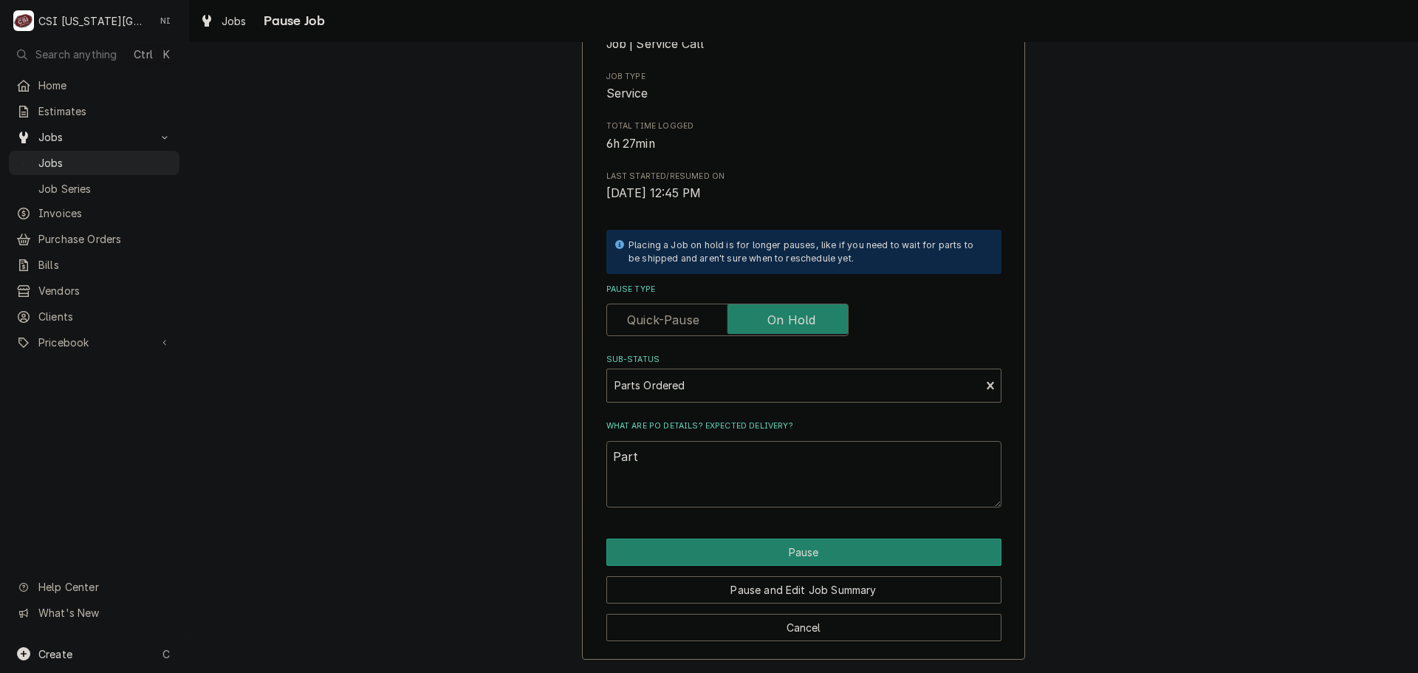
type textarea "Parts"
type textarea "x"
type textarea "Parts"
type textarea "x"
type textarea "Parts o"
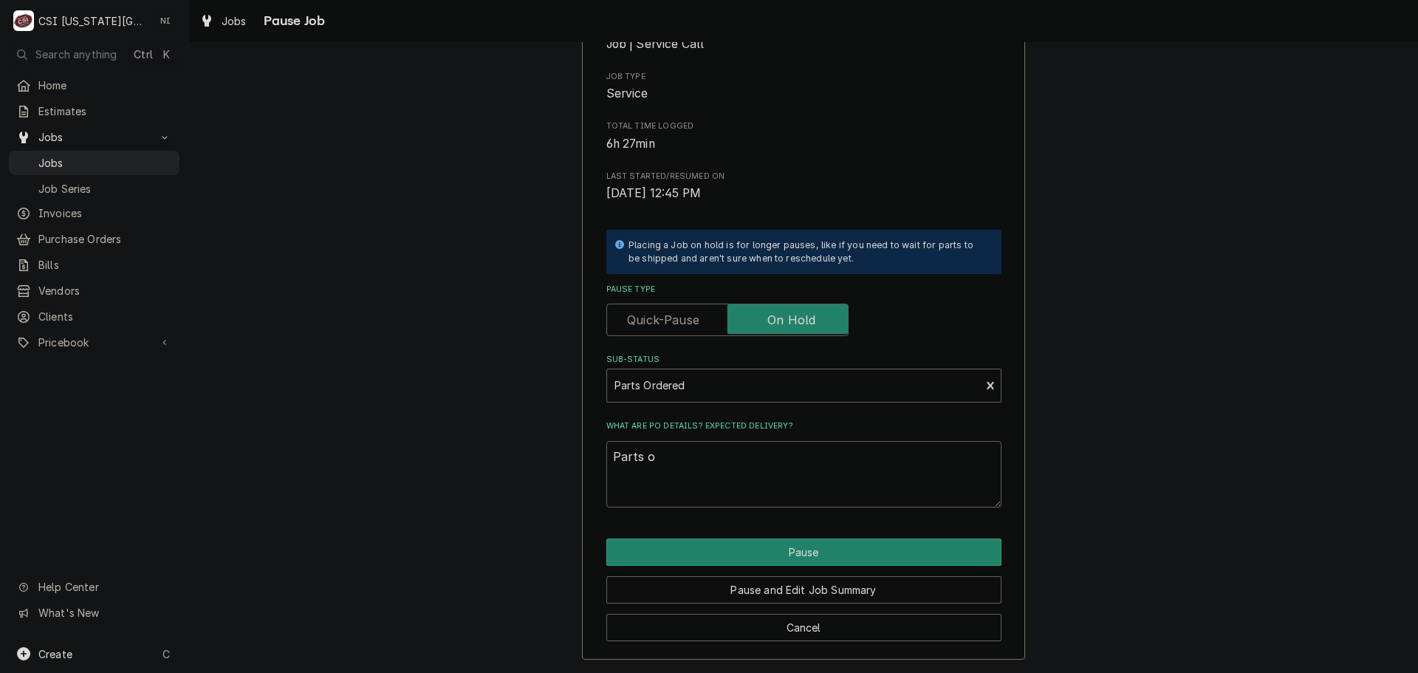
type textarea "x"
type textarea "Parts or"
type textarea "x"
type textarea "Parts ord"
type textarea "x"
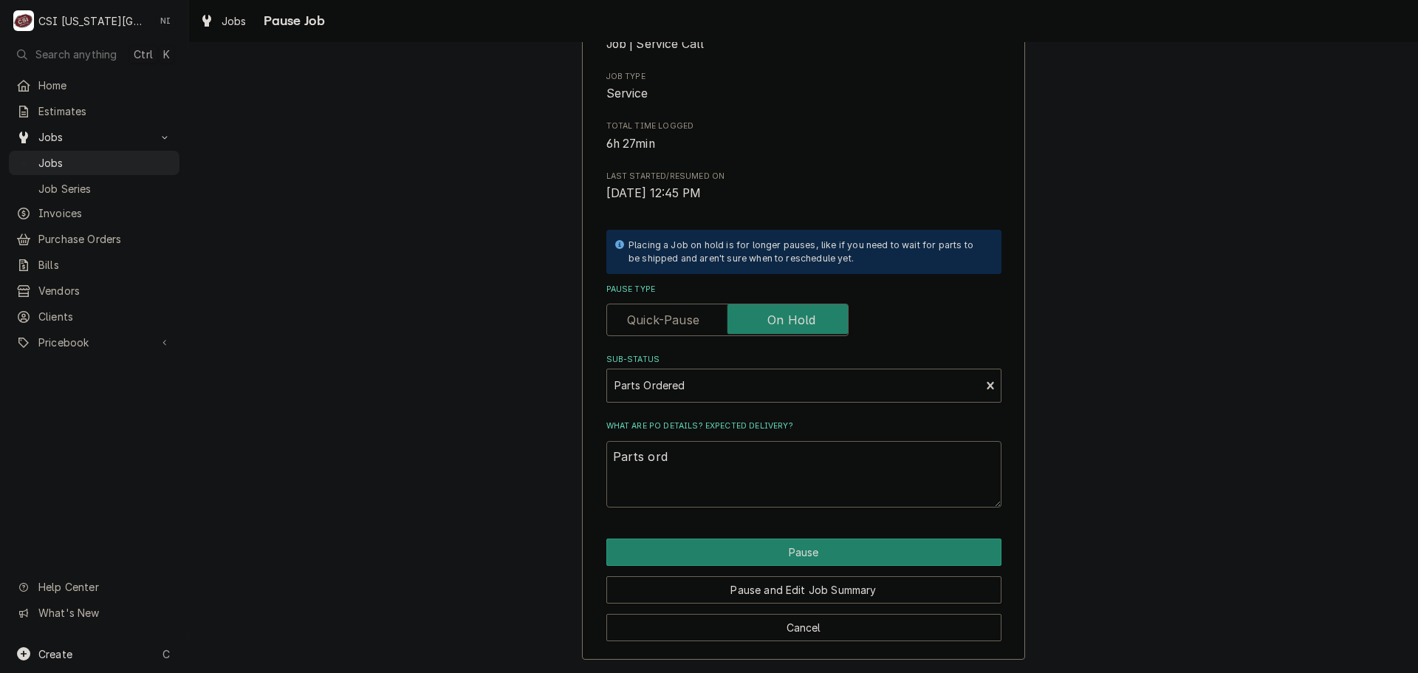
type textarea "Parts orde"
type textarea "x"
type textarea "Parts order"
type textarea "x"
type textarea "Parts ordere"
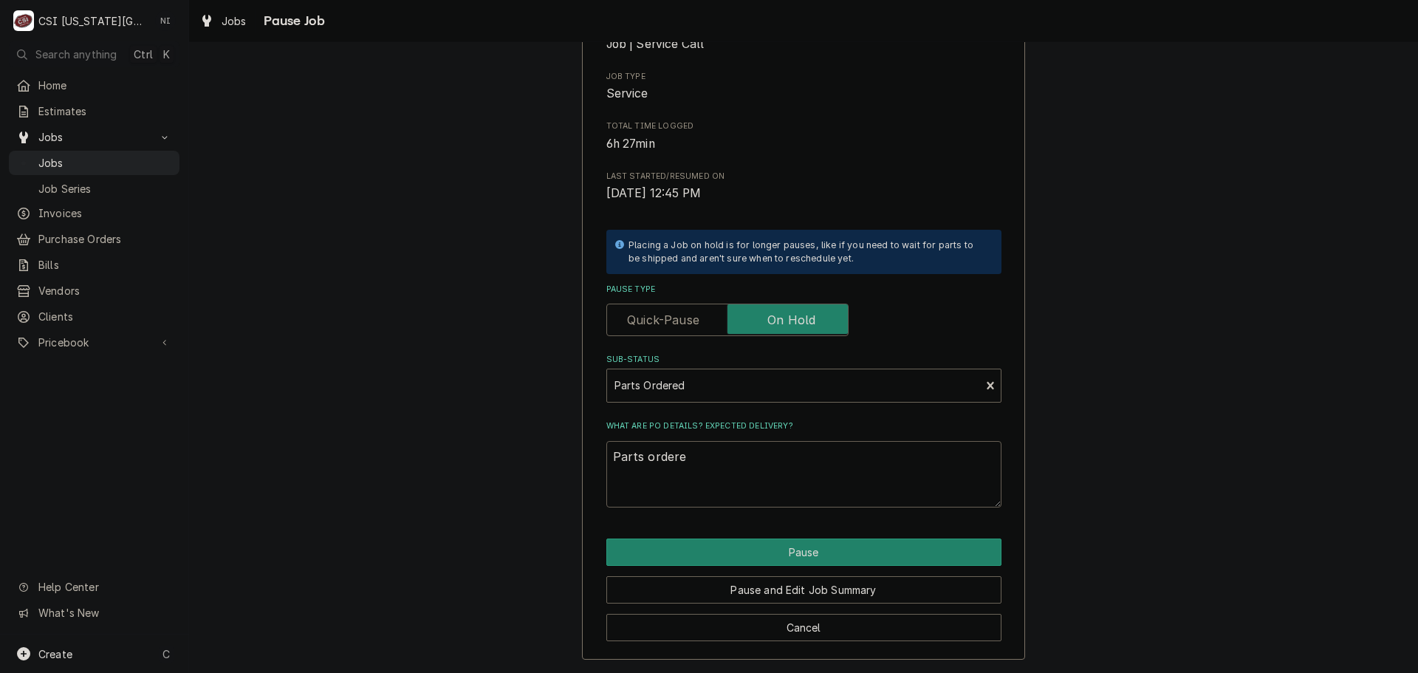
type textarea "x"
type textarea "Parts ordered"
type textarea "x"
type textarea "Parts ordered"
type textarea "x"
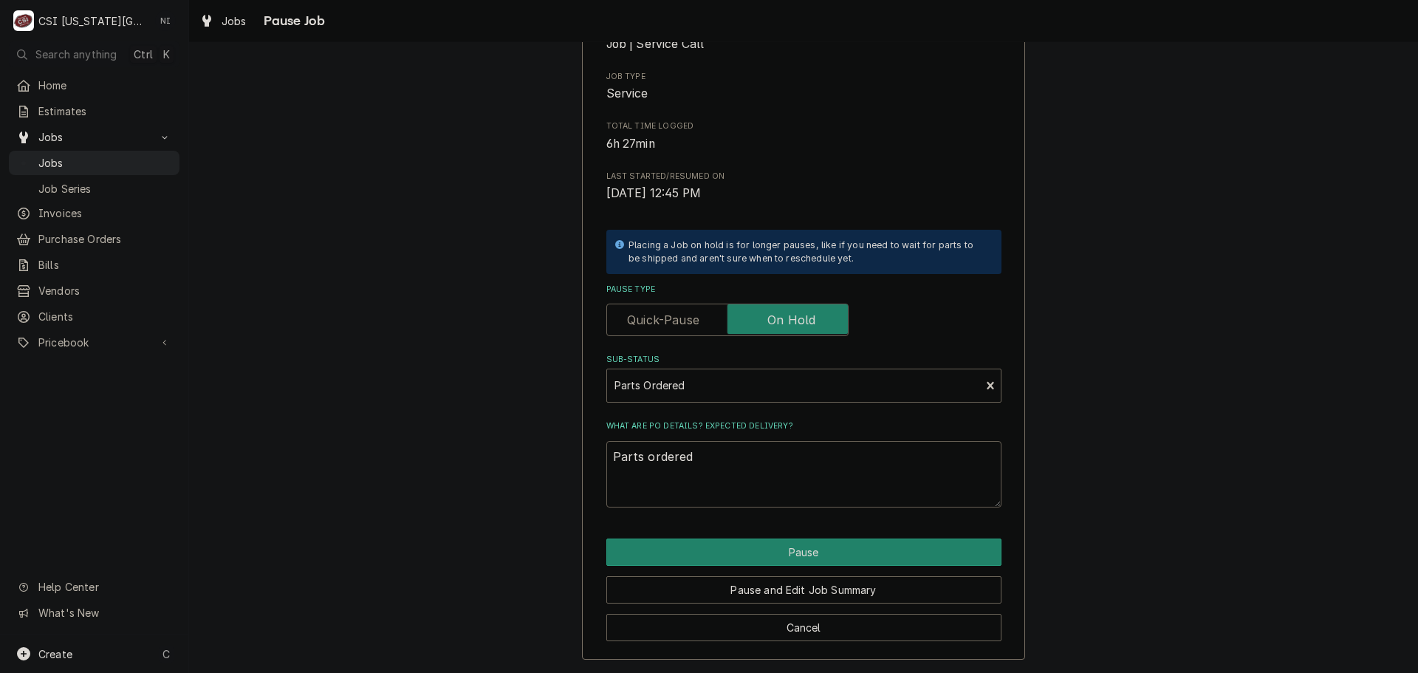
type textarea "Parts ordered o"
type textarea "x"
type textarea "Parts ordered on"
type textarea "x"
type textarea "Parts ordered on"
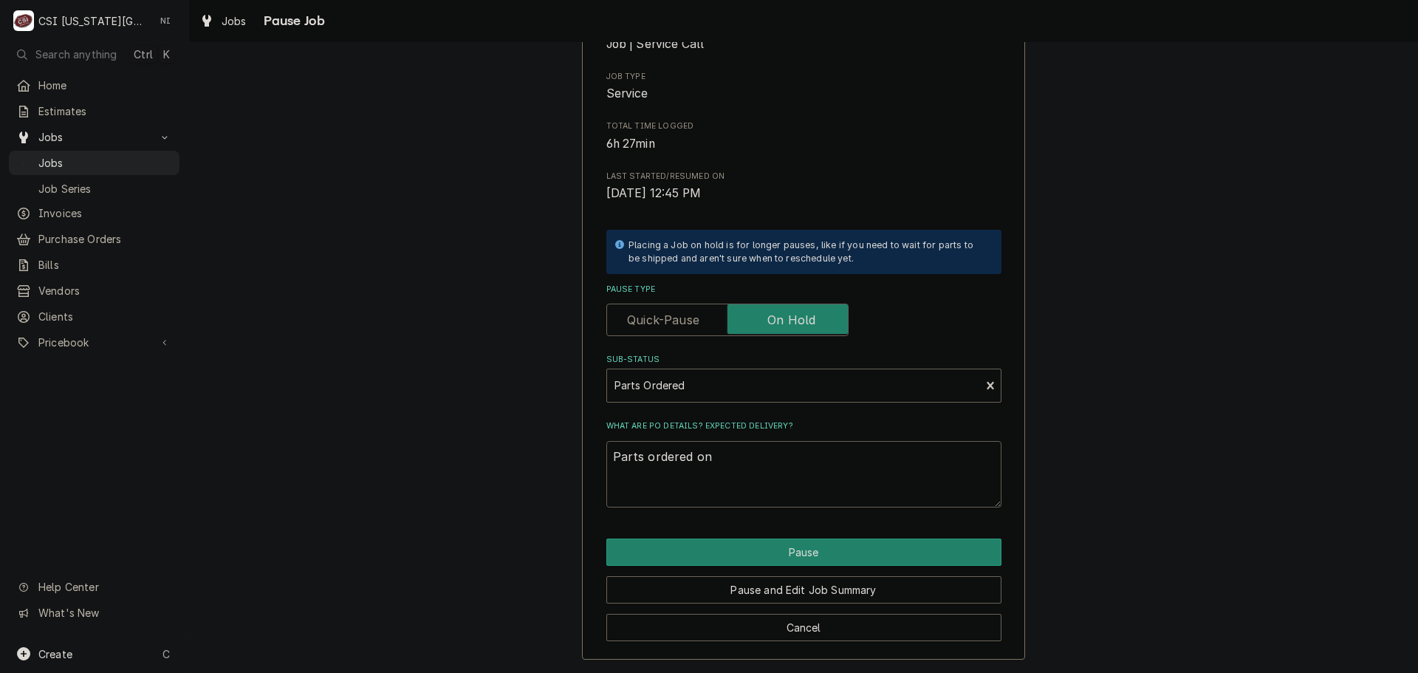
type textarea "x"
type textarea "Parts ordered on P"
type textarea "x"
type textarea "Parts ordered on PO"
type textarea "x"
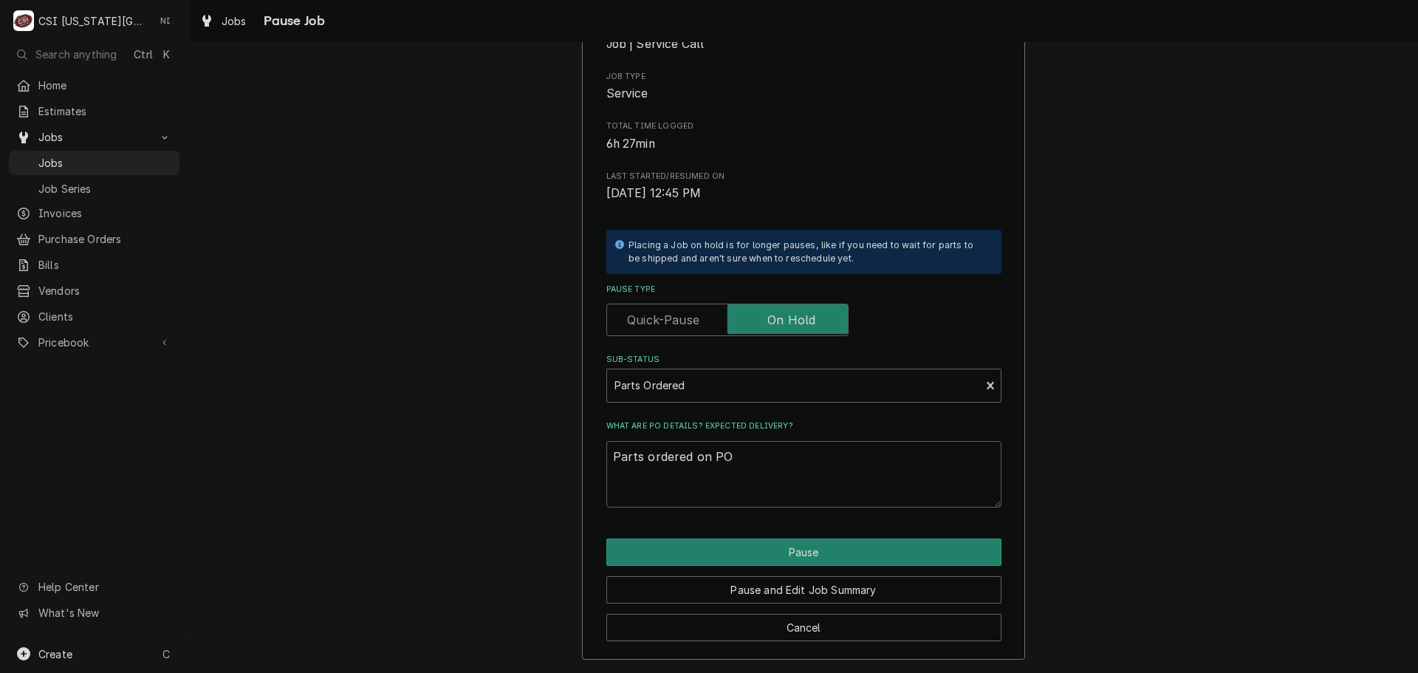
type textarea "Parts ordered on PO"
type textarea "x"
type textarea "Parts ordered on PO 3"
type textarea "x"
type textarea "Parts ordered on PO 30"
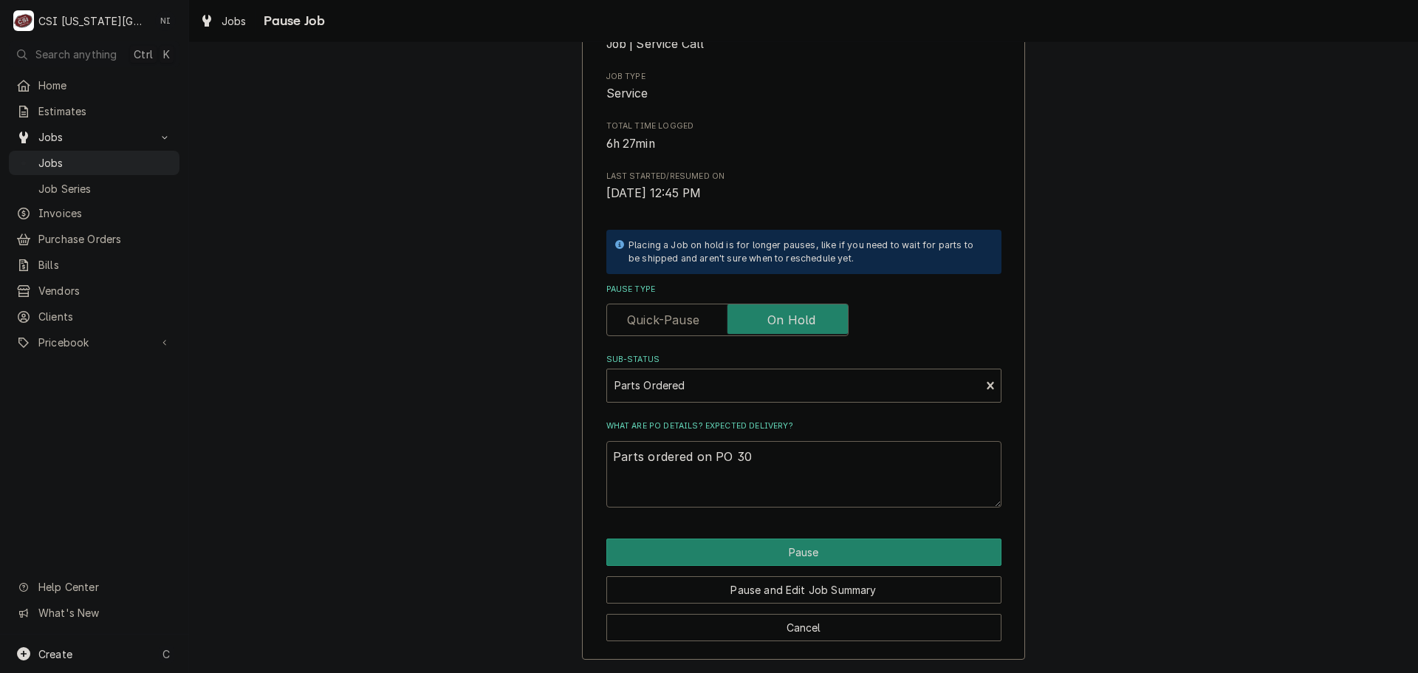
type textarea "x"
type textarea "Parts ordered on PO 301"
type textarea "x"
type textarea "Parts ordered on PO 3012"
type textarea "x"
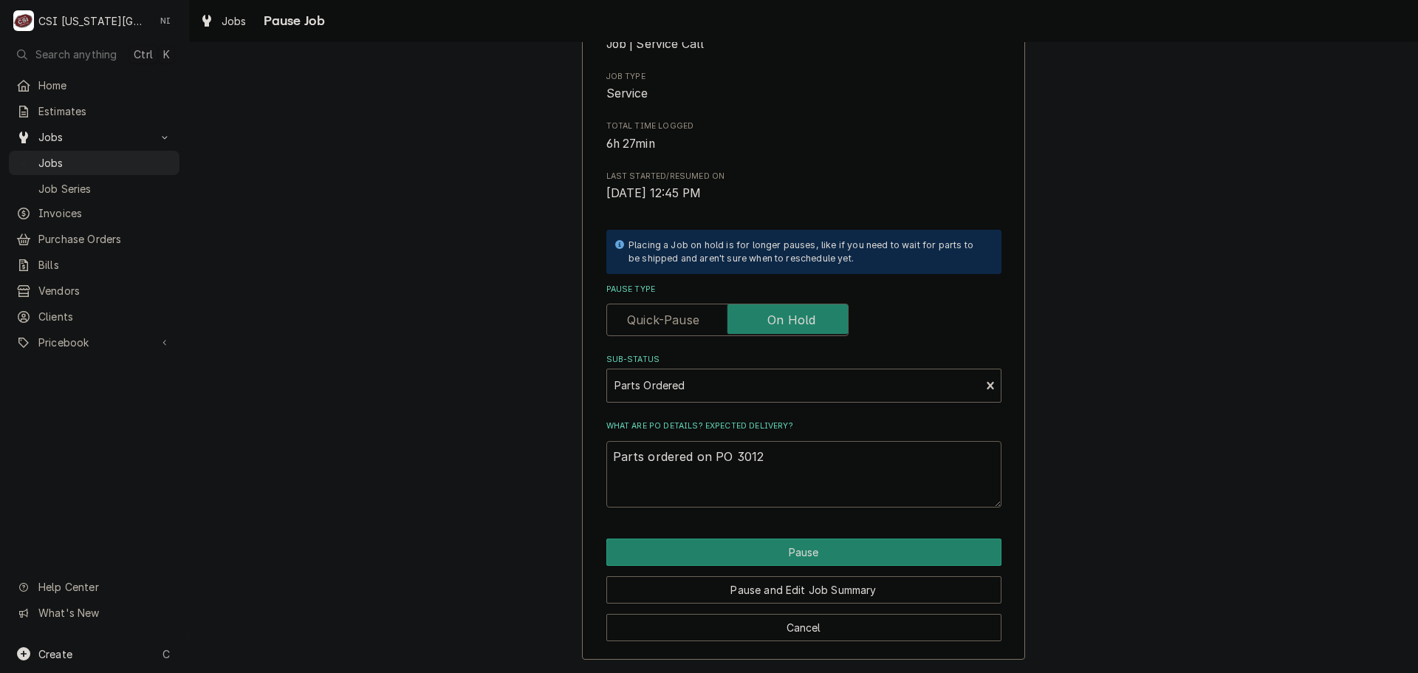
type textarea "Parts ordered on PO 30126"
type textarea "x"
type textarea "Parts ordered on PO 3012"
type textarea "x"
type textarea "Parts ordered on PO 30123"
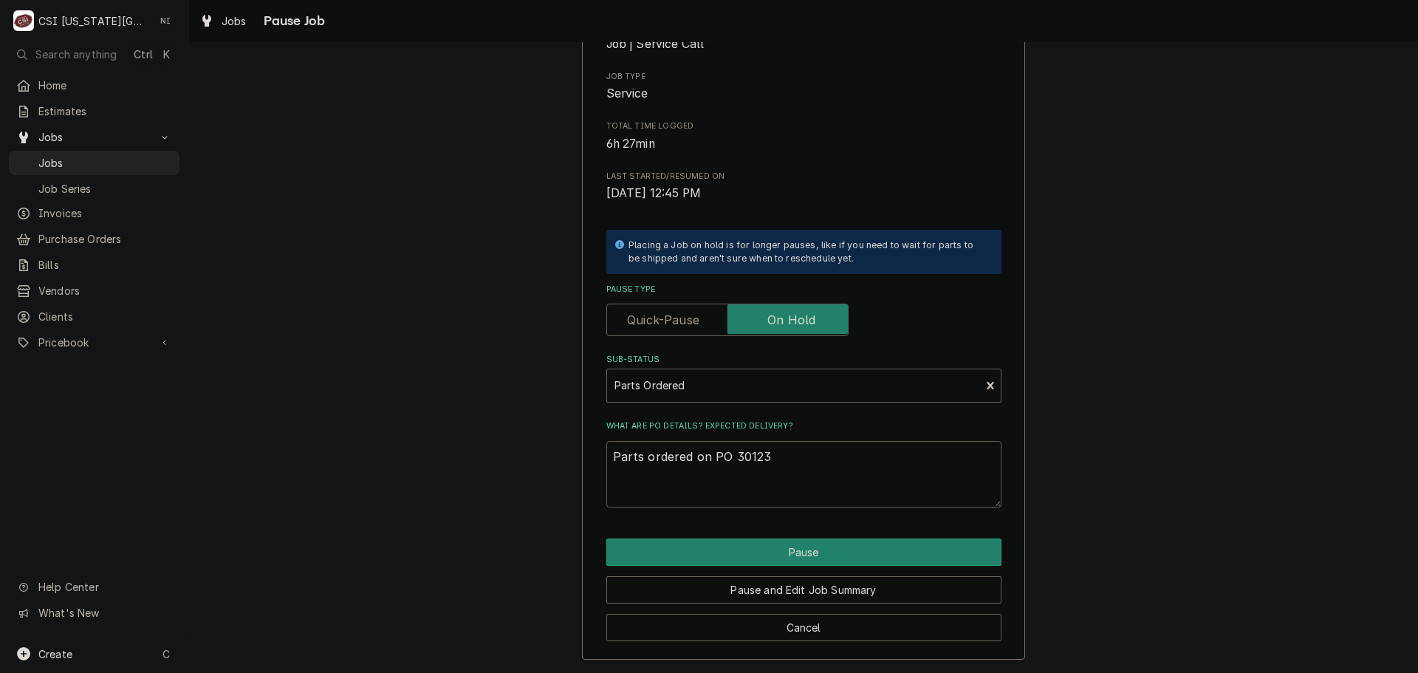
type textarea "x"
type textarea "Parts ordered on PO 301236"
drag, startPoint x: 794, startPoint y: 555, endPoint x: 809, endPoint y: 546, distance: 17.6
click at [796, 555] on button "Pause" at bounding box center [803, 551] width 395 height 27
type textarea "x"
